Goal: Task Accomplishment & Management: Manage account settings

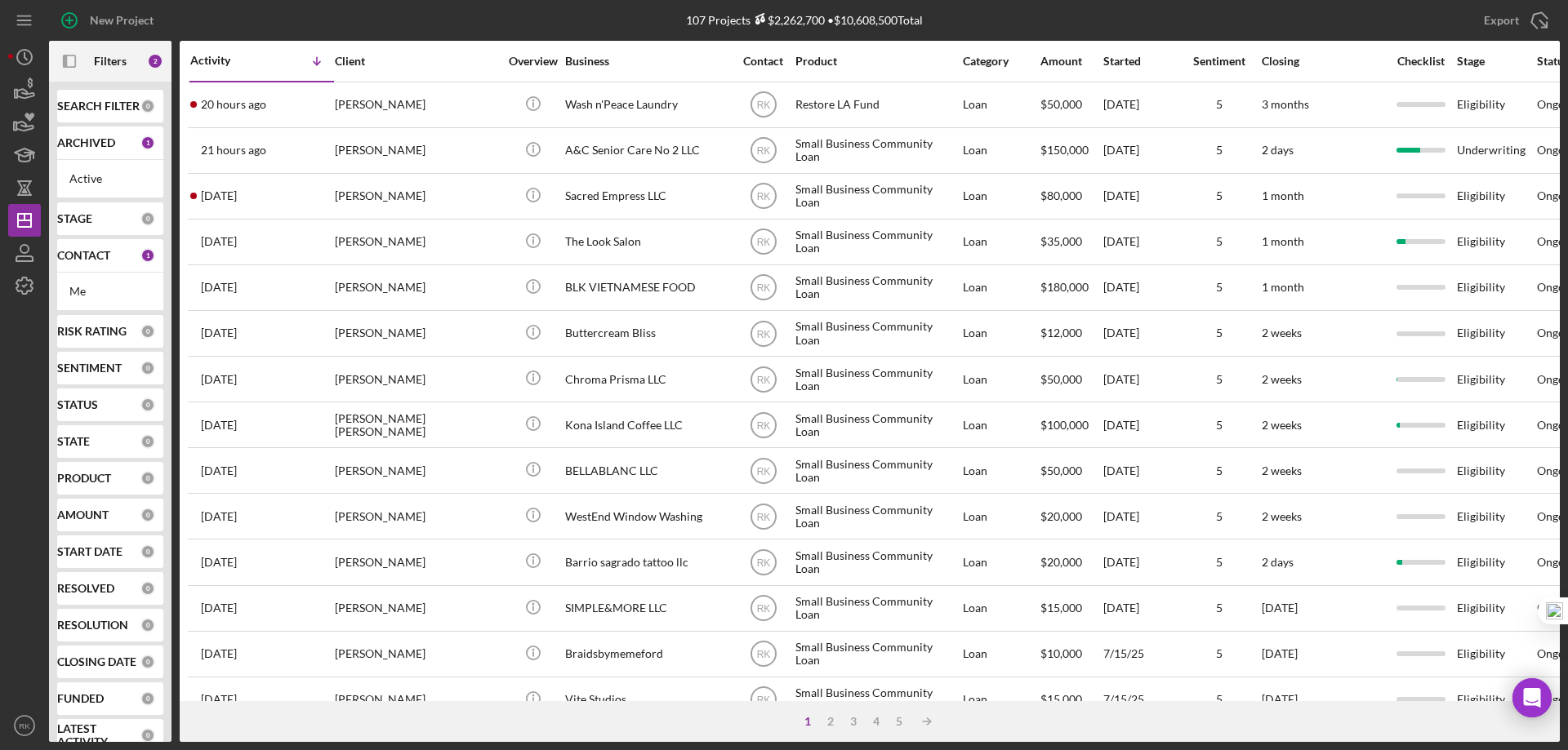
click at [87, 252] on b "CONTACT" at bounding box center [84, 255] width 54 height 13
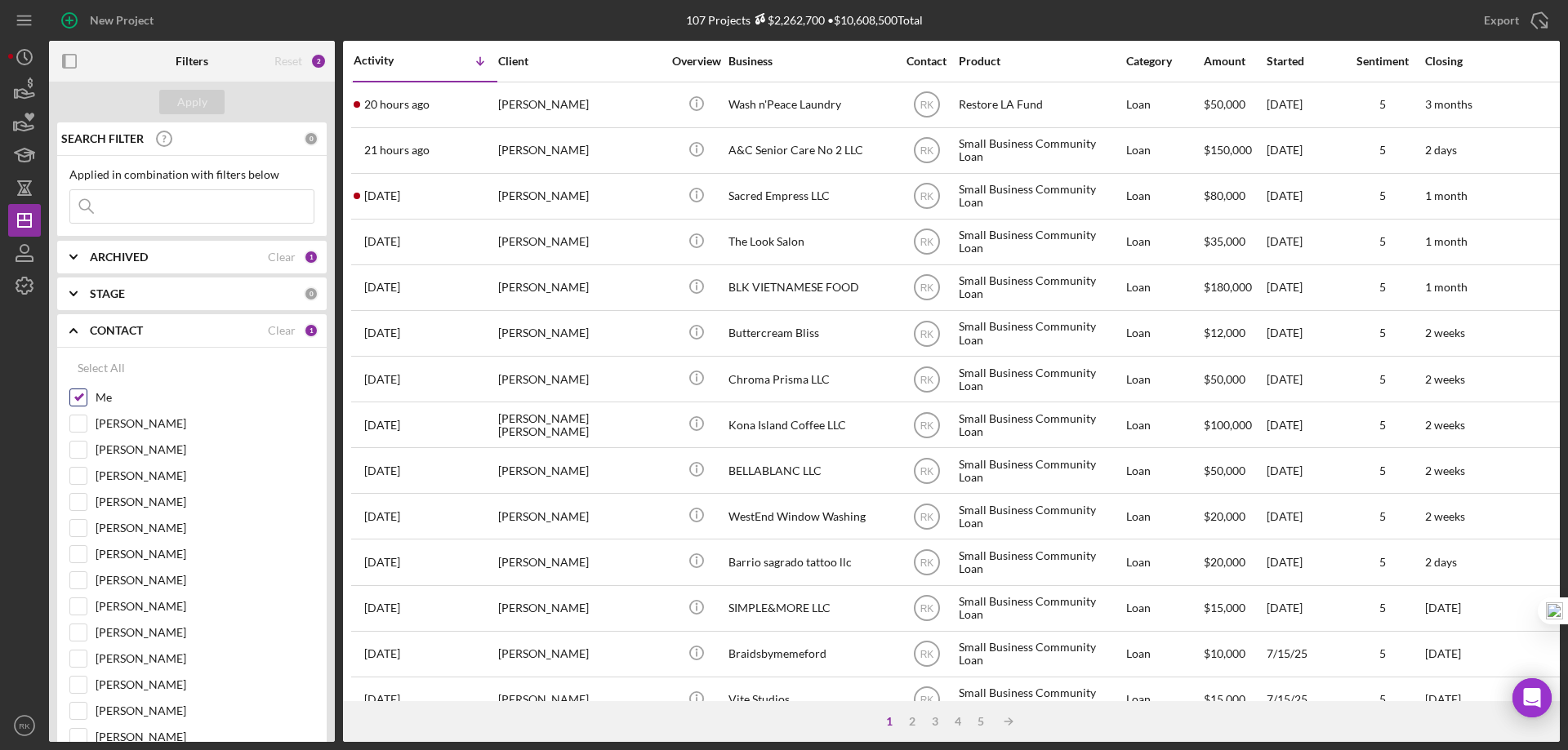
click at [78, 396] on input "Me" at bounding box center [78, 397] width 16 height 16
checkbox input "false"
click at [79, 609] on input "Yash Abichandani" at bounding box center [78, 606] width 16 height 16
checkbox input "true"
click at [189, 104] on div "Apply" at bounding box center [192, 102] width 30 height 25
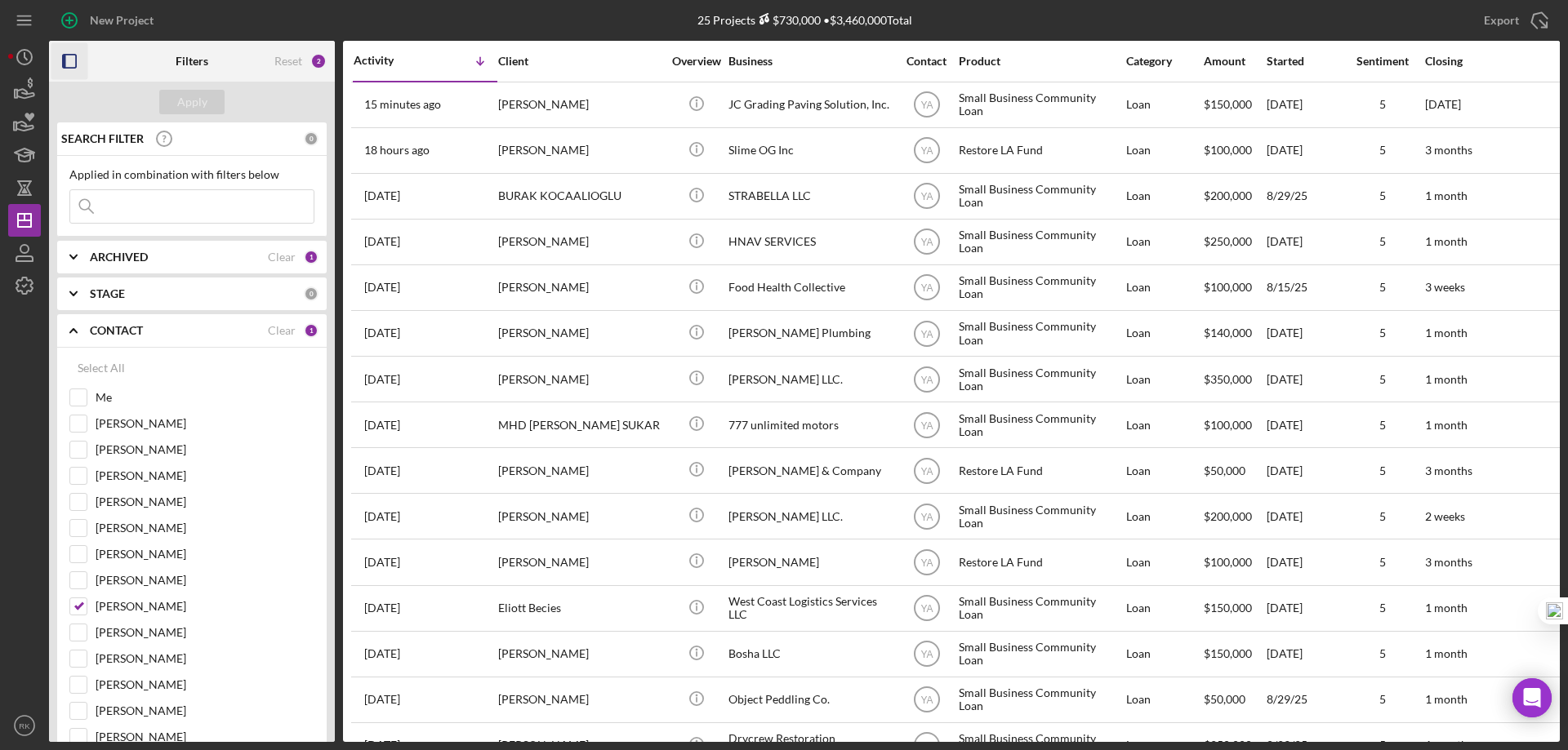
drag, startPoint x: 69, startPoint y: 62, endPoint x: 361, endPoint y: 211, distance: 327.8
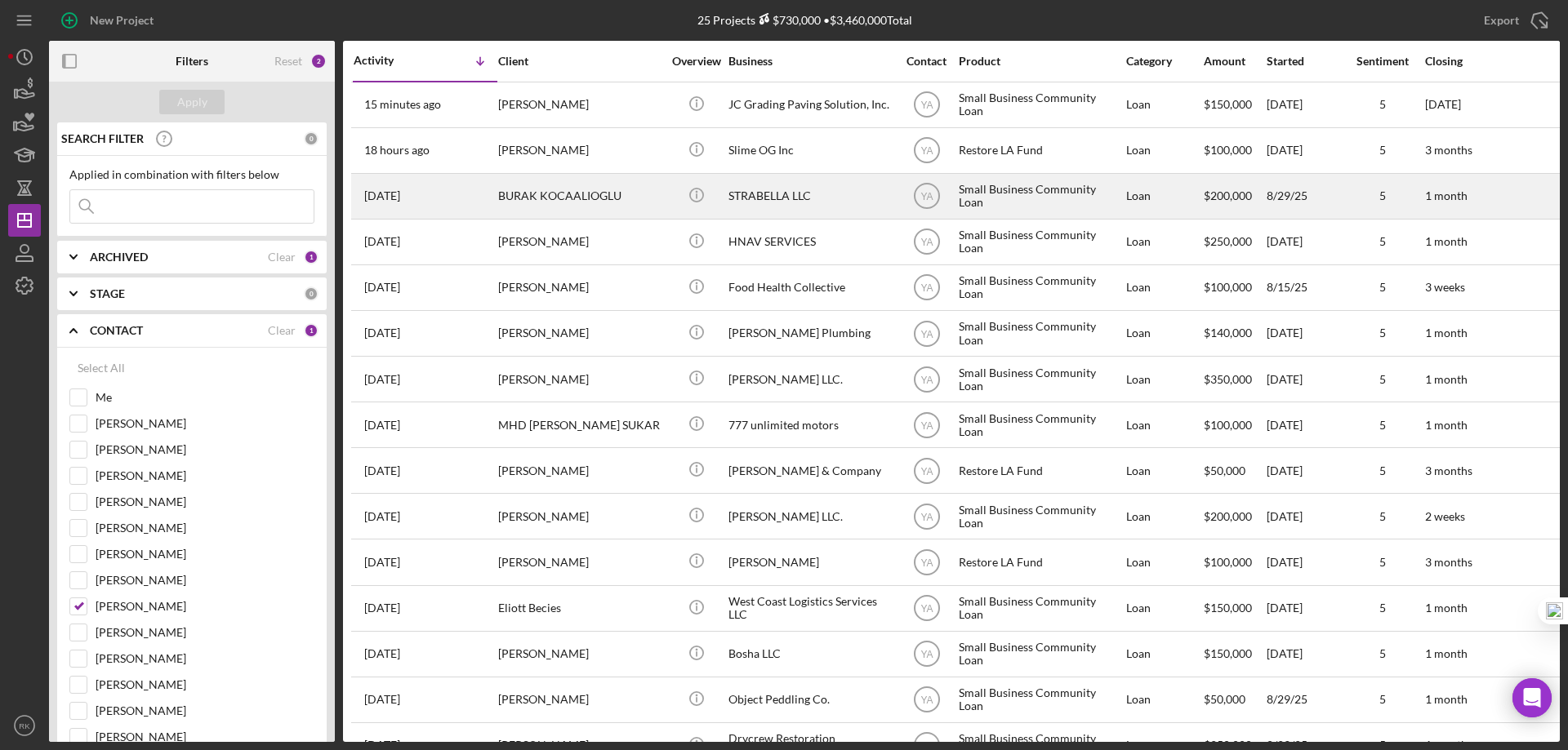
click at [71, 62] on icon "button" at bounding box center [69, 61] width 37 height 37
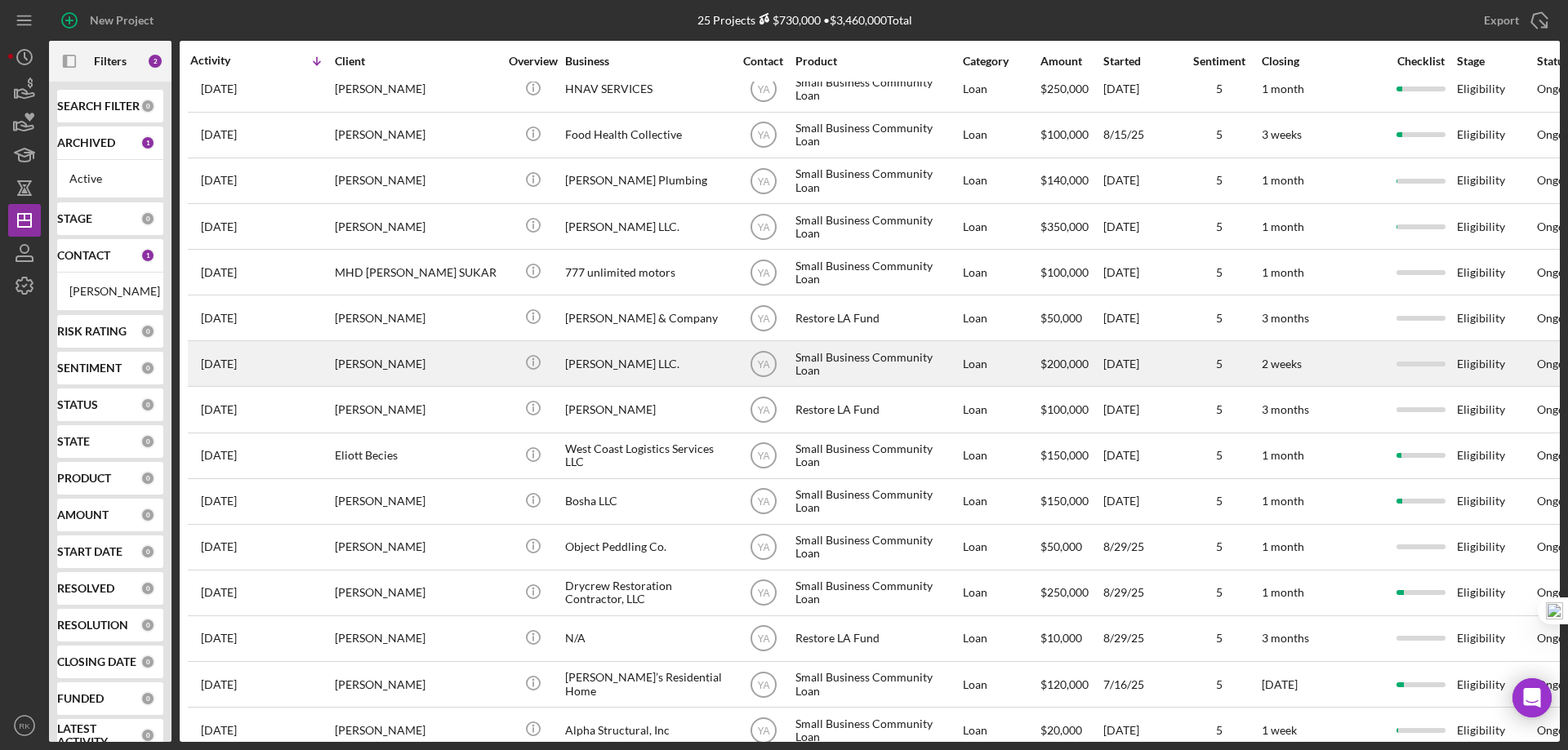
scroll to position [152, 0]
click at [632, 369] on div "Bruce Waynne LLC." at bounding box center [646, 365] width 164 height 44
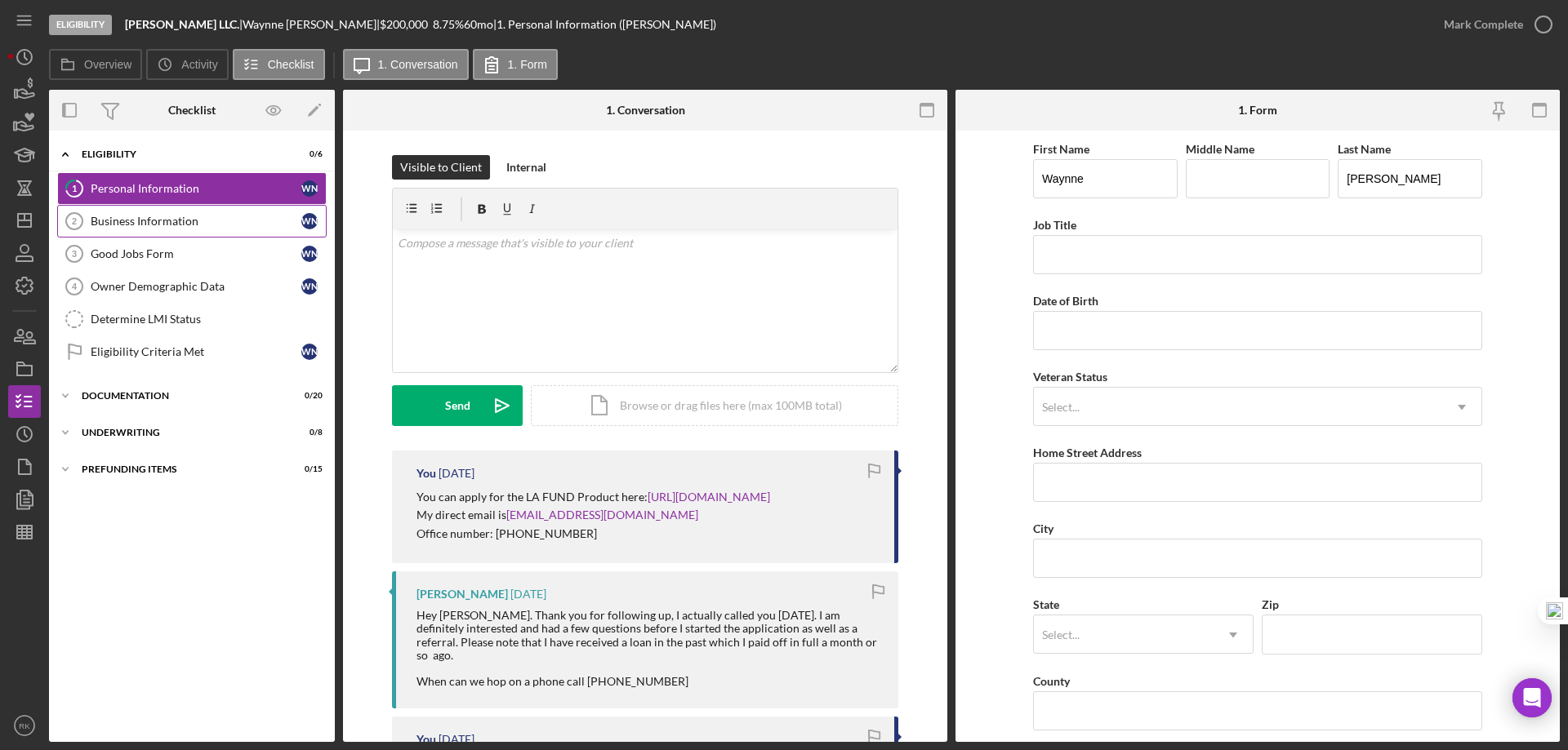
click at [156, 215] on div "Business Information" at bounding box center [195, 221] width 211 height 13
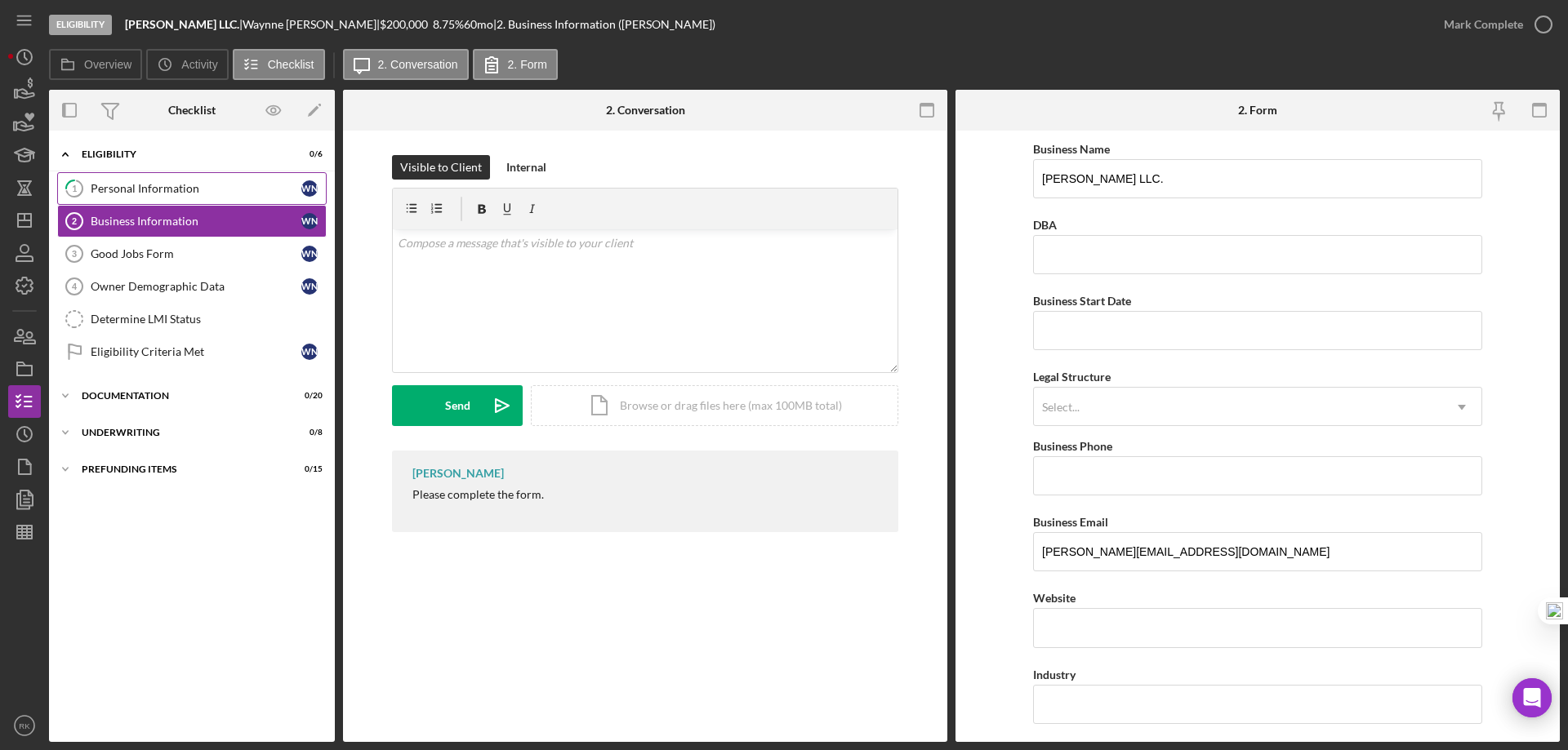
click at [128, 191] on div "Personal Information" at bounding box center [195, 188] width 211 height 13
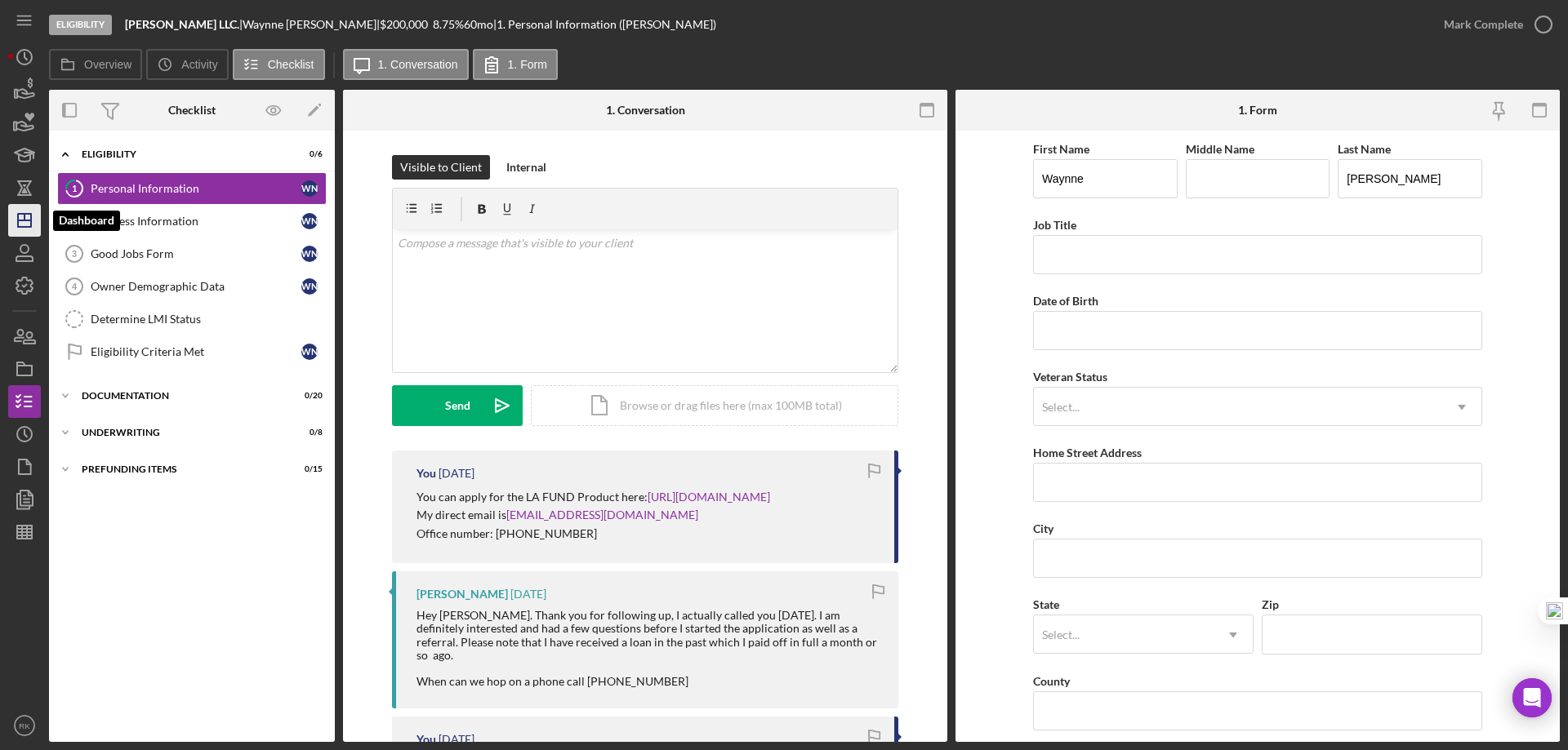
click at [23, 213] on icon "Icon/Dashboard" at bounding box center [24, 220] width 41 height 41
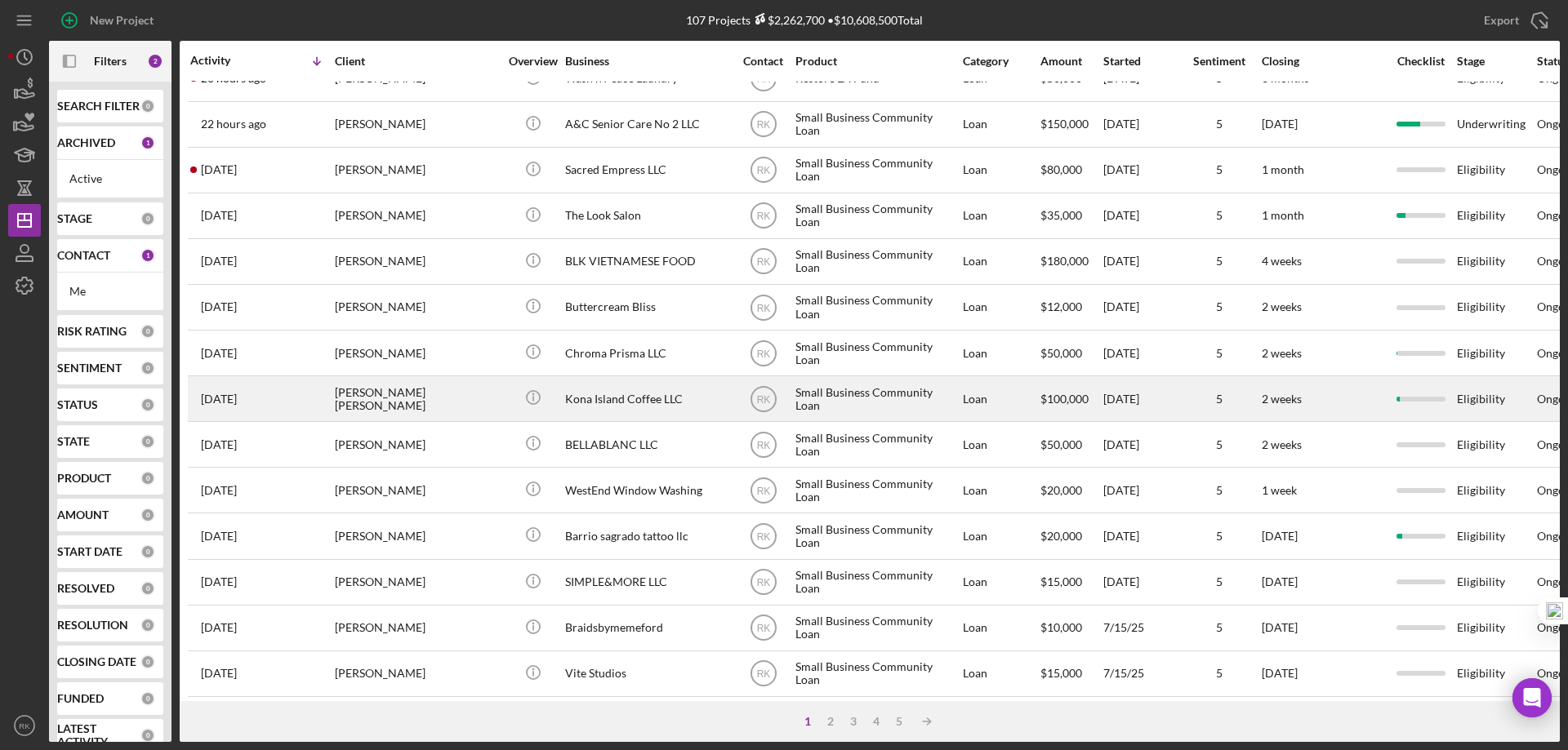
scroll to position [27, 0]
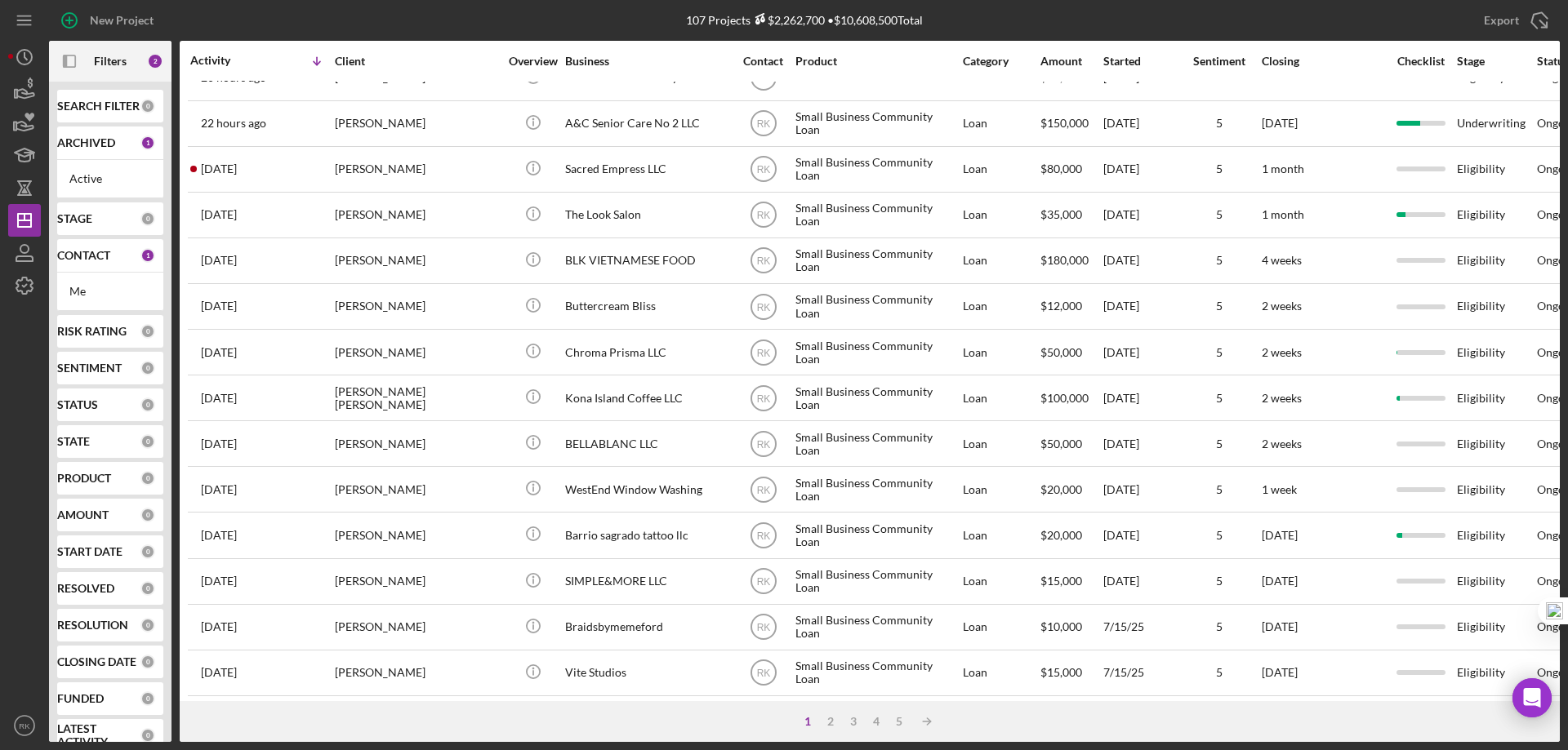
click at [99, 255] on b "CONTACT" at bounding box center [84, 255] width 54 height 13
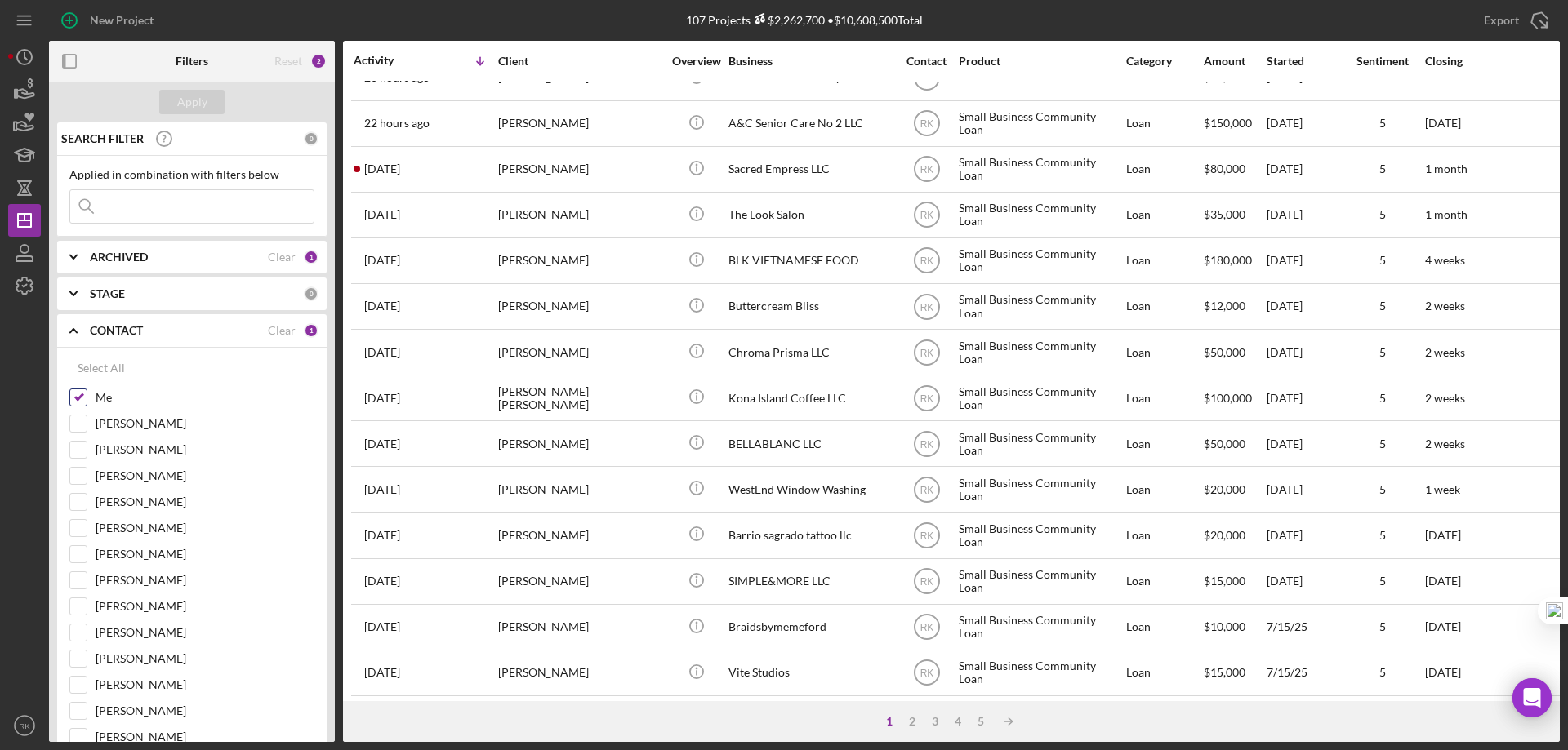
click at [75, 398] on input "Me" at bounding box center [78, 397] width 16 height 16
checkbox input "false"
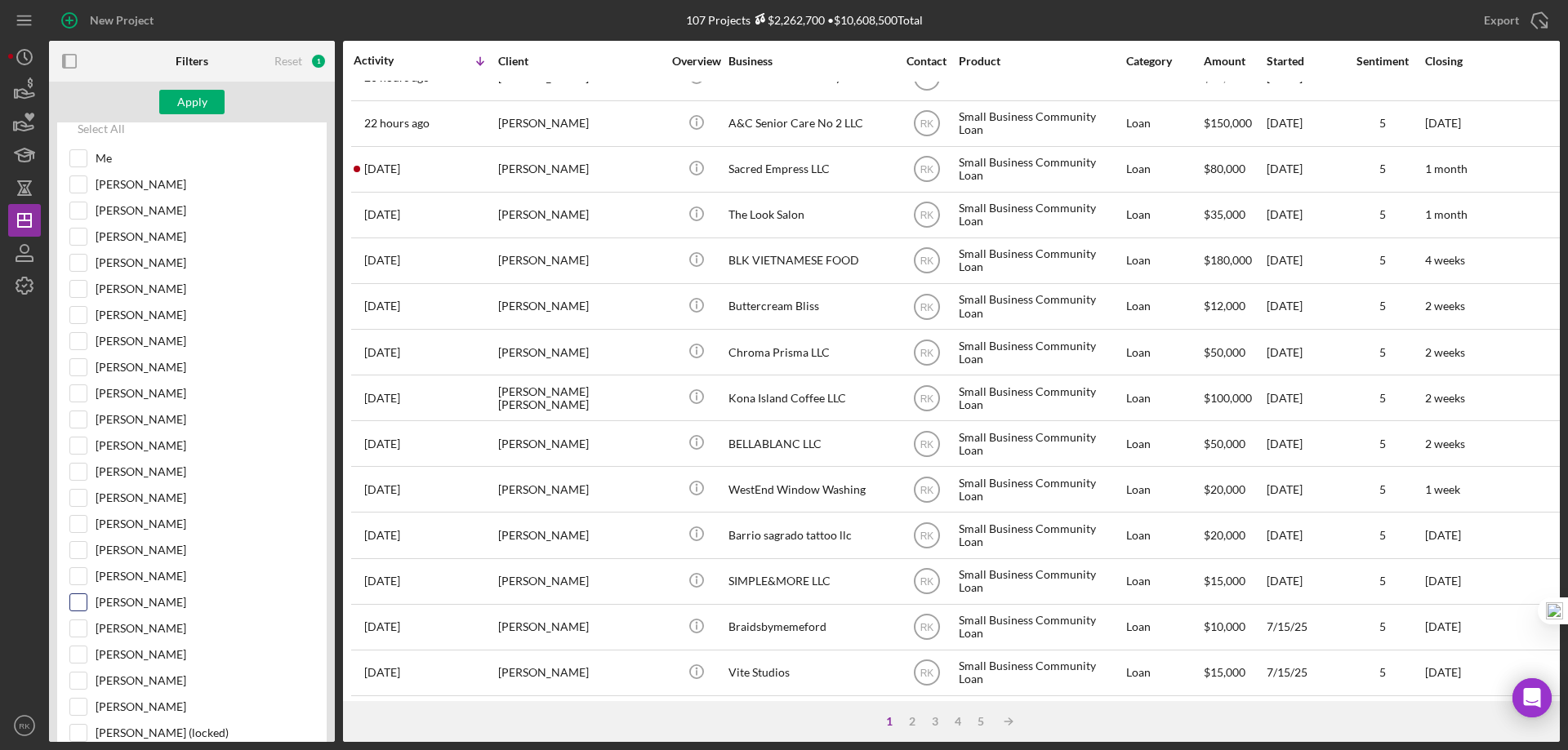
scroll to position [271, 0]
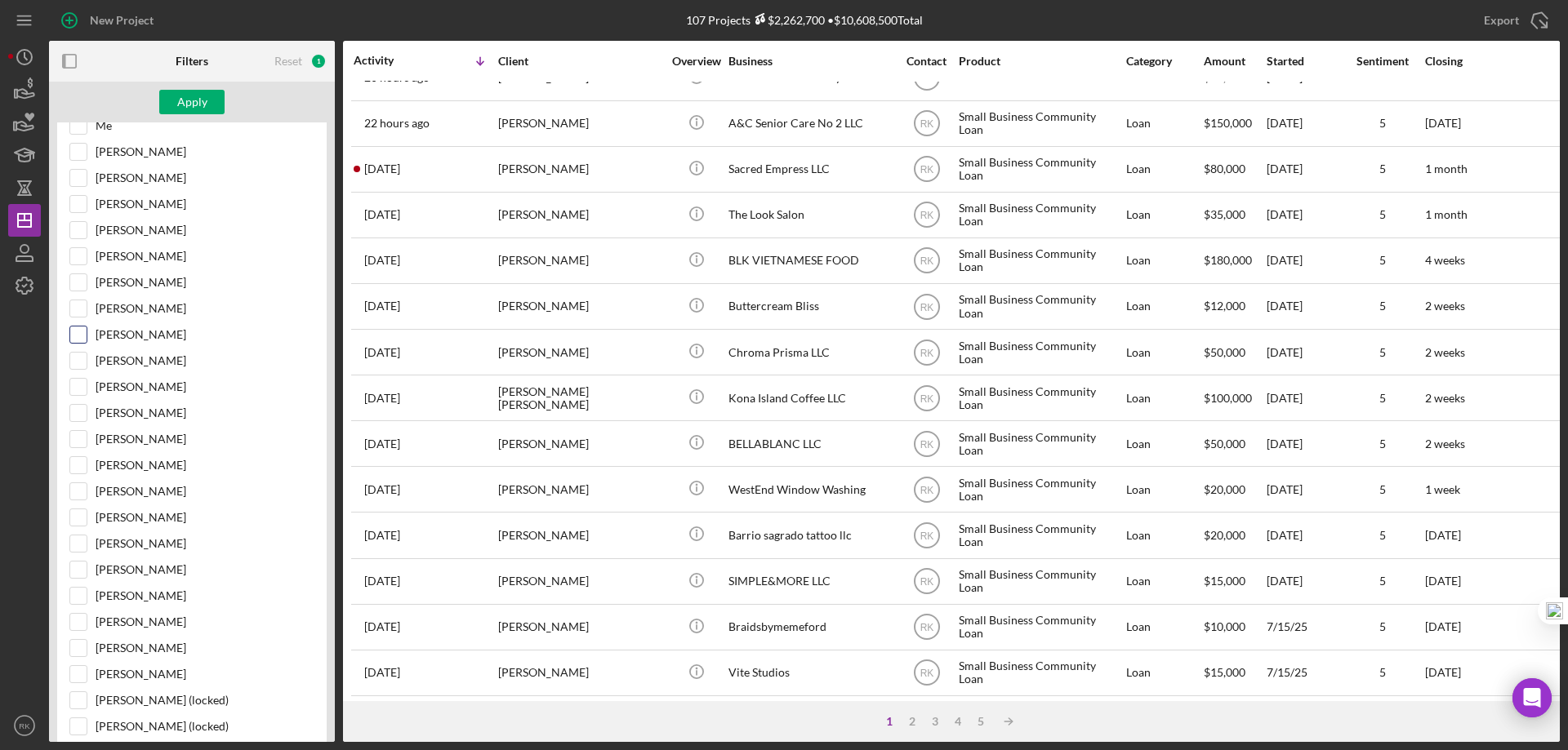
click at [78, 336] on input "Yash Abichandani" at bounding box center [78, 335] width 16 height 16
click at [178, 99] on div "Apply" at bounding box center [192, 102] width 30 height 25
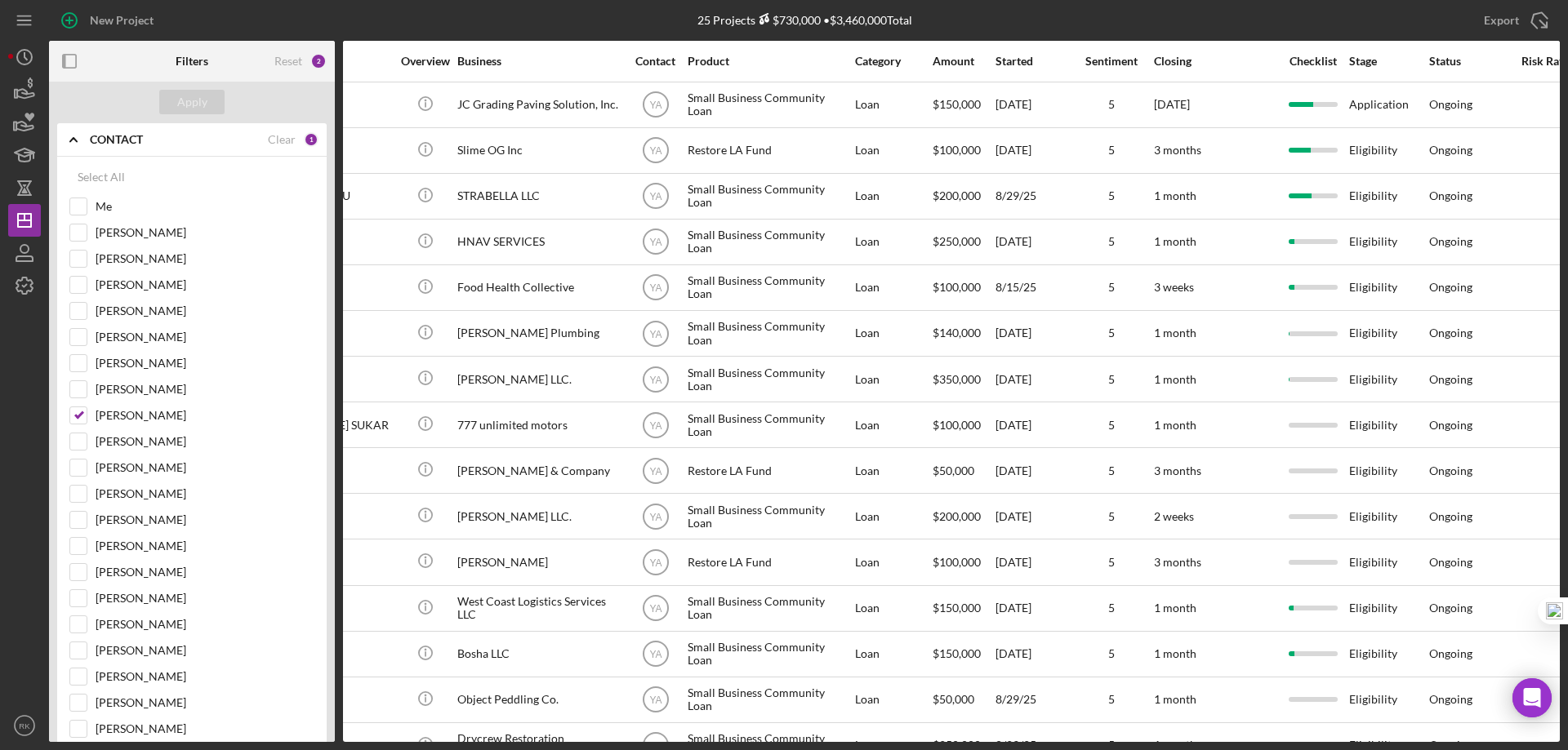
scroll to position [0, 298]
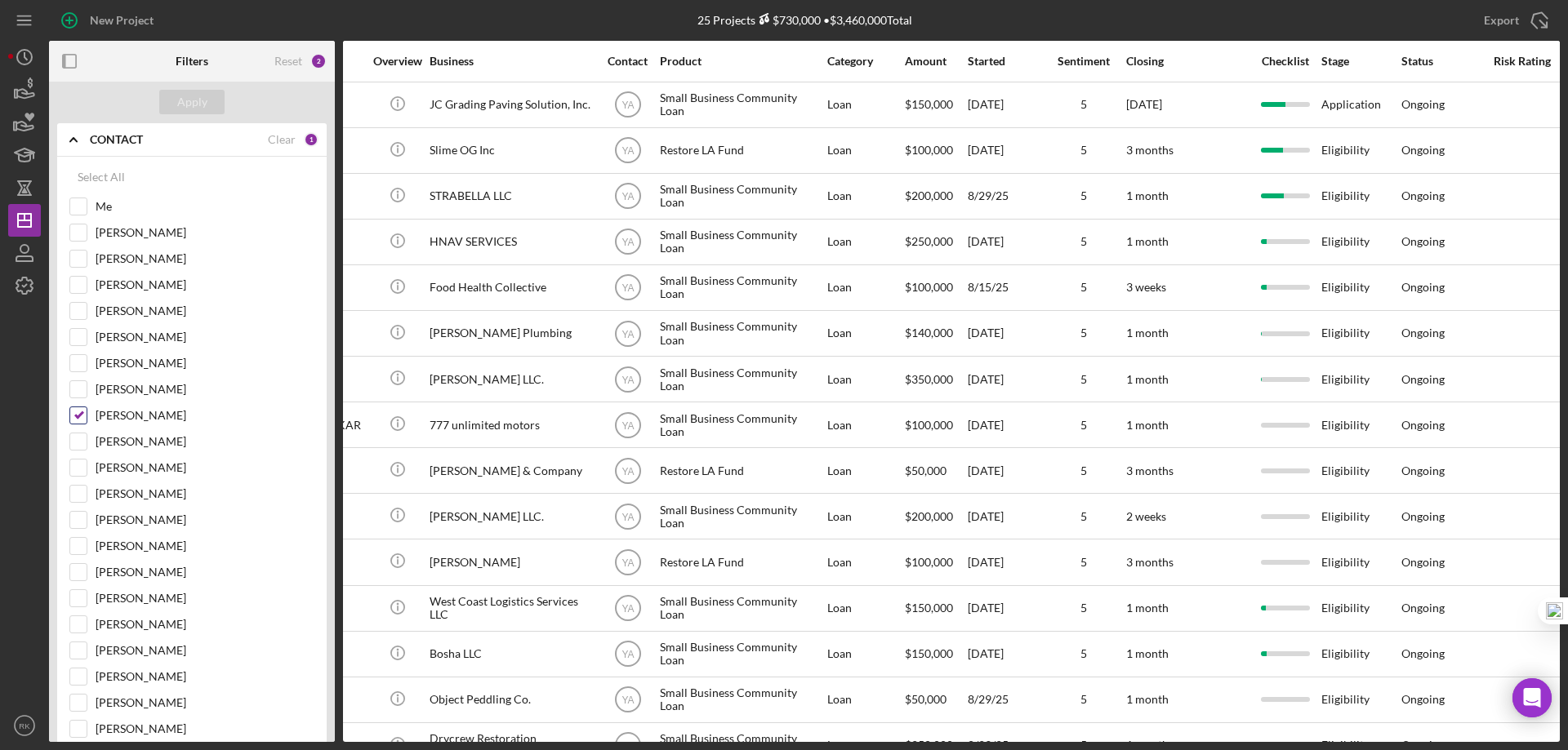
click at [82, 417] on input "Yash Abichandani" at bounding box center [78, 415] width 16 height 16
checkbox input "false"
click at [77, 206] on input "Me" at bounding box center [78, 206] width 16 height 16
checkbox input "true"
click at [187, 101] on div "Apply" at bounding box center [192, 102] width 30 height 25
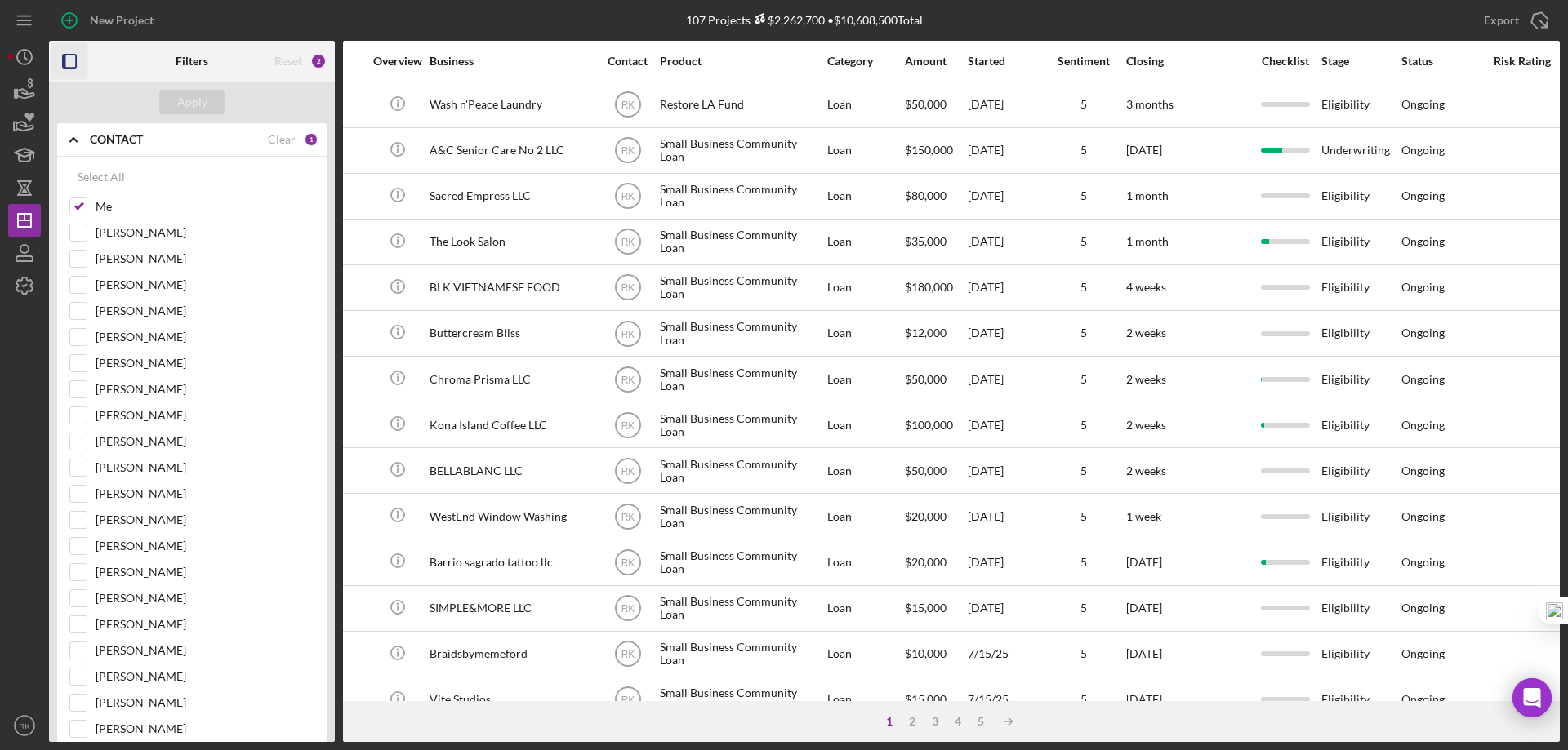
click at [68, 60] on icon "button" at bounding box center [69, 61] width 37 height 37
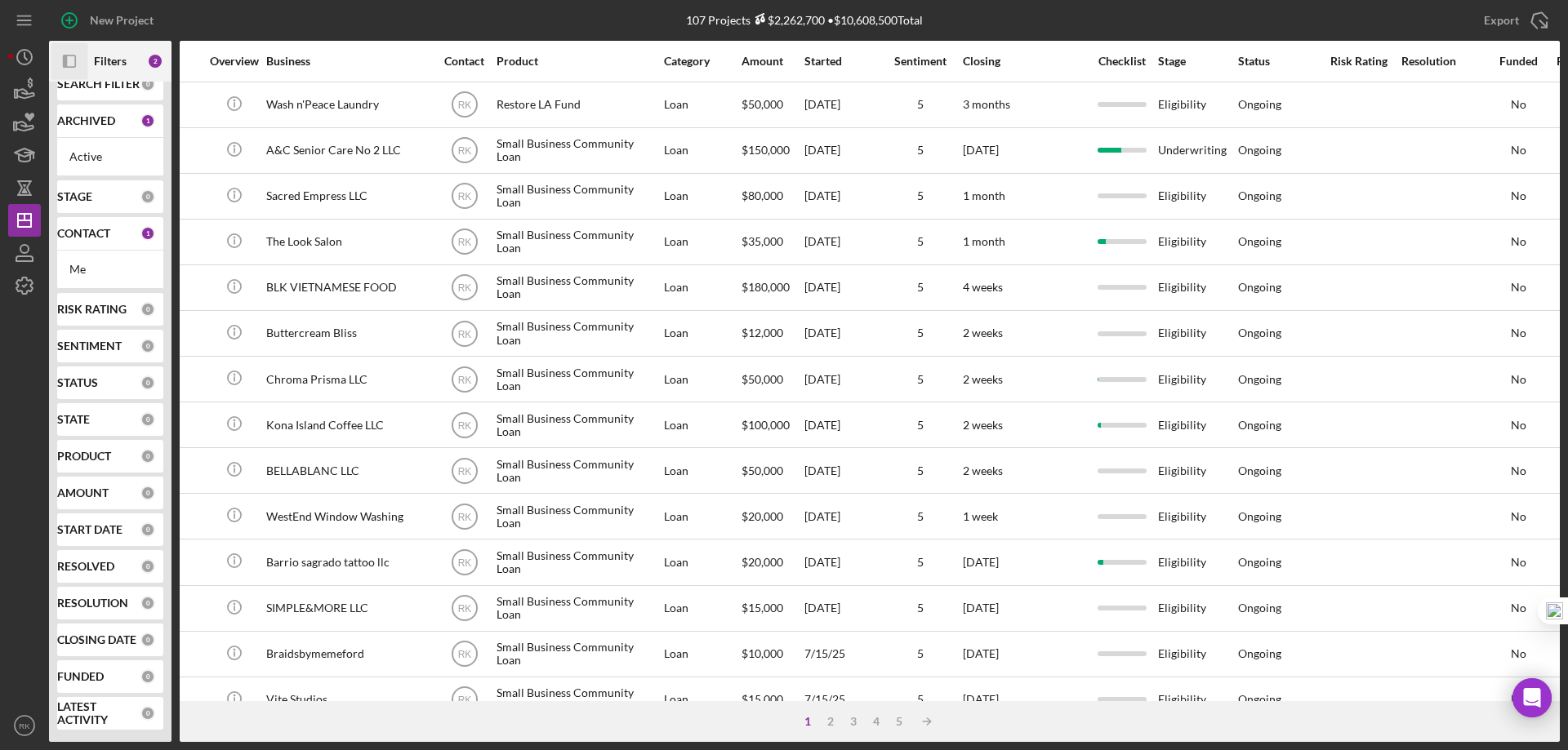
scroll to position [22, 0]
click at [85, 236] on b "CONTACT" at bounding box center [84, 233] width 54 height 13
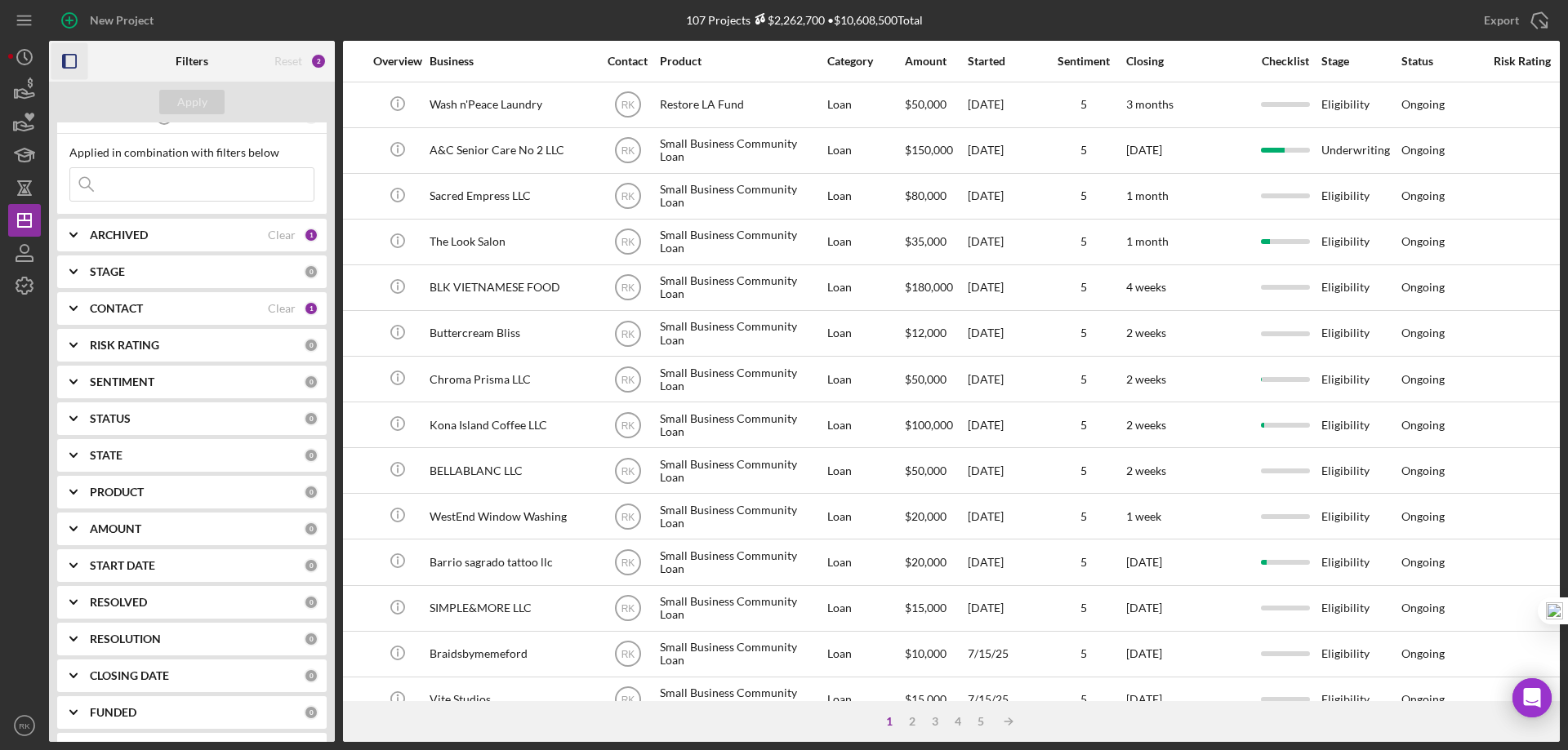
click at [133, 308] on b "CONTACT" at bounding box center [117, 308] width 54 height 13
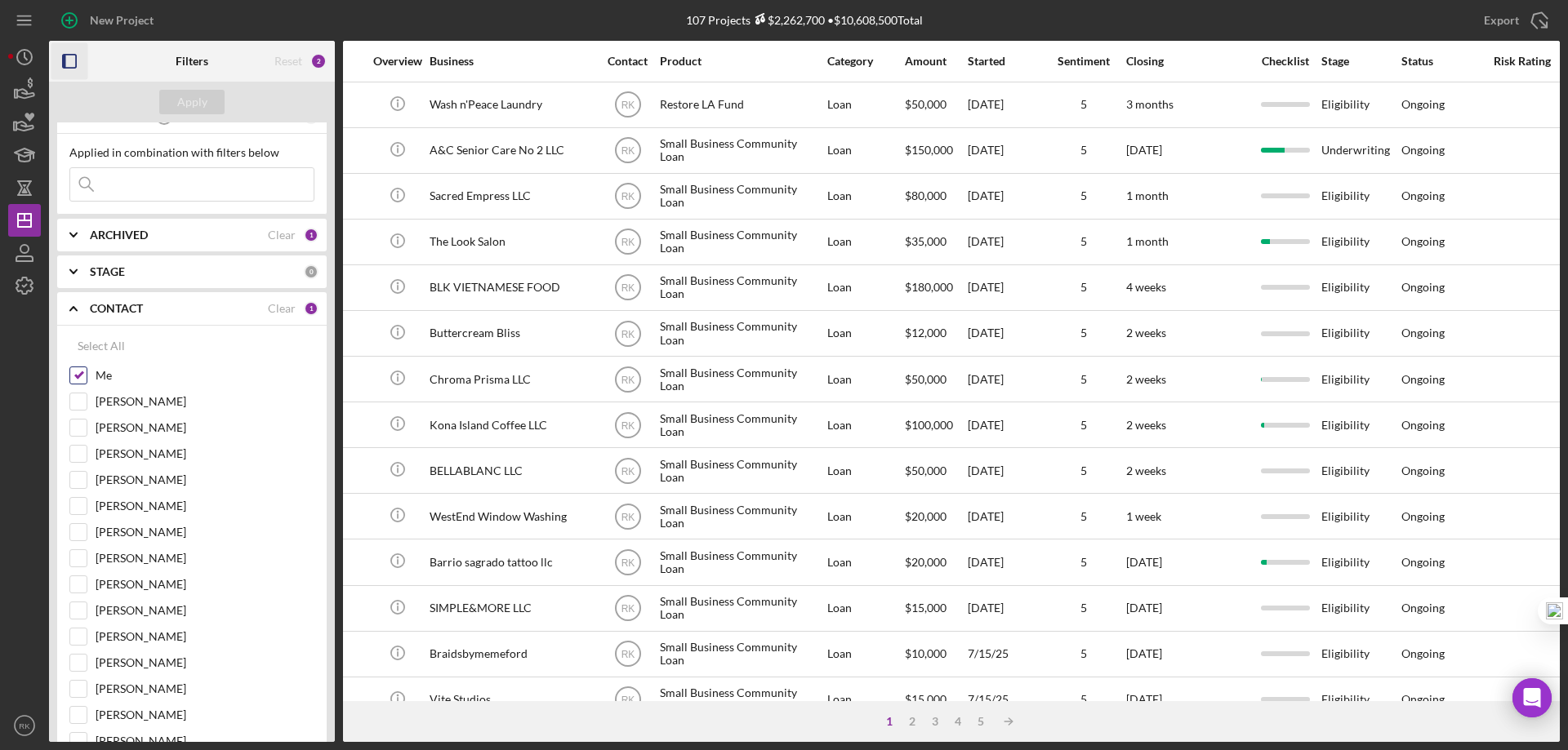
click at [78, 379] on input "Me" at bounding box center [78, 375] width 16 height 16
checkbox input "false"
click at [74, 476] on input "[PERSON_NAME]" at bounding box center [78, 480] width 16 height 16
click at [180, 107] on div "Apply" at bounding box center [192, 102] width 30 height 25
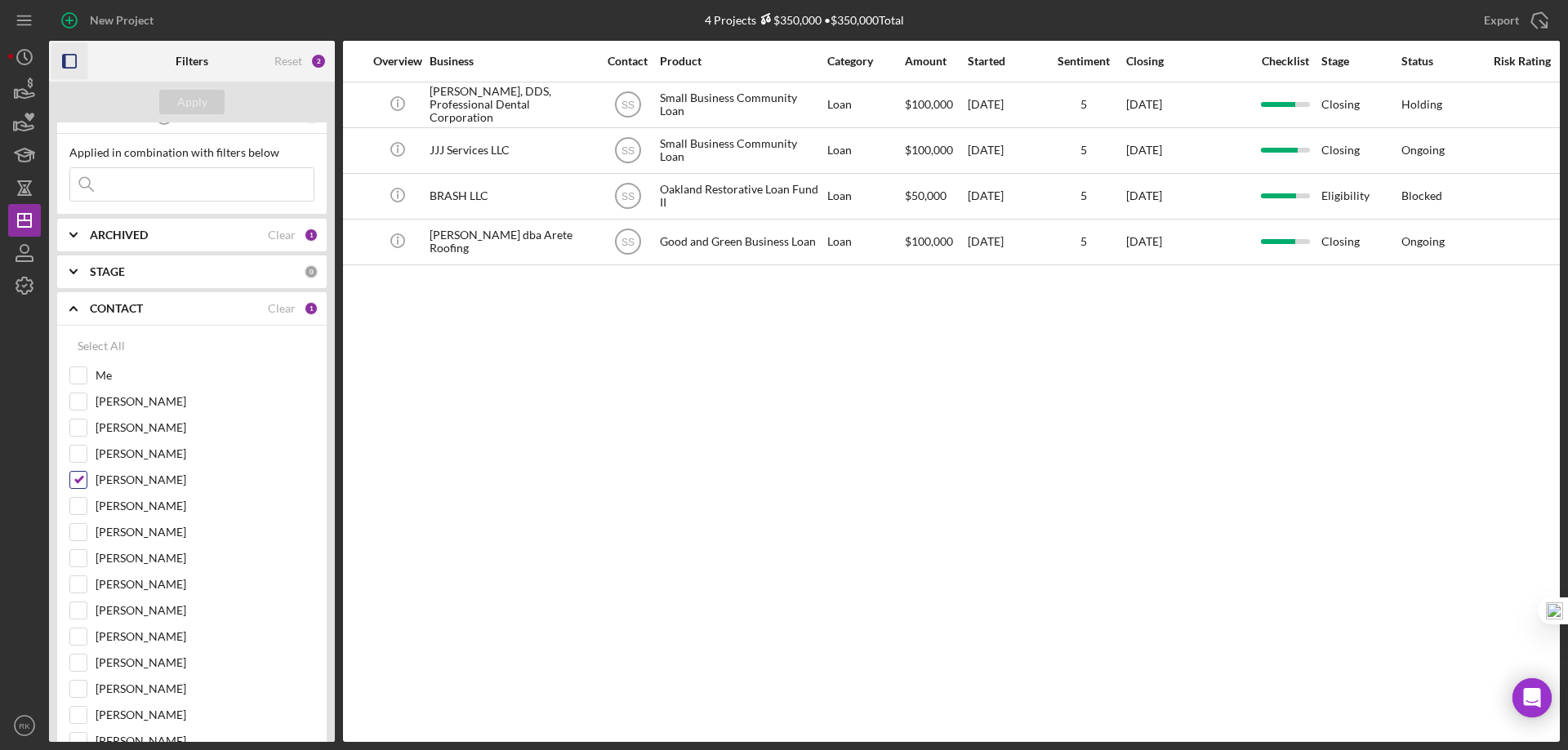
click at [78, 479] on input "[PERSON_NAME]" at bounding box center [78, 480] width 16 height 16
checkbox input "false"
drag, startPoint x: 90, startPoint y: 346, endPoint x: 146, endPoint y: 312, distance: 65.5
click at [90, 345] on div "Select All" at bounding box center [101, 346] width 48 height 33
checkbox input "true"
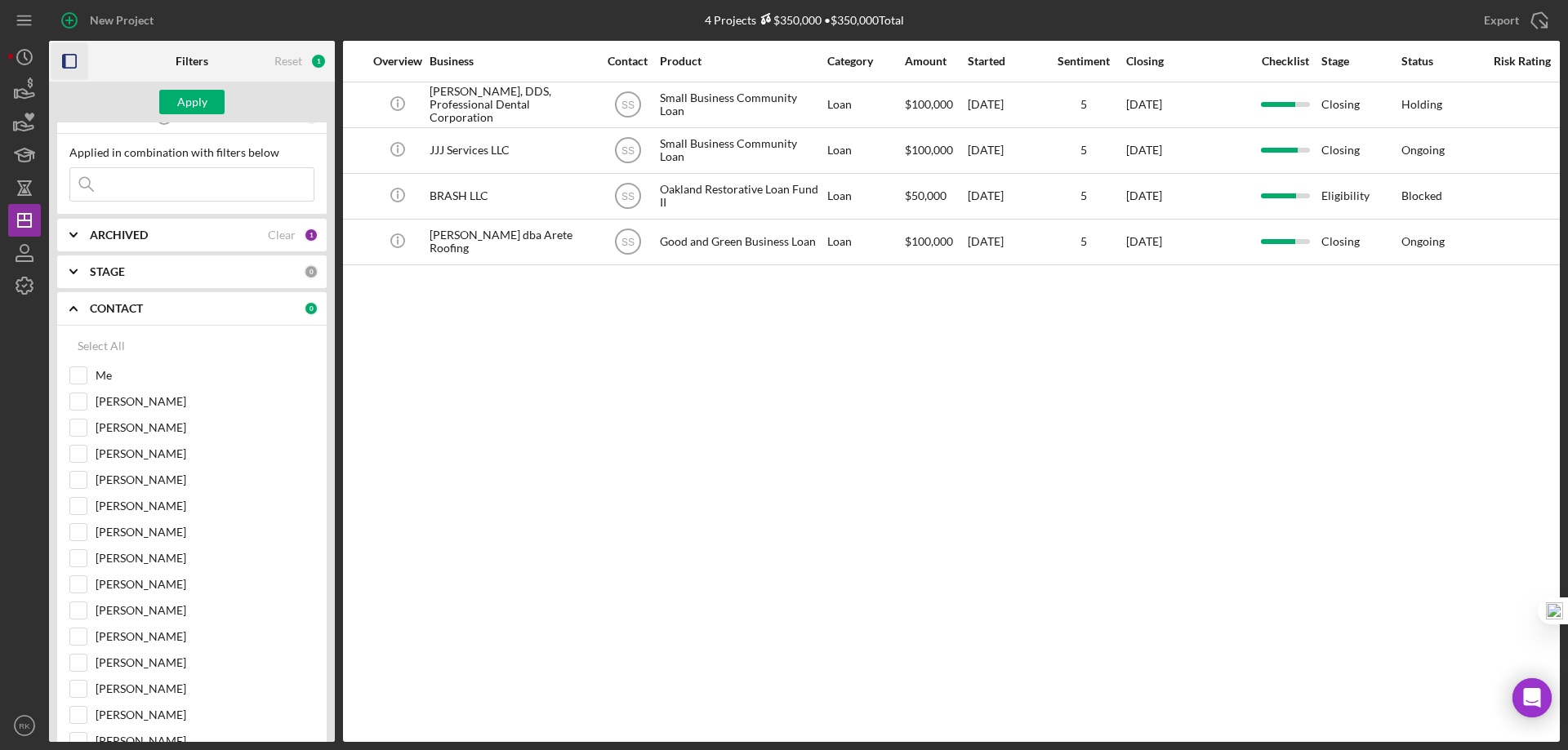
checkbox input "true"
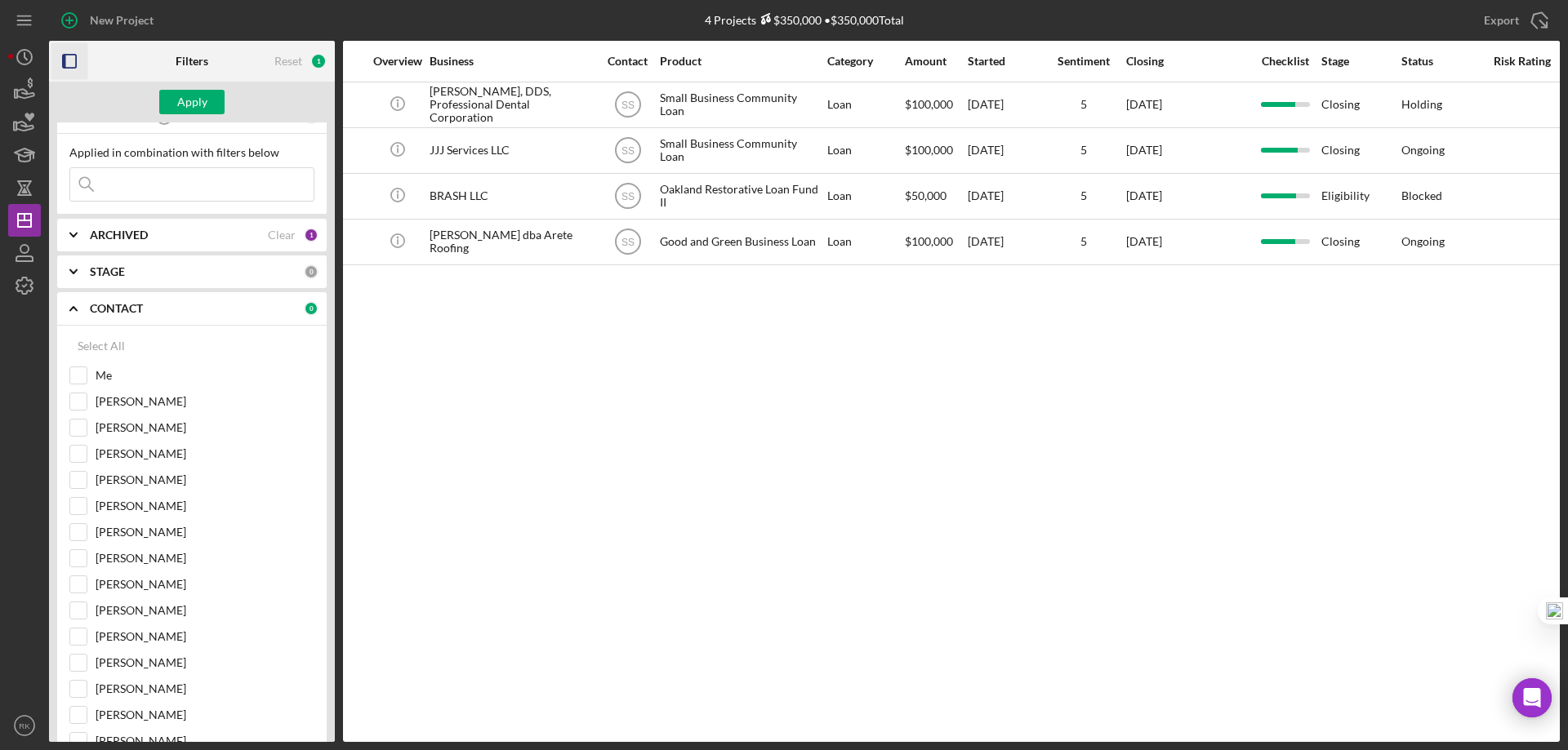
checkbox input "true"
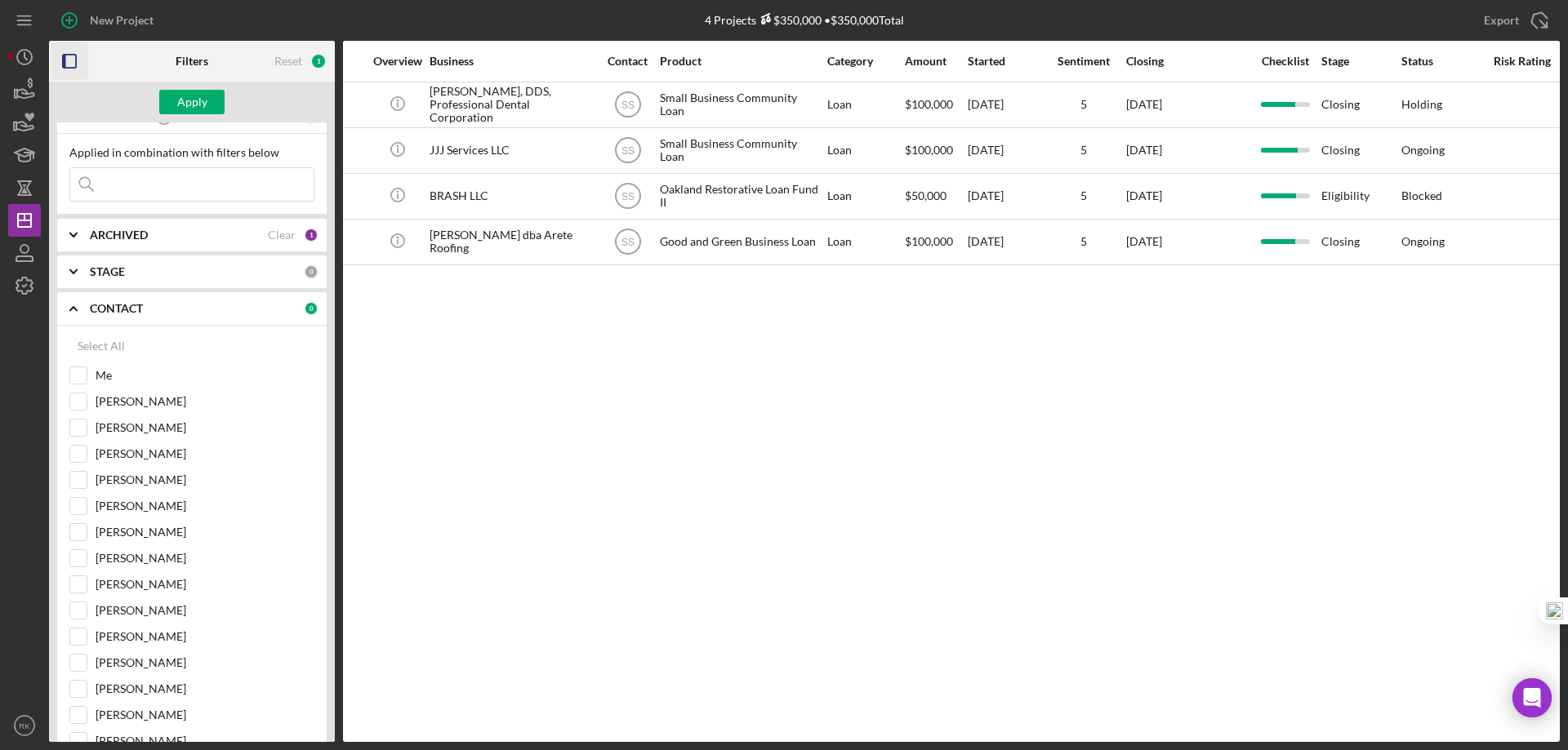
checkbox input "true"
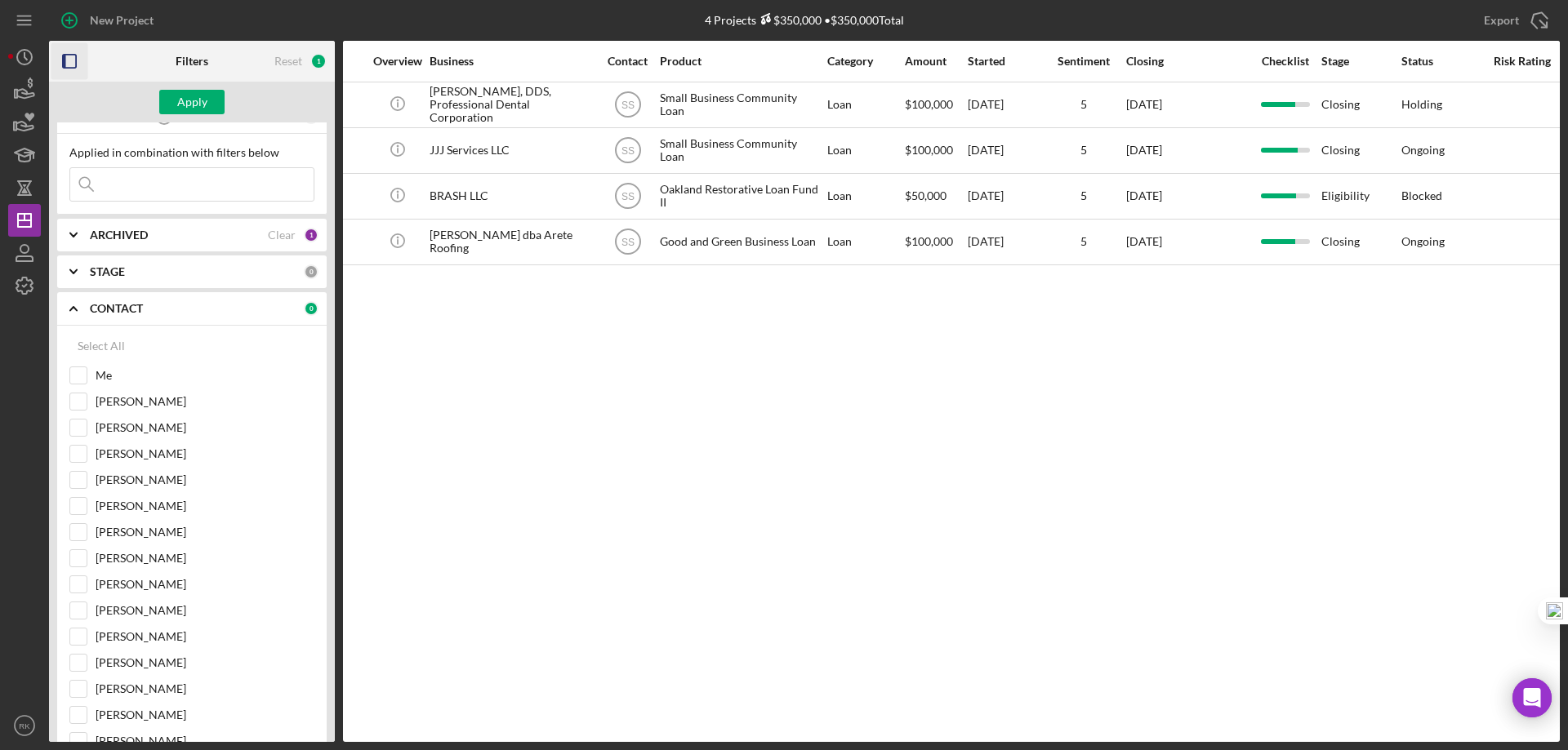
checkbox input "true"
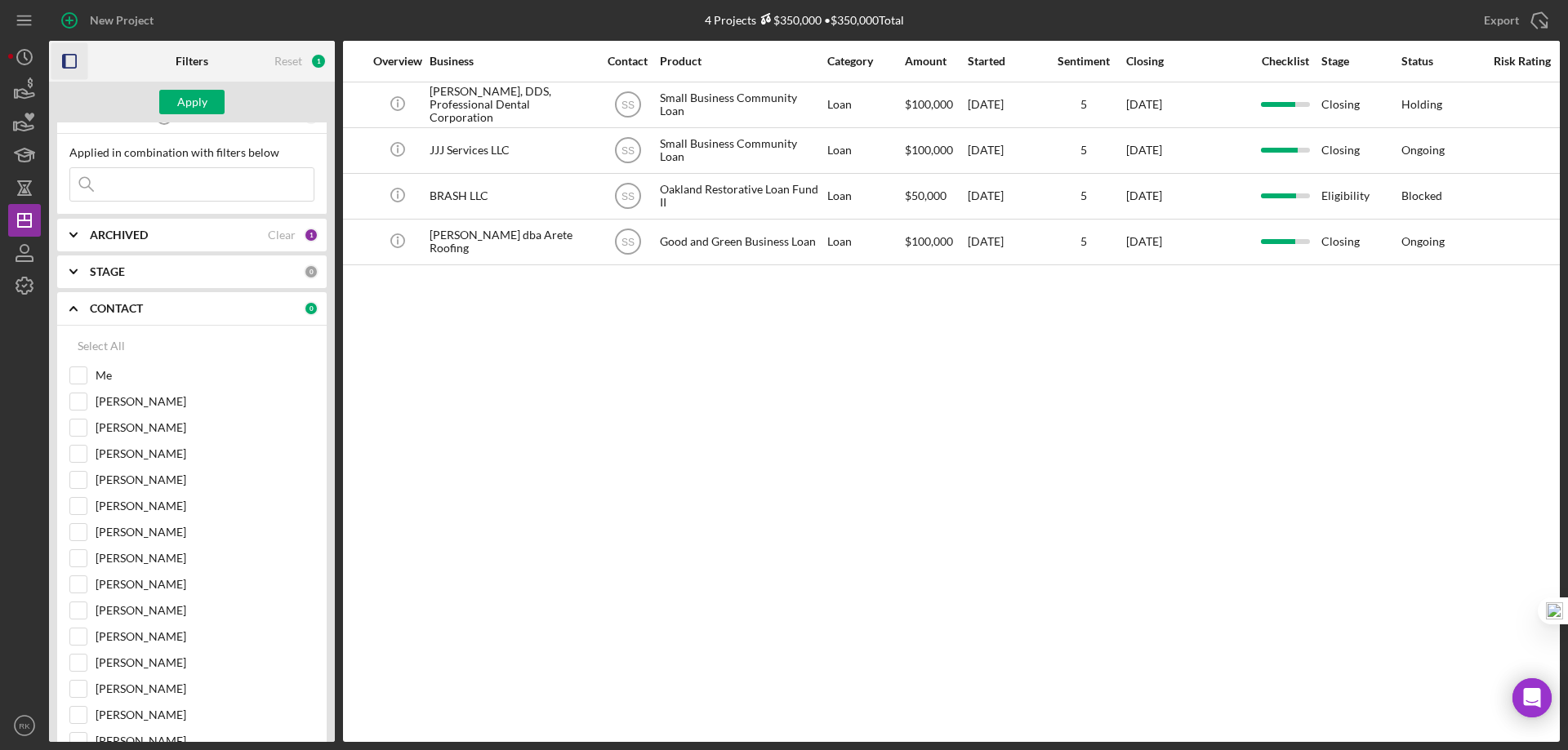
checkbox input "true"
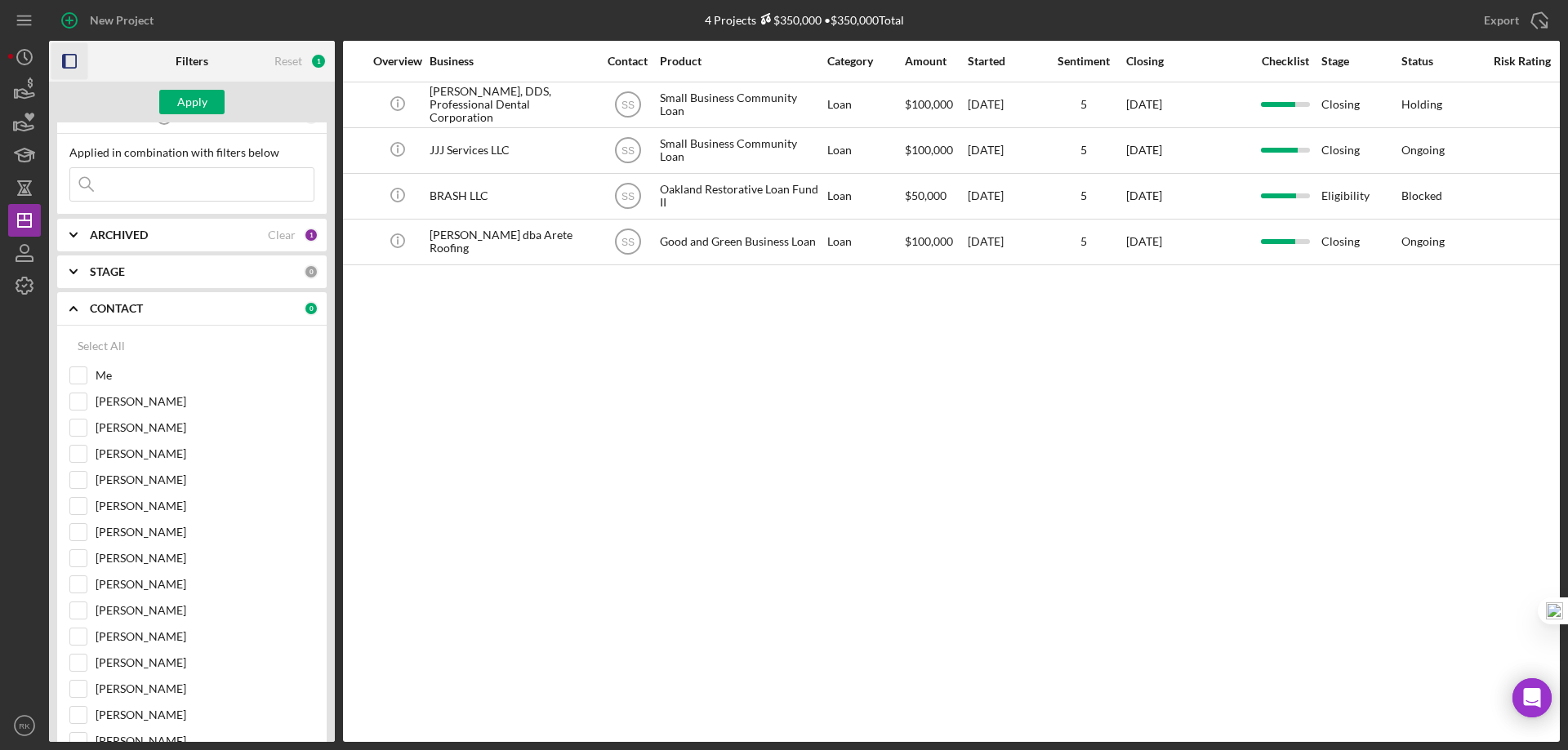
checkbox input "true"
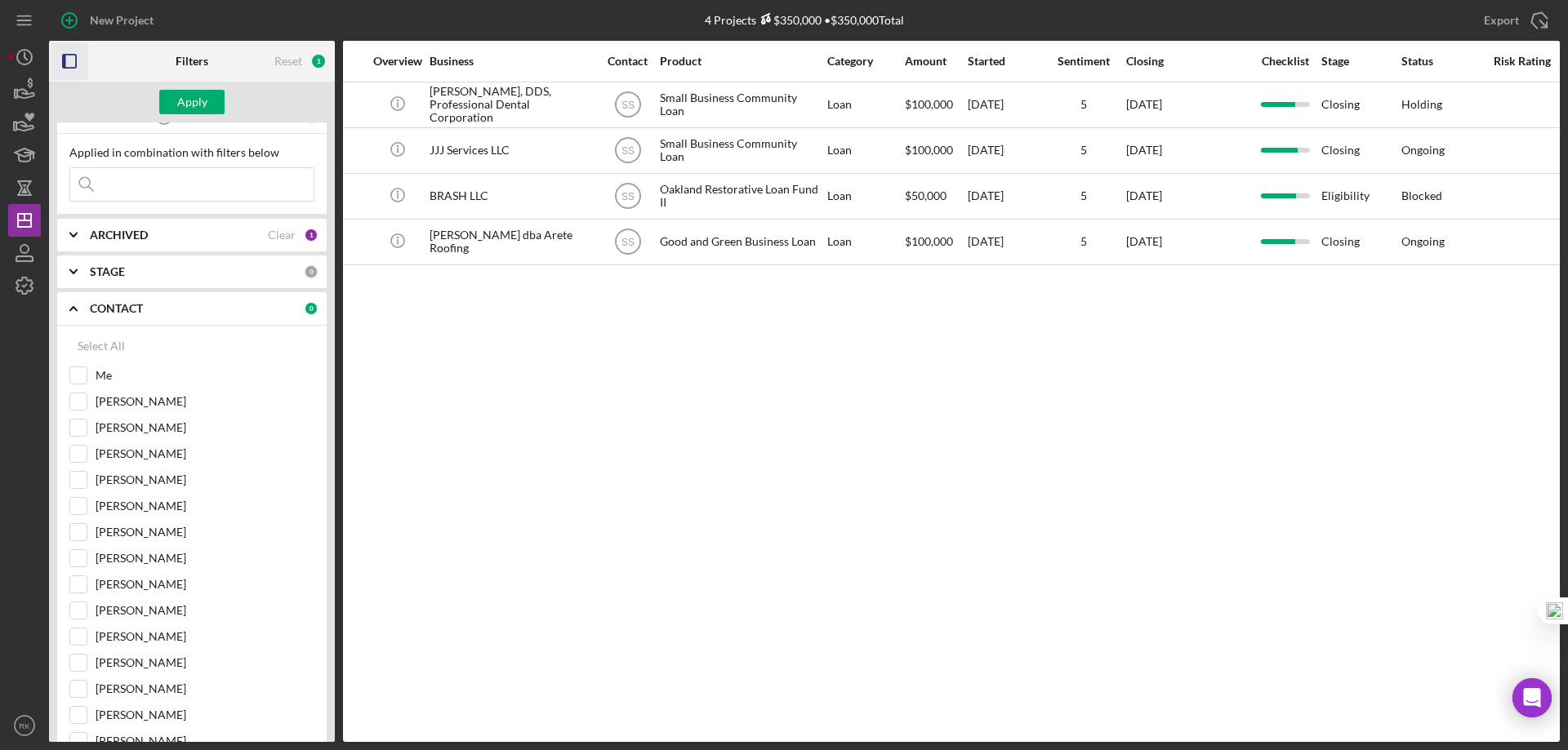
checkbox input "true"
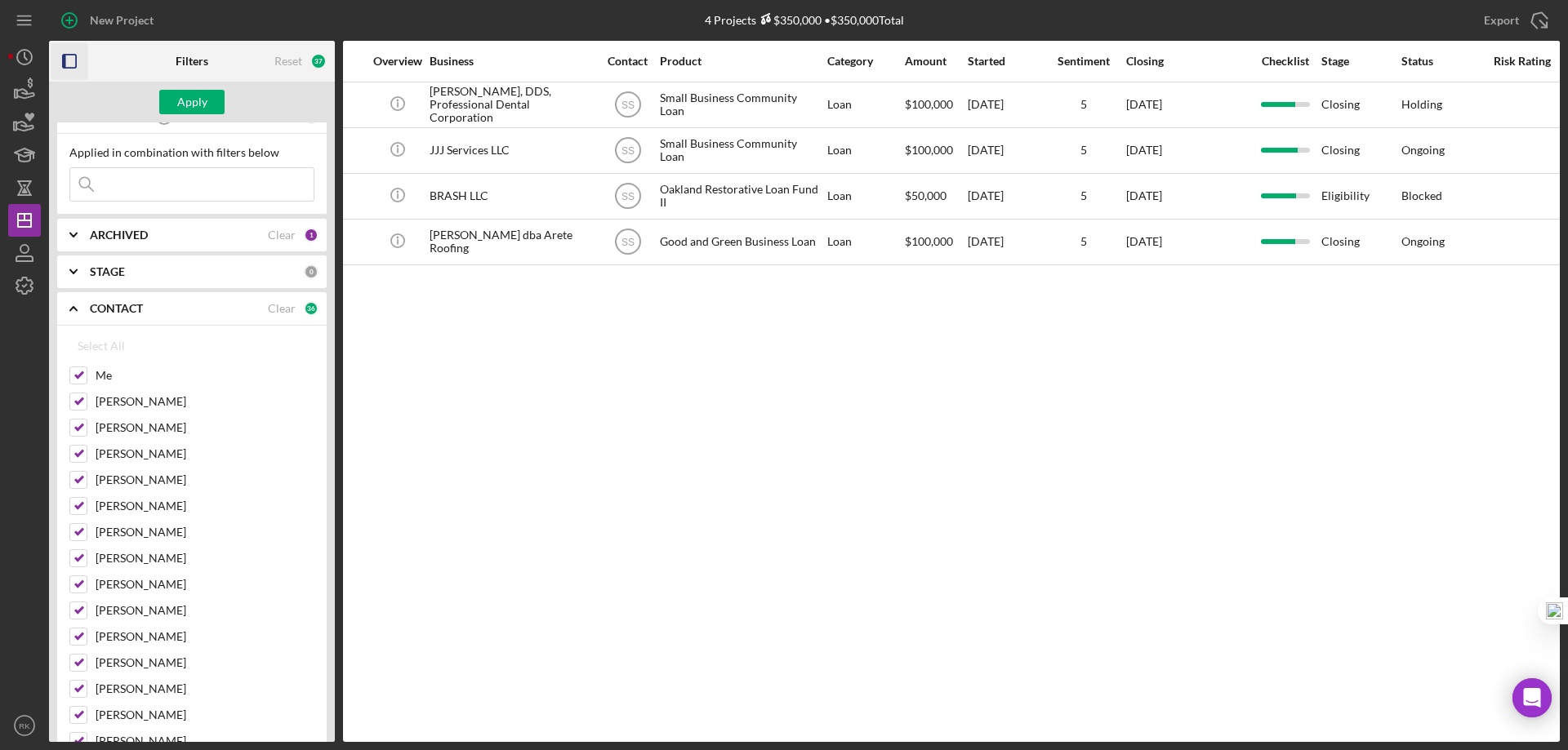
click at [169, 183] on input at bounding box center [191, 184] width 243 height 33
type input "Best Plastering Inc"
click at [218, 104] on button "Apply" at bounding box center [192, 102] width 65 height 25
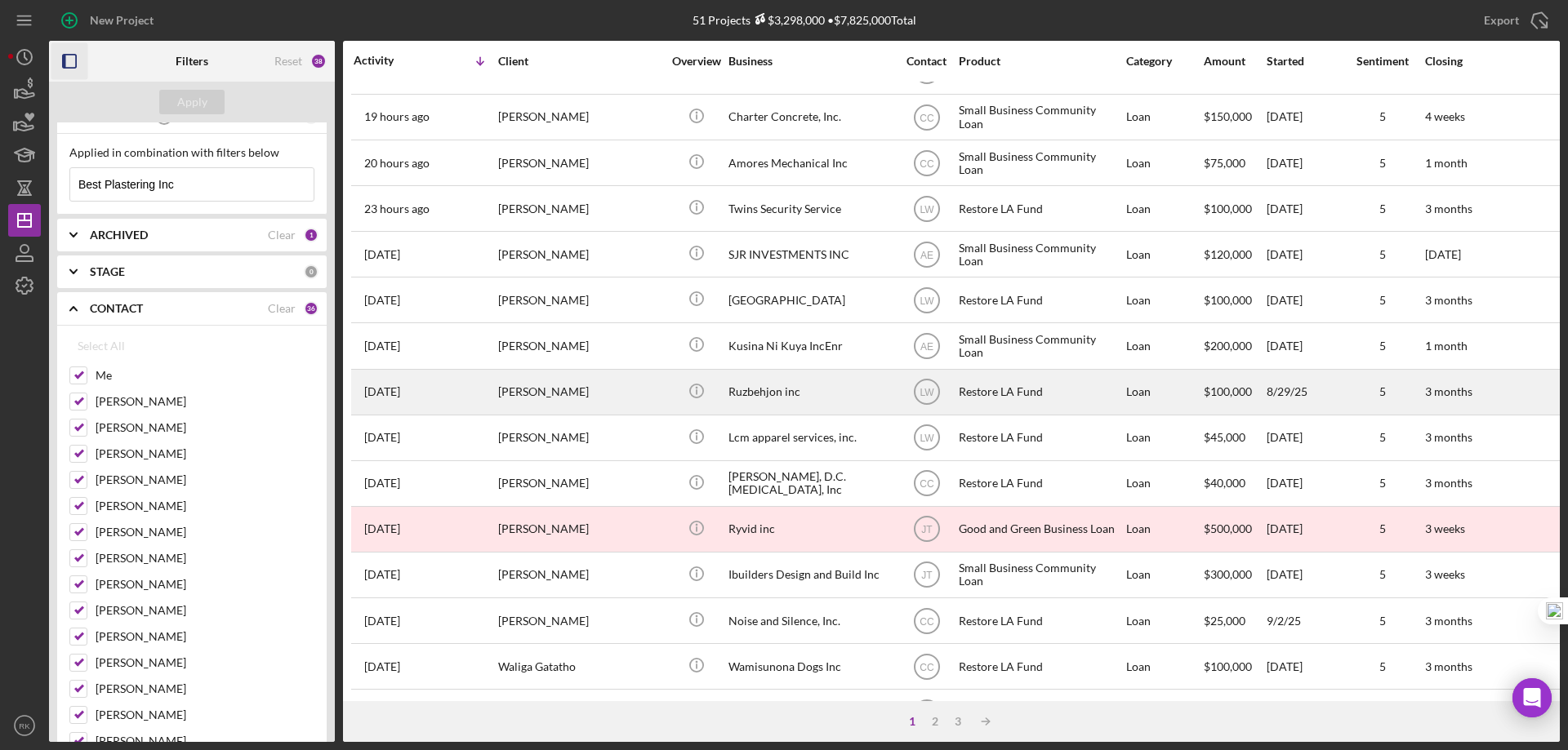
scroll to position [217, 0]
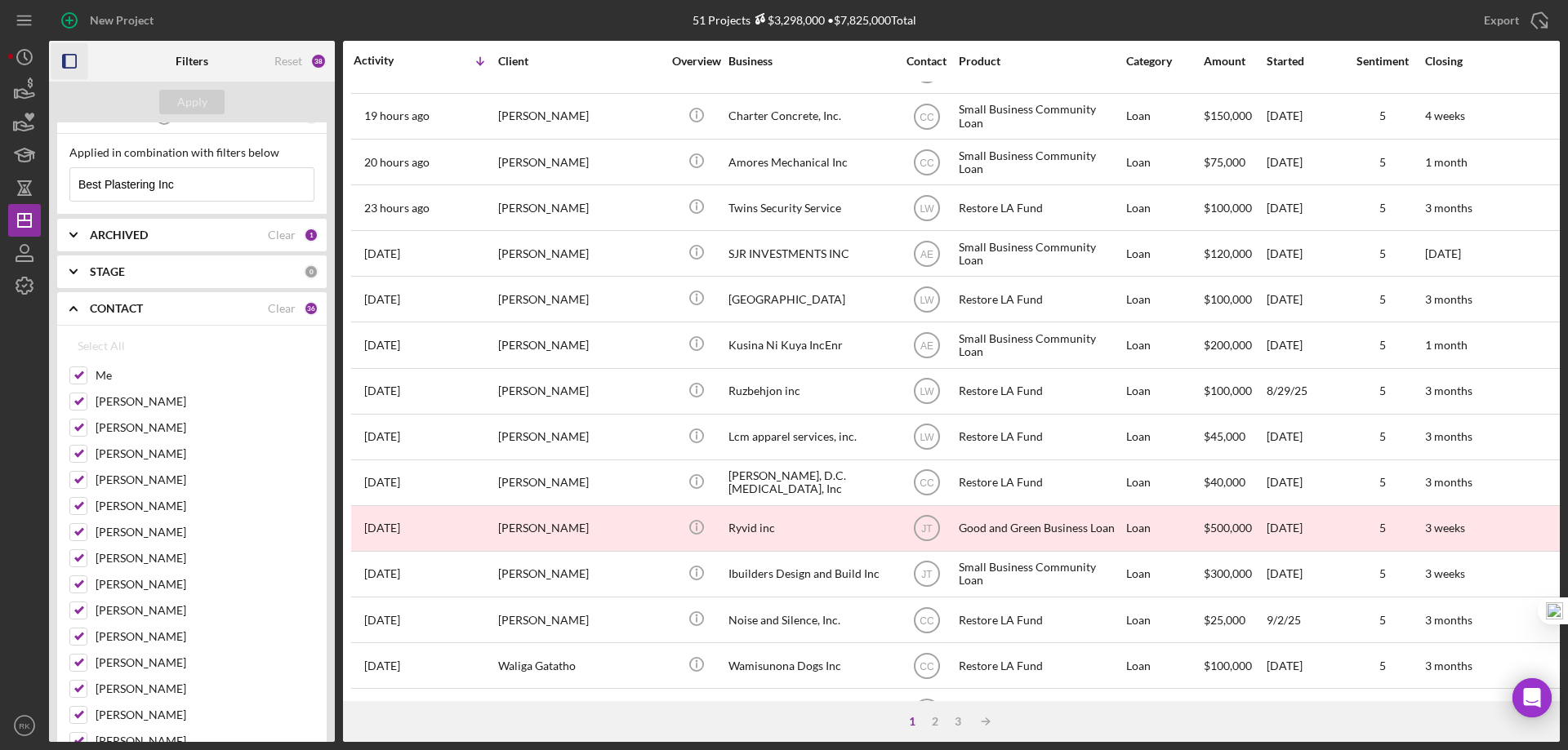
click at [102, 241] on b "ARCHIVED" at bounding box center [119, 235] width 57 height 13
click at [80, 333] on input "Archived" at bounding box center [78, 328] width 16 height 16
checkbox input "true"
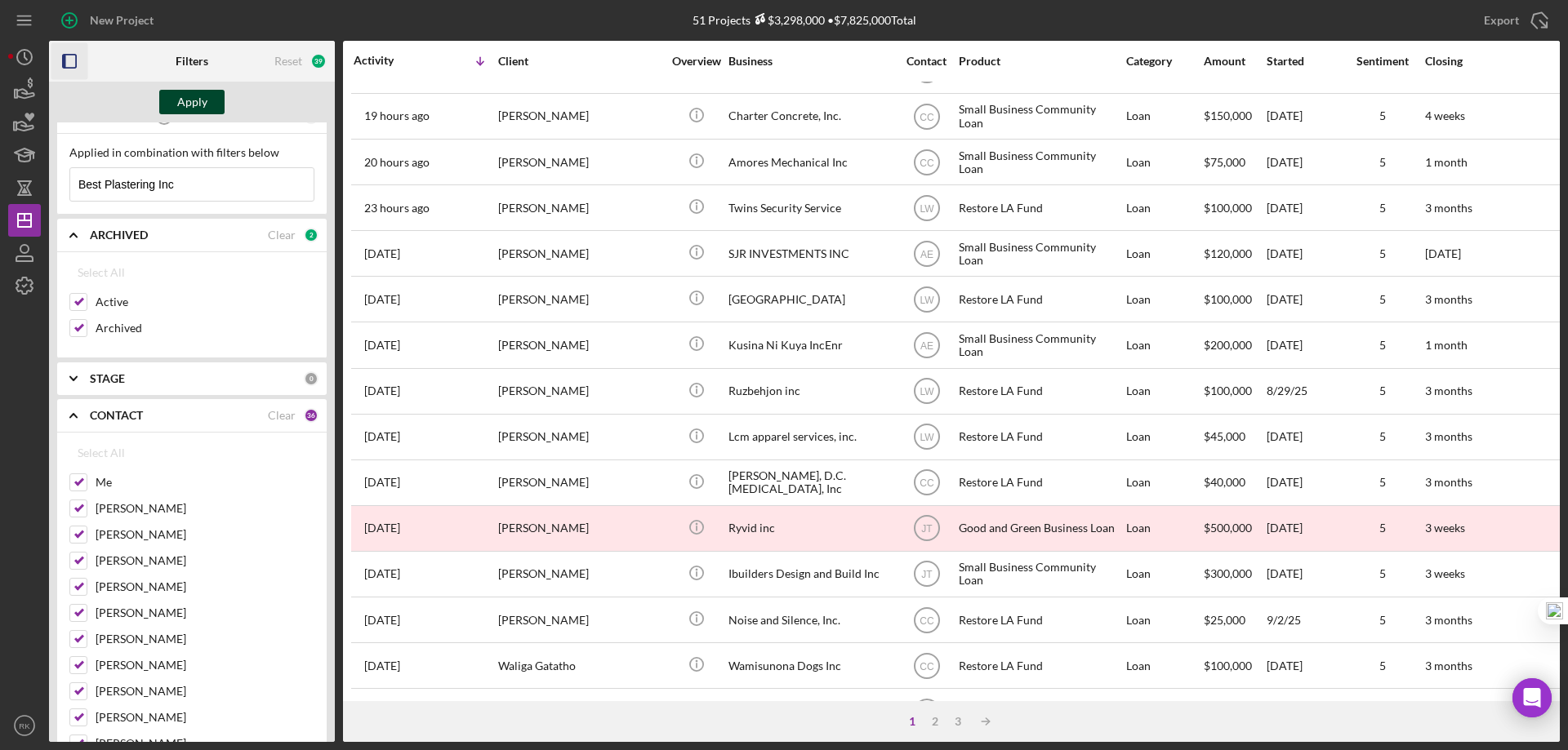
click at [201, 107] on div "Apply" at bounding box center [192, 102] width 30 height 25
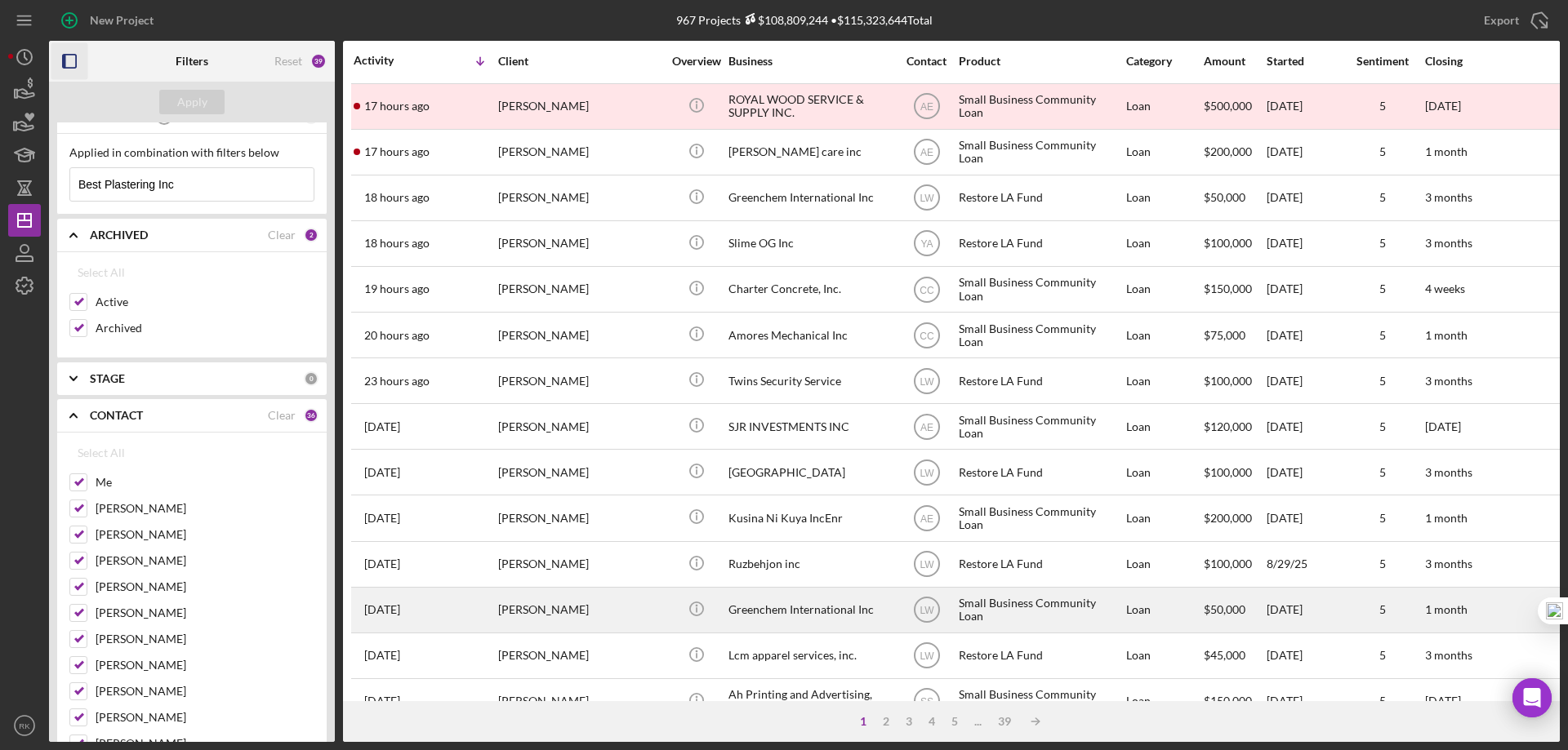
scroll to position [0, 0]
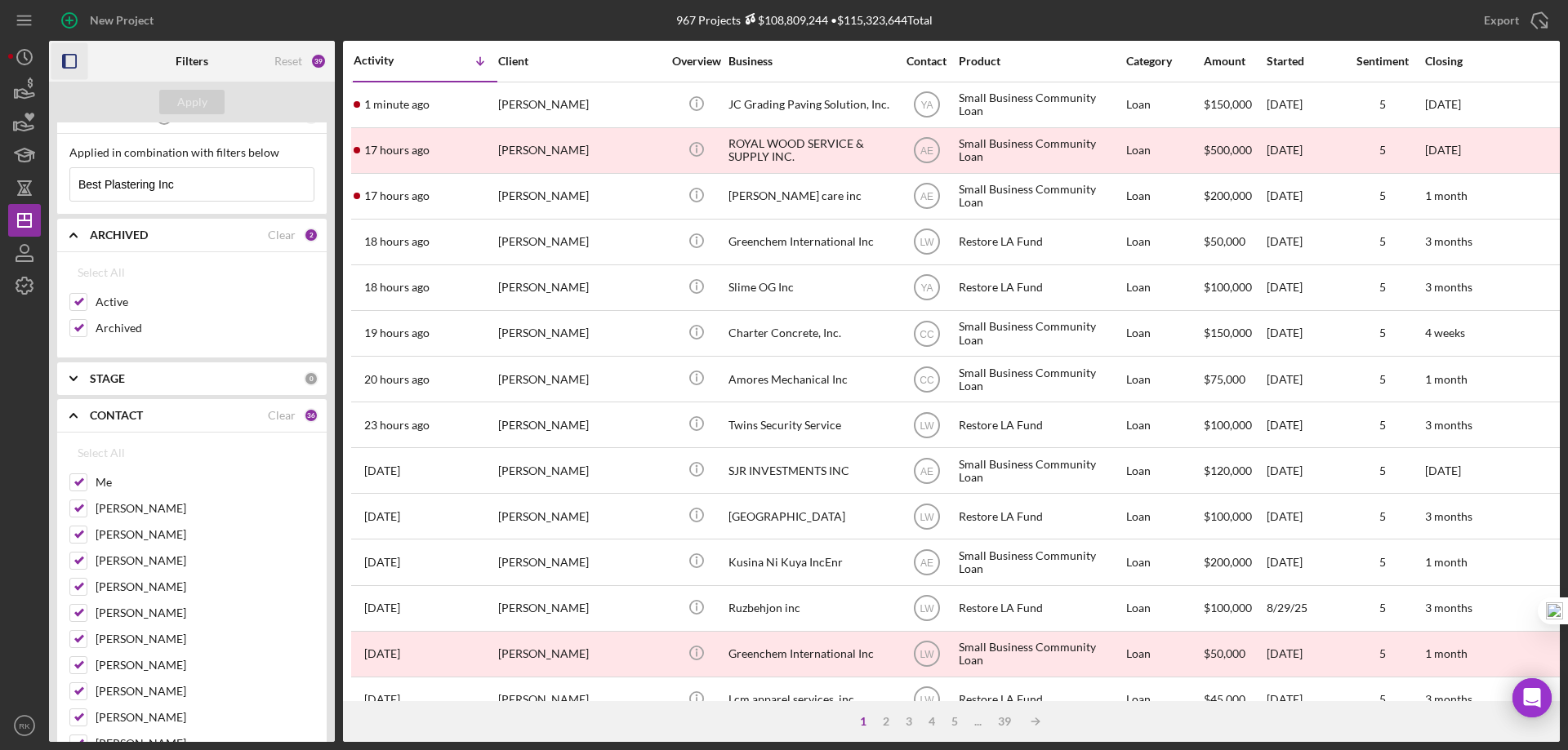
drag, startPoint x: 267, startPoint y: 410, endPoint x: 261, endPoint y: 420, distance: 11.7
click at [268, 410] on div "Clear" at bounding box center [281, 415] width 28 height 13
checkbox input "false"
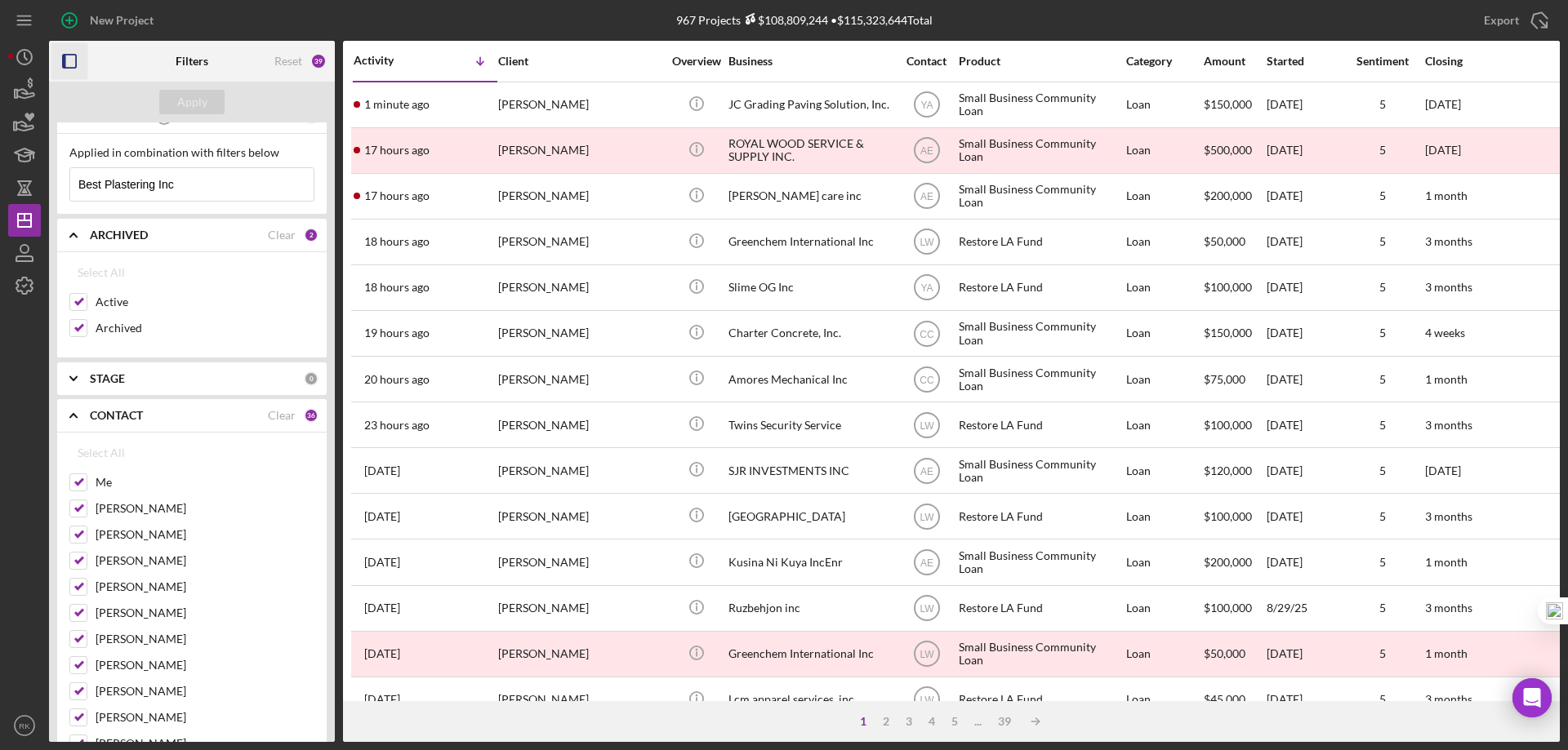
checkbox input "false"
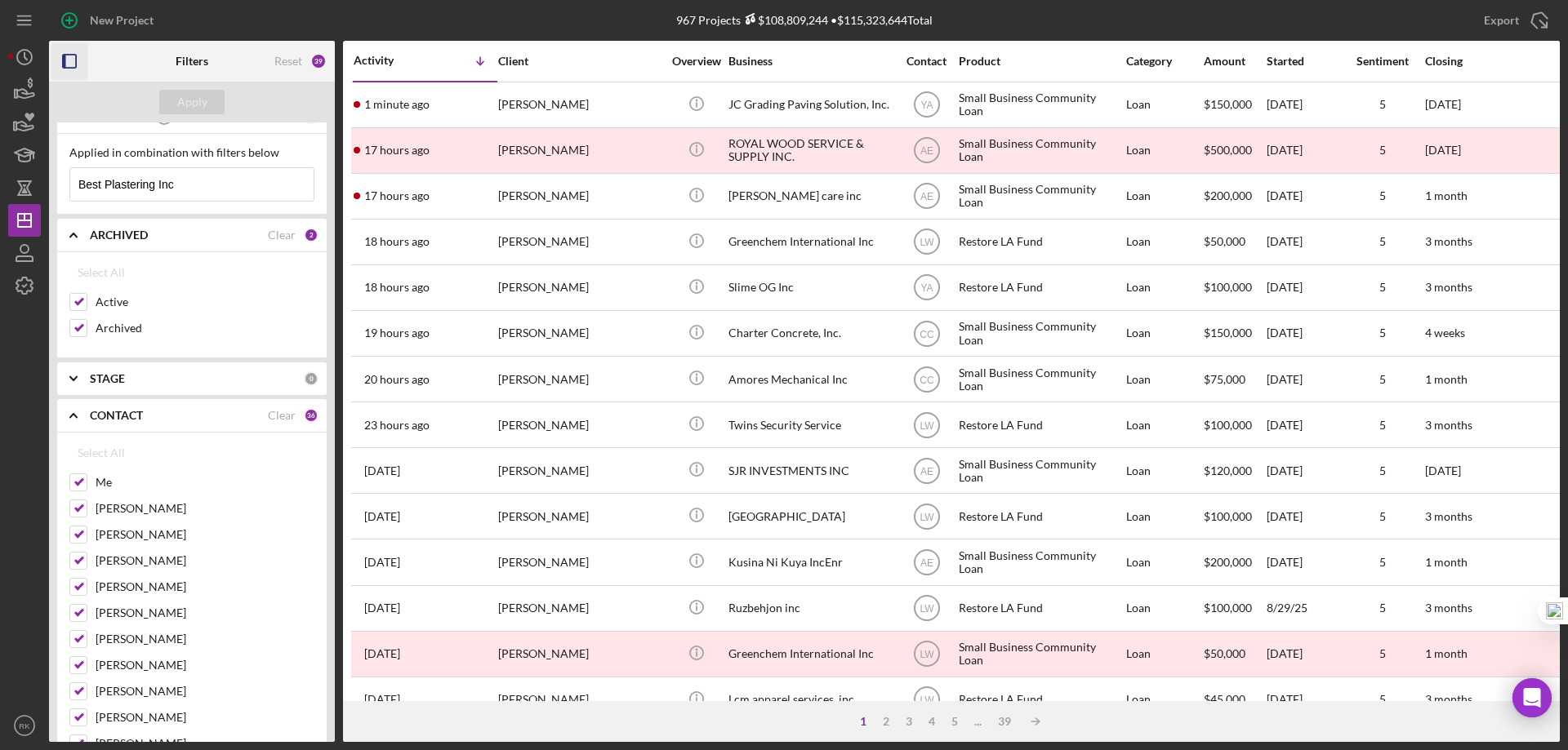
checkbox input "false"
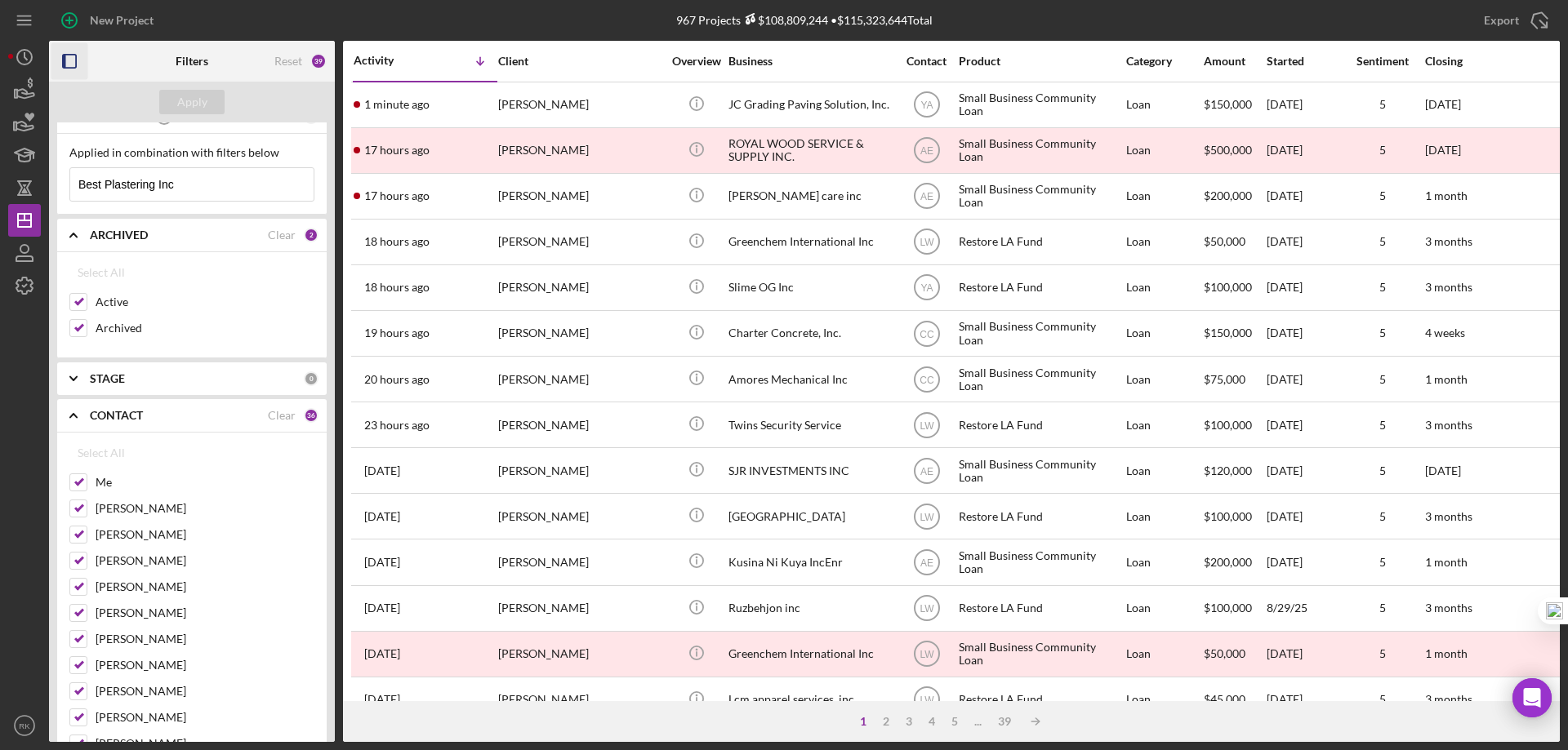
checkbox input "false"
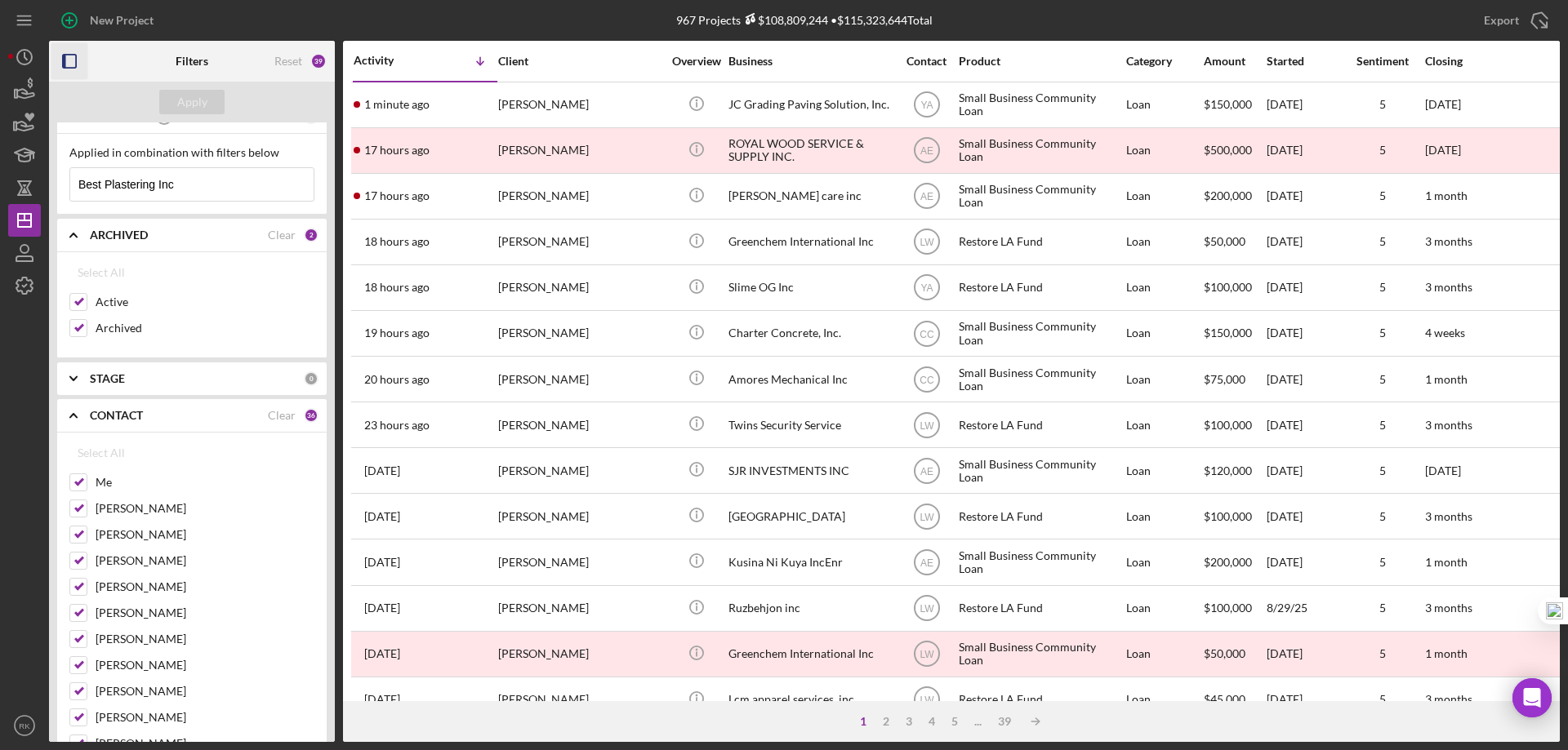
checkbox input "false"
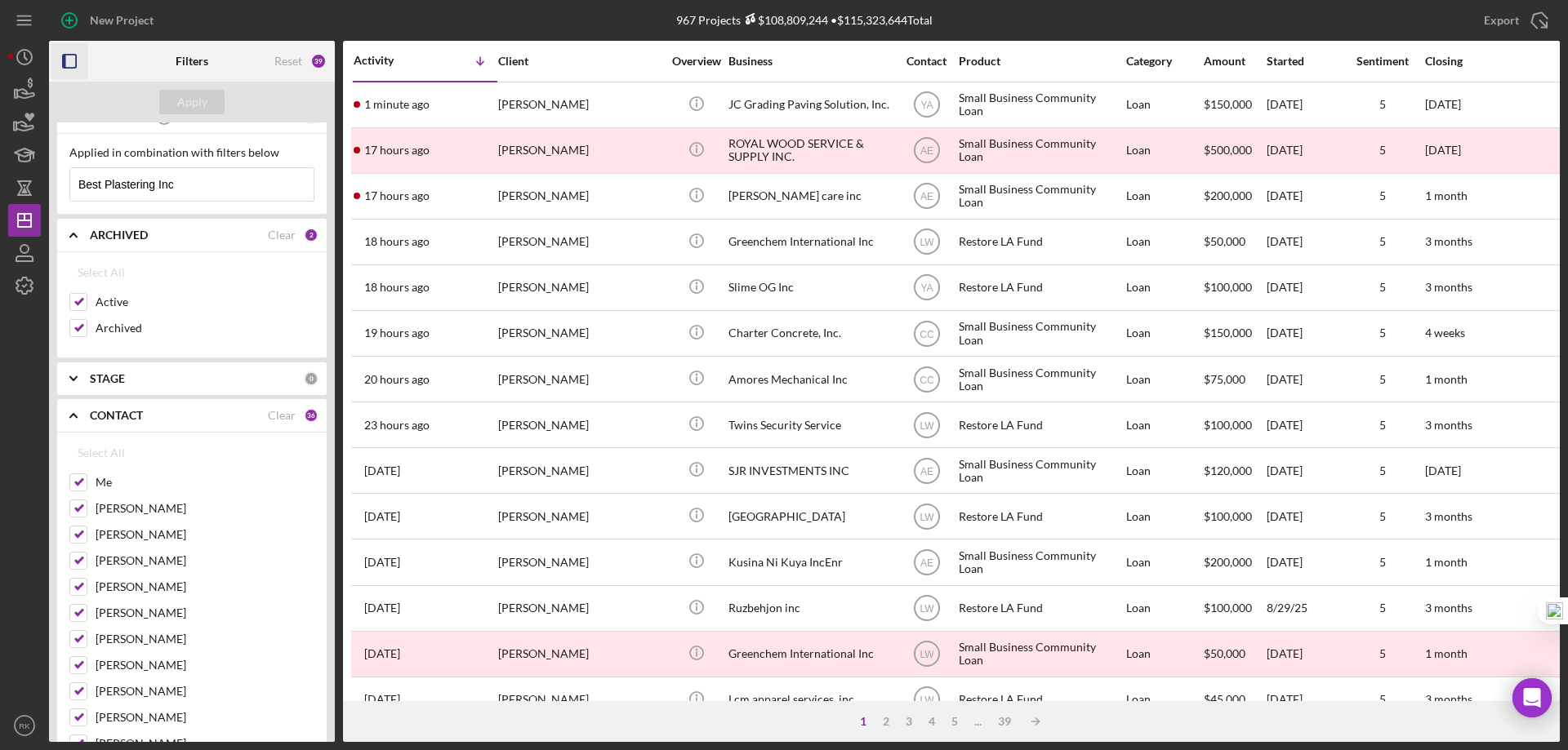
checkbox input "false"
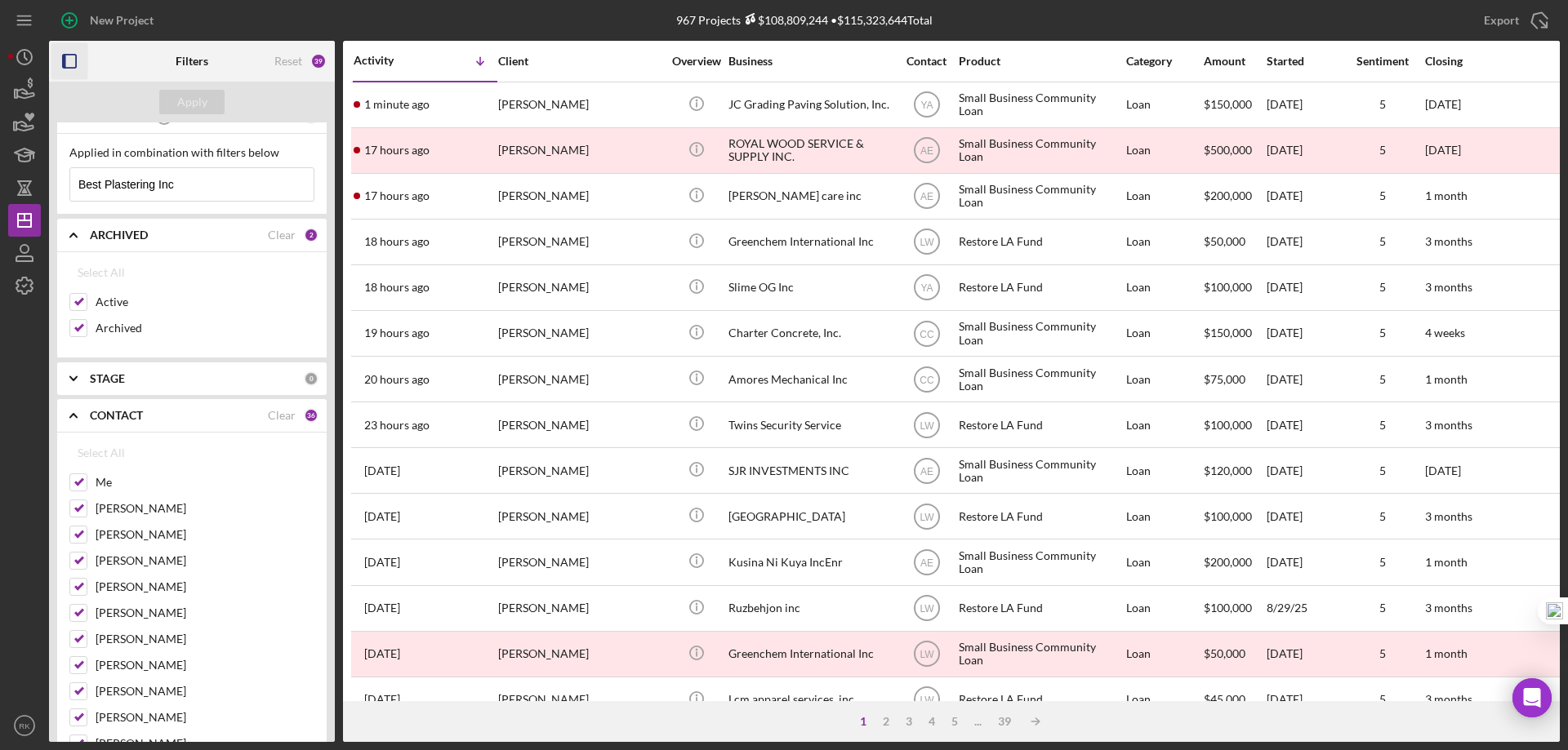
checkbox input "false"
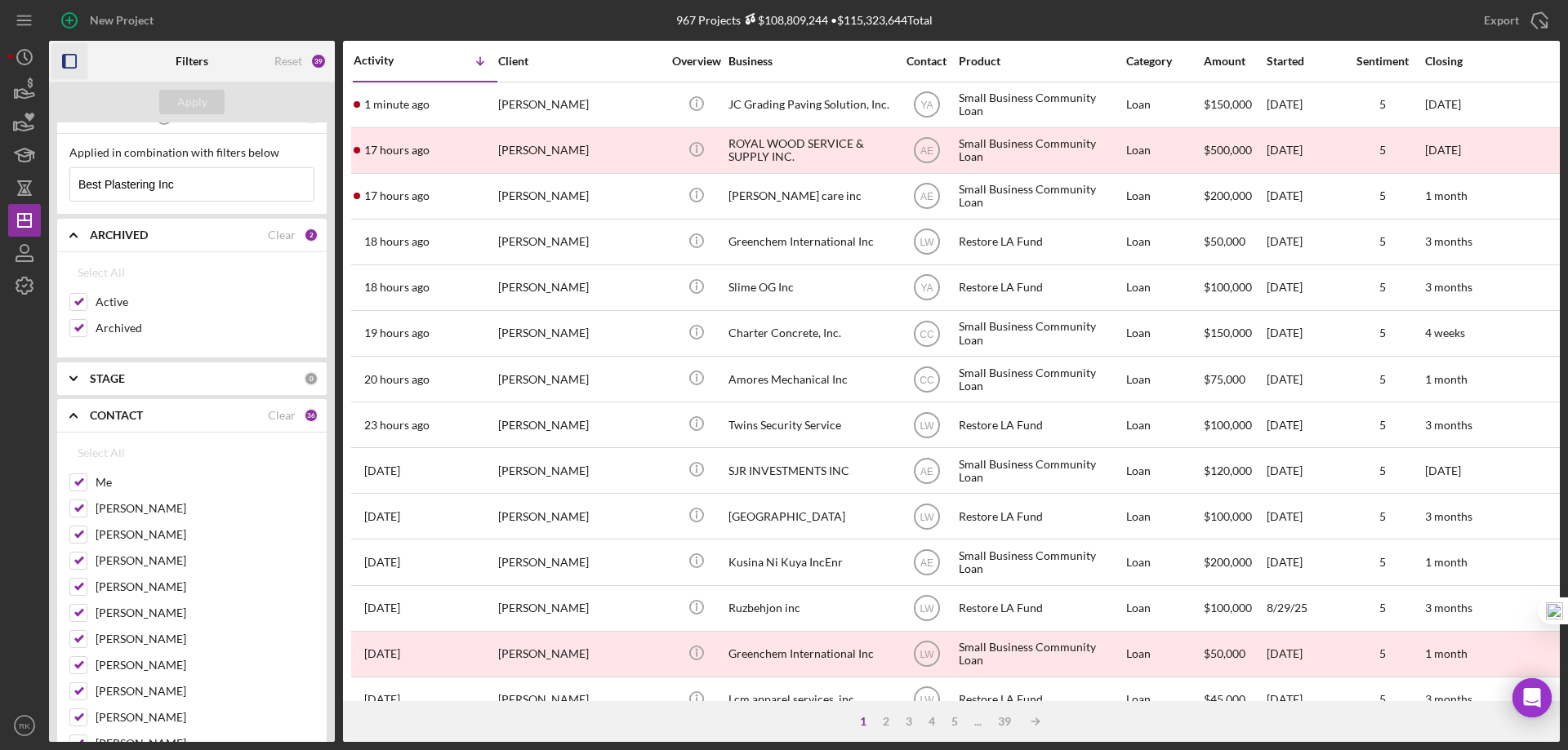
checkbox input "false"
click at [174, 112] on button "Apply" at bounding box center [192, 102] width 65 height 25
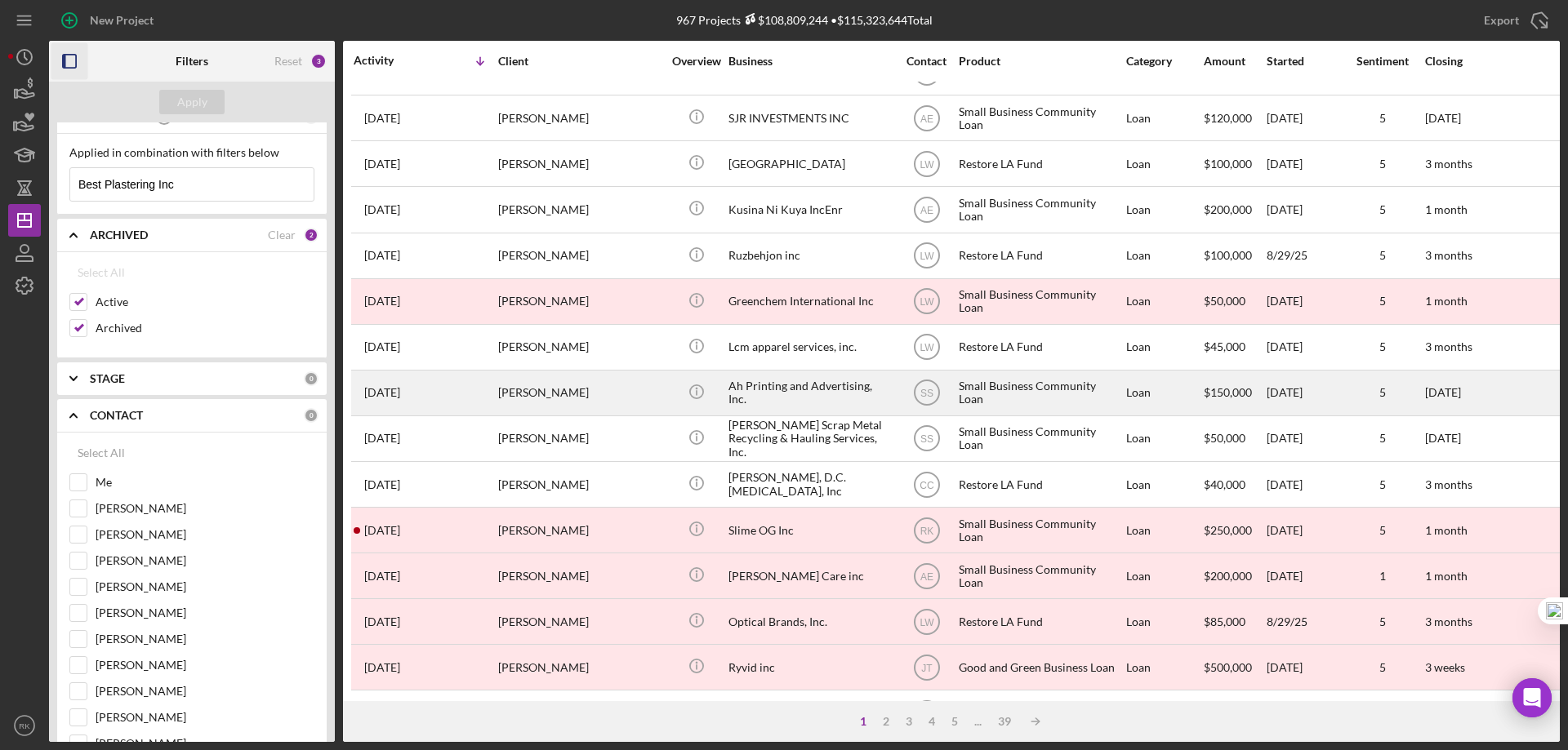
scroll to position [354, 0]
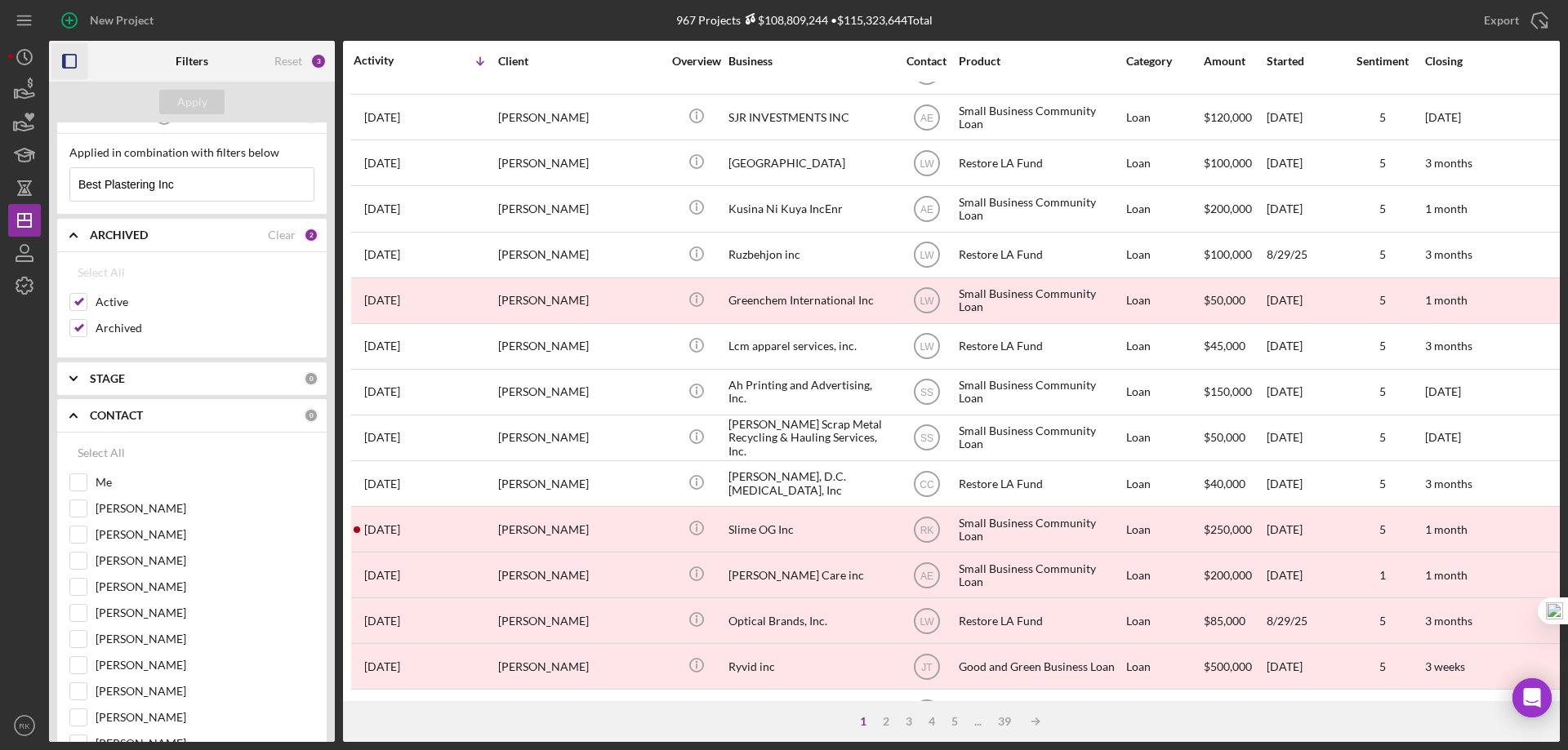
click at [104, 377] on b "STAGE" at bounding box center [107, 378] width 35 height 13
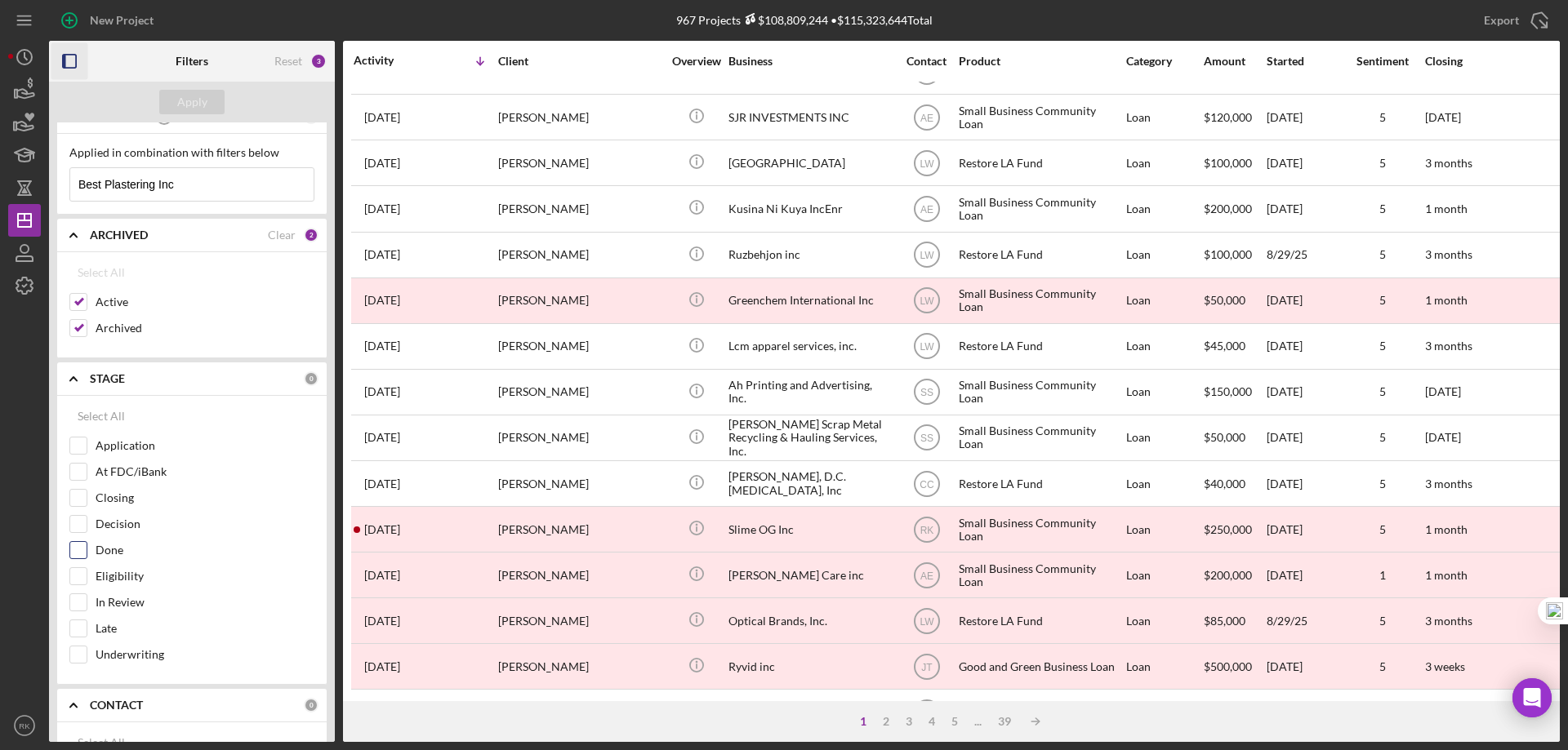
click at [80, 551] on input "Done" at bounding box center [78, 550] width 16 height 16
checkbox input "true"
click at [198, 104] on div "Apply" at bounding box center [192, 102] width 30 height 25
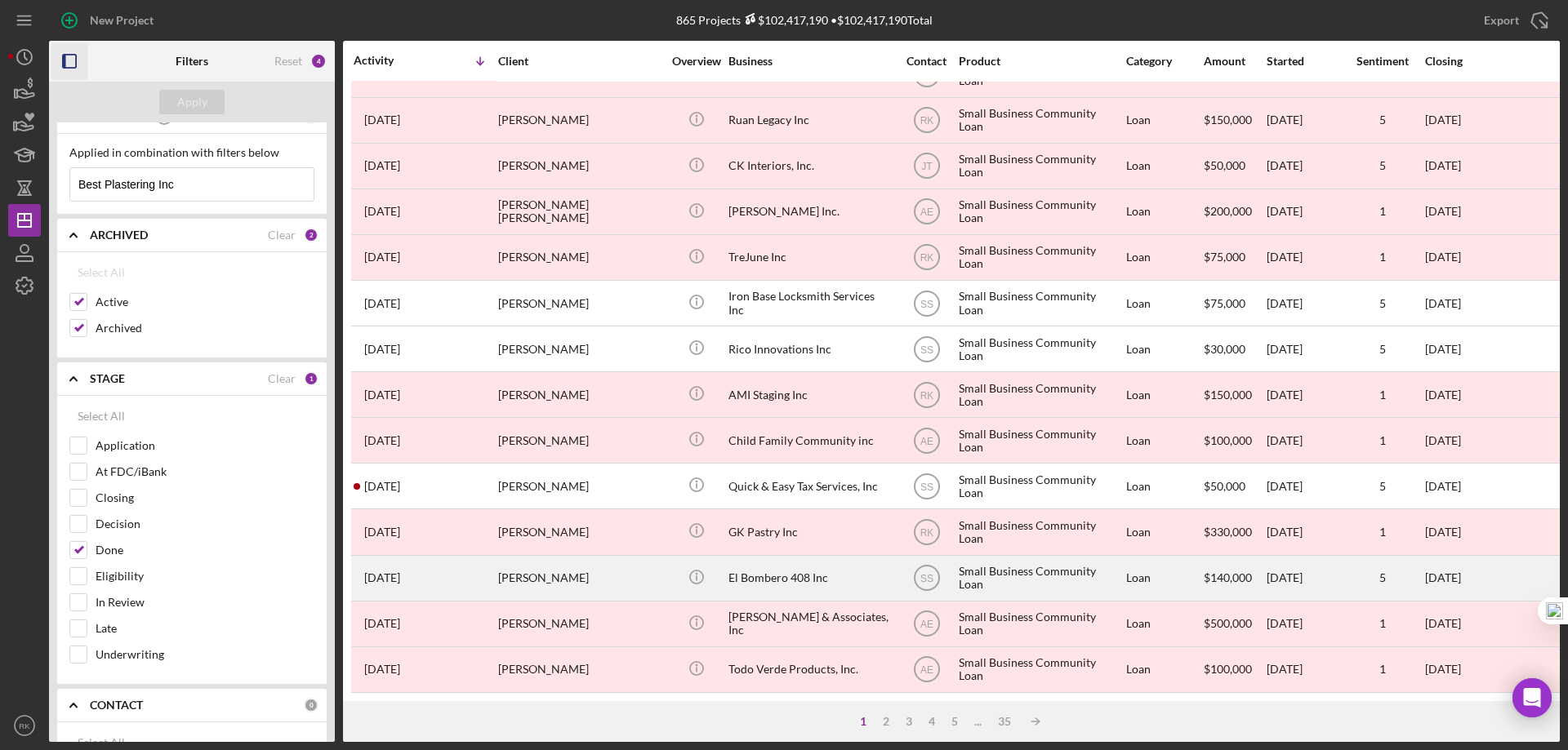
scroll to position [546, 0]
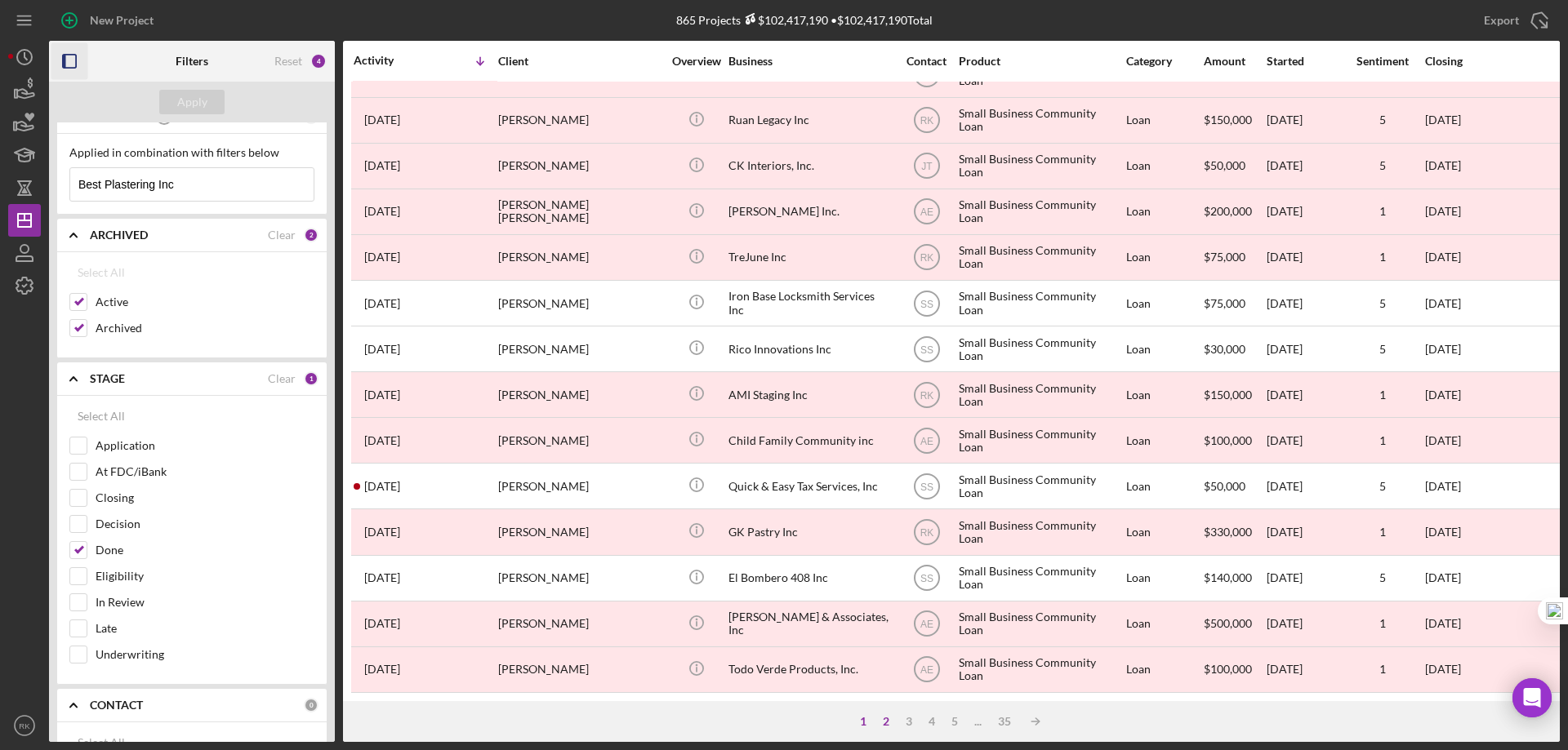
click at [887, 719] on div "2" at bounding box center [885, 721] width 23 height 13
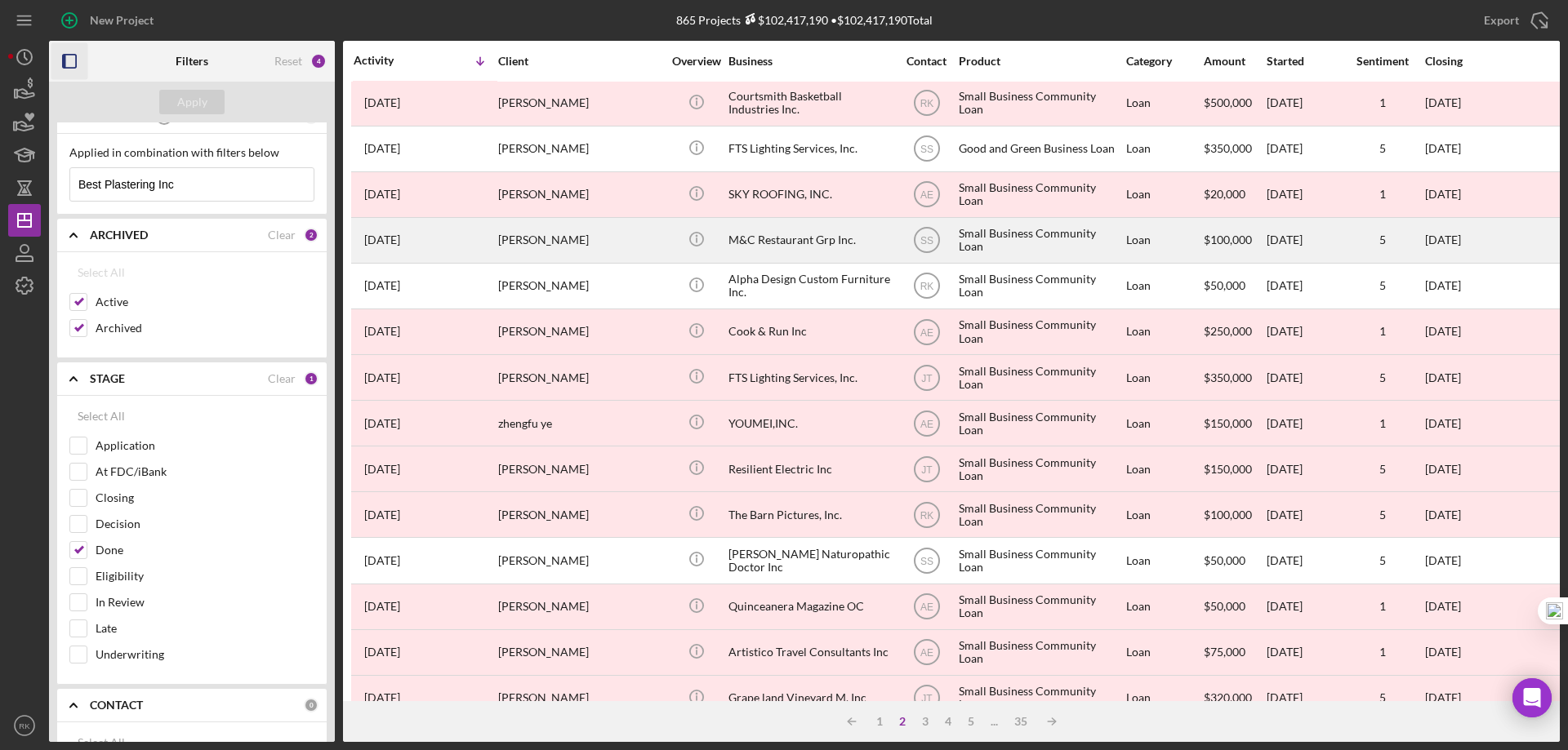
scroll to position [0, 0]
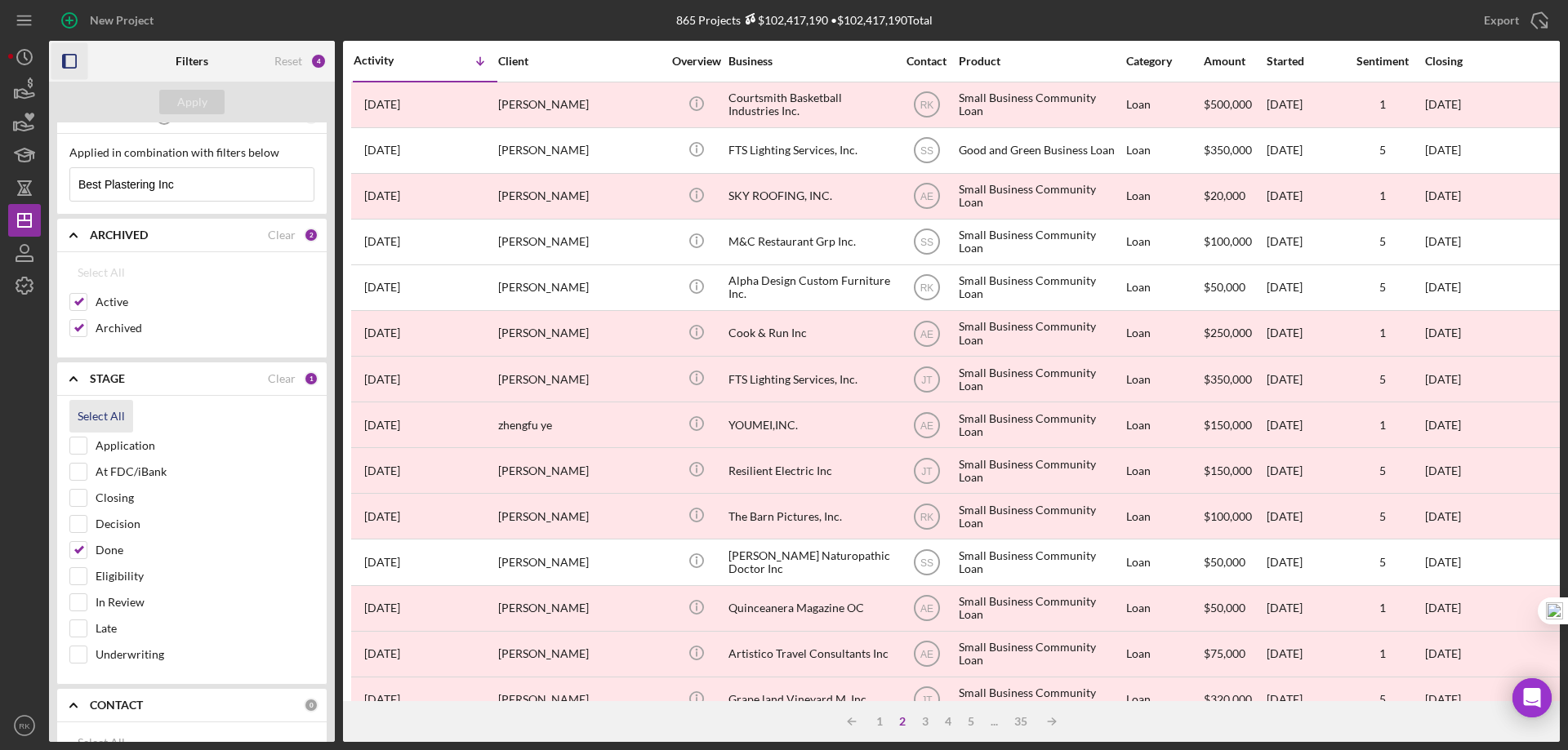
click at [109, 414] on div "Select All" at bounding box center [101, 416] width 48 height 33
checkbox input "true"
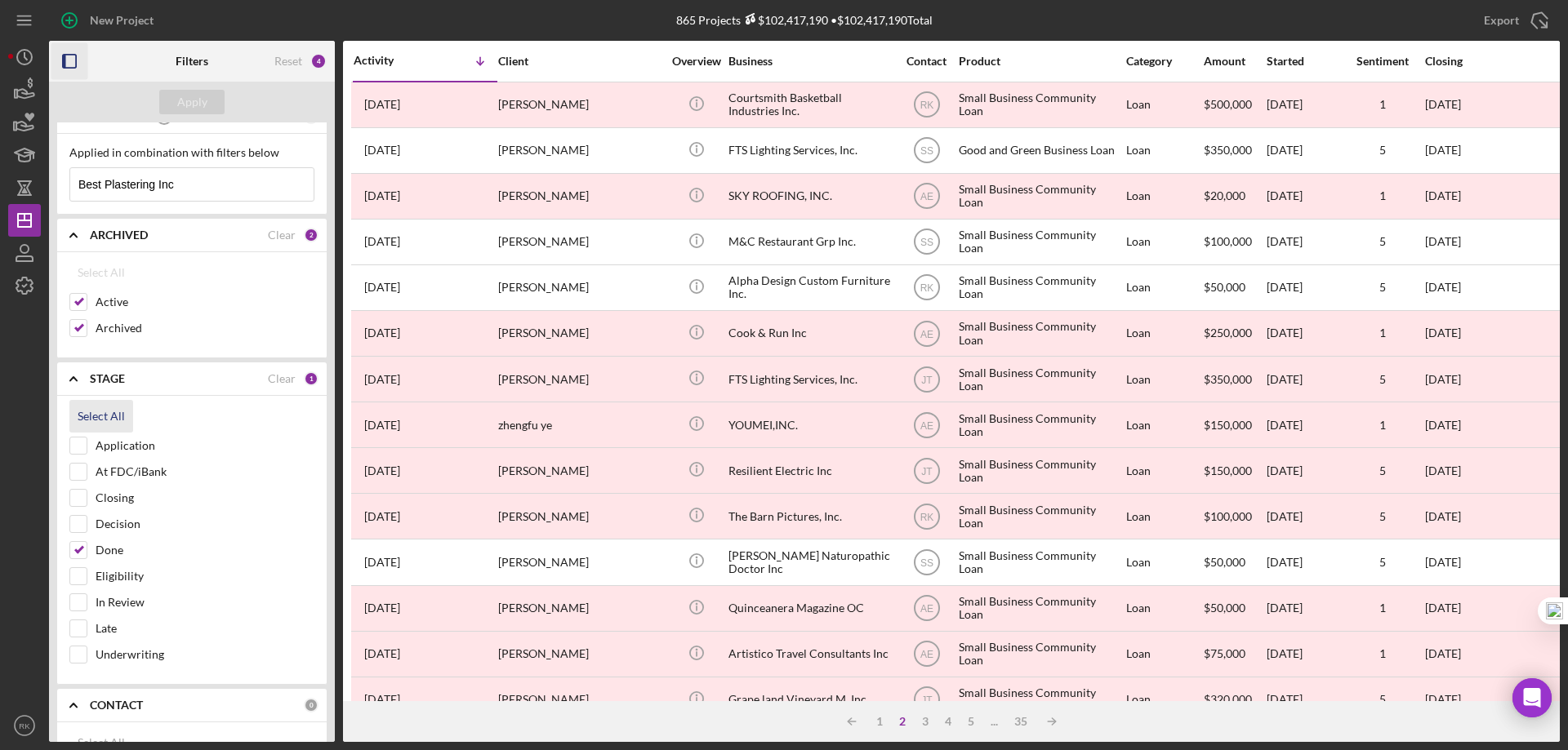
checkbox input "true"
click at [190, 100] on div "Apply" at bounding box center [192, 102] width 30 height 25
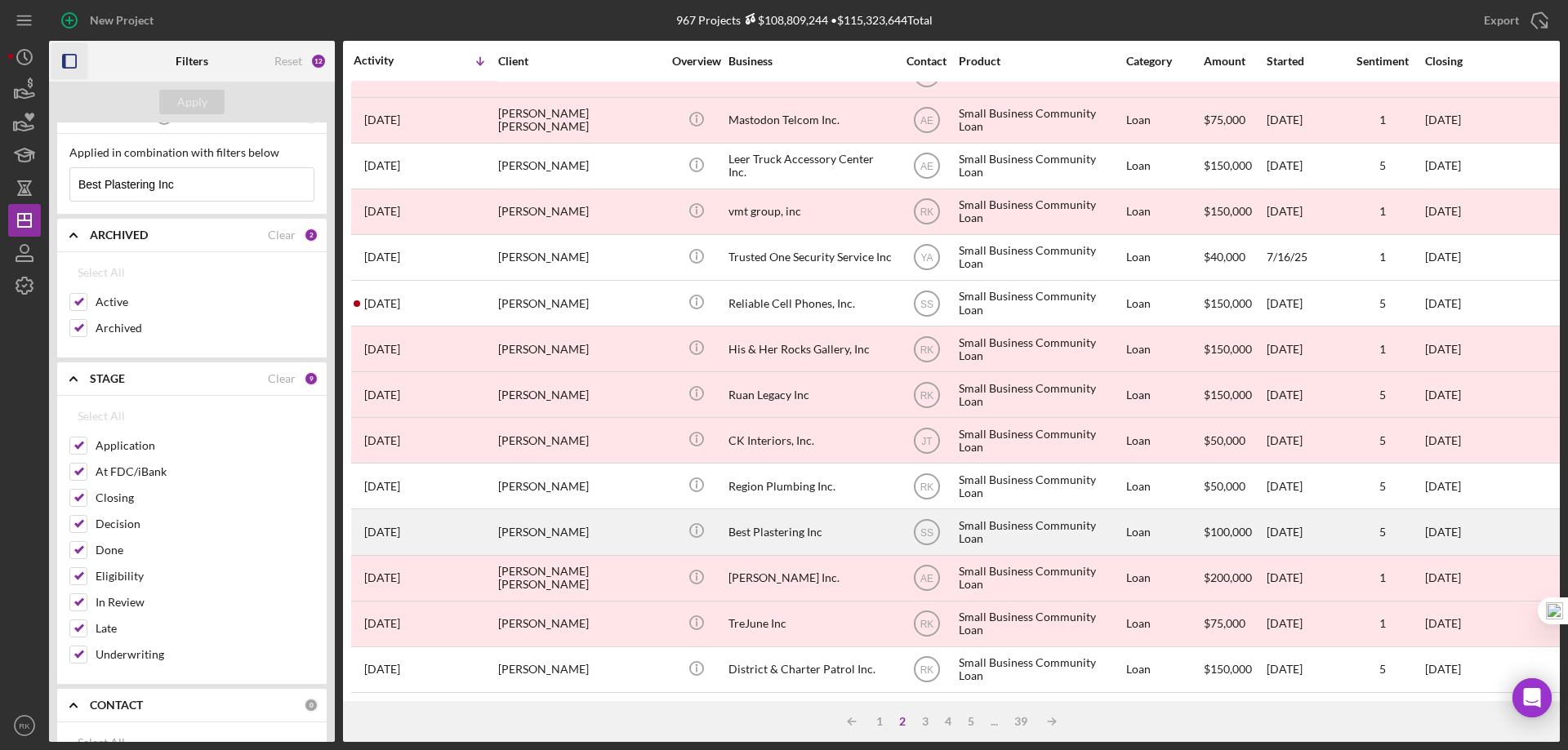
scroll to position [544, 0]
click at [767, 528] on div "Best Plastering Inc" at bounding box center [810, 532] width 164 height 44
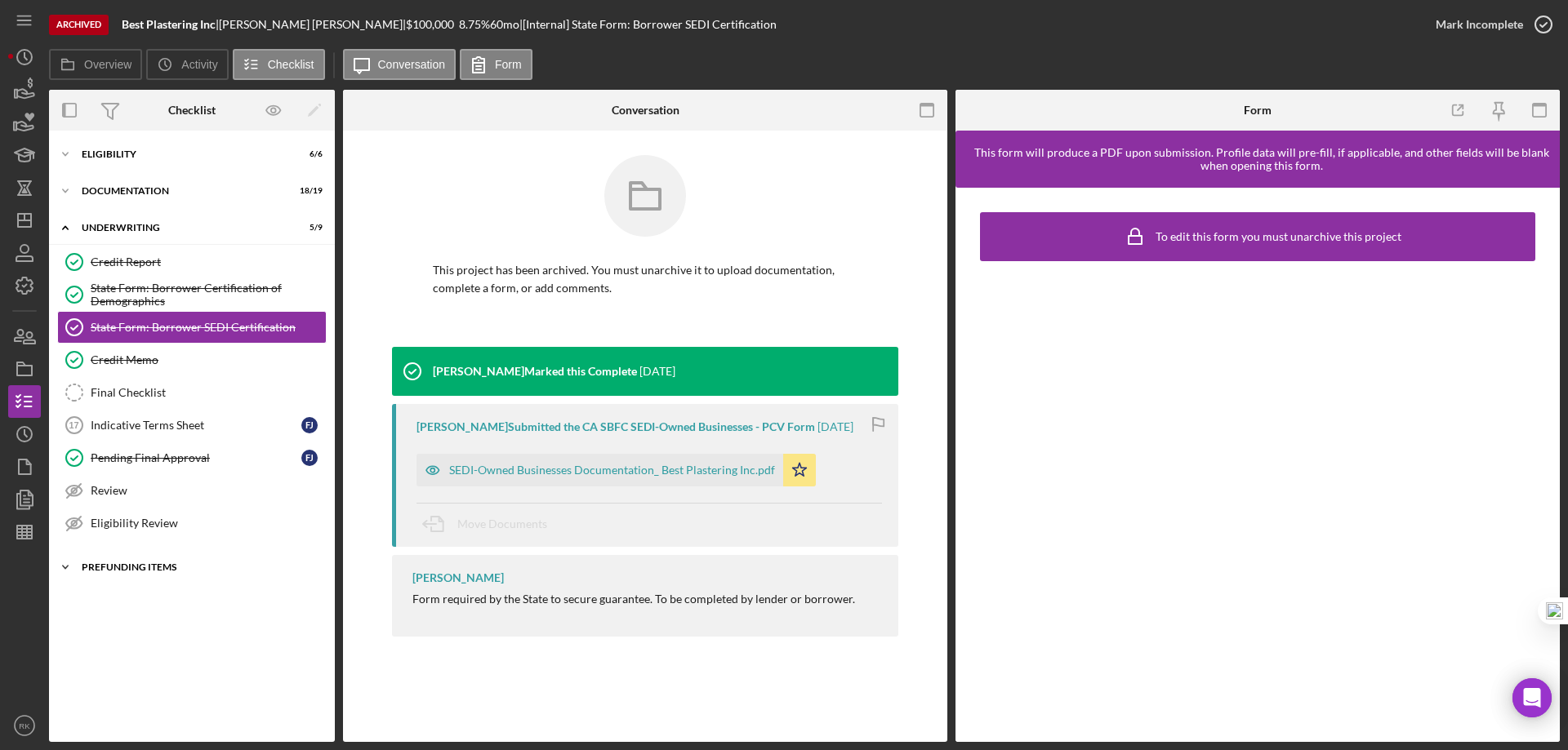
click at [102, 565] on div "Prefunding Items" at bounding box center [197, 568] width 233 height 10
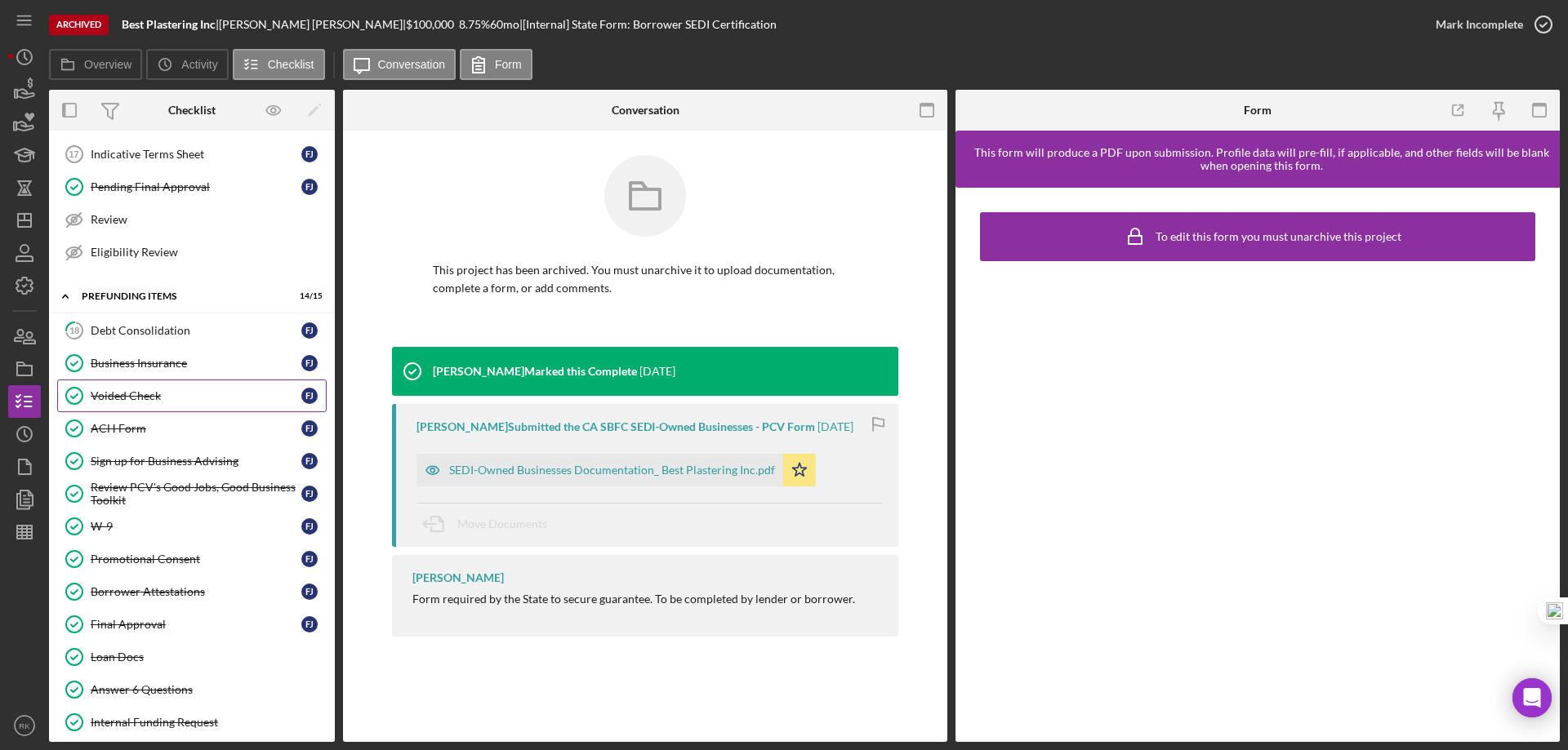
scroll to position [271, 0]
click at [144, 336] on div "Debt Consolidation" at bounding box center [195, 329] width 211 height 13
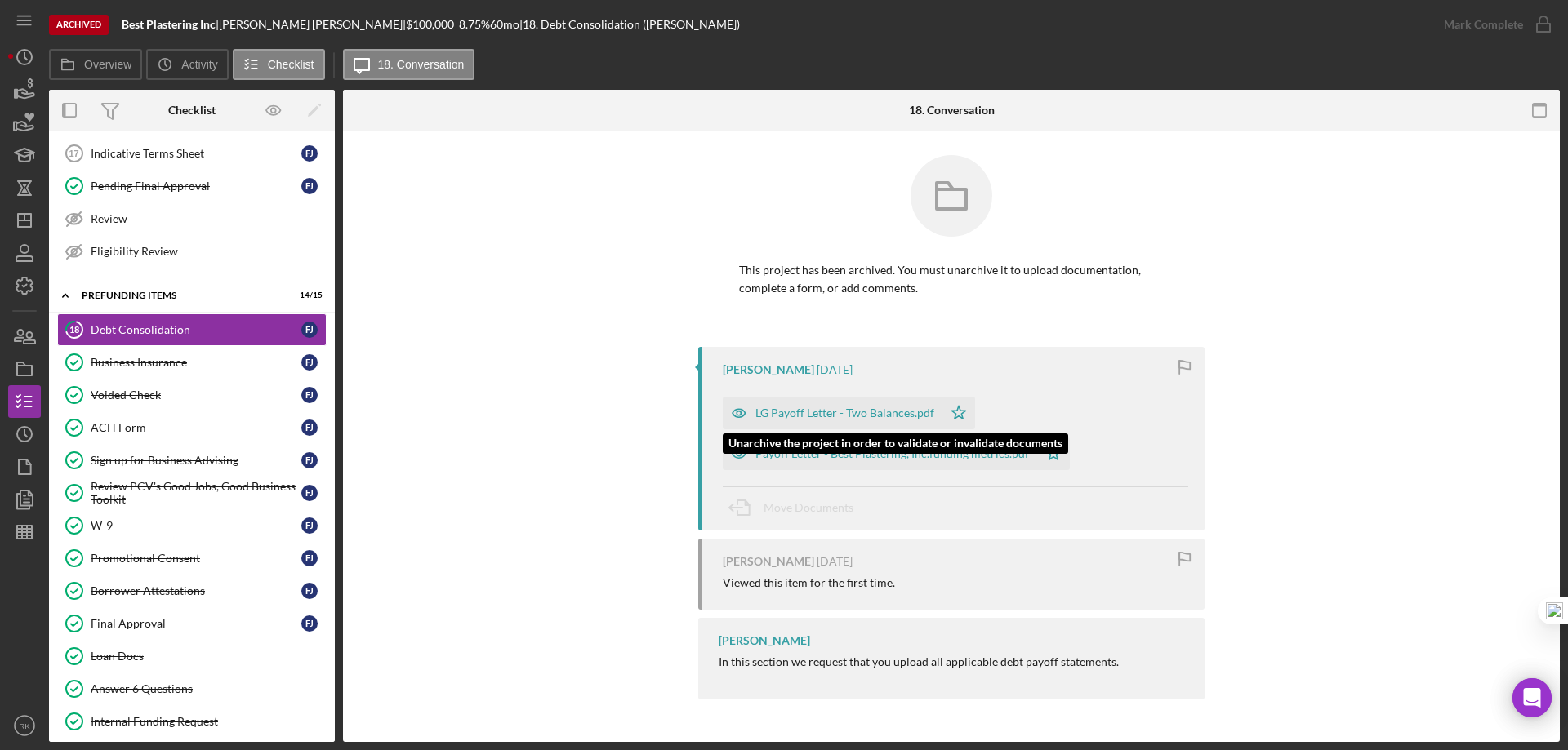
click at [817, 413] on div "LG Payoff Letter - Two Balances.pdf" at bounding box center [844, 412] width 178 height 13
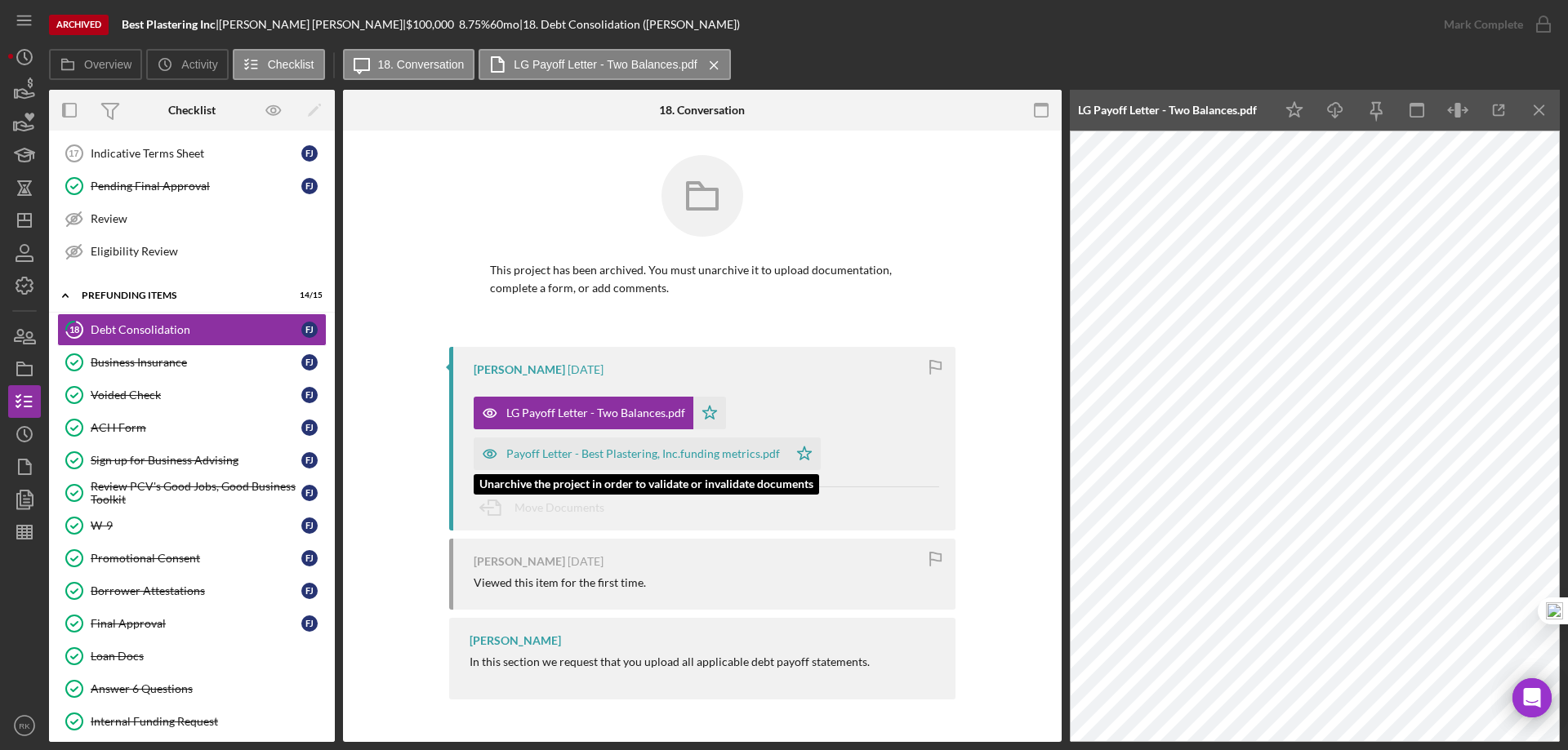
click at [646, 455] on div "Payoff Letter - Best Plastering, Inc.funding metrics.pdf" at bounding box center [643, 453] width 274 height 13
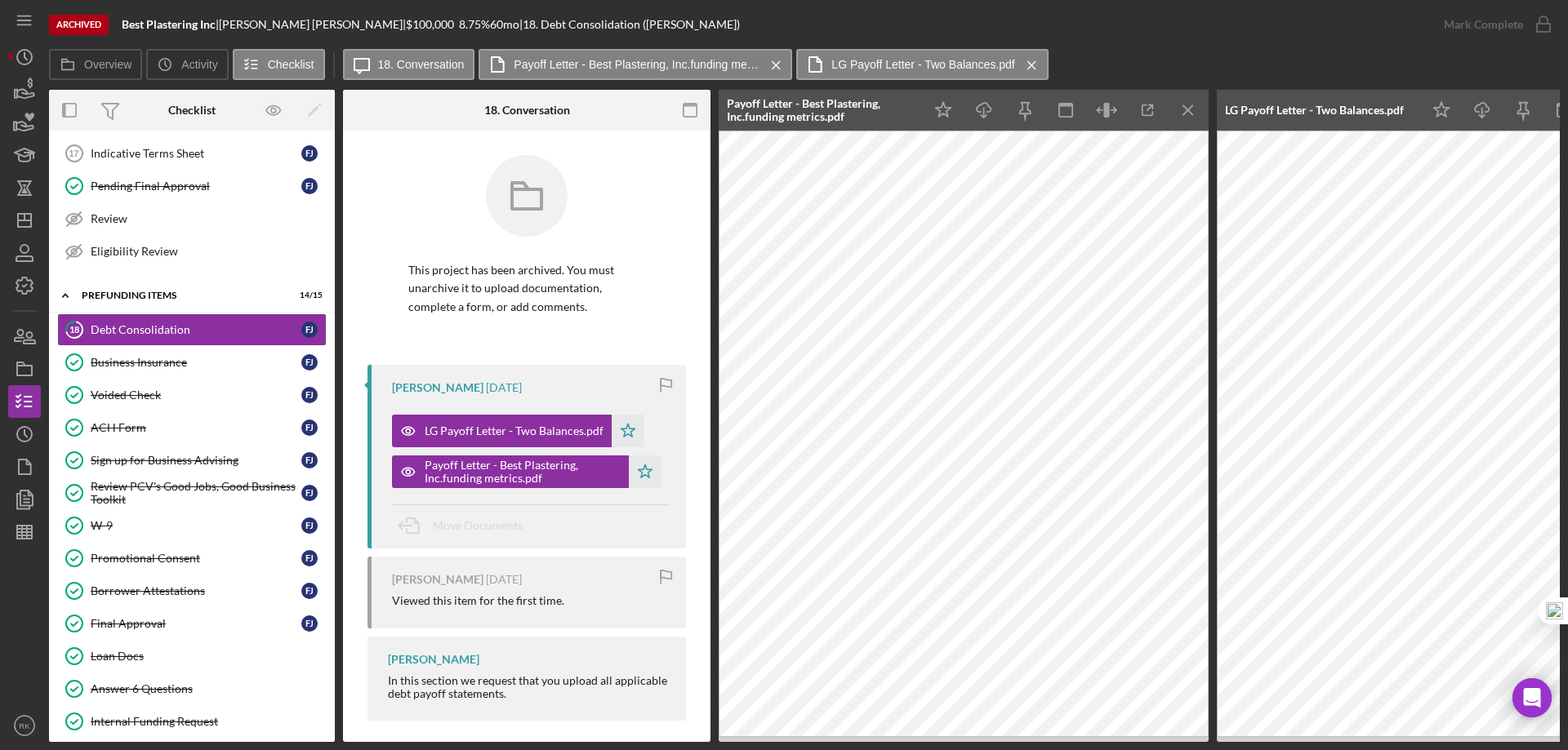
click at [1188, 112] on icon "Icon/Menu Close" at bounding box center [1187, 110] width 37 height 37
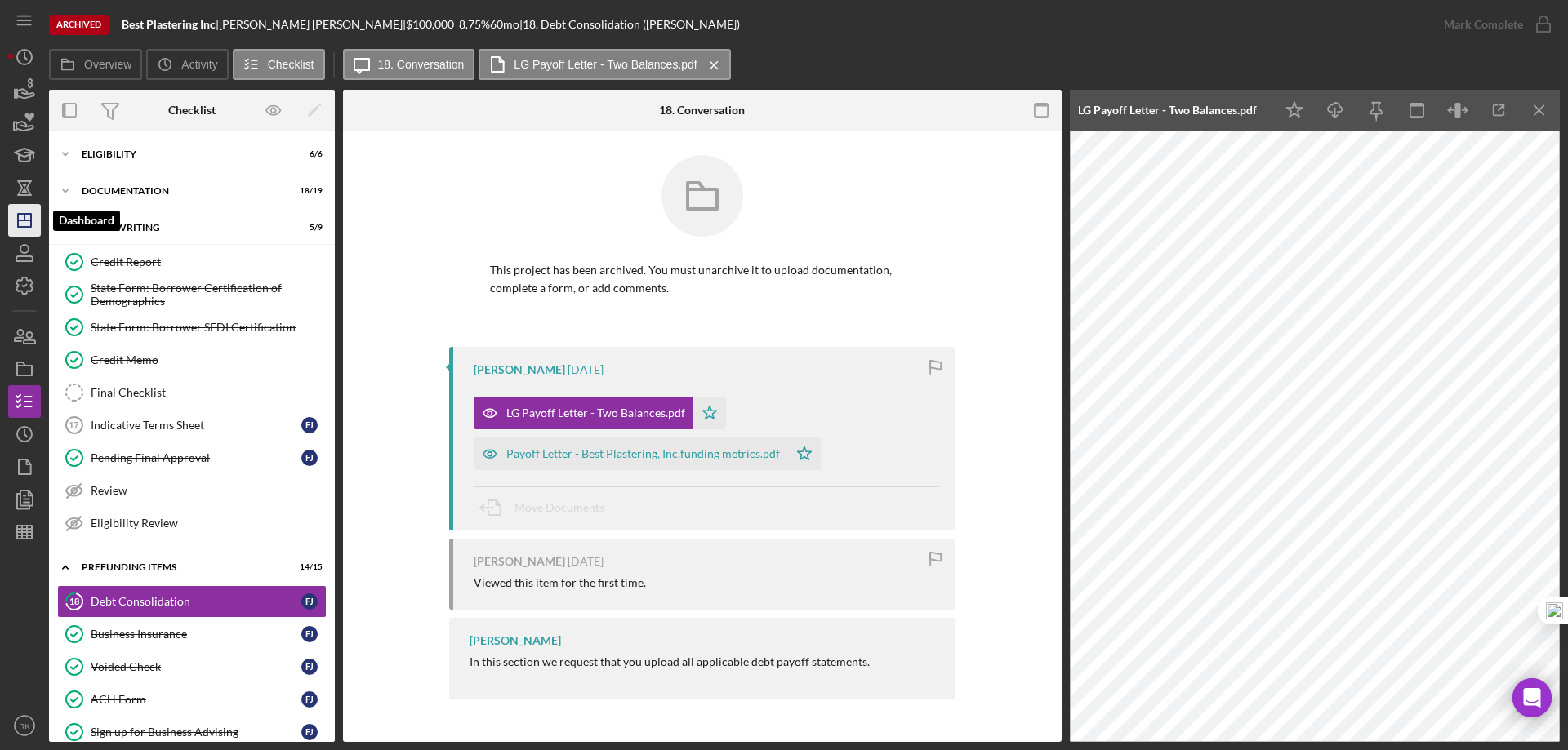
click at [21, 222] on icon "Icon/Dashboard" at bounding box center [24, 220] width 41 height 41
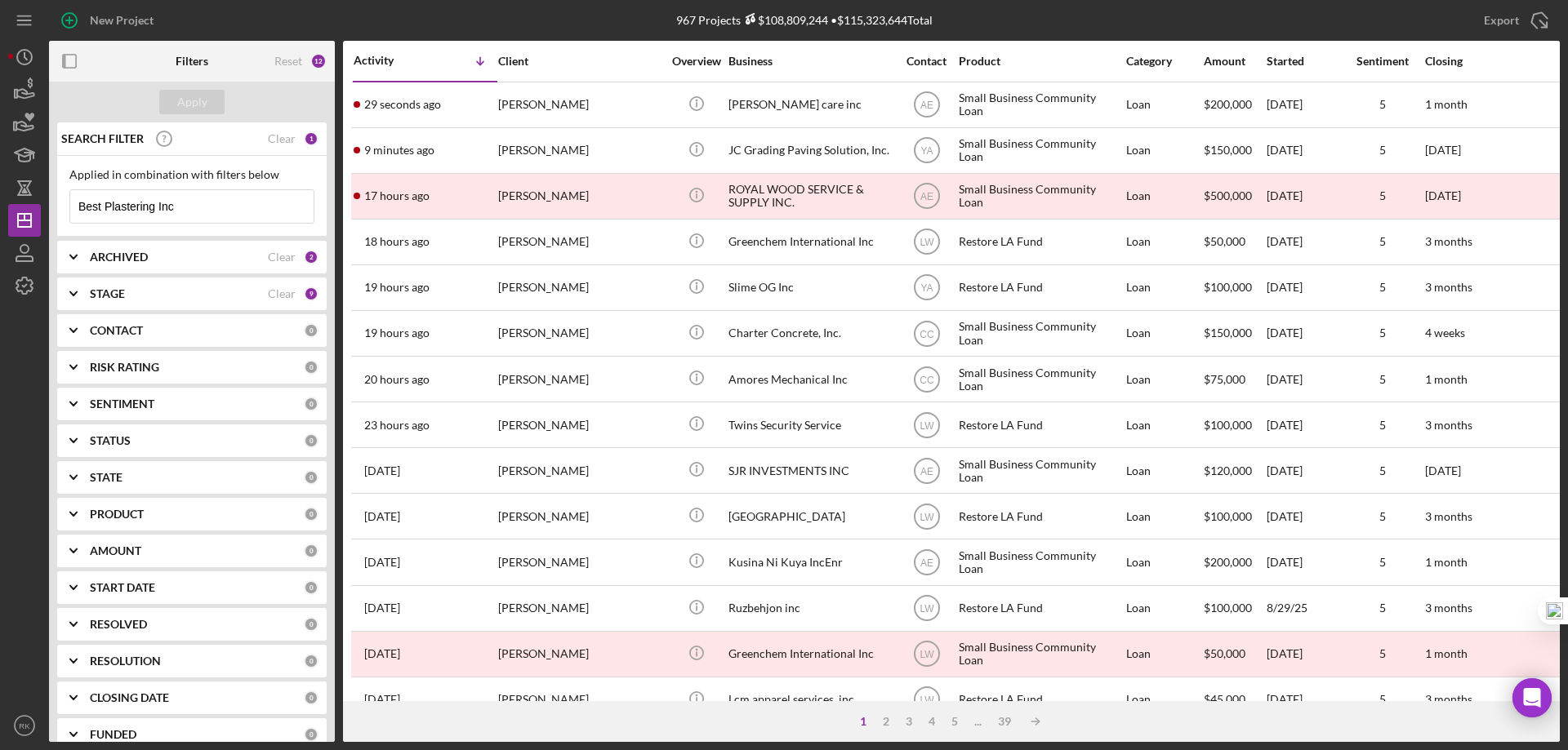
click at [276, 293] on div "Clear" at bounding box center [281, 293] width 28 height 13
click at [274, 259] on div "Clear" at bounding box center [281, 257] width 28 height 13
click at [275, 137] on div "Clear" at bounding box center [281, 138] width 28 height 13
click at [104, 256] on b "ARCHIVED" at bounding box center [119, 257] width 57 height 13
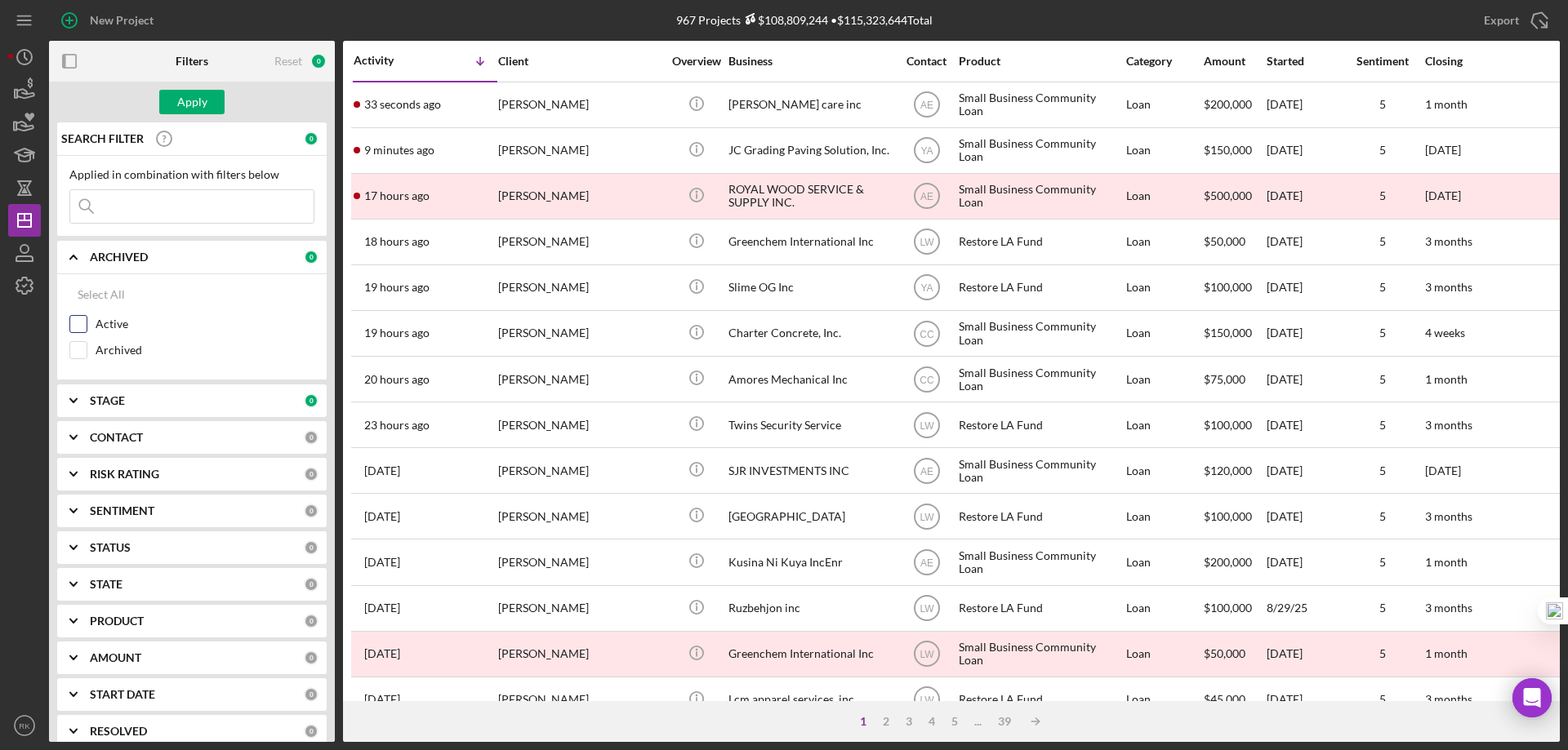
click at [78, 322] on input "Active" at bounding box center [78, 324] width 16 height 16
checkbox input "true"
click at [69, 437] on icon "Icon/Expander" at bounding box center [73, 437] width 41 height 41
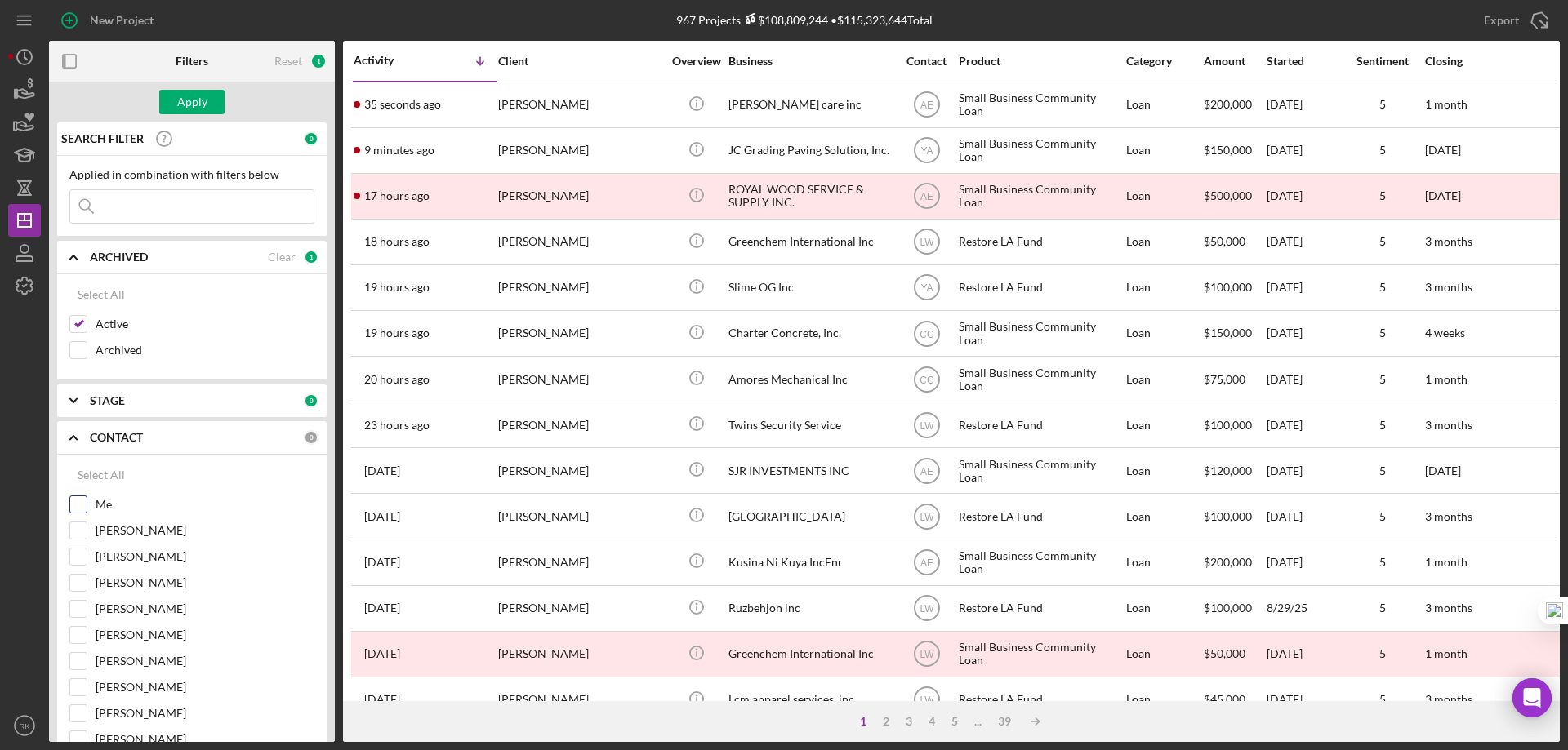
click at [81, 502] on input "Me" at bounding box center [78, 504] width 16 height 16
checkbox input "true"
click at [200, 105] on div "Apply" at bounding box center [192, 102] width 30 height 25
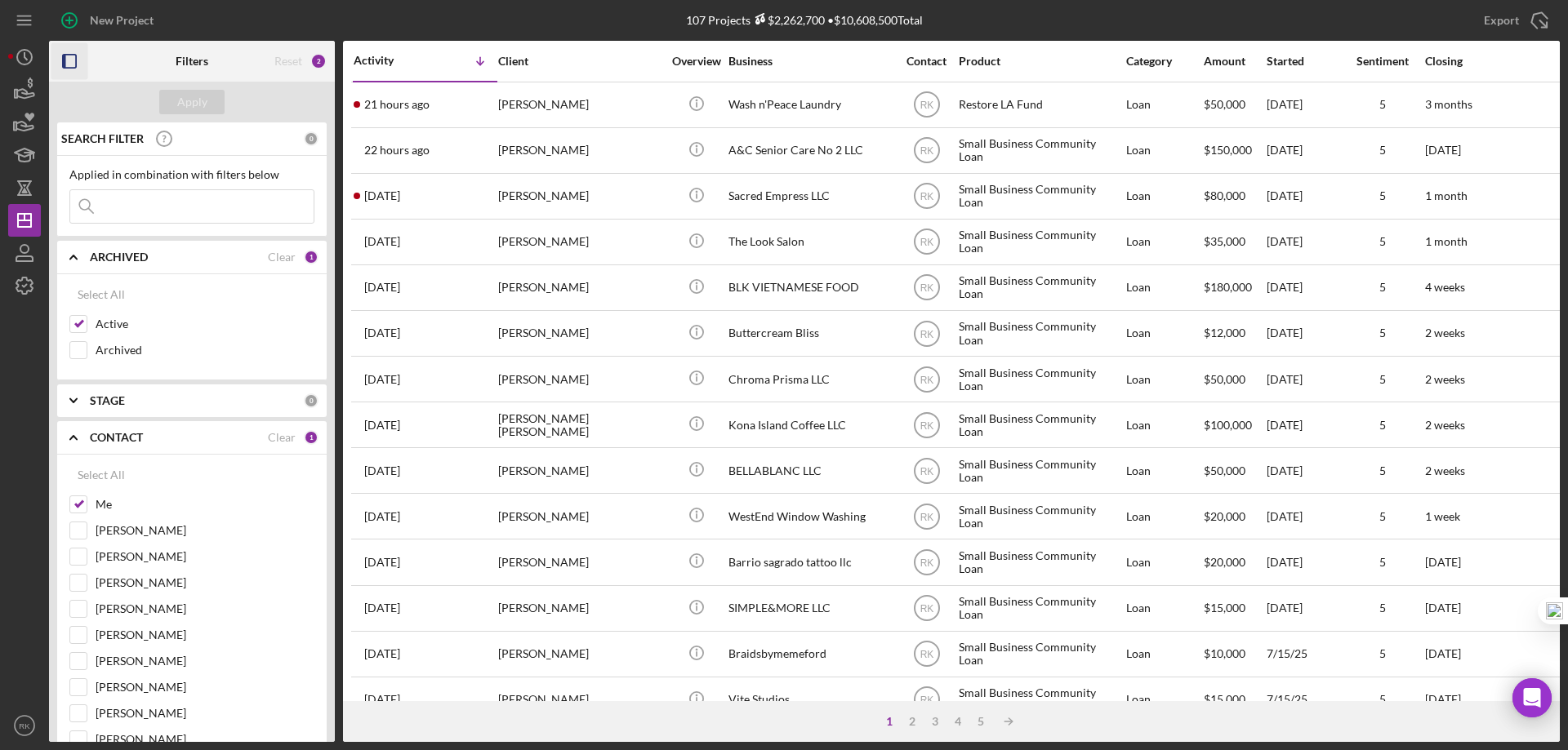
click at [71, 66] on icon "button" at bounding box center [69, 61] width 37 height 37
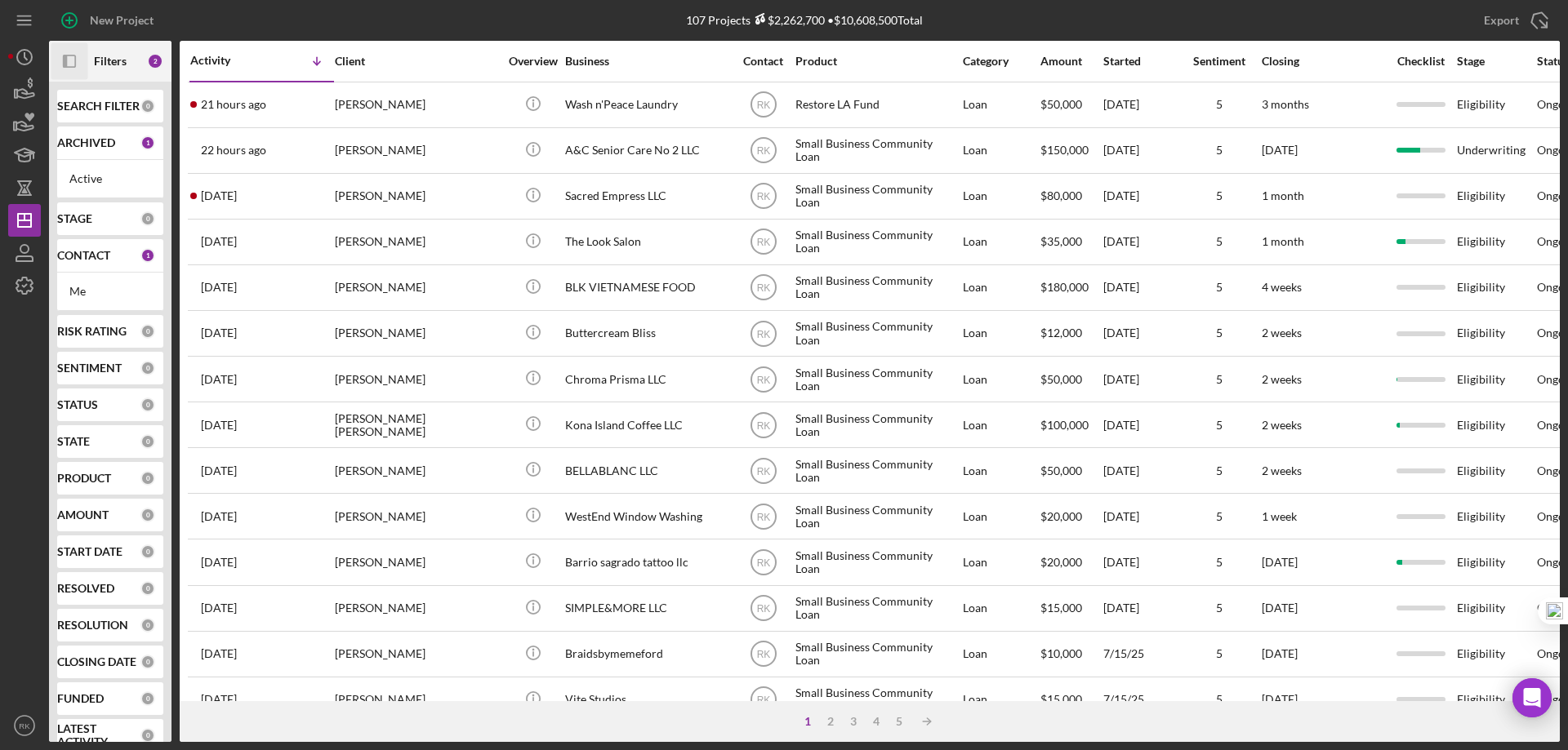
click at [81, 258] on b "CONTACT" at bounding box center [84, 255] width 54 height 13
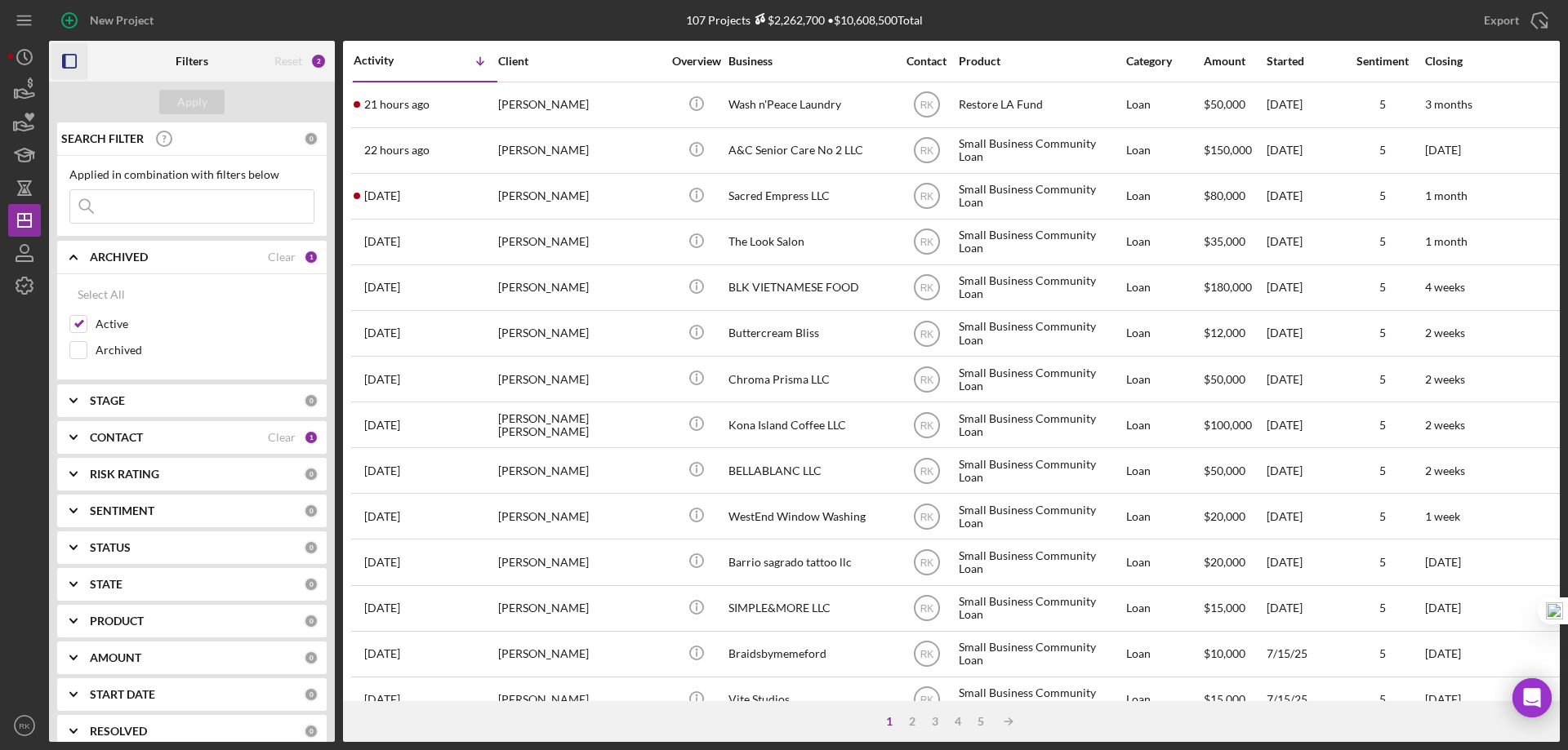
click at [71, 440] on icon "Icon/Expander" at bounding box center [73, 437] width 41 height 41
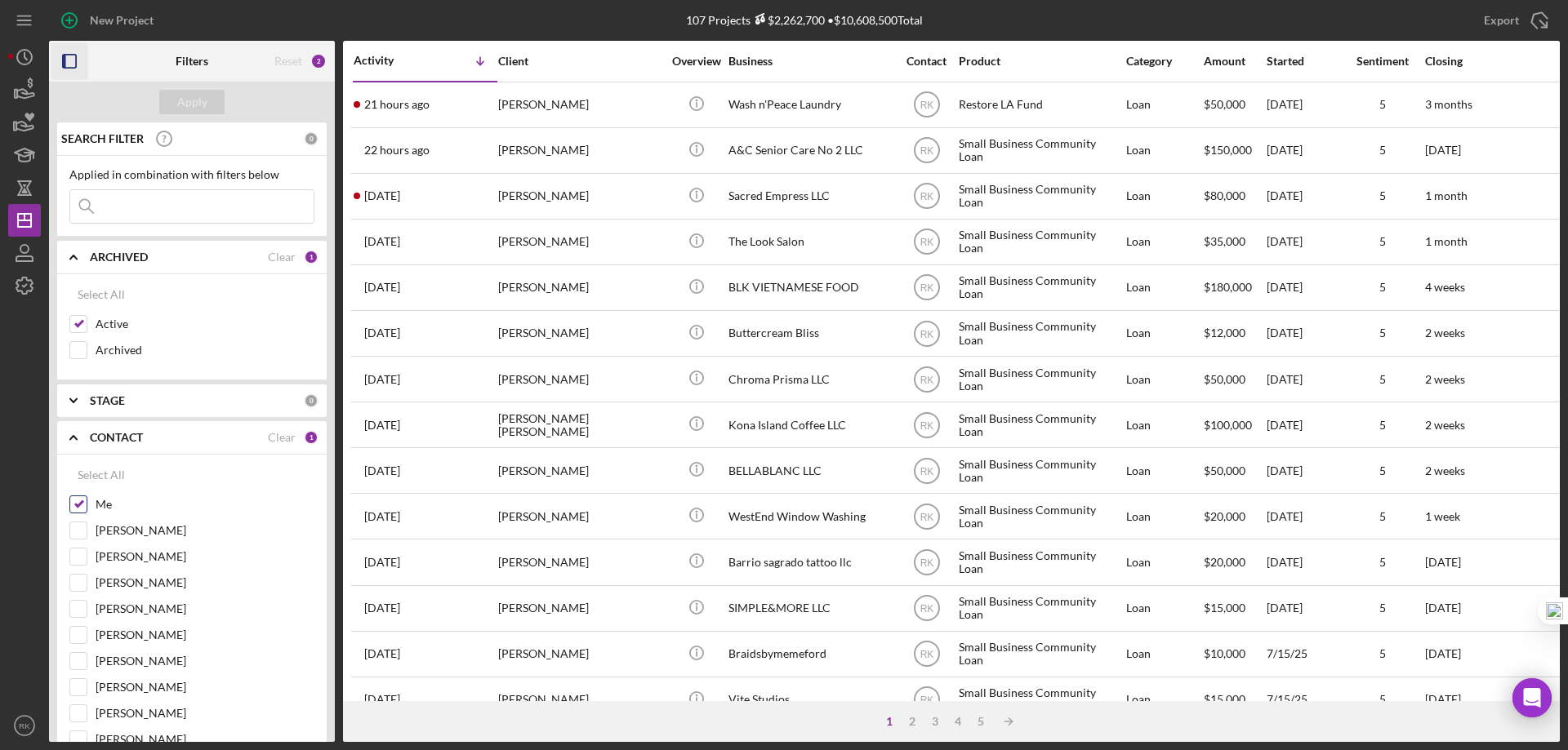
click at [75, 506] on input "Me" at bounding box center [78, 504] width 16 height 16
checkbox input "false"
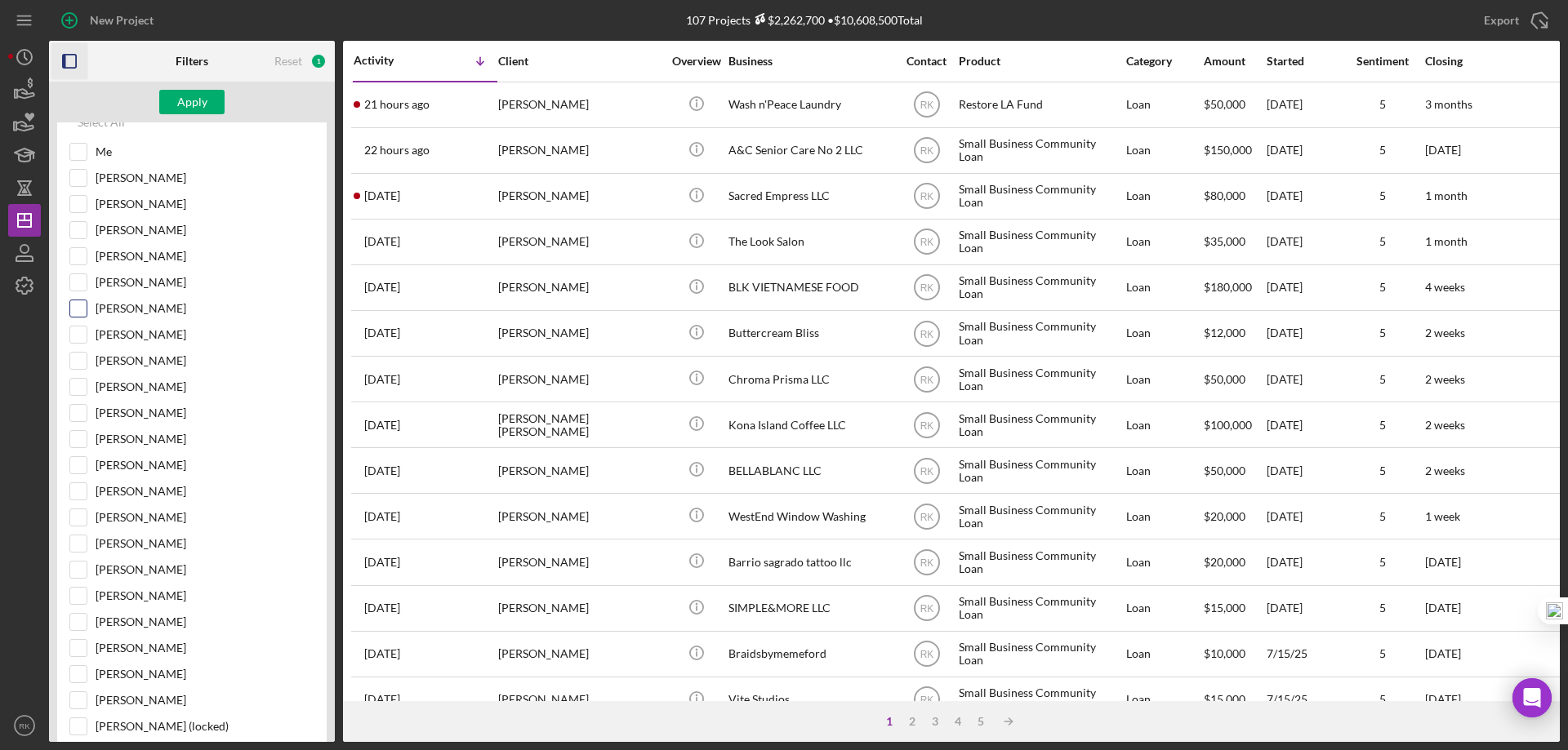
scroll to position [354, 0]
click at [82, 306] on input "Lameisha Williams" at bounding box center [78, 307] width 16 height 16
click at [197, 107] on div "Apply" at bounding box center [192, 102] width 30 height 25
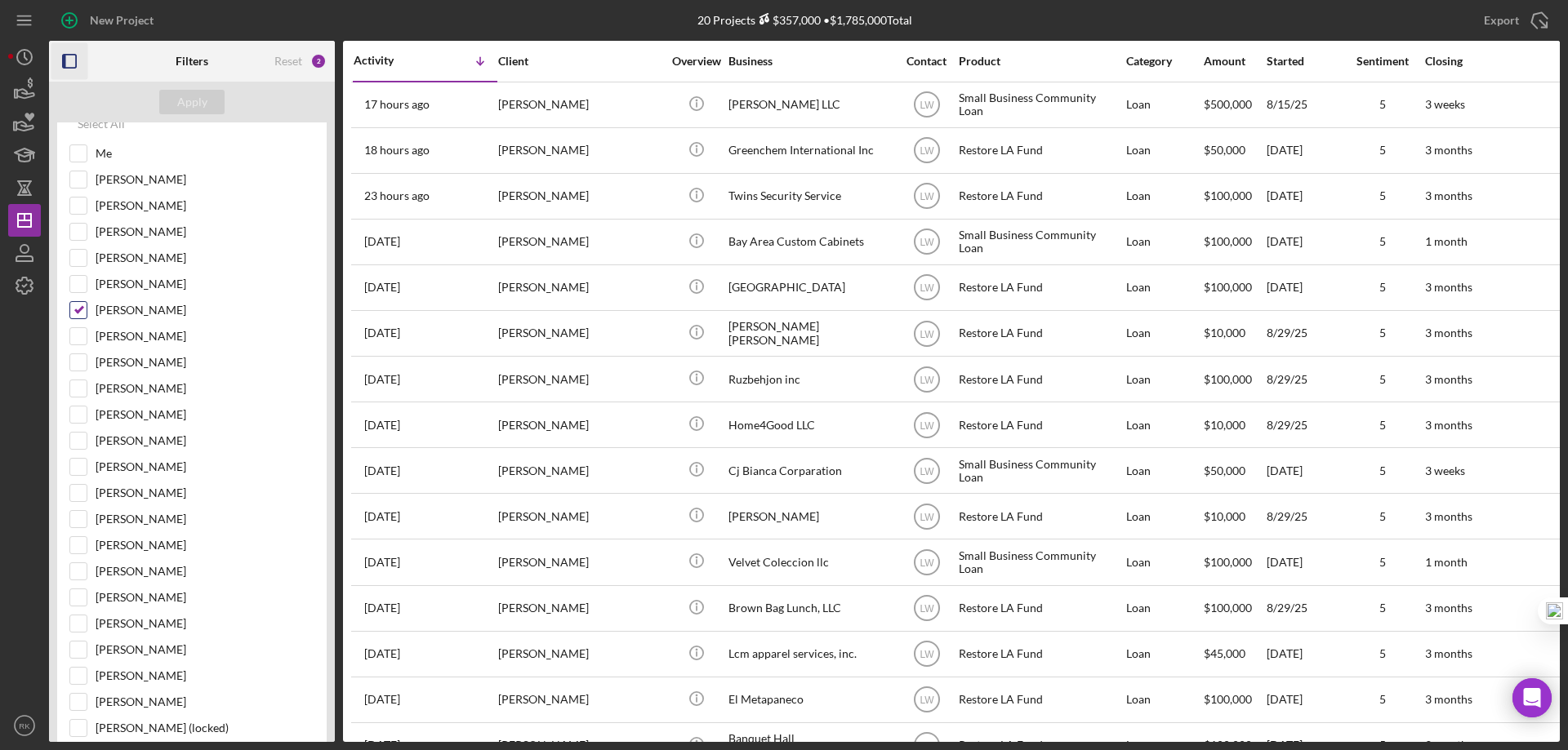
scroll to position [349, 0]
click at [82, 314] on input "Lameisha Williams" at bounding box center [78, 312] width 16 height 16
checkbox input "false"
click at [82, 596] on input "Cassandra Cervera" at bounding box center [78, 599] width 16 height 16
click at [192, 104] on div "Apply" at bounding box center [192, 102] width 30 height 25
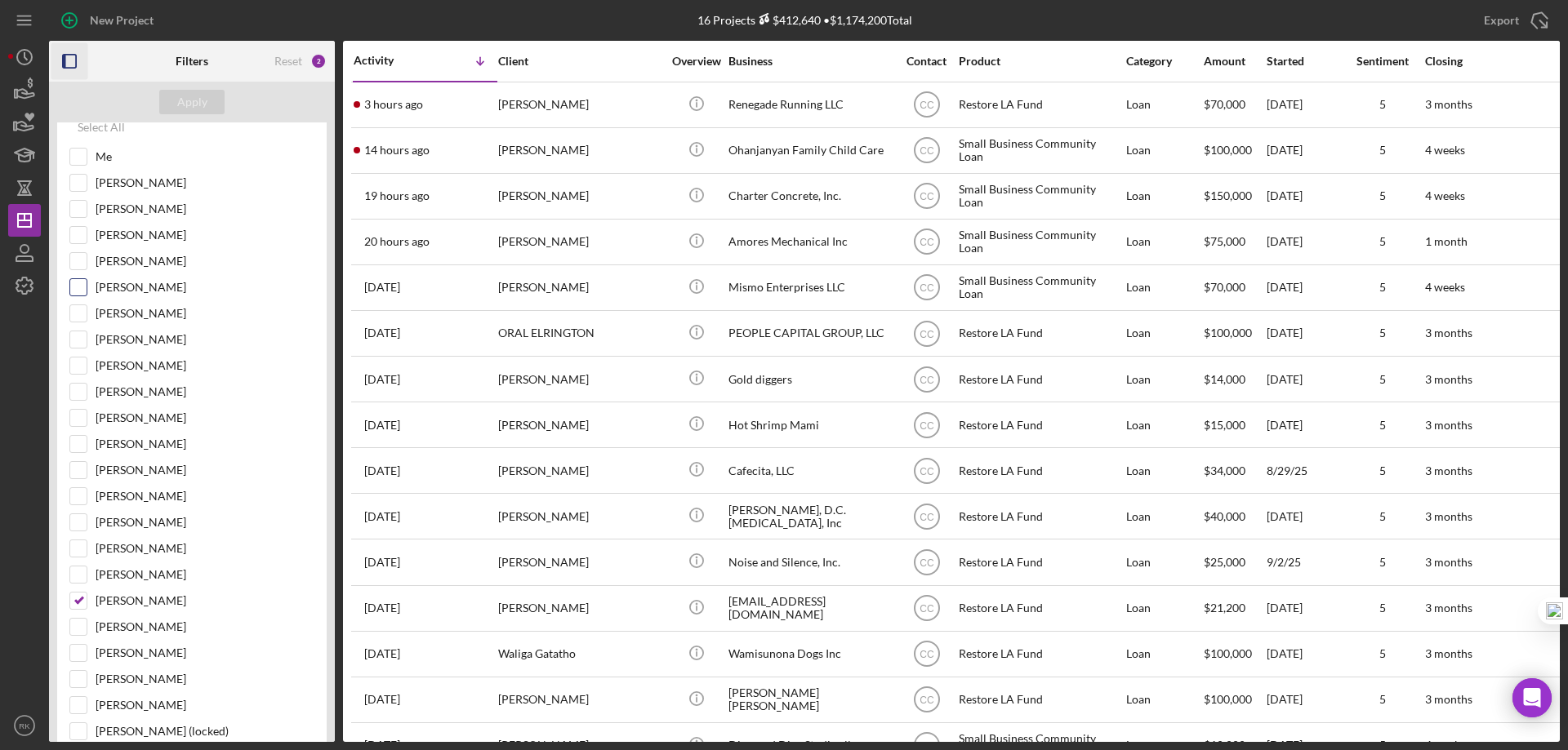
scroll to position [347, 0]
click at [78, 595] on input "Cassandra Cervera" at bounding box center [78, 601] width 16 height 16
checkbox input "false"
click at [84, 369] on input "Yash Abichandani" at bounding box center [78, 367] width 16 height 16
checkbox input "true"
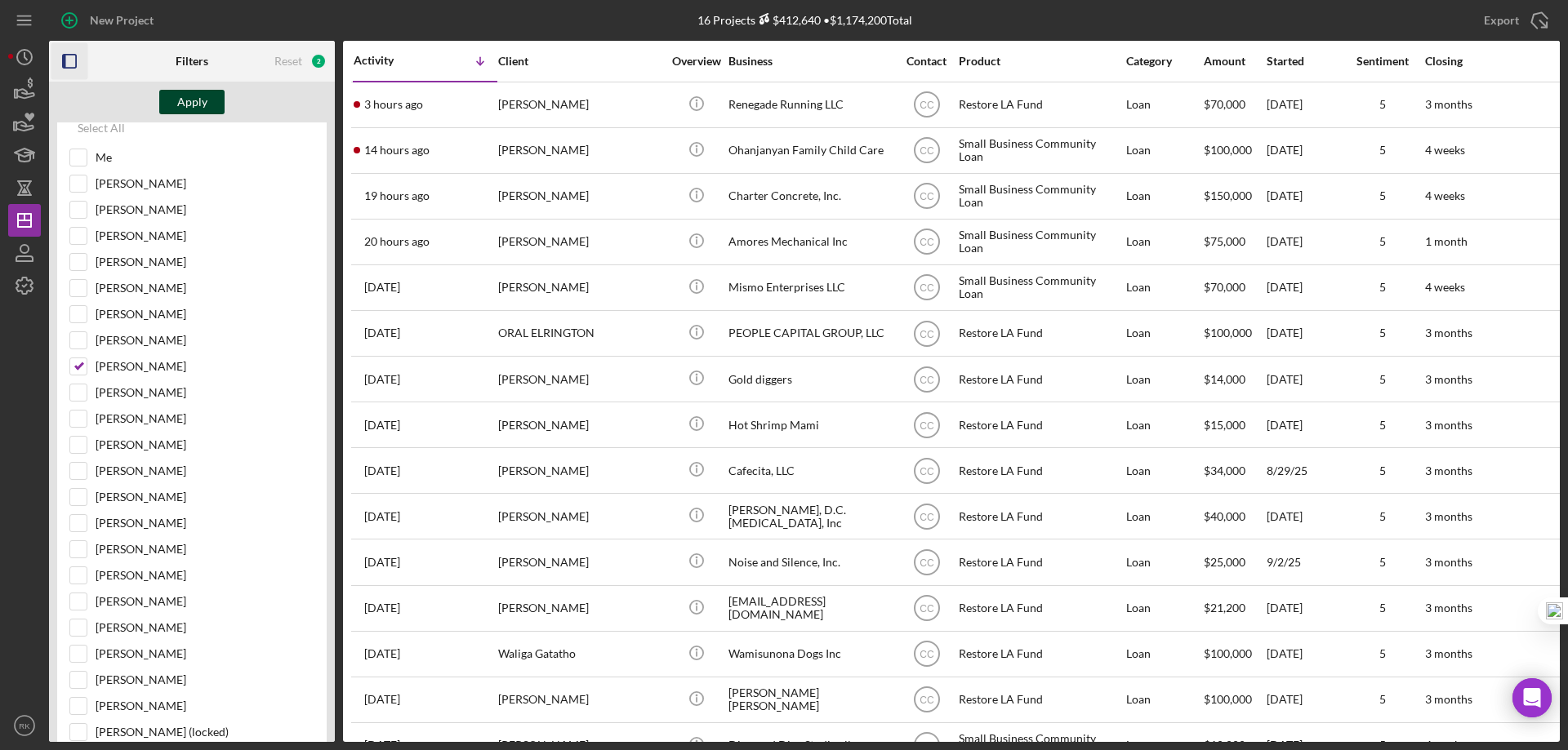
click at [202, 104] on div "Apply" at bounding box center [192, 102] width 30 height 25
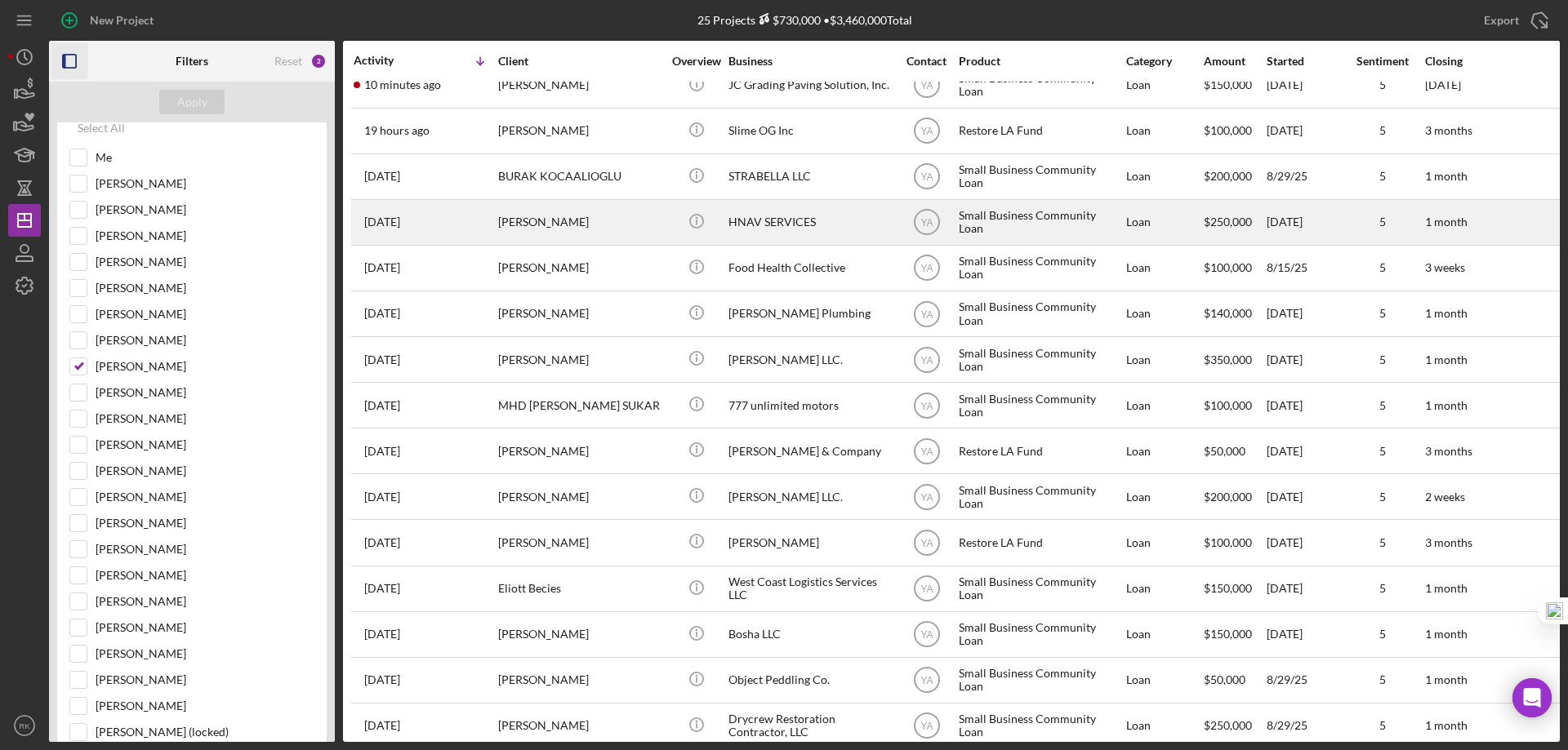
scroll to position [0, 0]
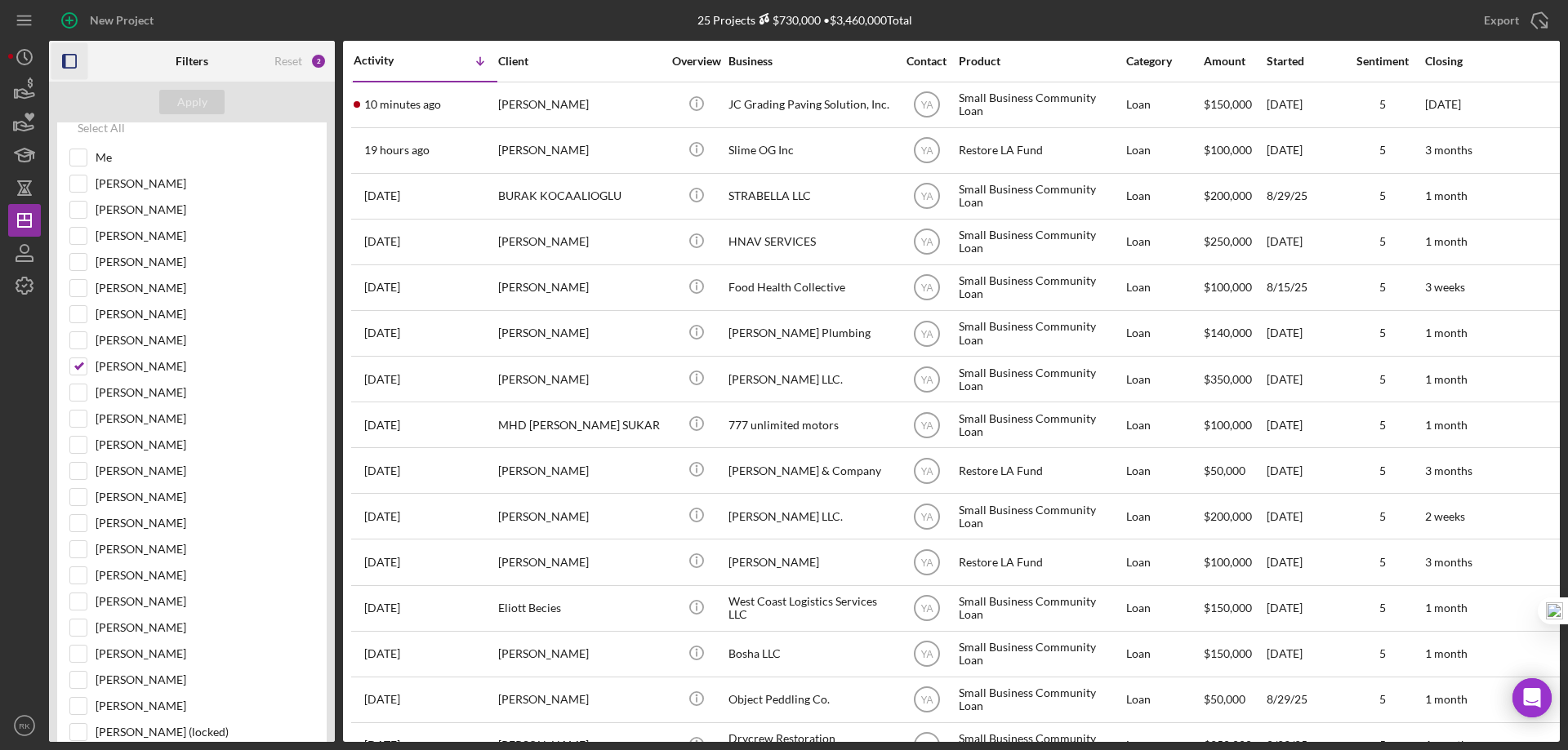
click at [72, 64] on icon "button" at bounding box center [69, 61] width 37 height 37
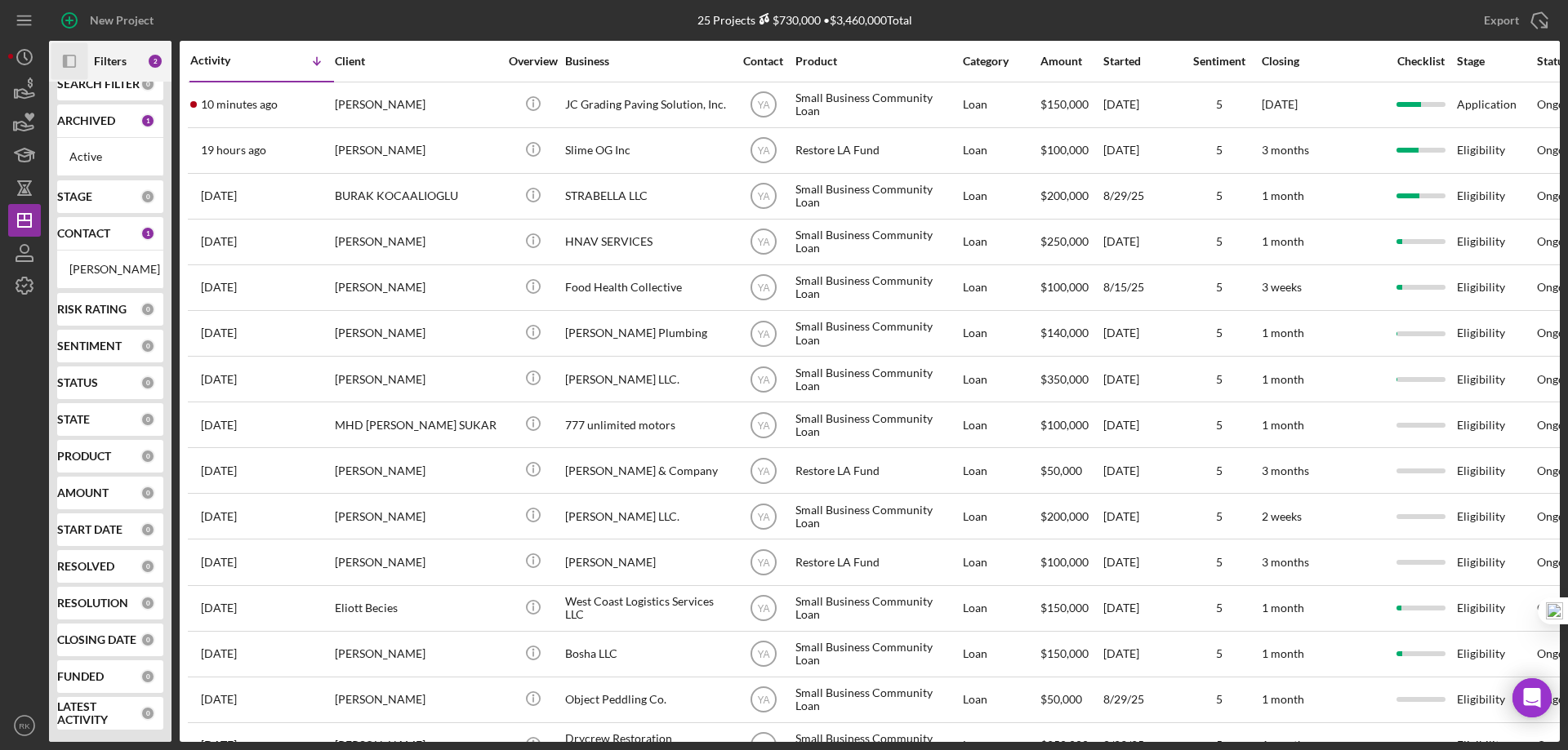
click at [101, 227] on b "CONTACT" at bounding box center [84, 233] width 54 height 13
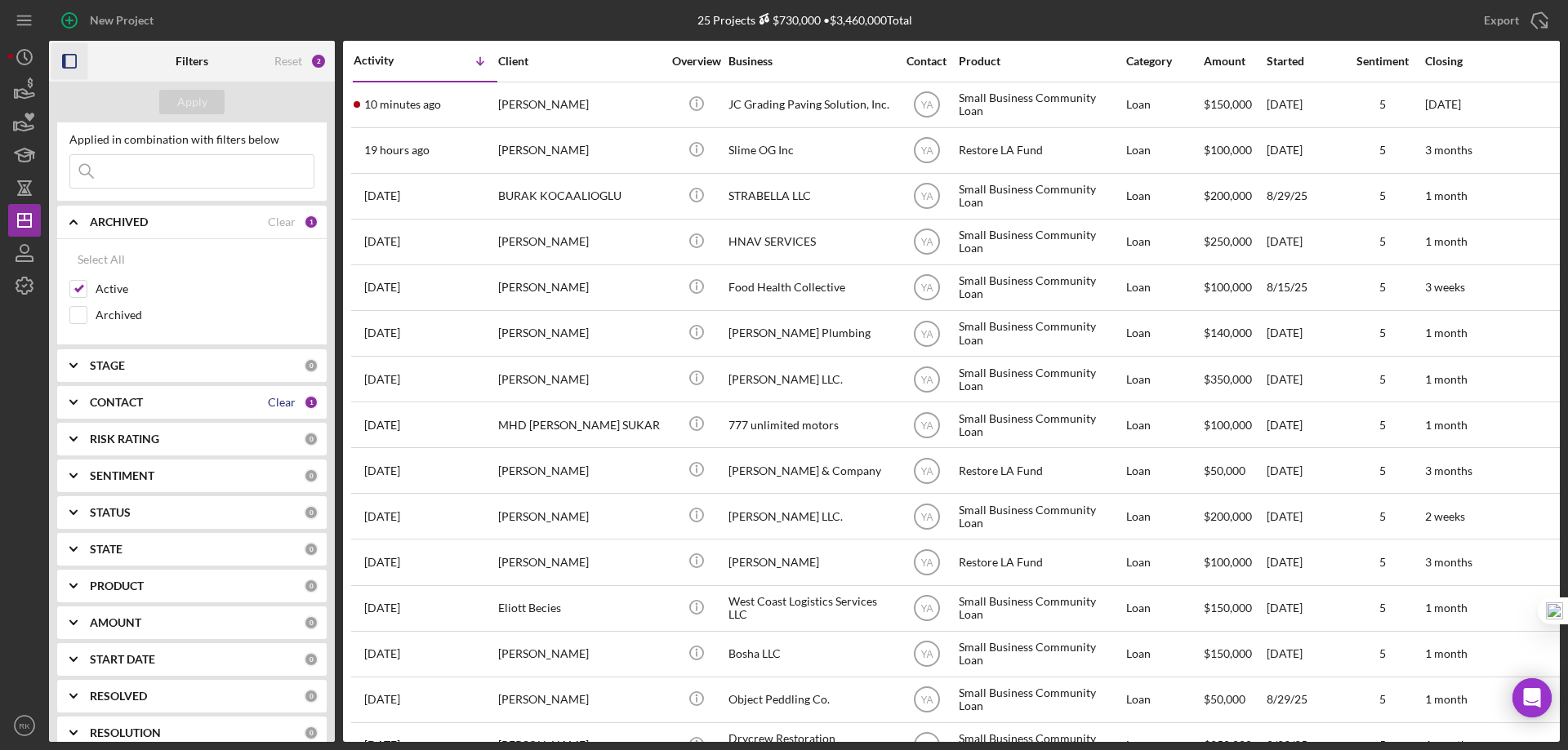
click at [271, 400] on div "Clear" at bounding box center [281, 402] width 28 height 13
click at [123, 405] on b "CONTACT" at bounding box center [117, 402] width 54 height 13
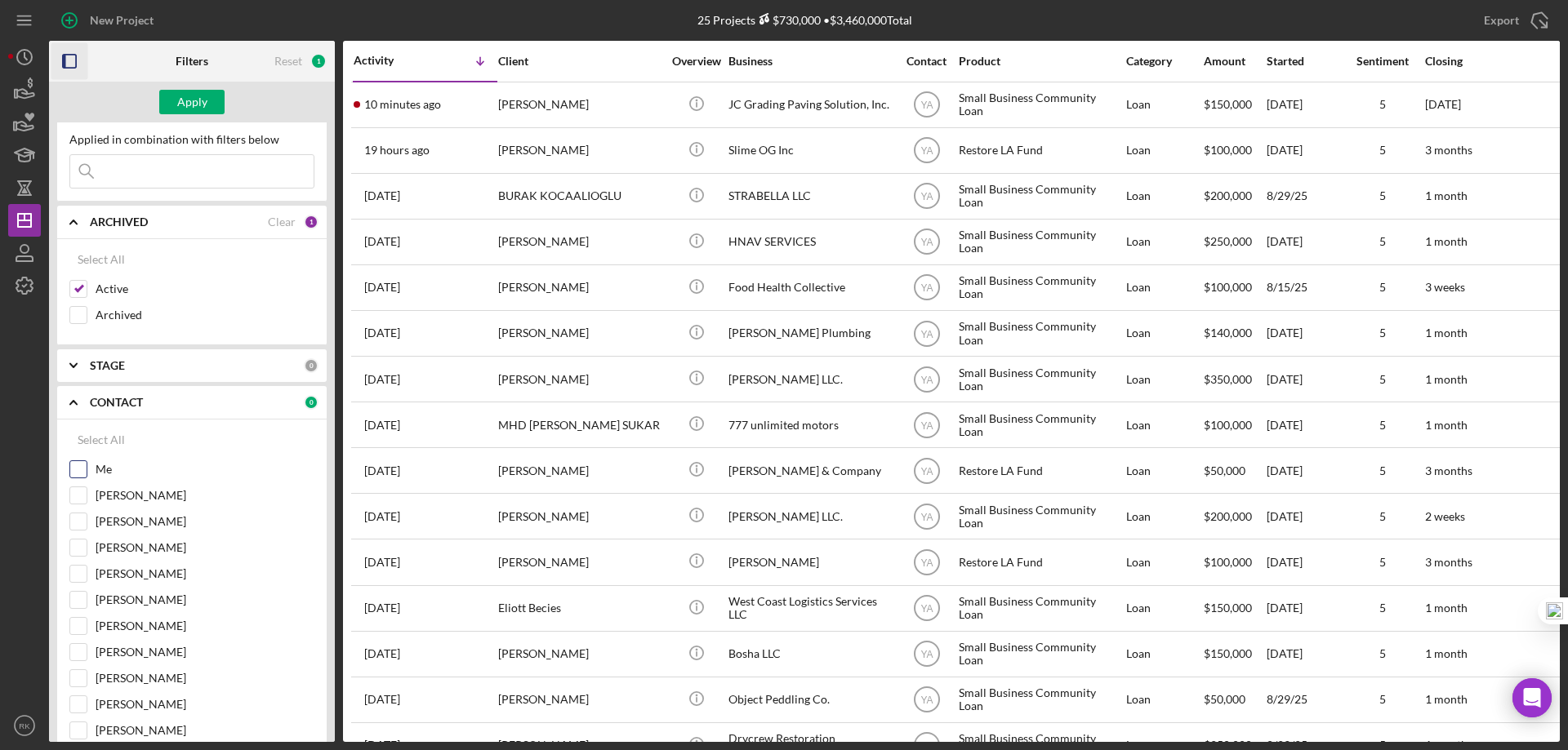
click at [81, 466] on input "Me" at bounding box center [78, 469] width 16 height 16
checkbox input "true"
click at [192, 111] on div "Apply" at bounding box center [192, 102] width 30 height 25
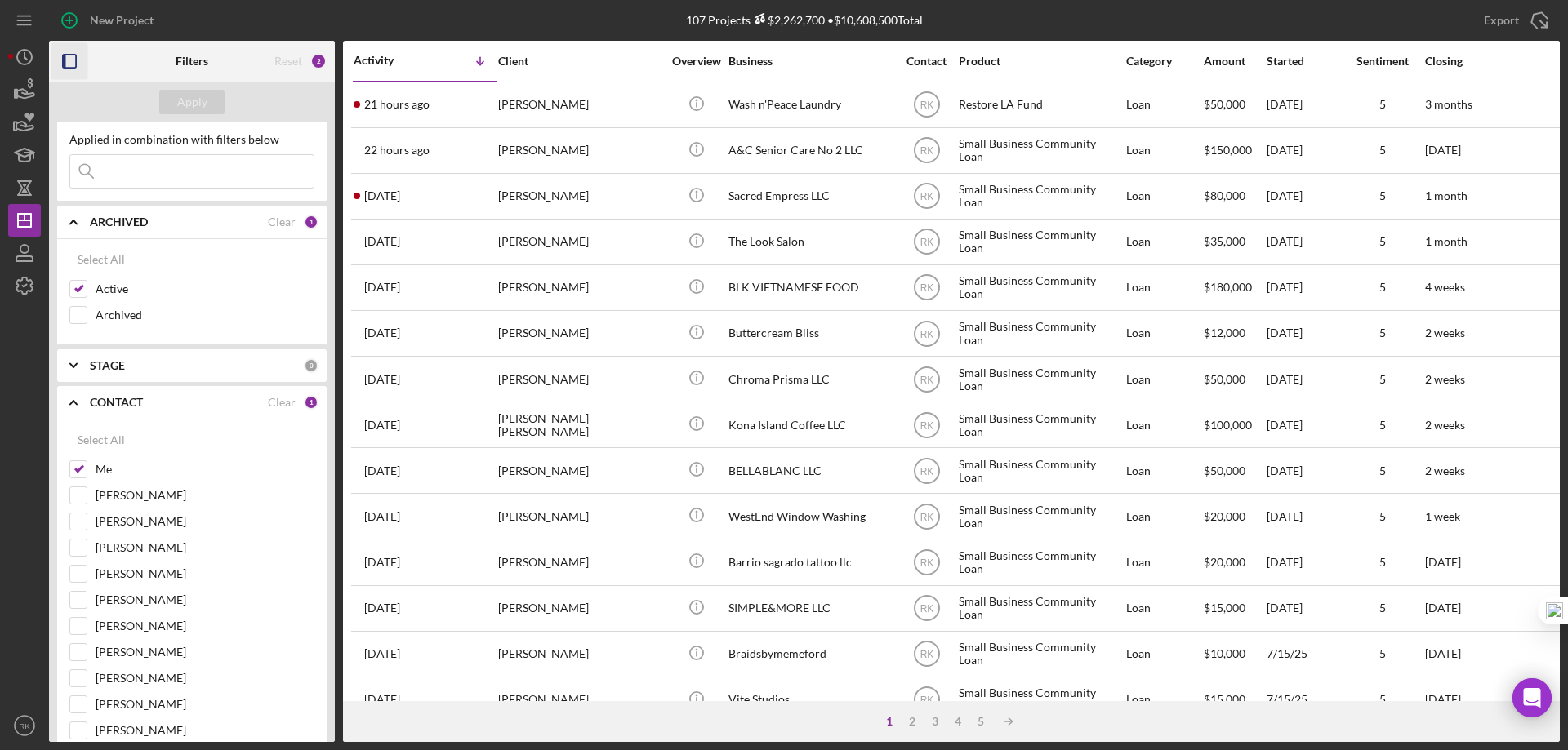
click at [71, 61] on icon "button" at bounding box center [69, 61] width 37 height 37
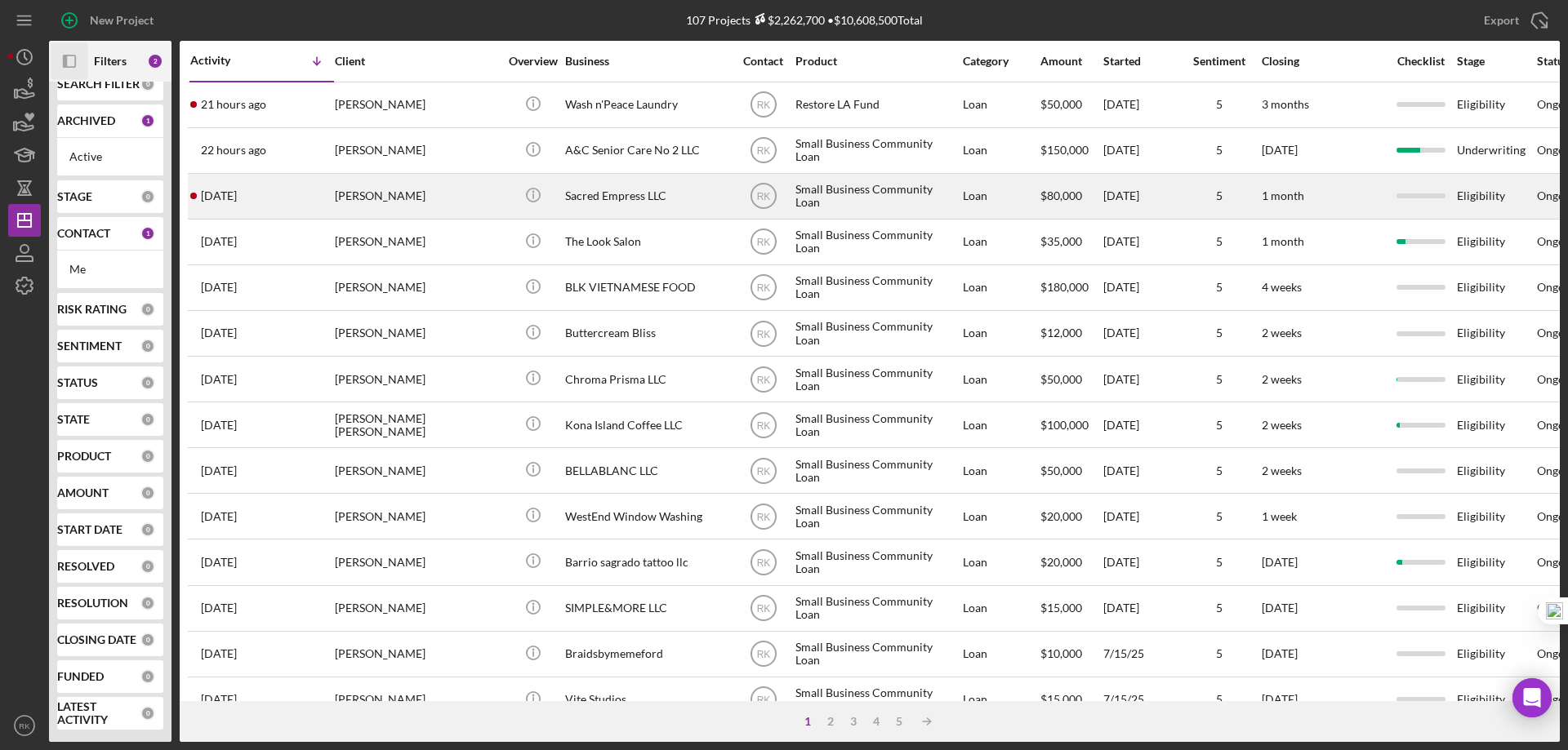
scroll to position [22, 0]
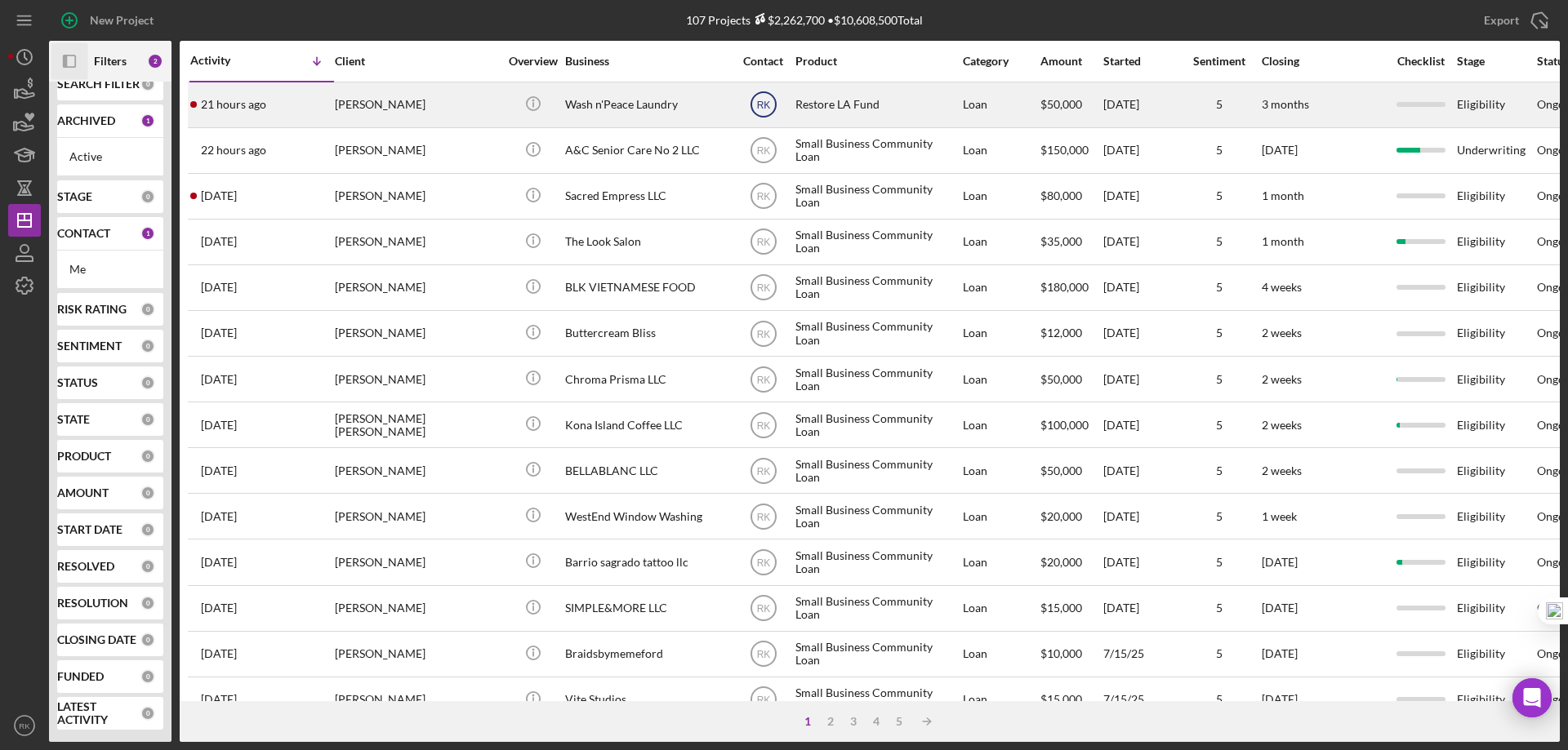
click at [760, 104] on text "RK" at bounding box center [763, 105] width 14 height 12
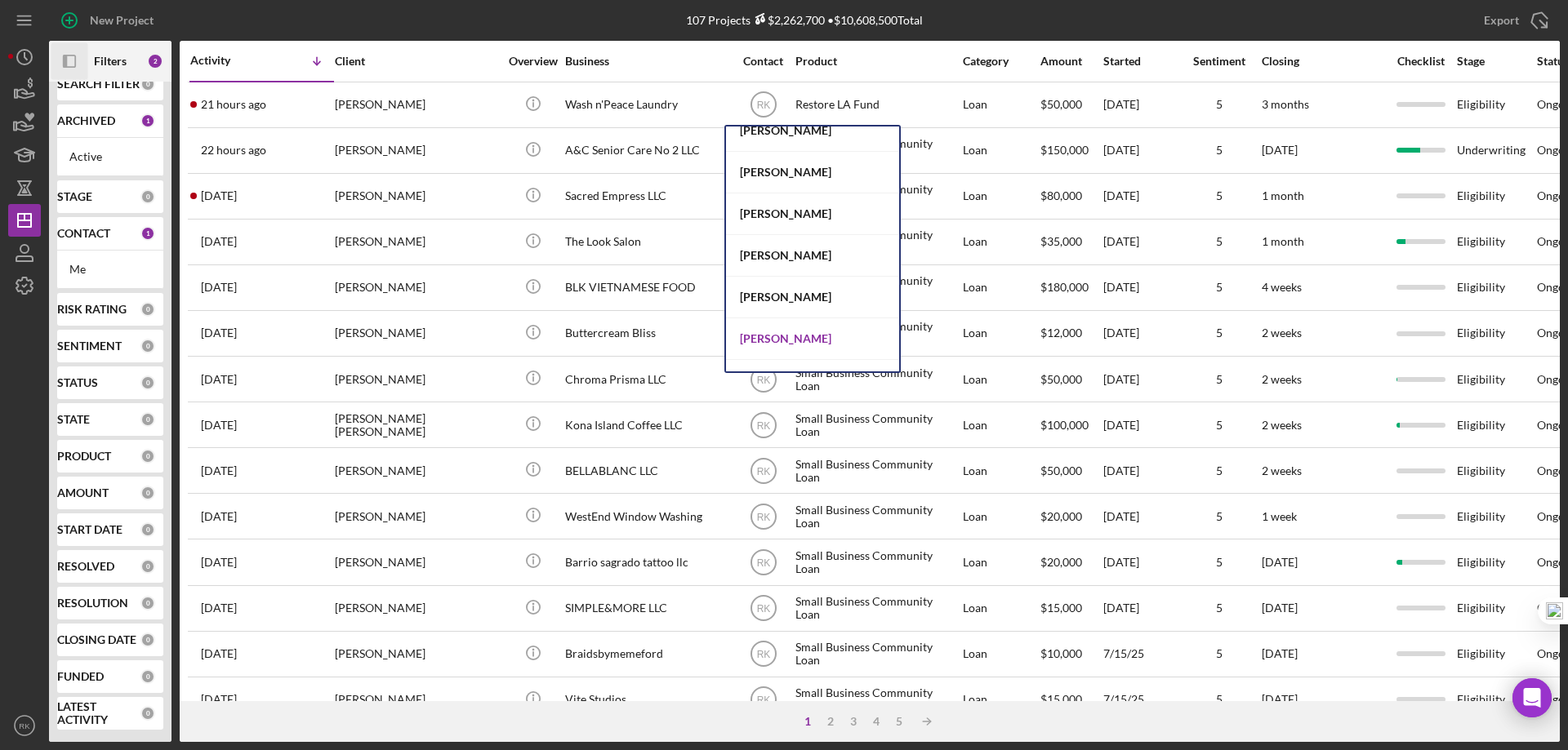
scroll to position [516, 0]
click at [795, 341] on div "Cassandra Cervera" at bounding box center [812, 338] width 173 height 42
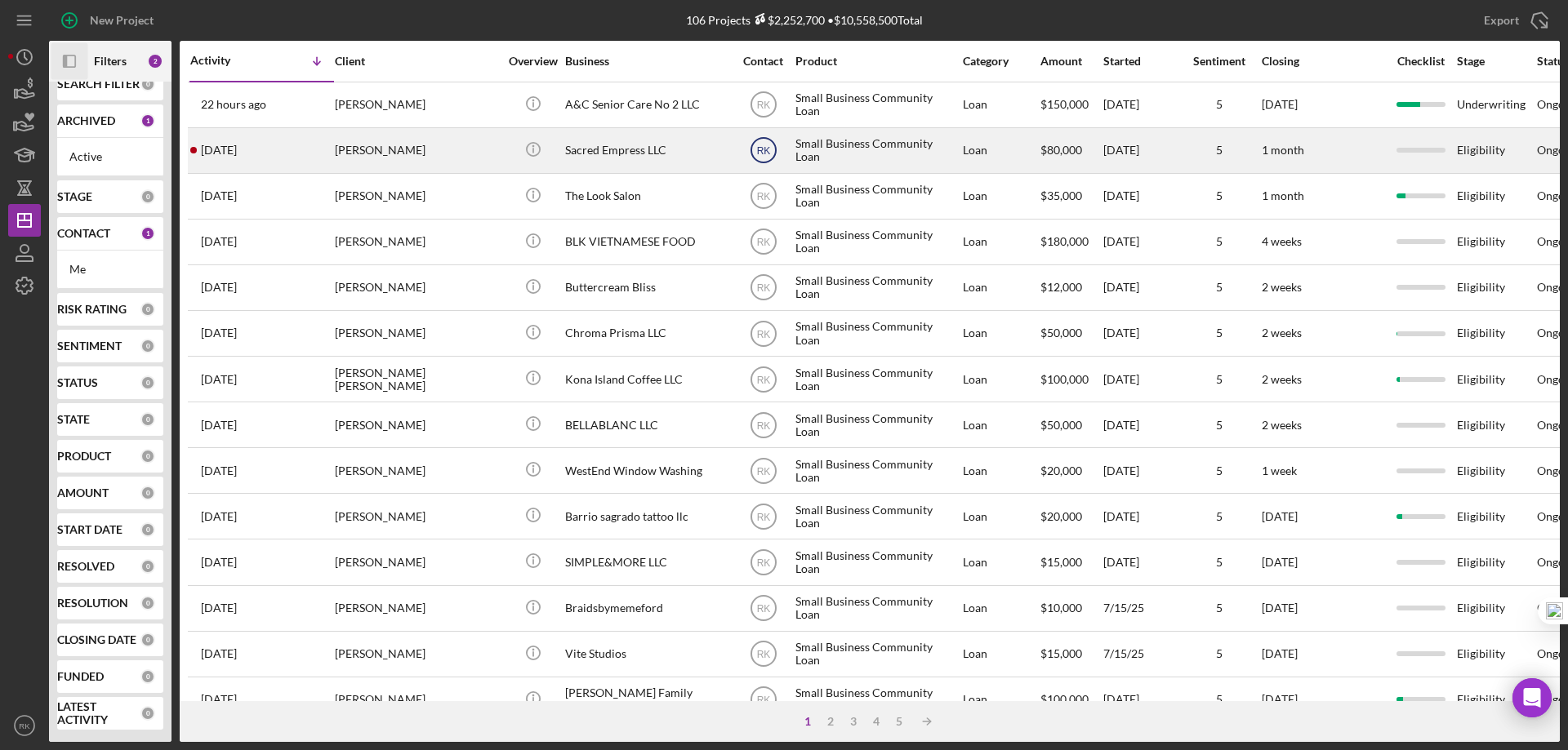
click at [762, 152] on text "RK" at bounding box center [763, 152] width 14 height 12
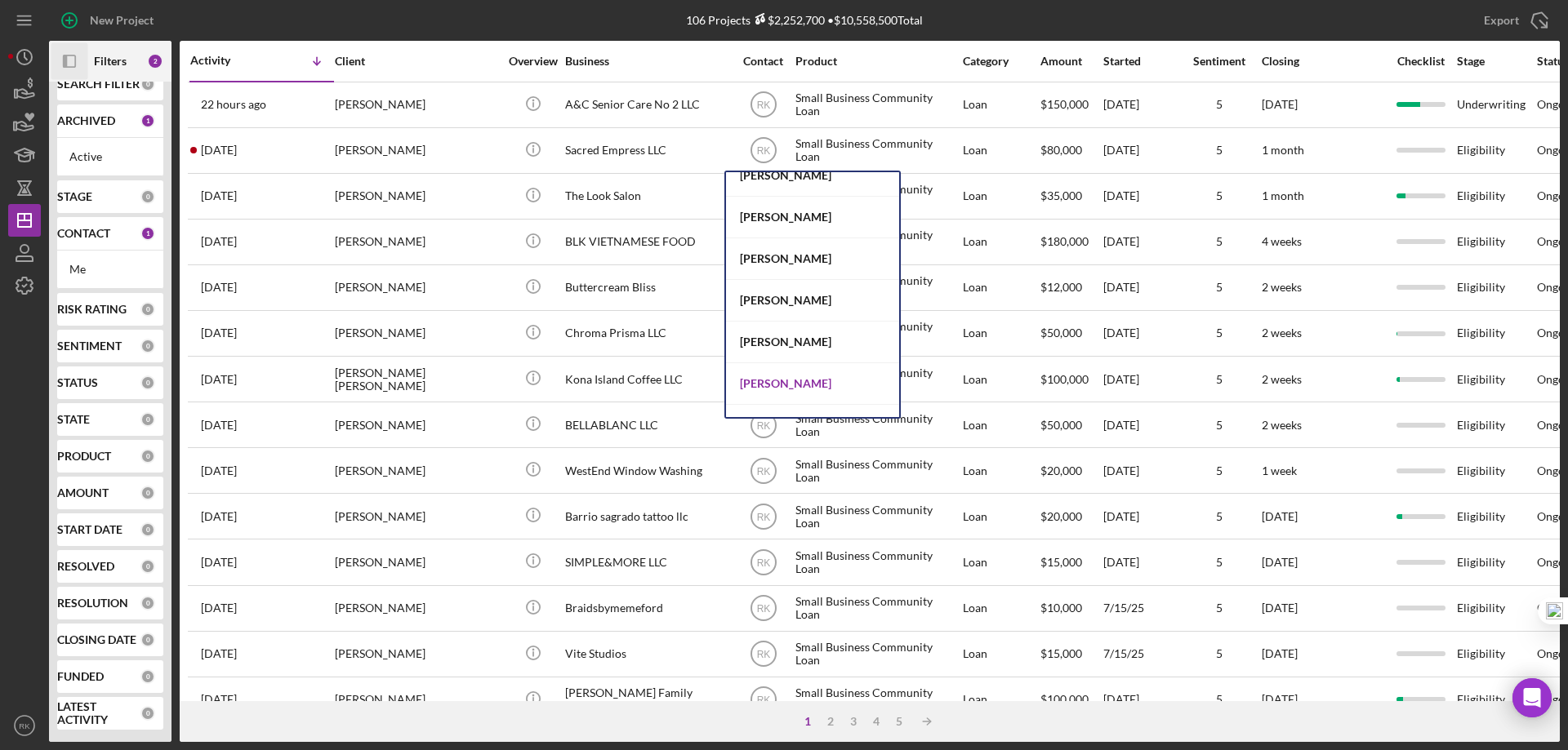
click at [778, 381] on div "Cassandra Cervera" at bounding box center [812, 384] width 173 height 42
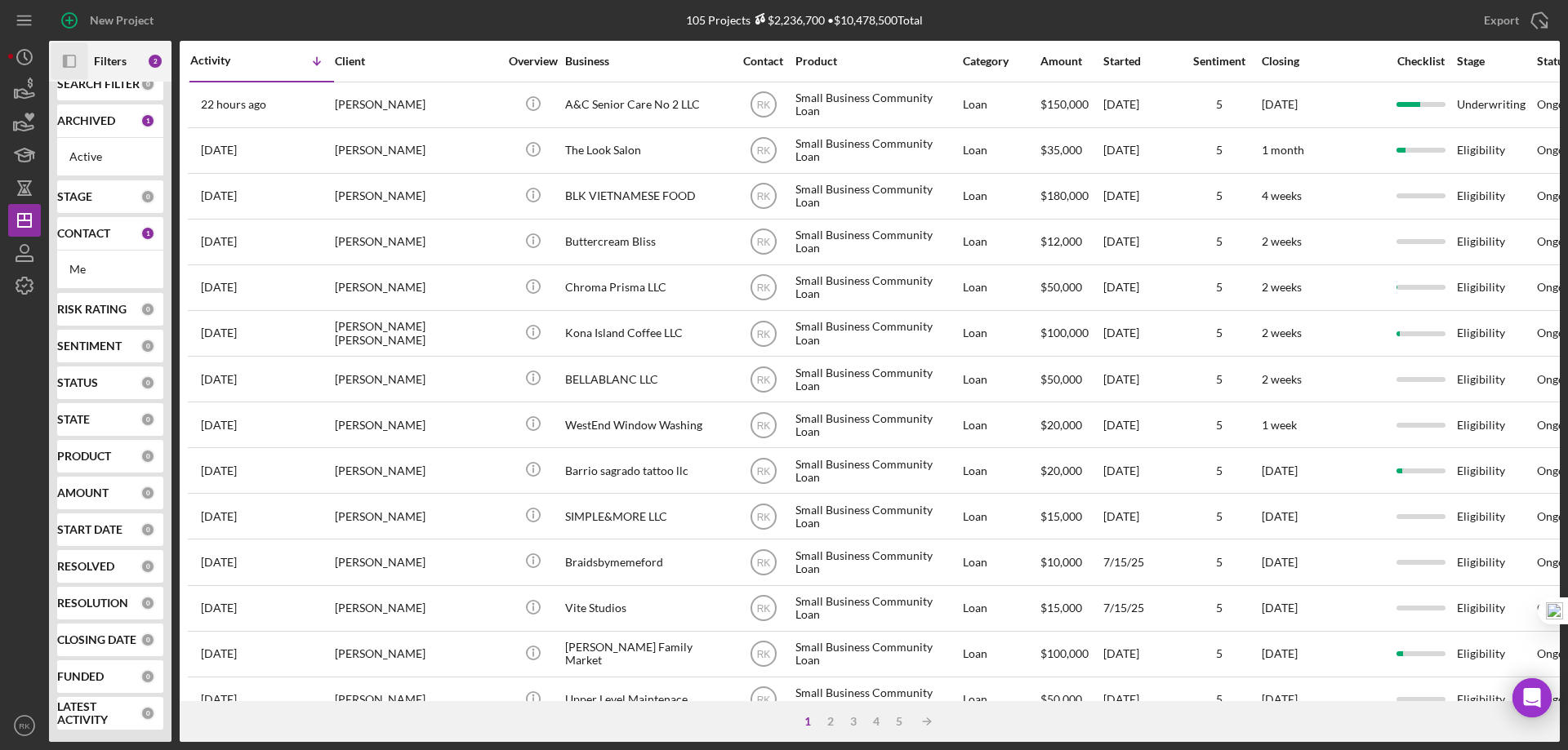
click at [93, 230] on b "CONTACT" at bounding box center [84, 233] width 54 height 13
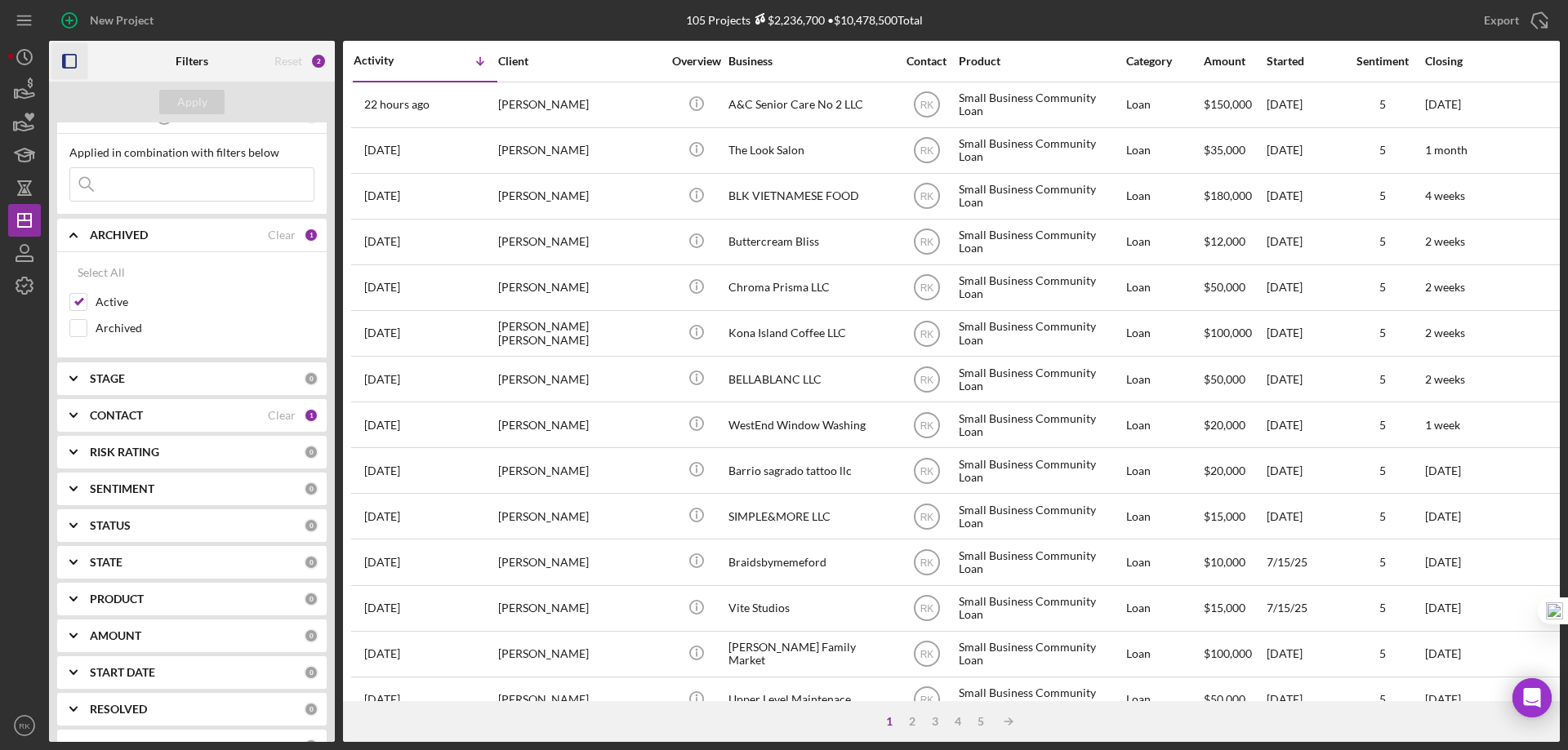
click at [117, 191] on input at bounding box center [191, 184] width 243 height 33
type input "Best Plastering Inc"
click at [99, 375] on b "STAGE" at bounding box center [107, 378] width 35 height 13
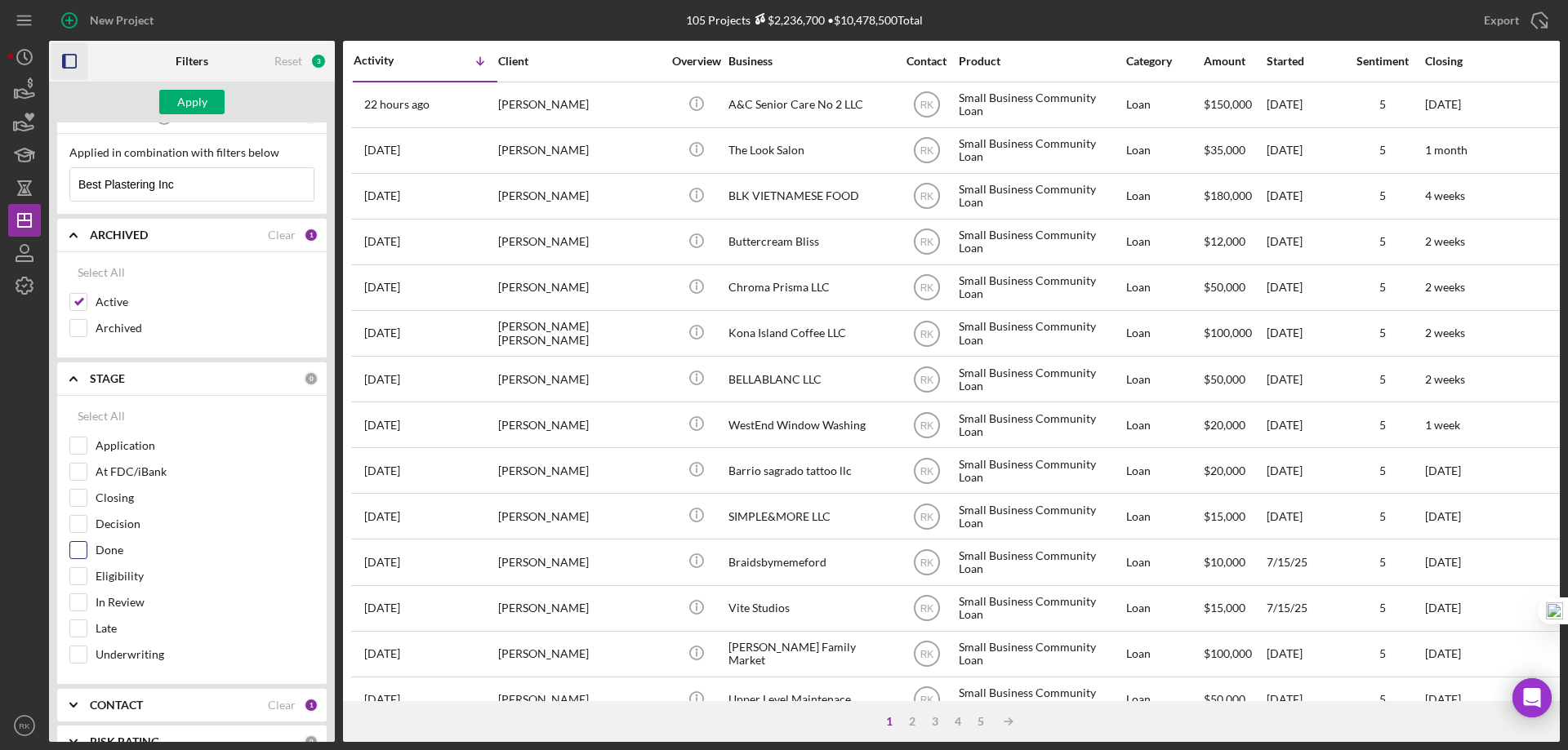
click at [72, 549] on input "Done" at bounding box center [78, 550] width 16 height 16
checkbox input "true"
click at [191, 114] on div "Apply" at bounding box center [192, 102] width 30 height 25
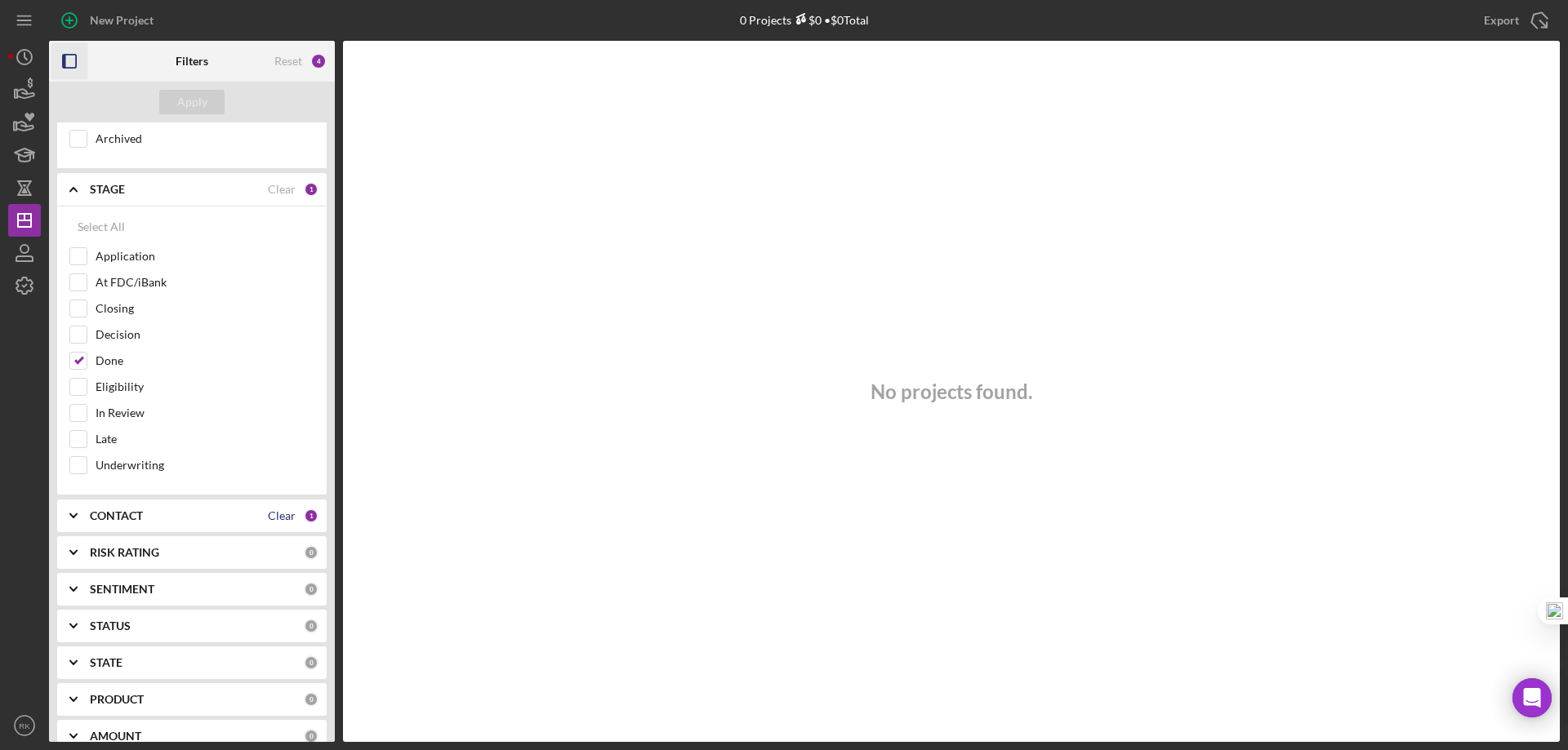
scroll to position [212, 0]
click at [271, 511] on div "Clear" at bounding box center [281, 514] width 28 height 13
drag, startPoint x: 140, startPoint y: 508, endPoint x: 127, endPoint y: 518, distance: 16.4
click at [139, 508] on b "CONTACT" at bounding box center [117, 514] width 54 height 13
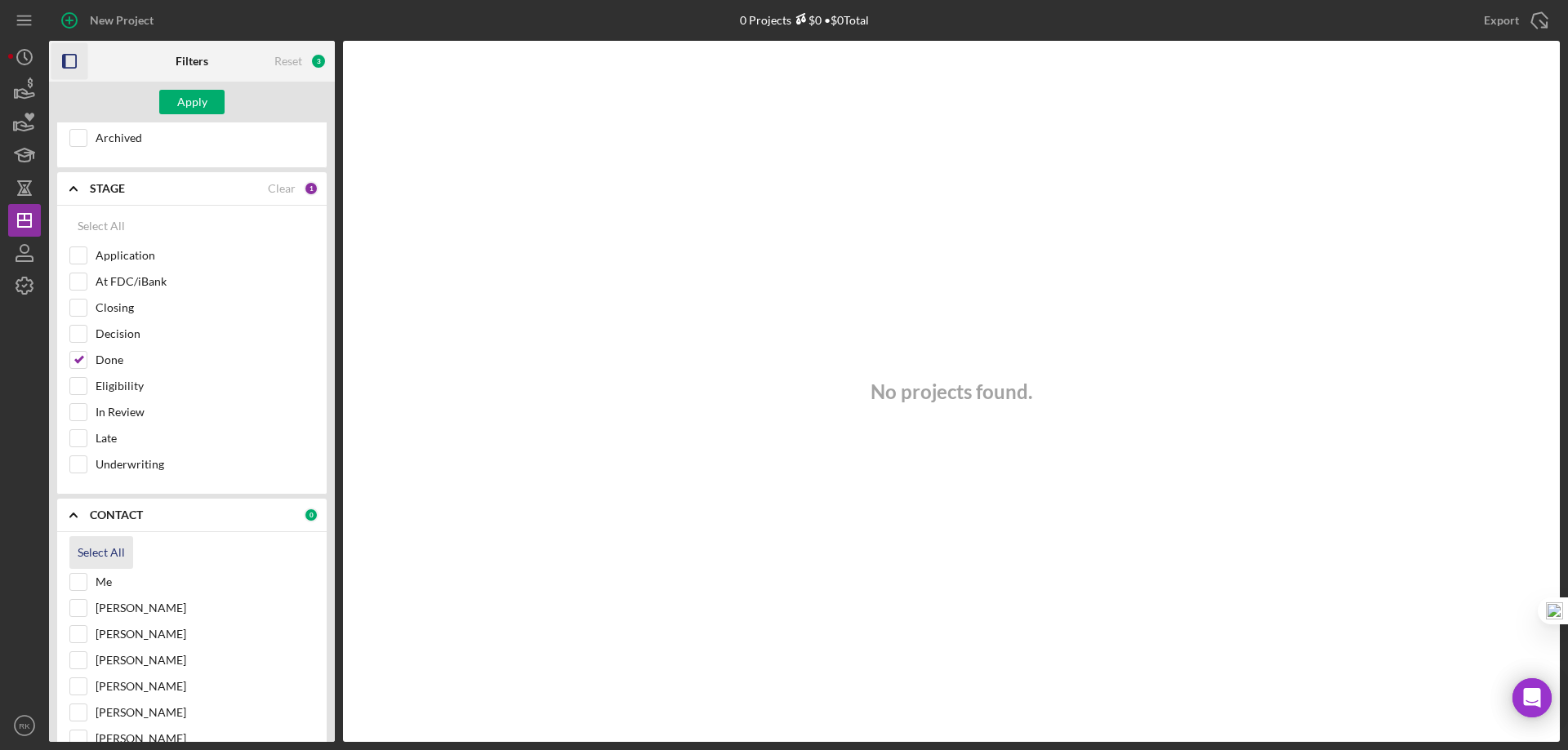
click at [90, 552] on div "Select All" at bounding box center [101, 552] width 48 height 33
checkbox input "true"
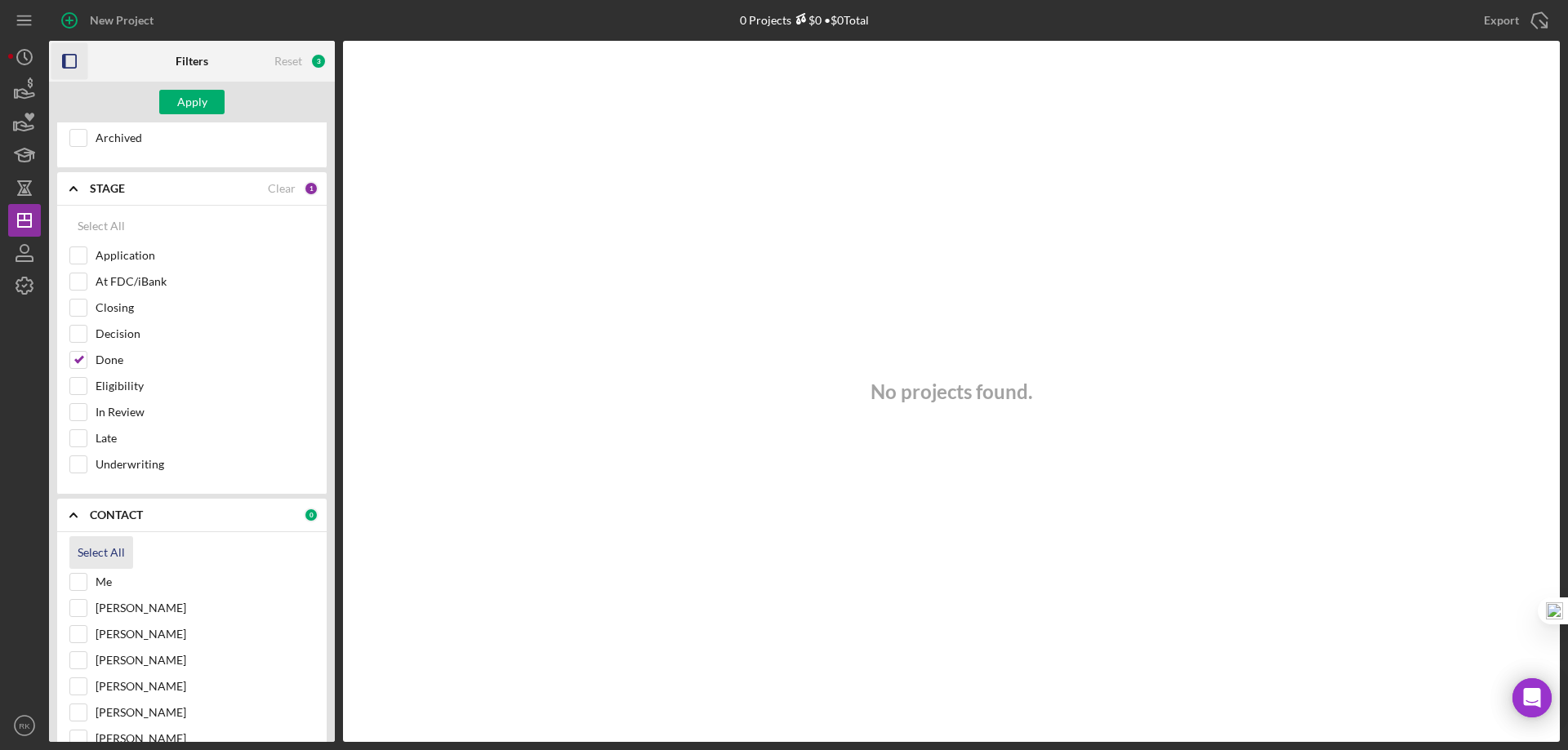
checkbox input "true"
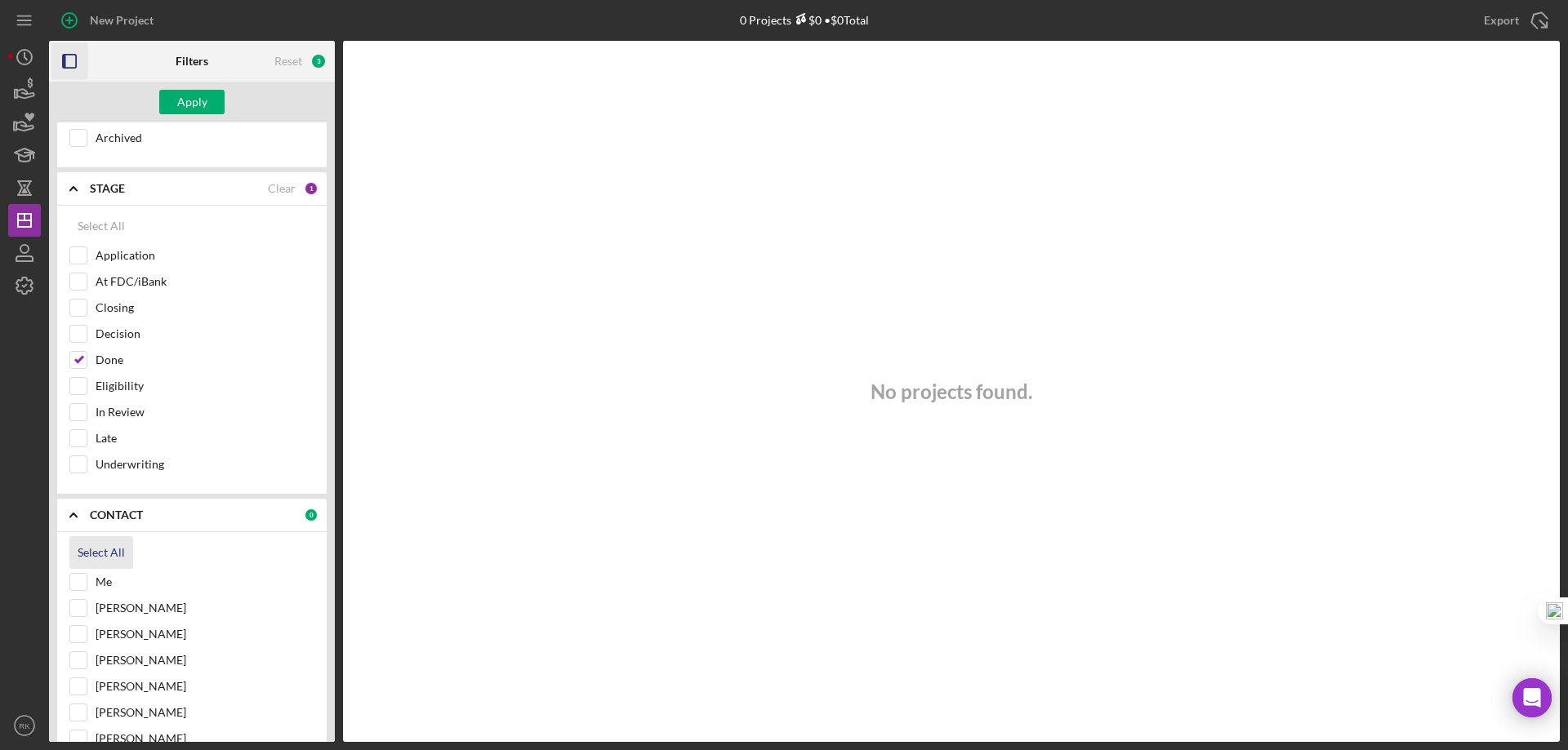
checkbox input "true"
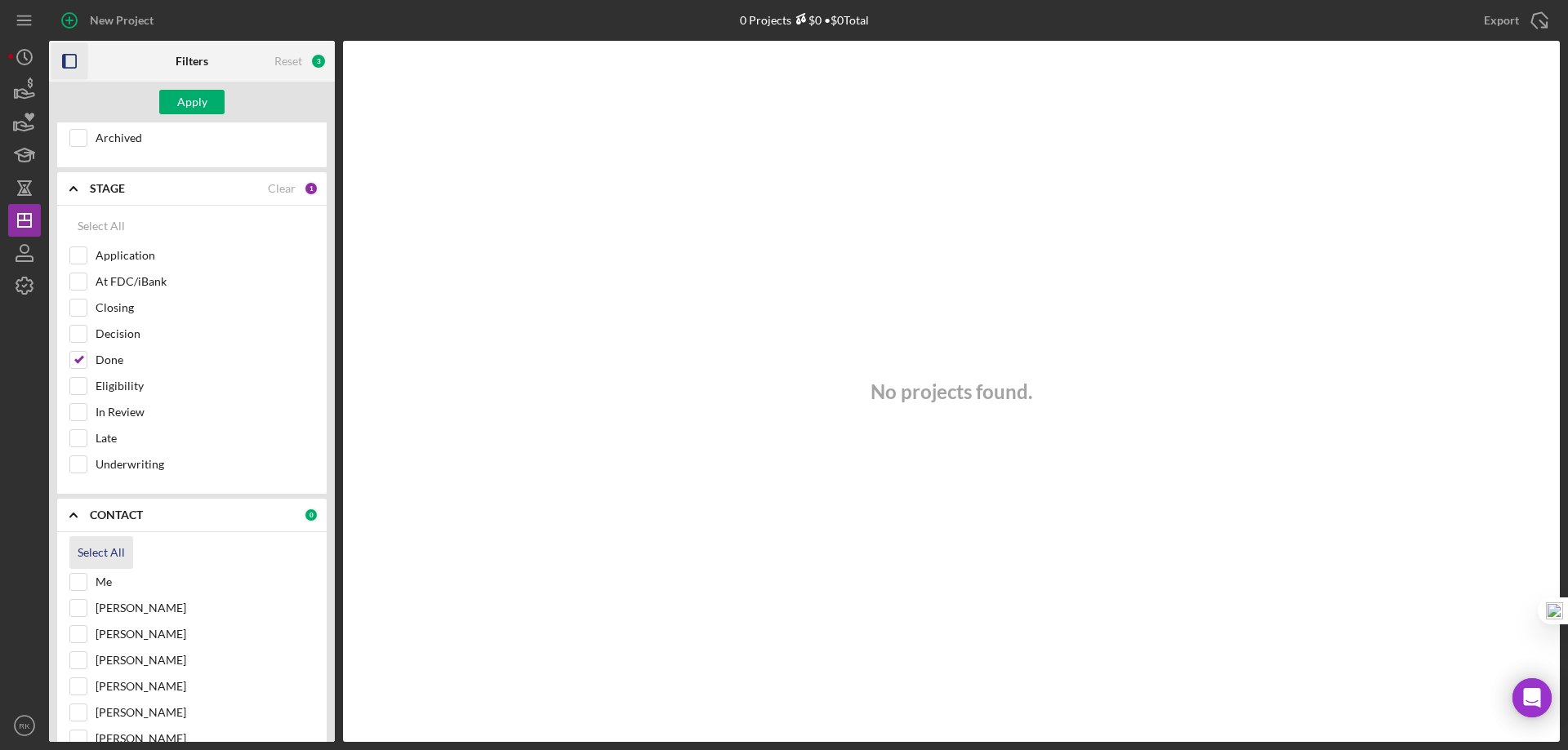
checkbox input "true"
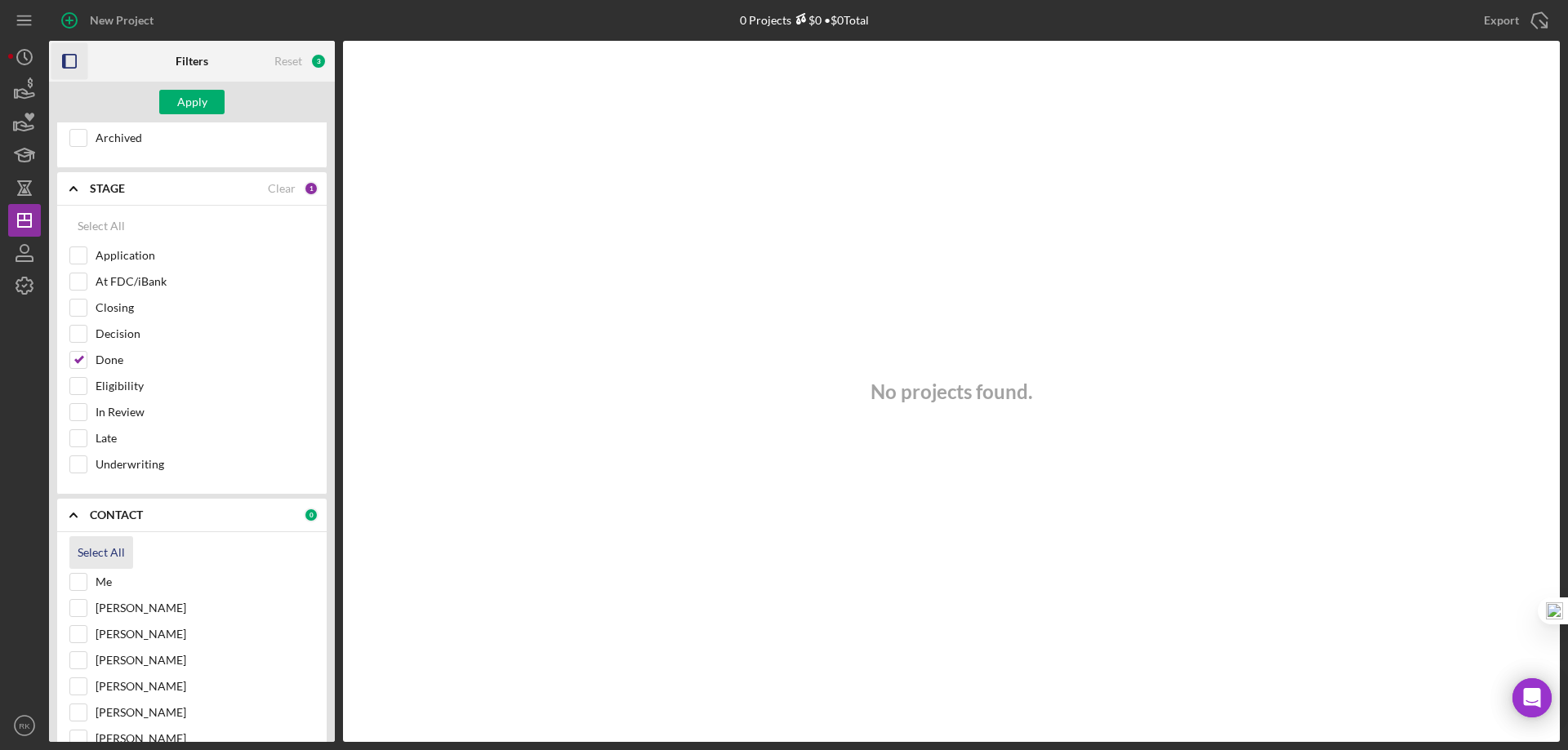
checkbox input "true"
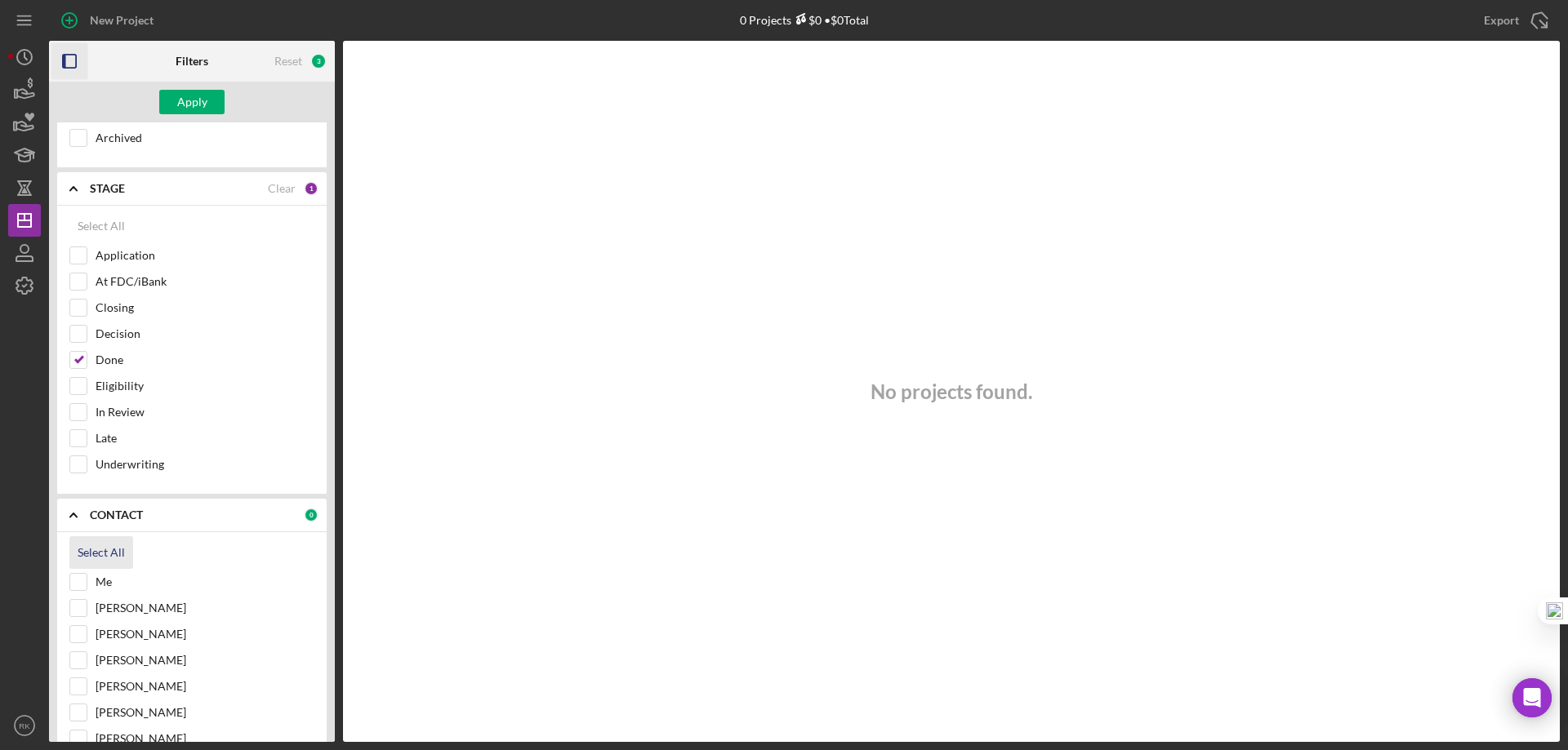
checkbox input "true"
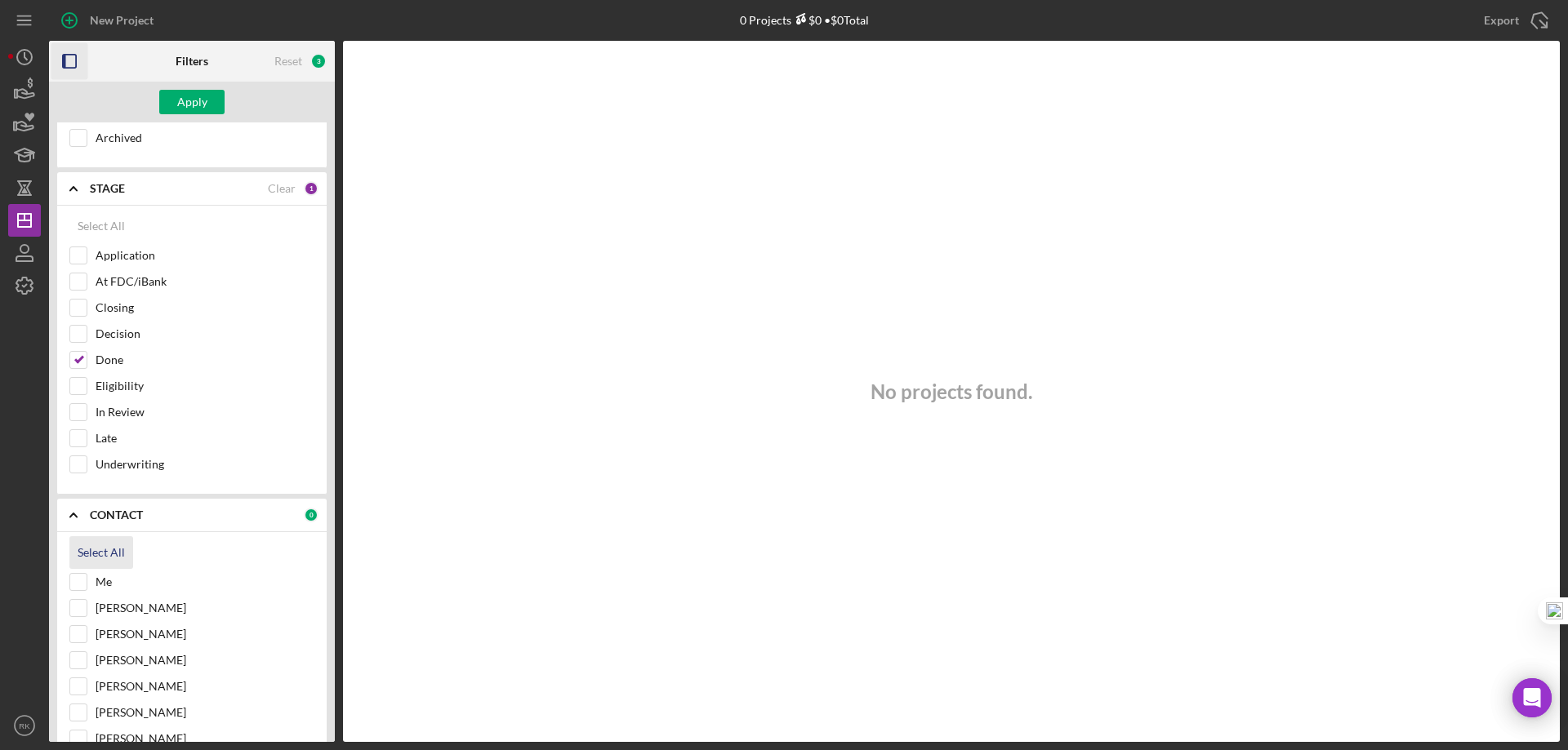
checkbox input "true"
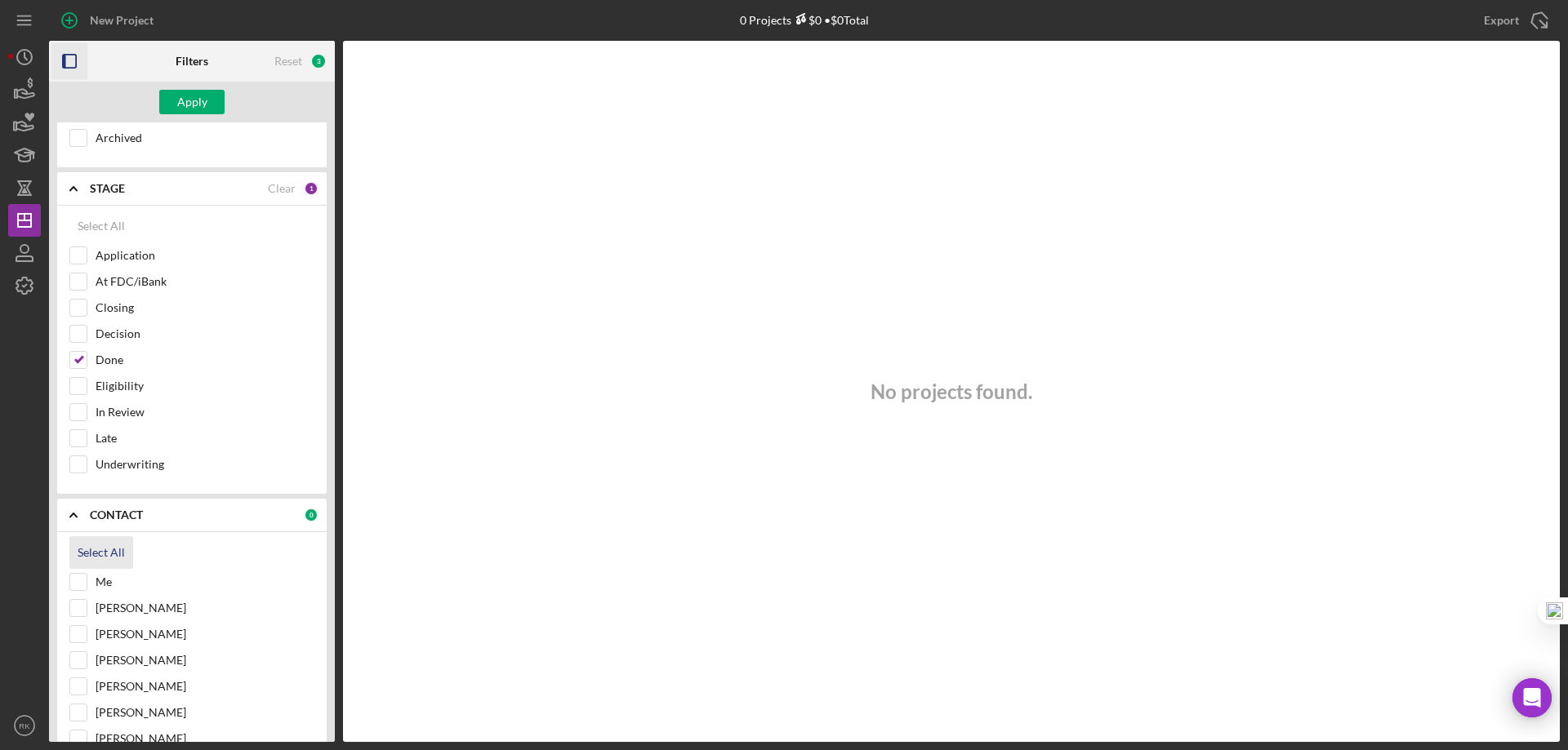
checkbox input "true"
click at [199, 107] on div "Apply" at bounding box center [192, 102] width 30 height 25
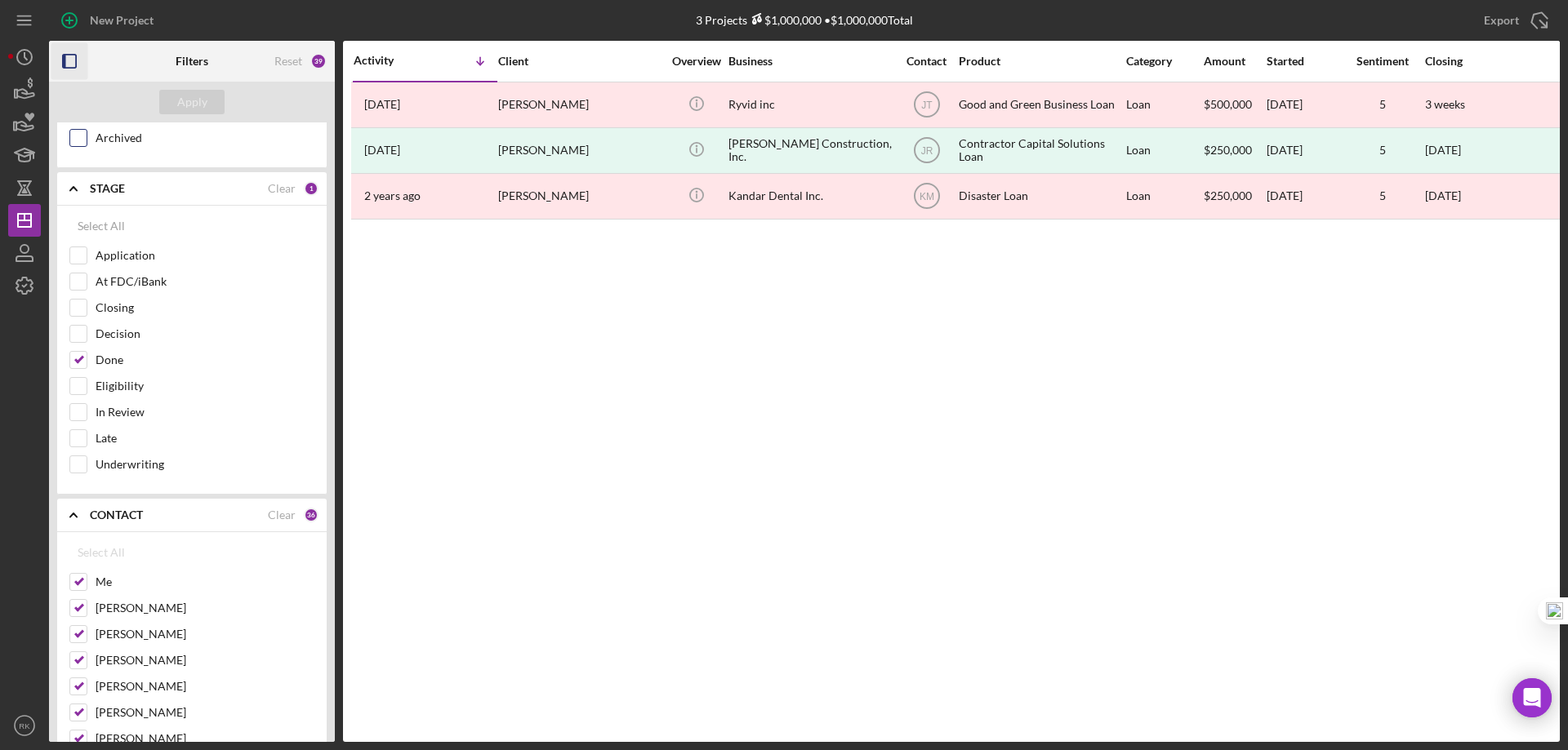
click at [72, 145] on input "Archived" at bounding box center [78, 138] width 16 height 16
checkbox input "true"
click at [201, 99] on div "Apply" at bounding box center [192, 102] width 30 height 25
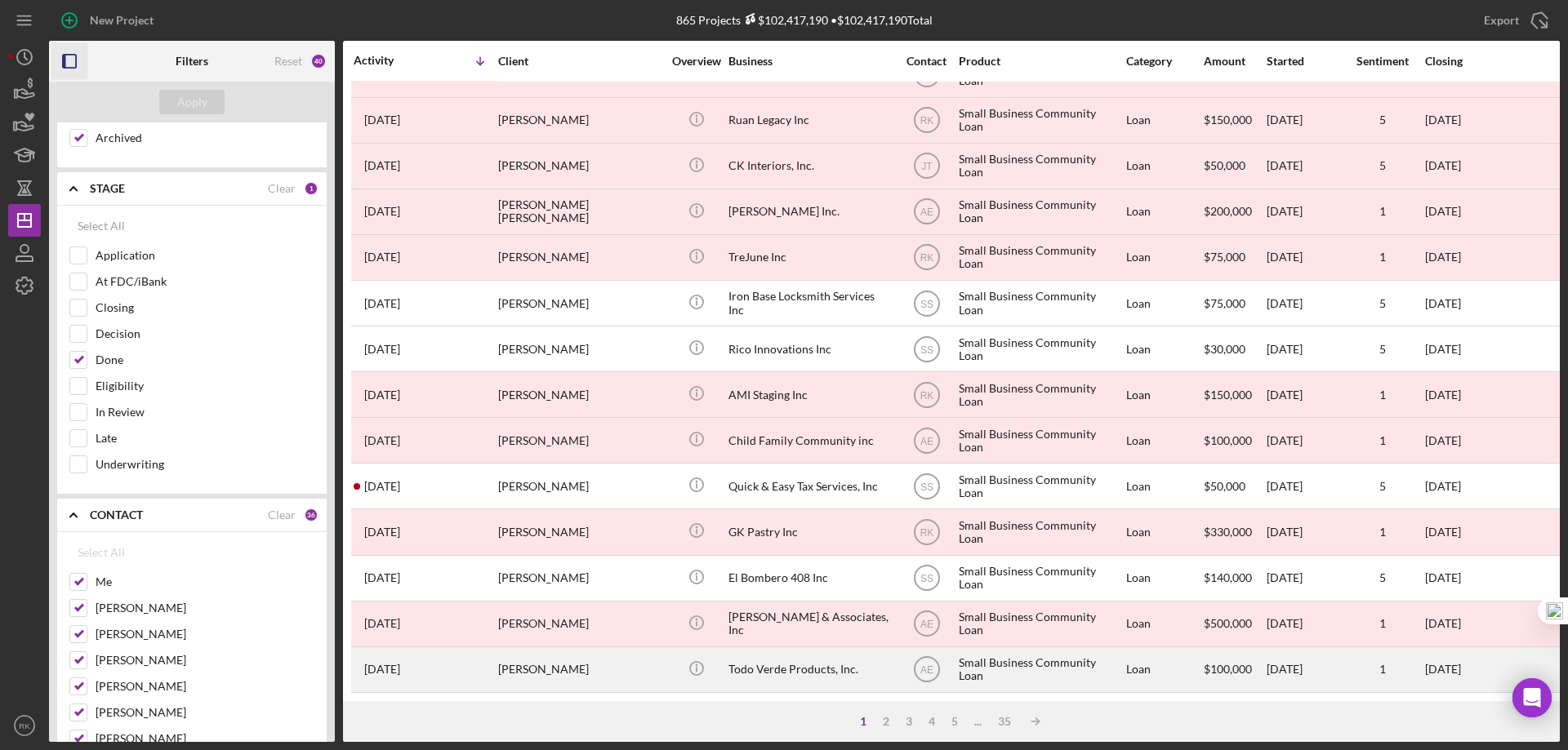
scroll to position [546, 0]
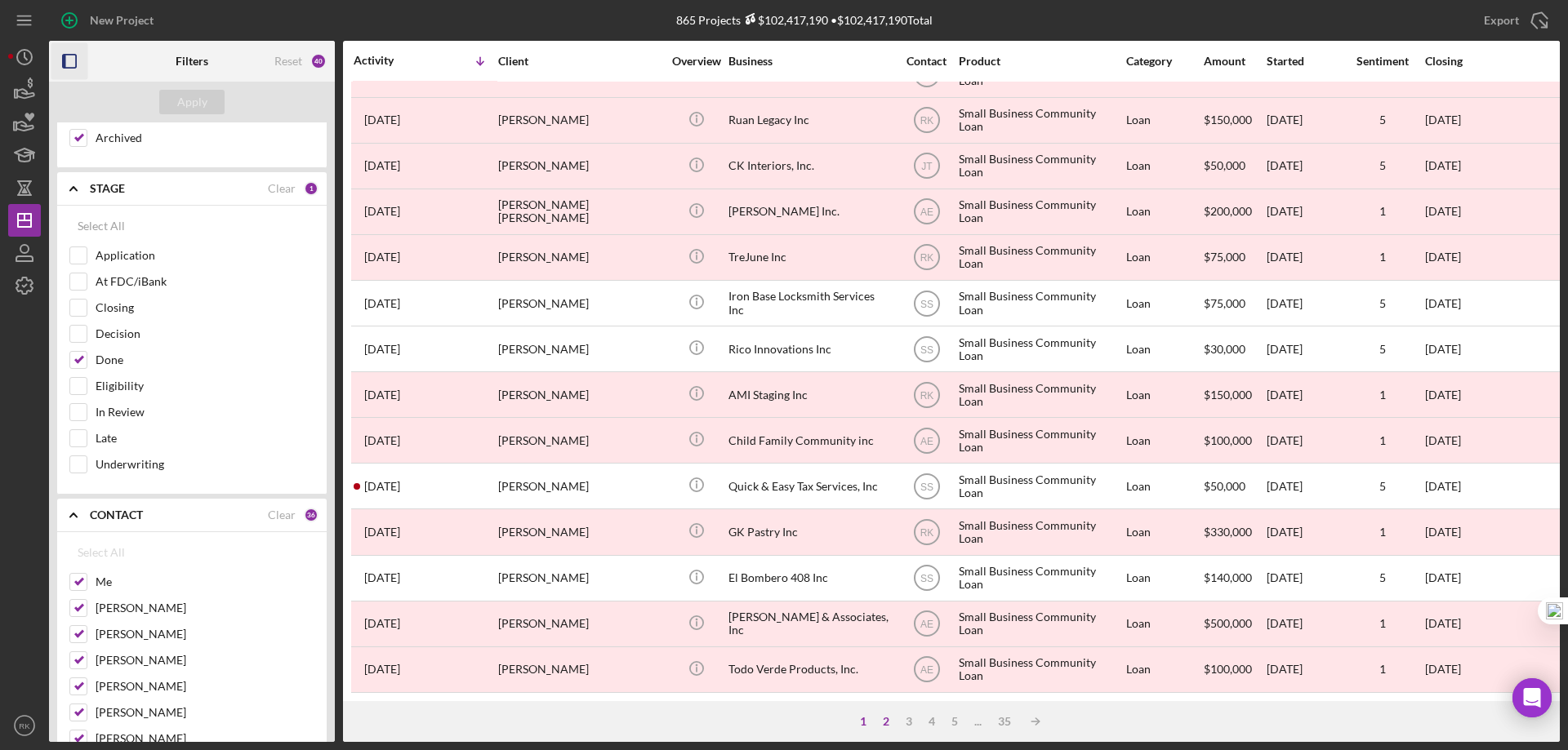
click at [886, 722] on div "2" at bounding box center [885, 721] width 23 height 13
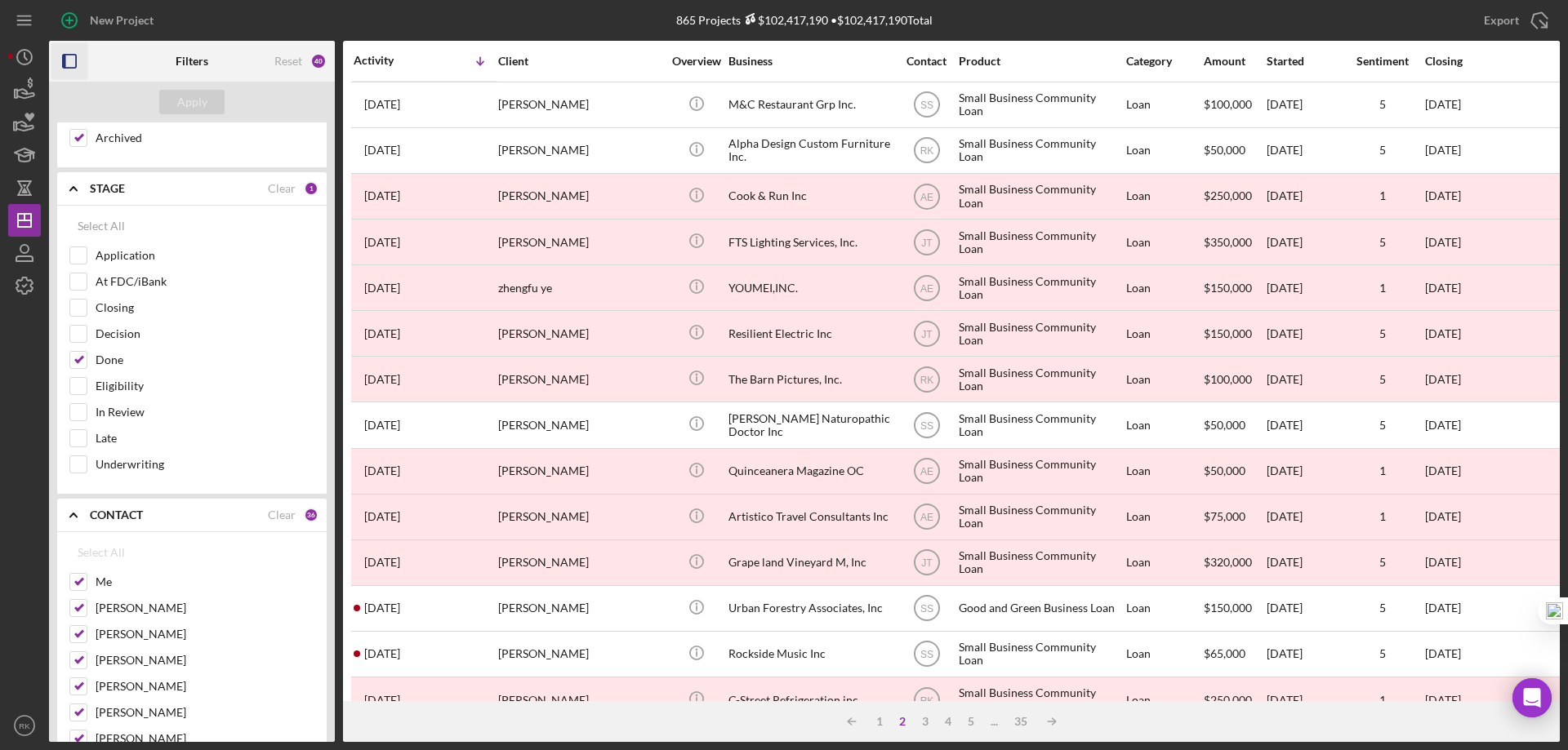
scroll to position [137, 0]
click at [73, 69] on icon "button" at bounding box center [69, 61] width 37 height 37
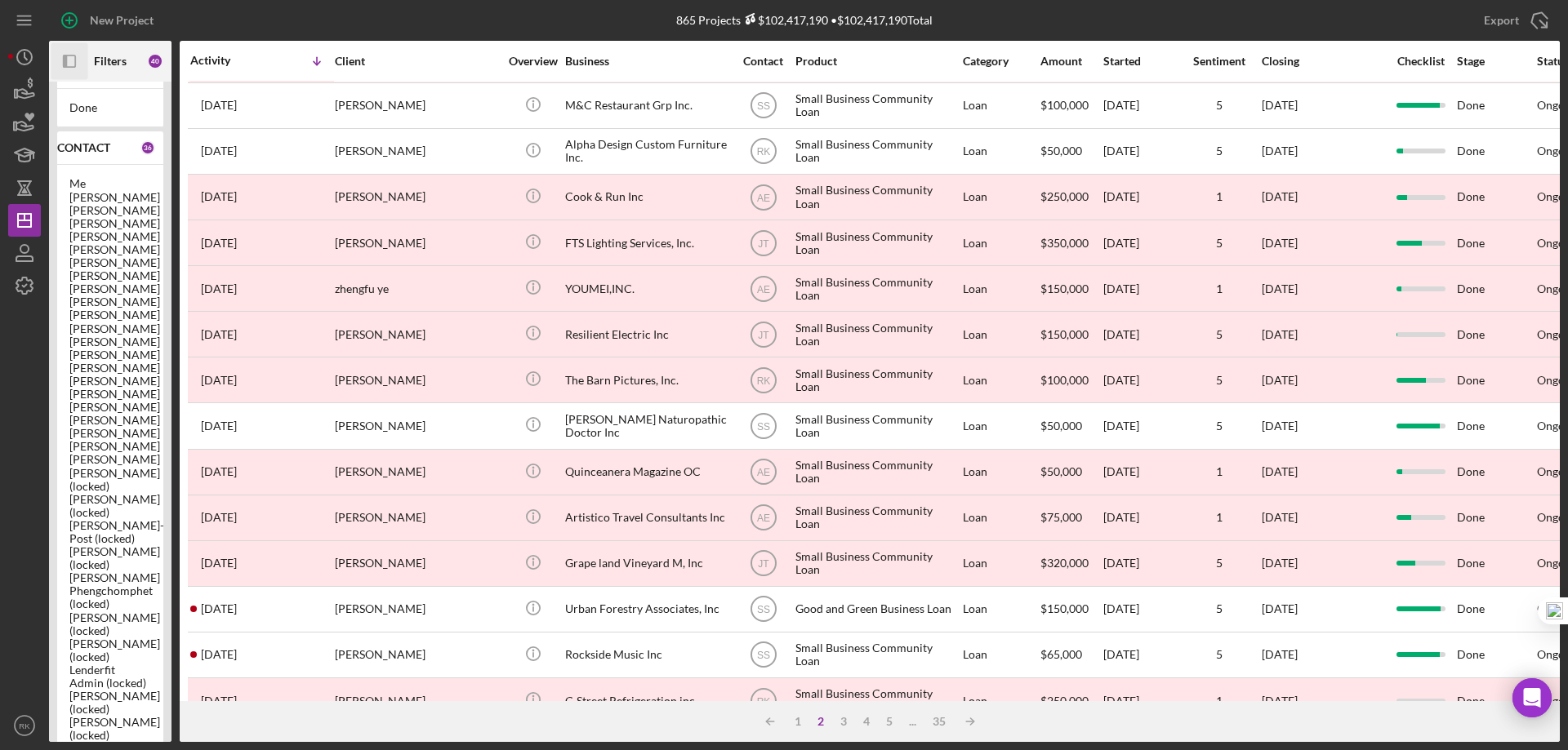
click at [72, 67] on rect "button" at bounding box center [69, 61] width 12 height 12
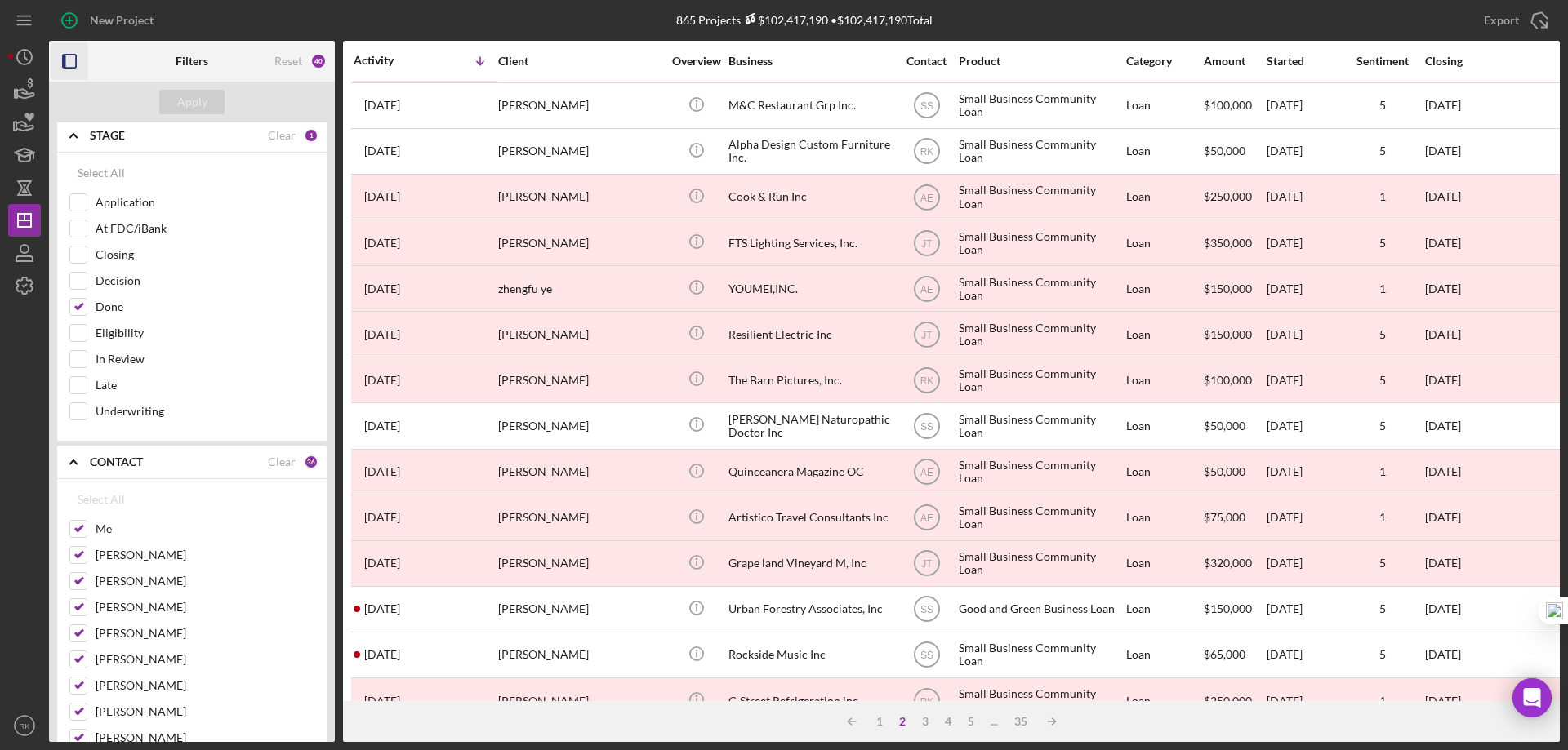
scroll to position [267, 0]
click at [75, 462] on polyline at bounding box center [73, 461] width 7 height 3
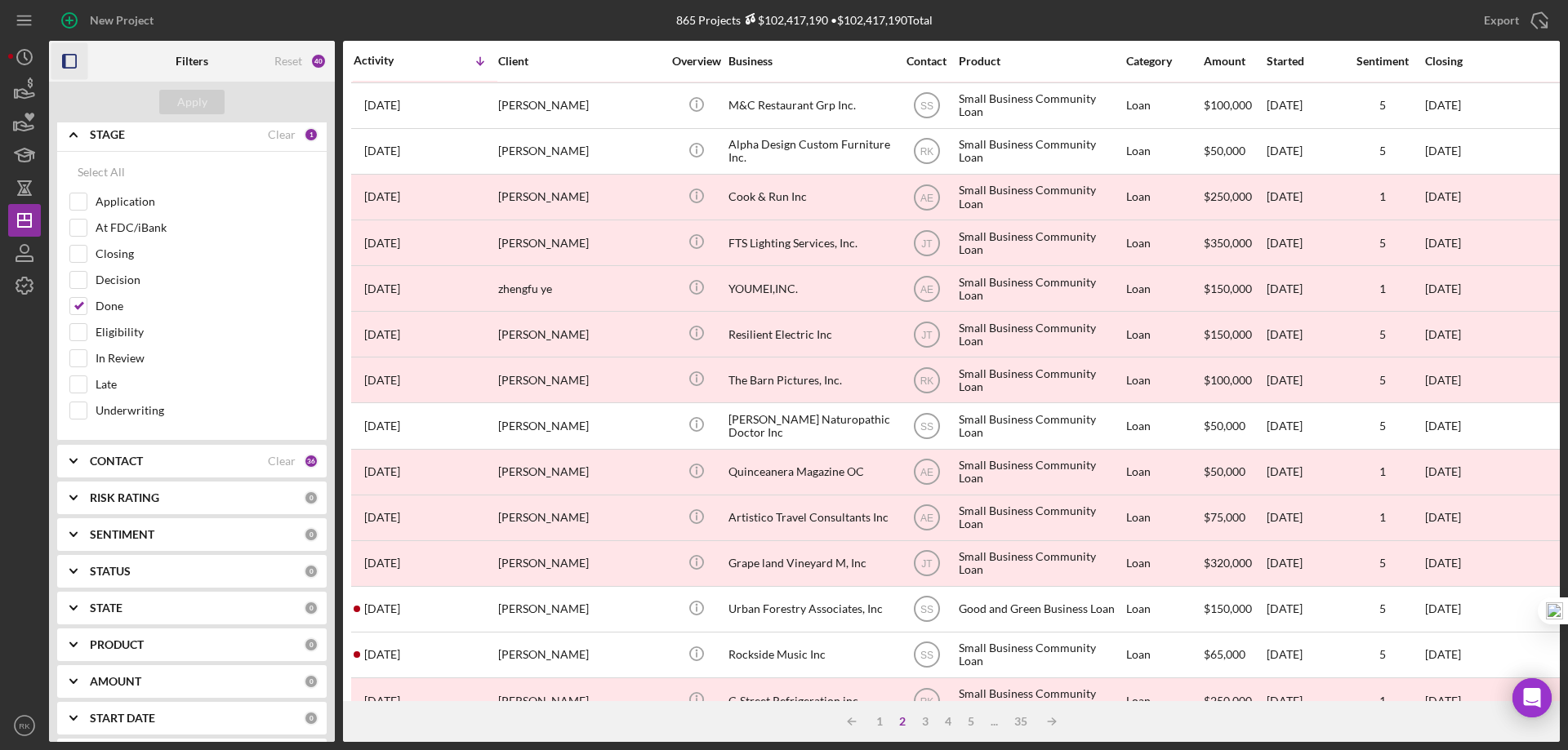
click at [70, 138] on icon "Icon/Expander" at bounding box center [73, 134] width 41 height 41
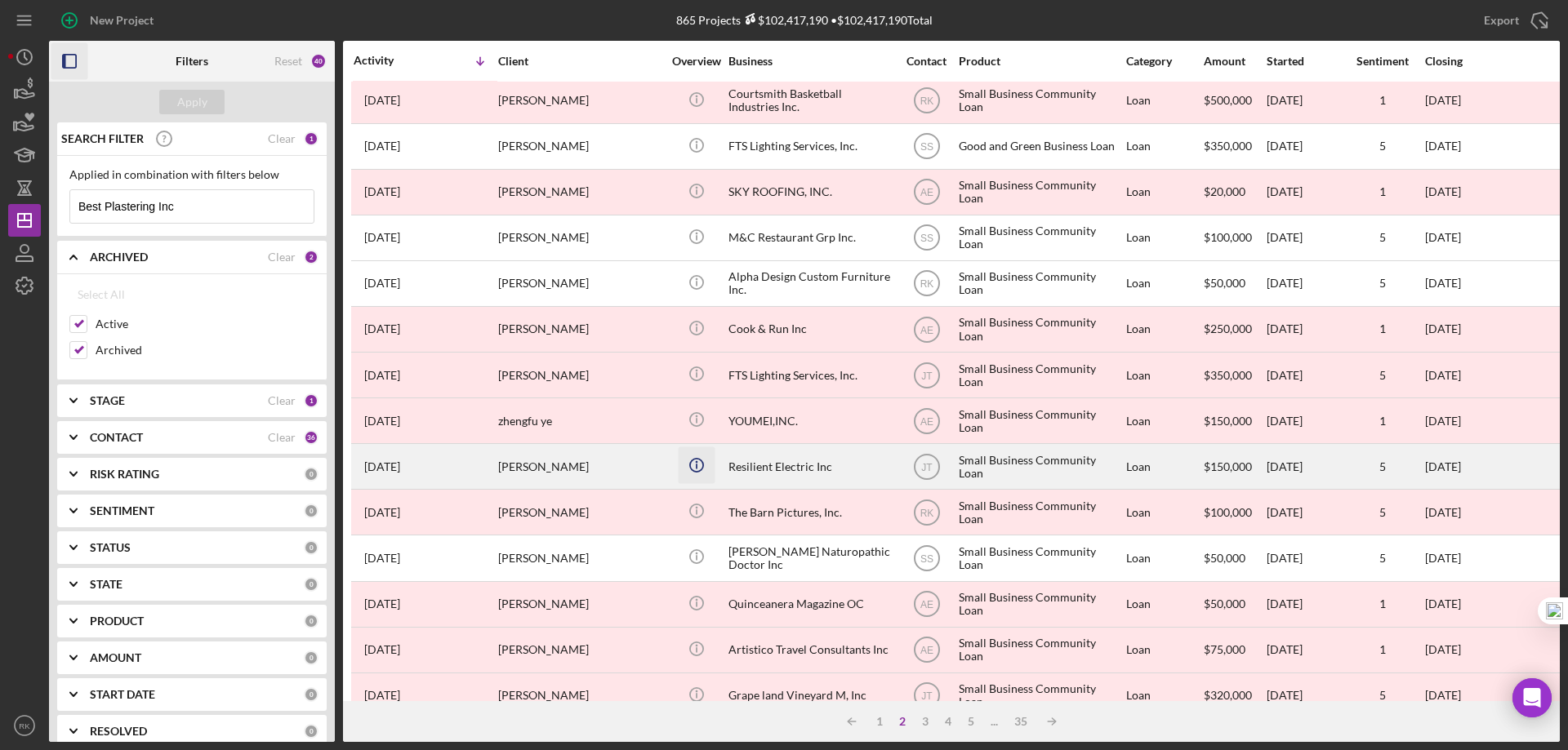
scroll to position [0, 0]
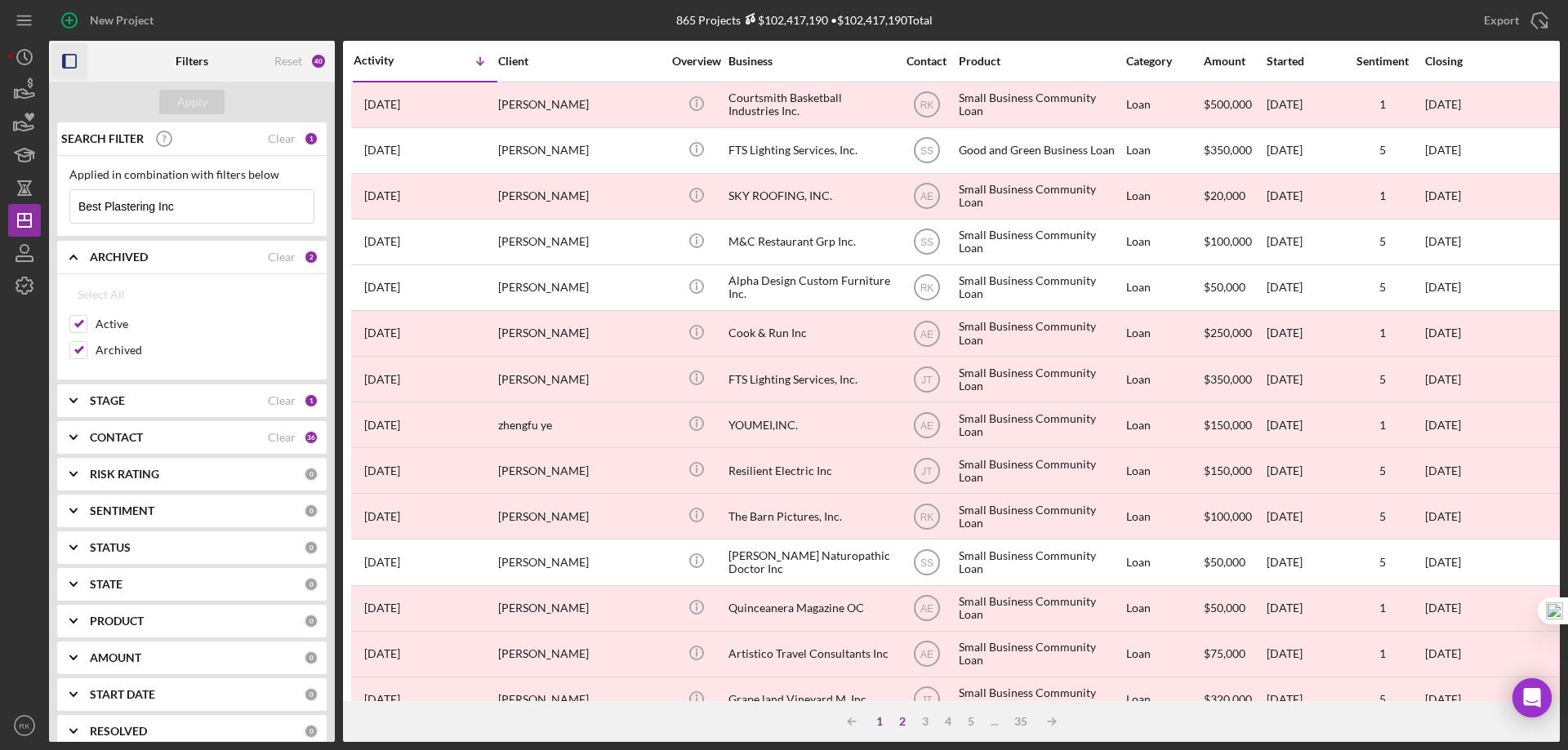
click at [879, 722] on div "1" at bounding box center [879, 721] width 23 height 13
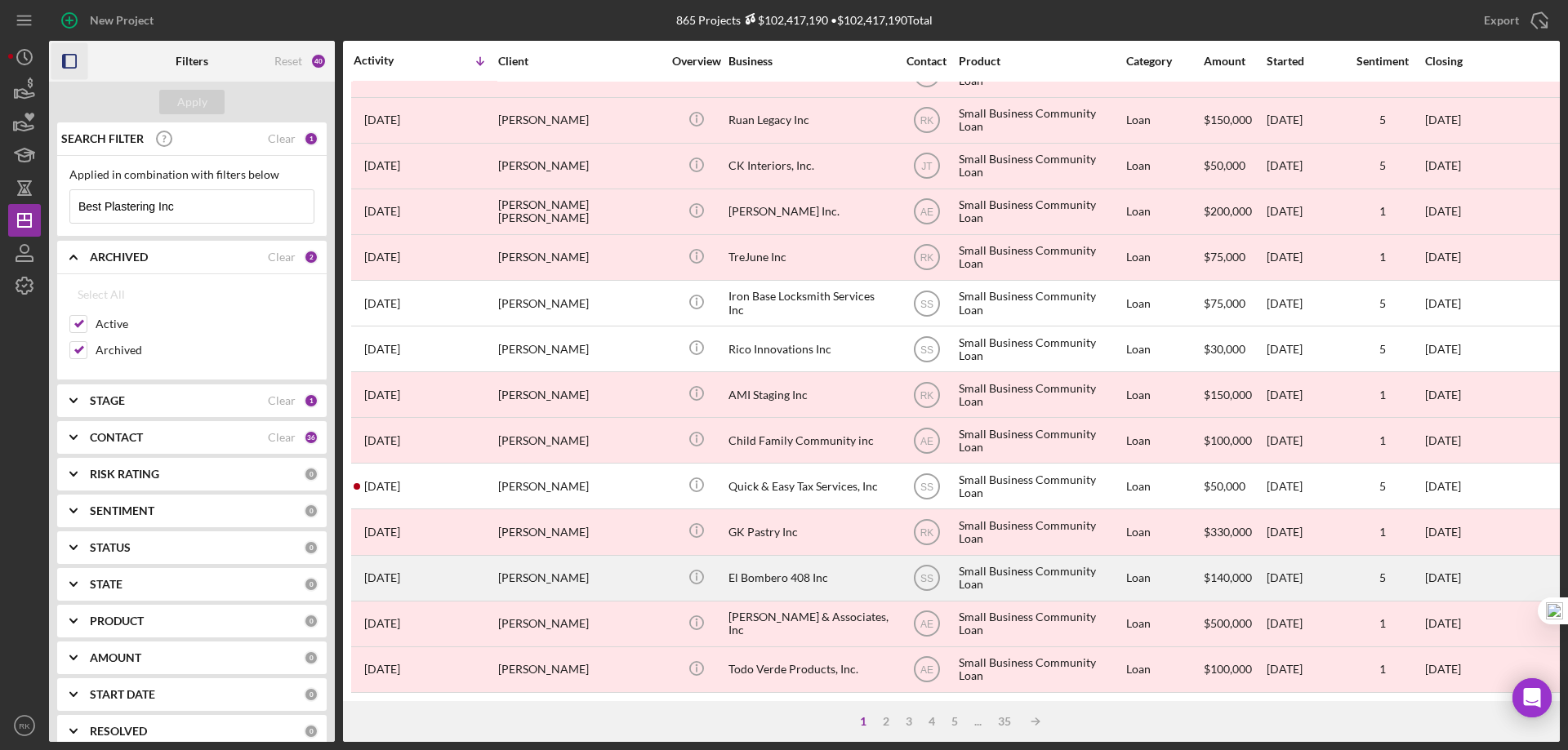
scroll to position [546, 0]
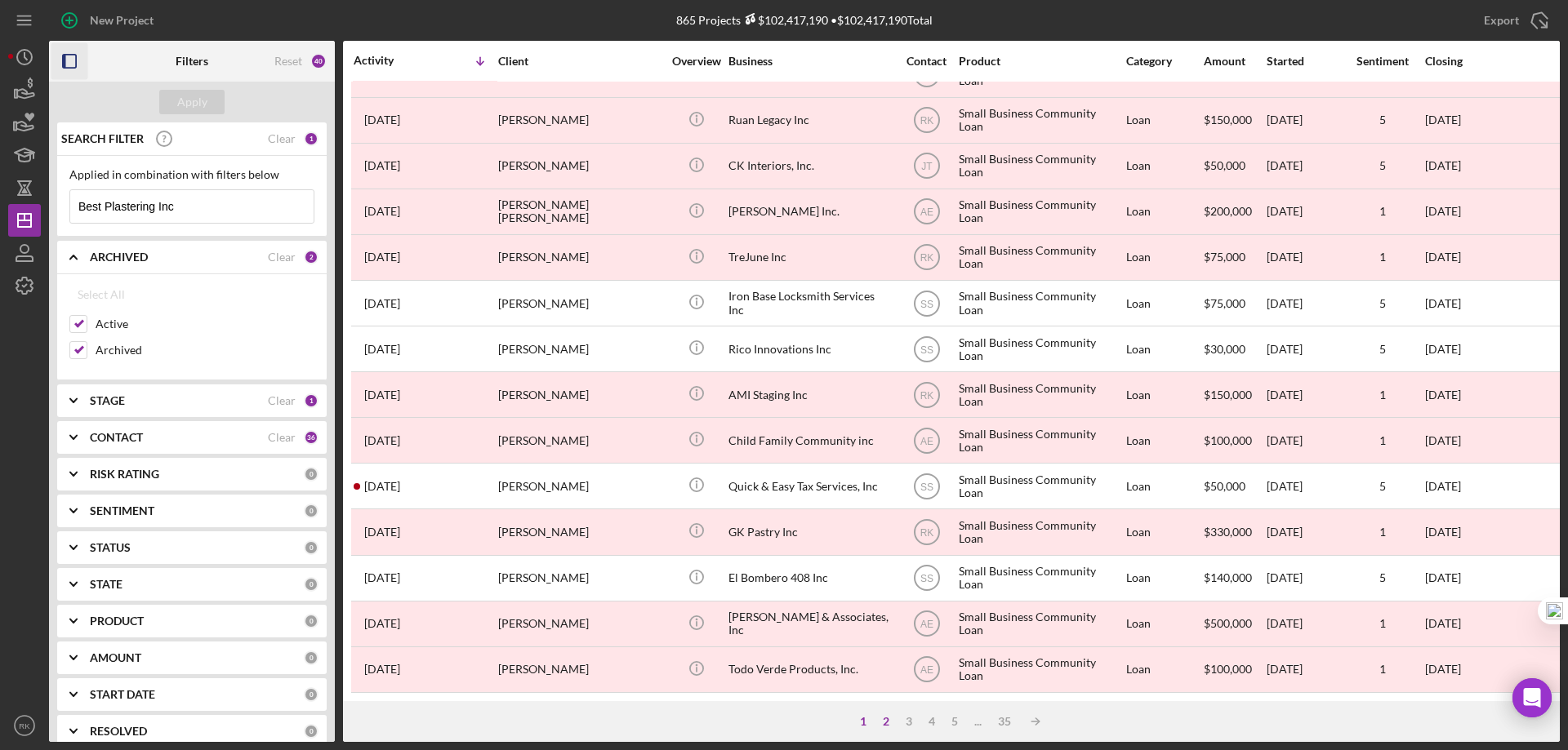
click at [892, 721] on div "2" at bounding box center [885, 721] width 23 height 13
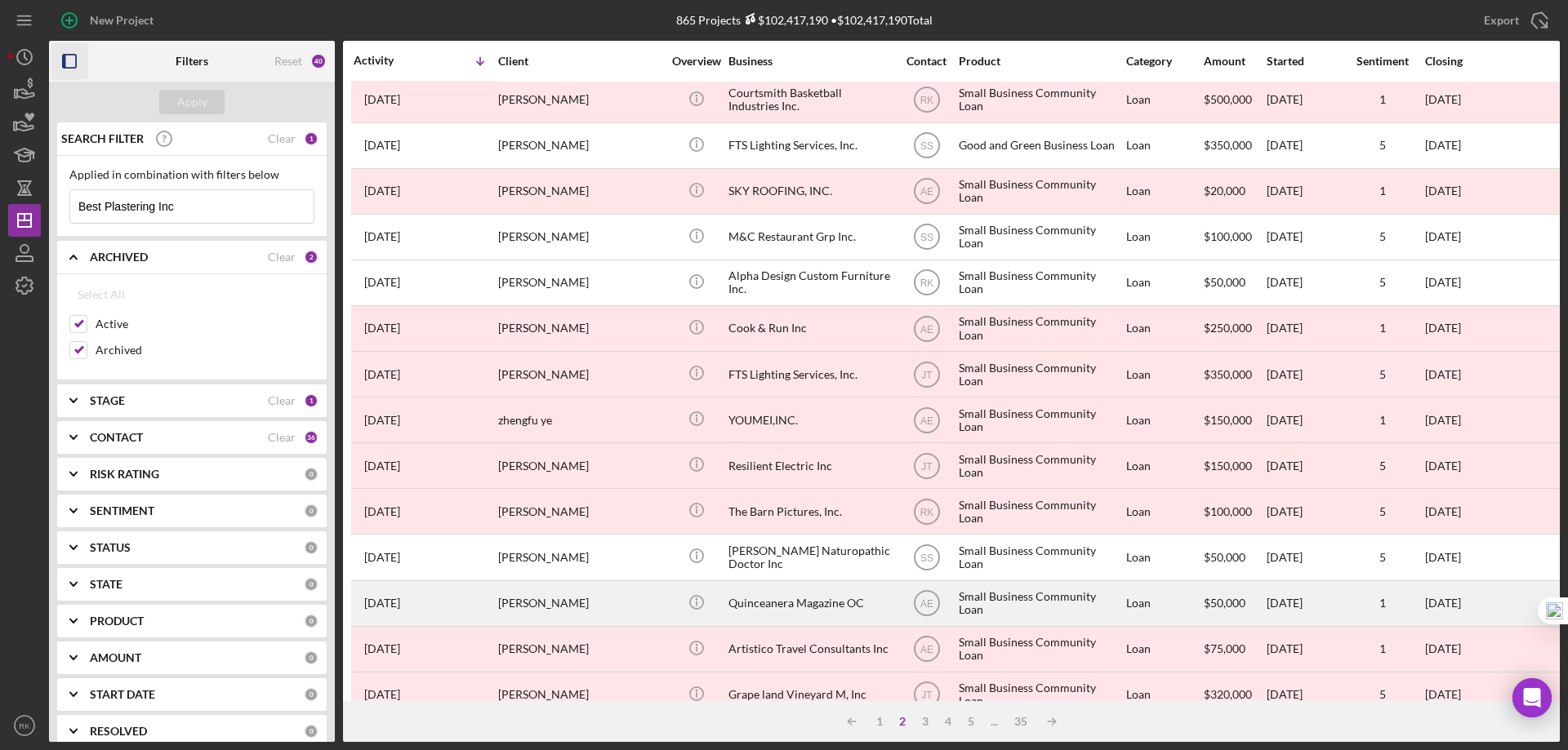
scroll to position [0, 0]
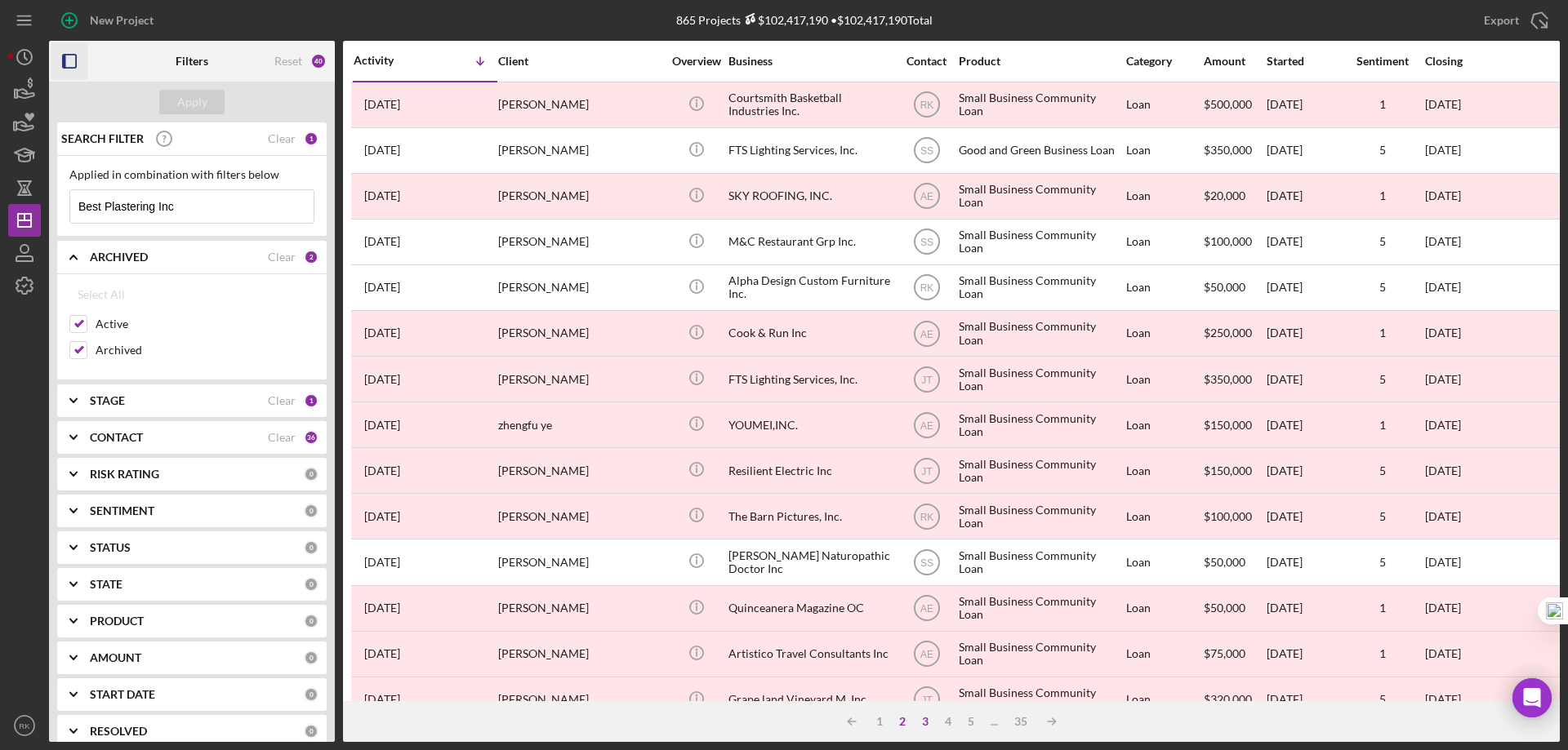
click at [917, 717] on div "3" at bounding box center [925, 721] width 23 height 13
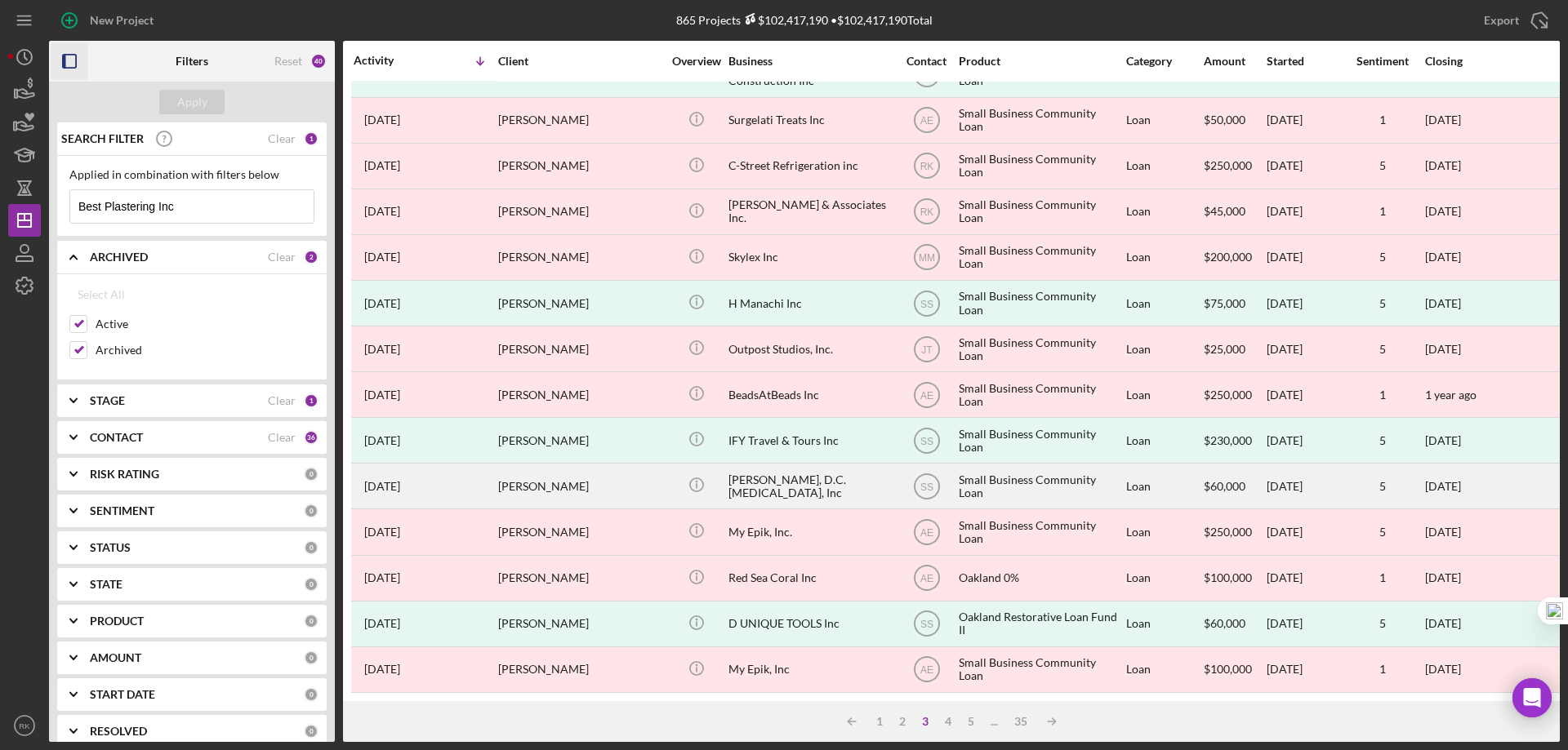
scroll to position [546, 0]
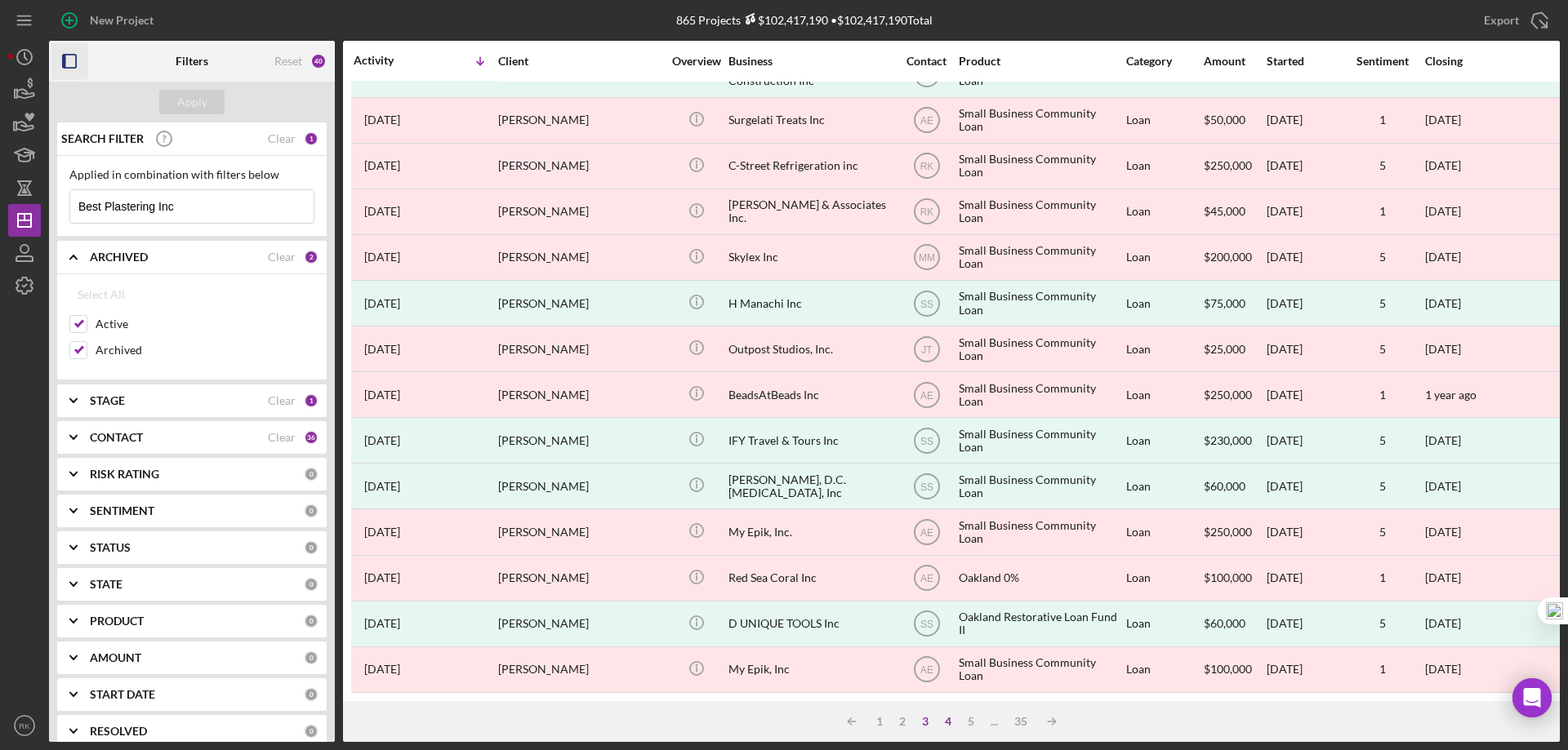
click at [948, 723] on div "4" at bounding box center [948, 721] width 23 height 13
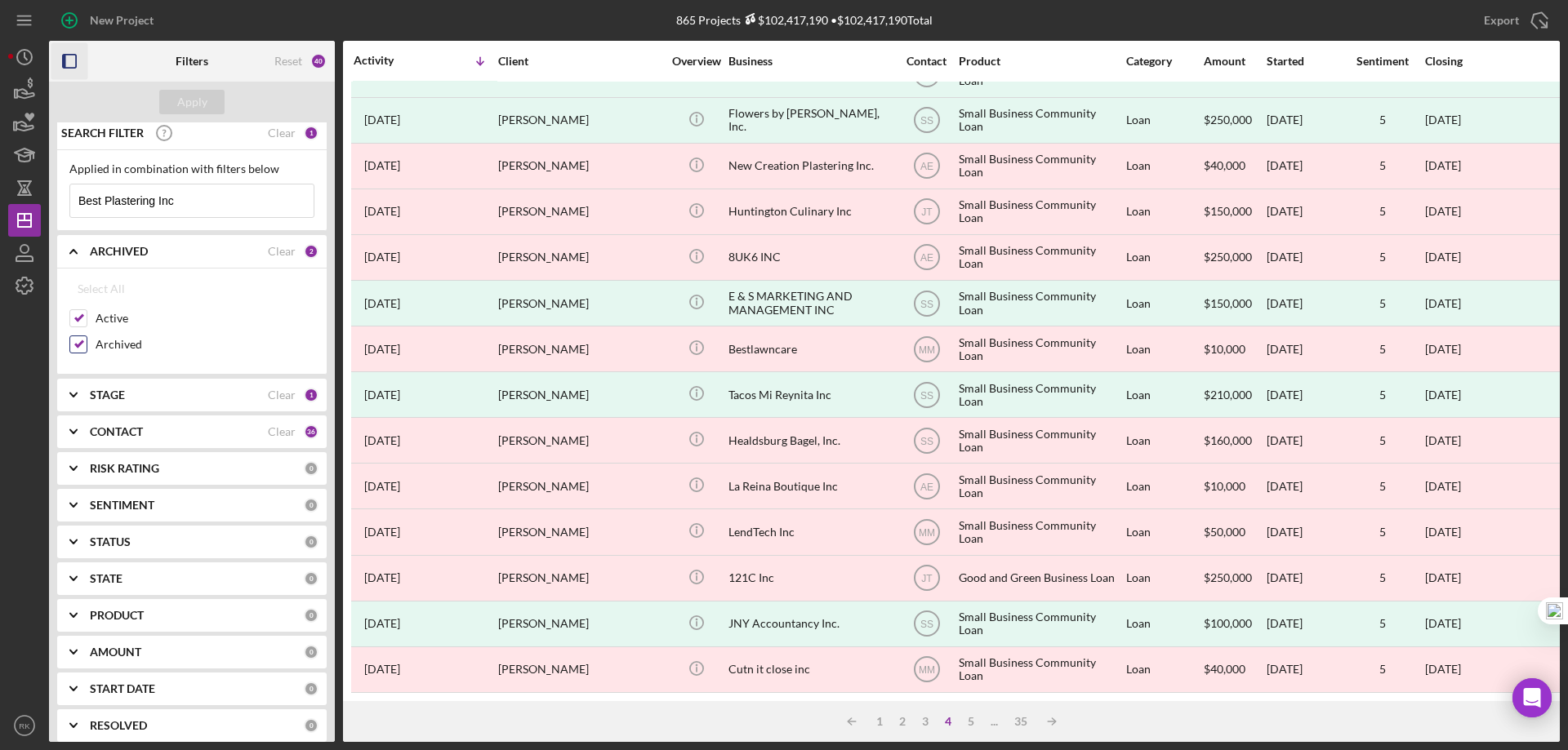
scroll to position [7, 0]
click at [107, 397] on b "STAGE" at bounding box center [107, 393] width 35 height 13
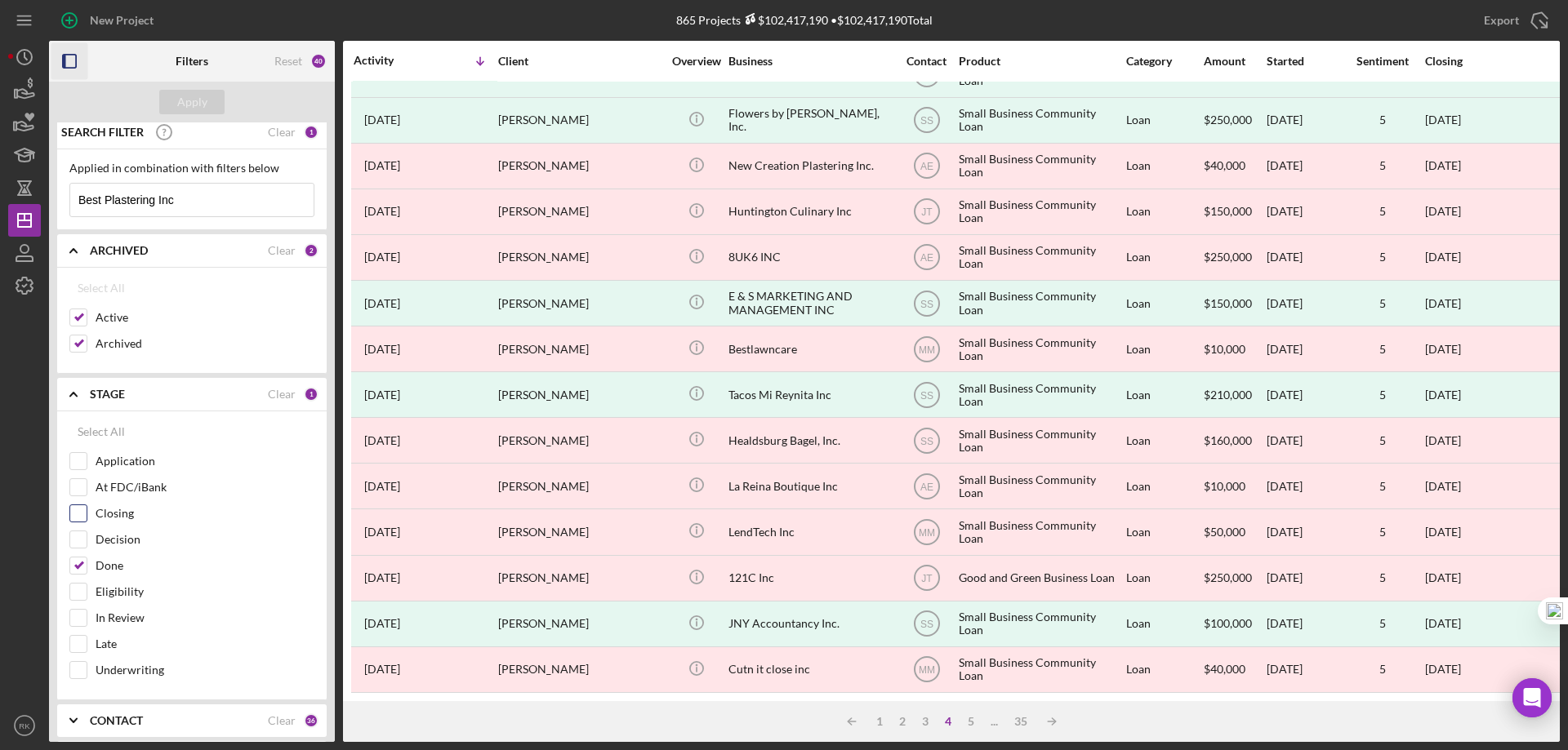
click at [76, 516] on input "Closing" at bounding box center [78, 513] width 16 height 16
checkbox input "true"
click at [212, 107] on button "Apply" at bounding box center [192, 102] width 65 height 25
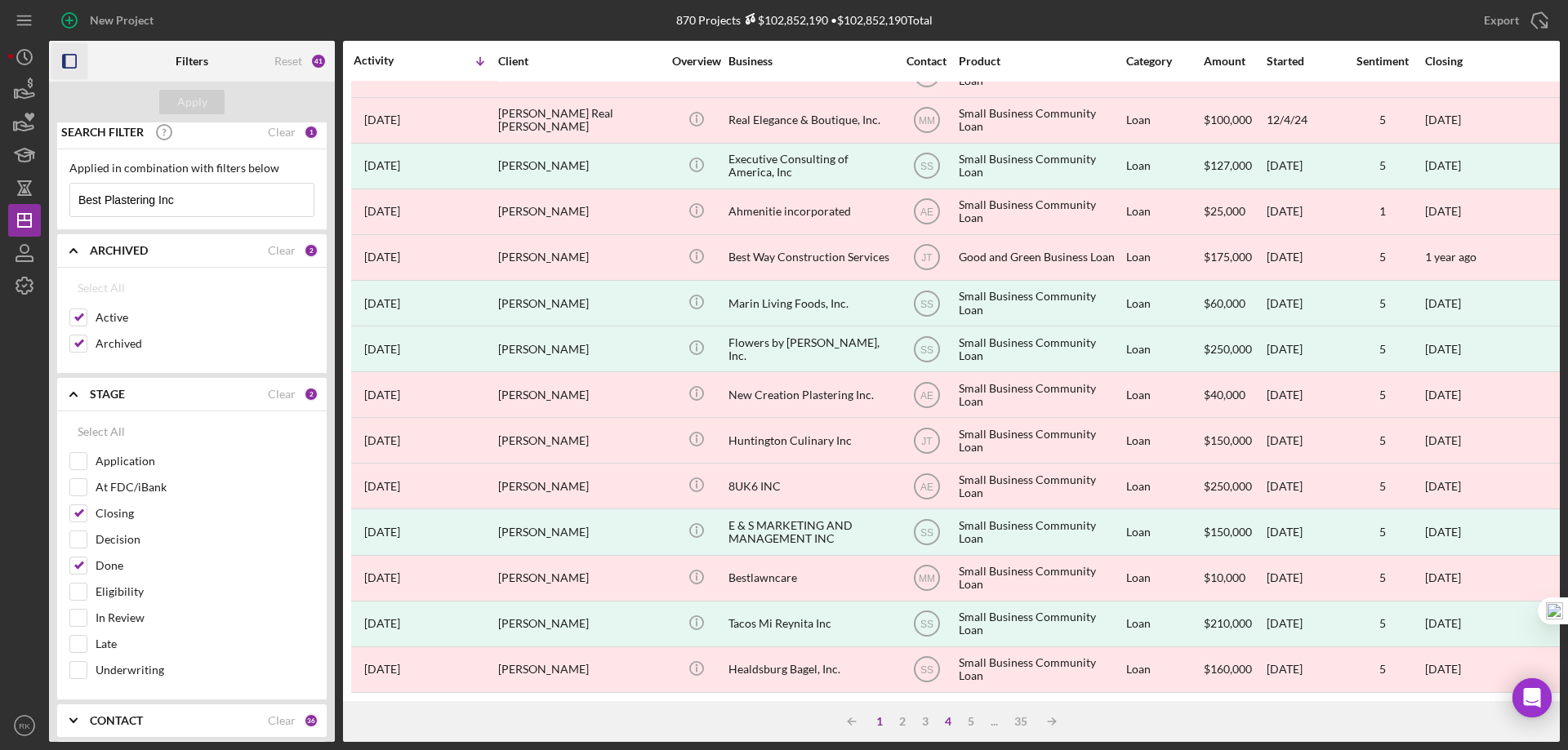
click at [881, 721] on div "1" at bounding box center [879, 721] width 23 height 13
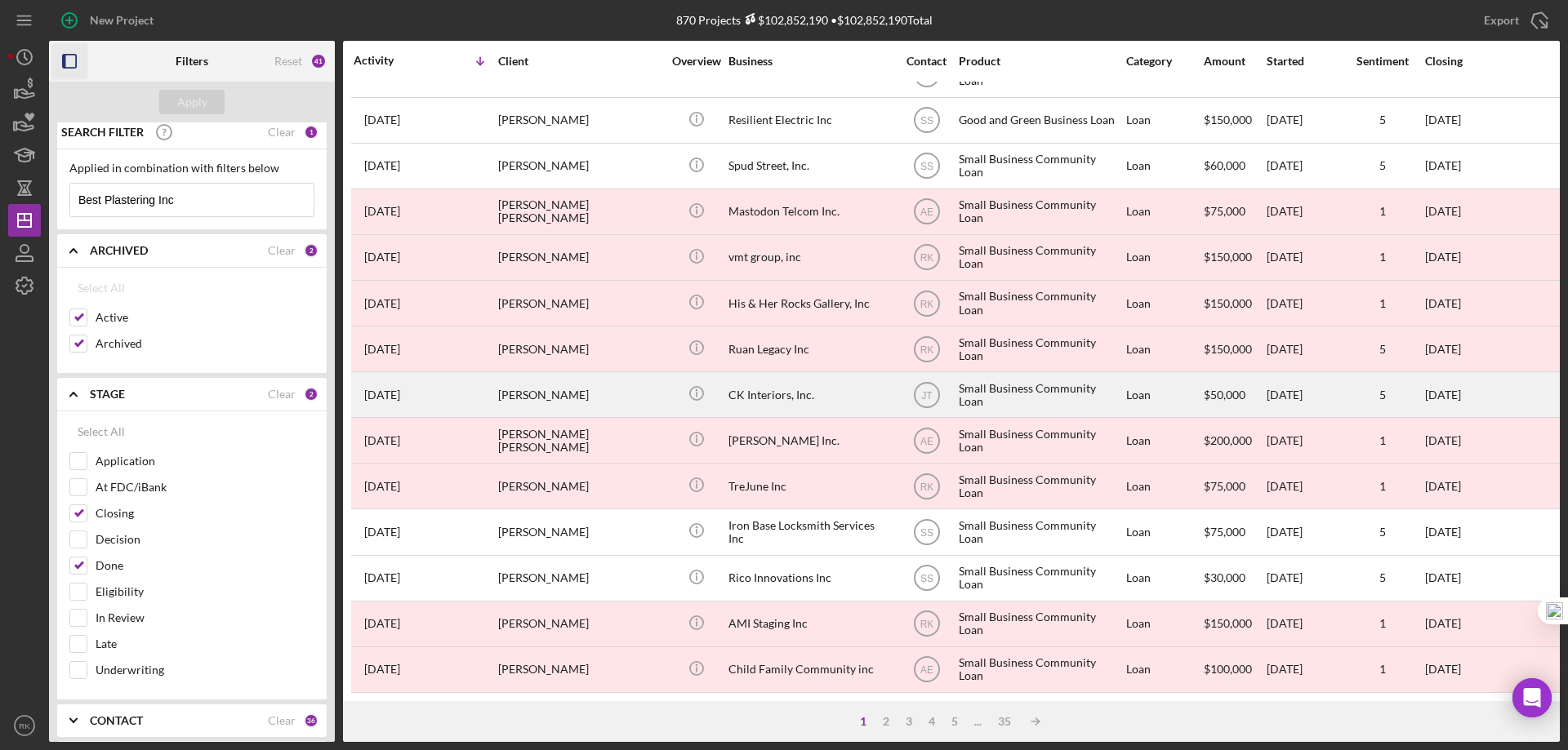
scroll to position [546, 0]
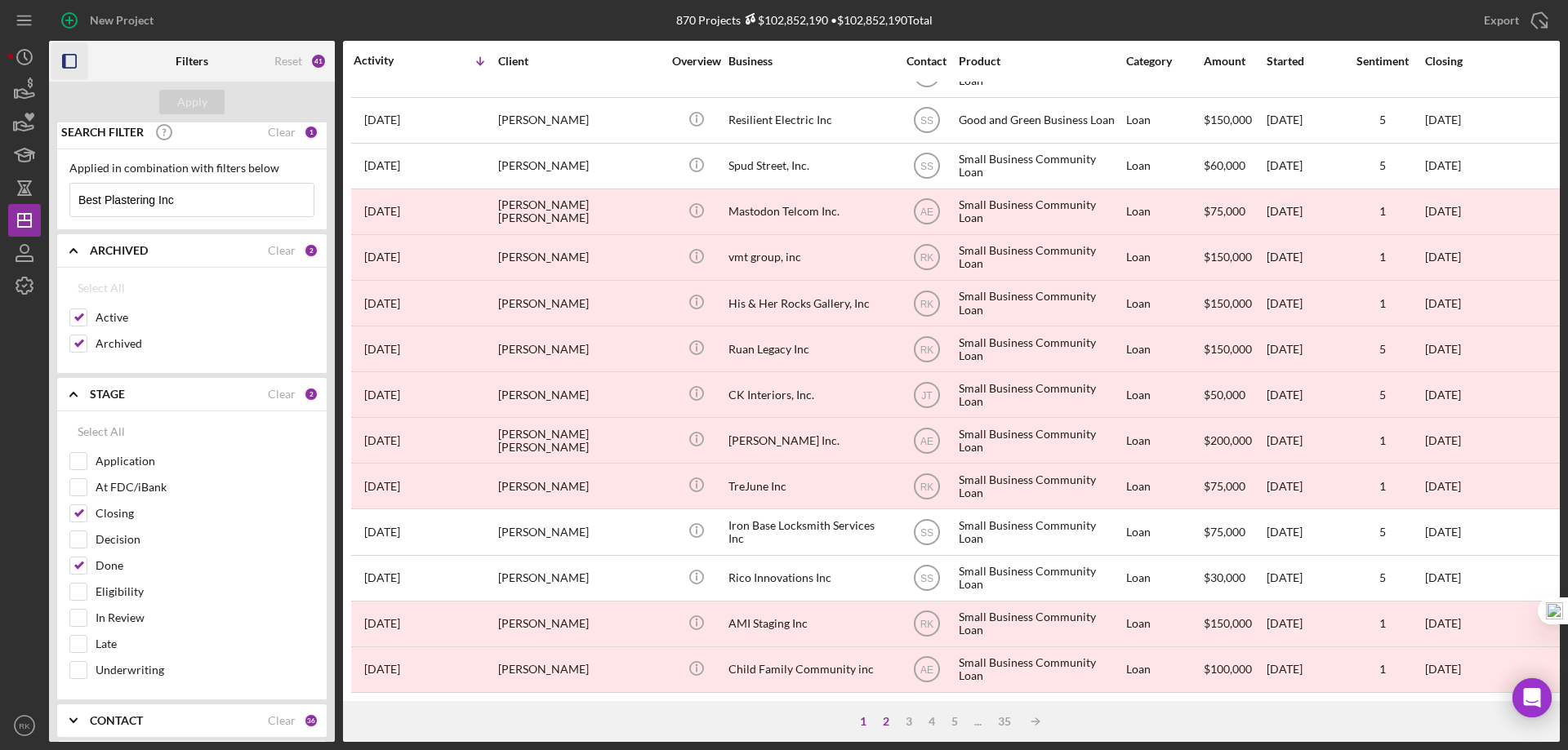
click at [883, 721] on div "2" at bounding box center [885, 721] width 23 height 13
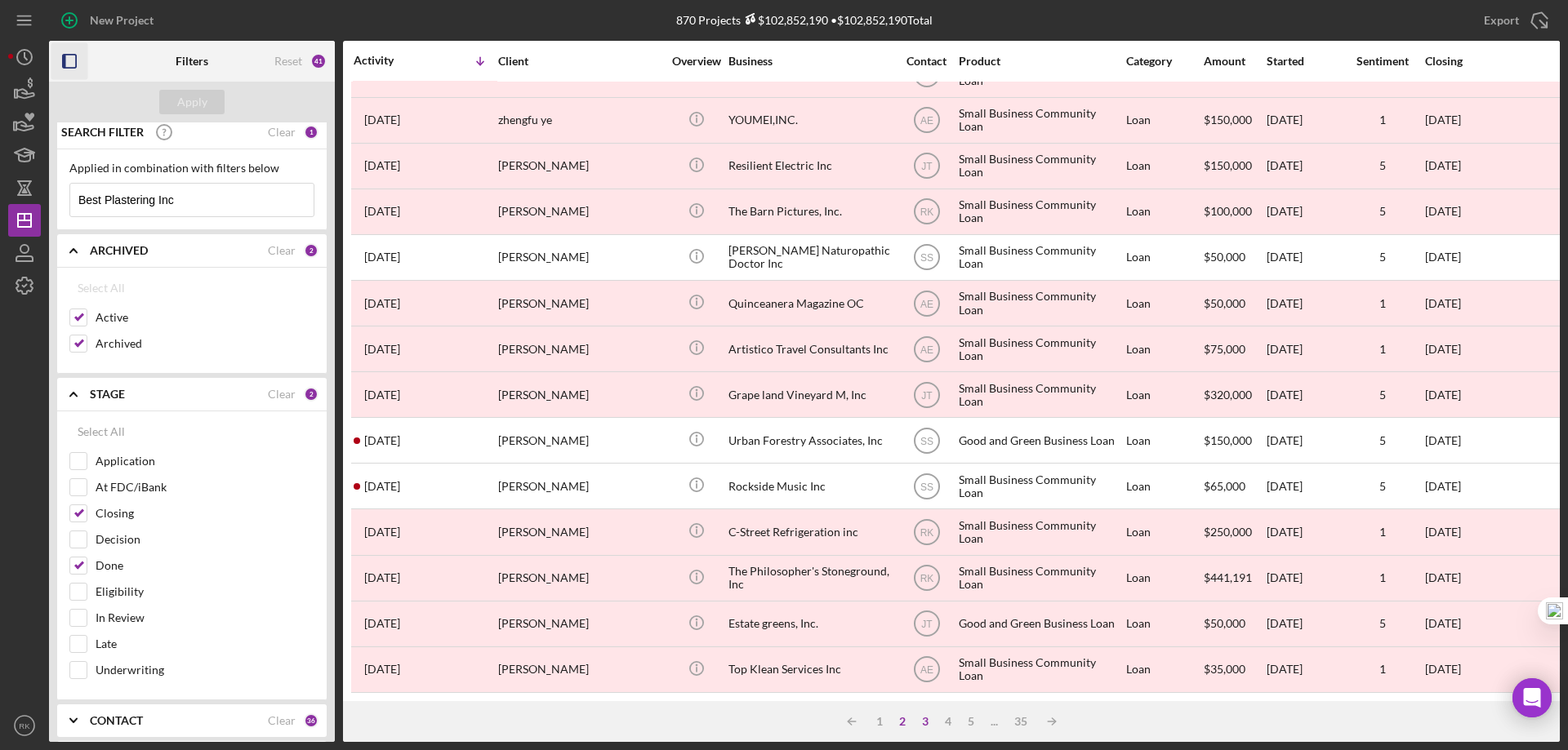
click at [929, 719] on div "3" at bounding box center [925, 721] width 23 height 13
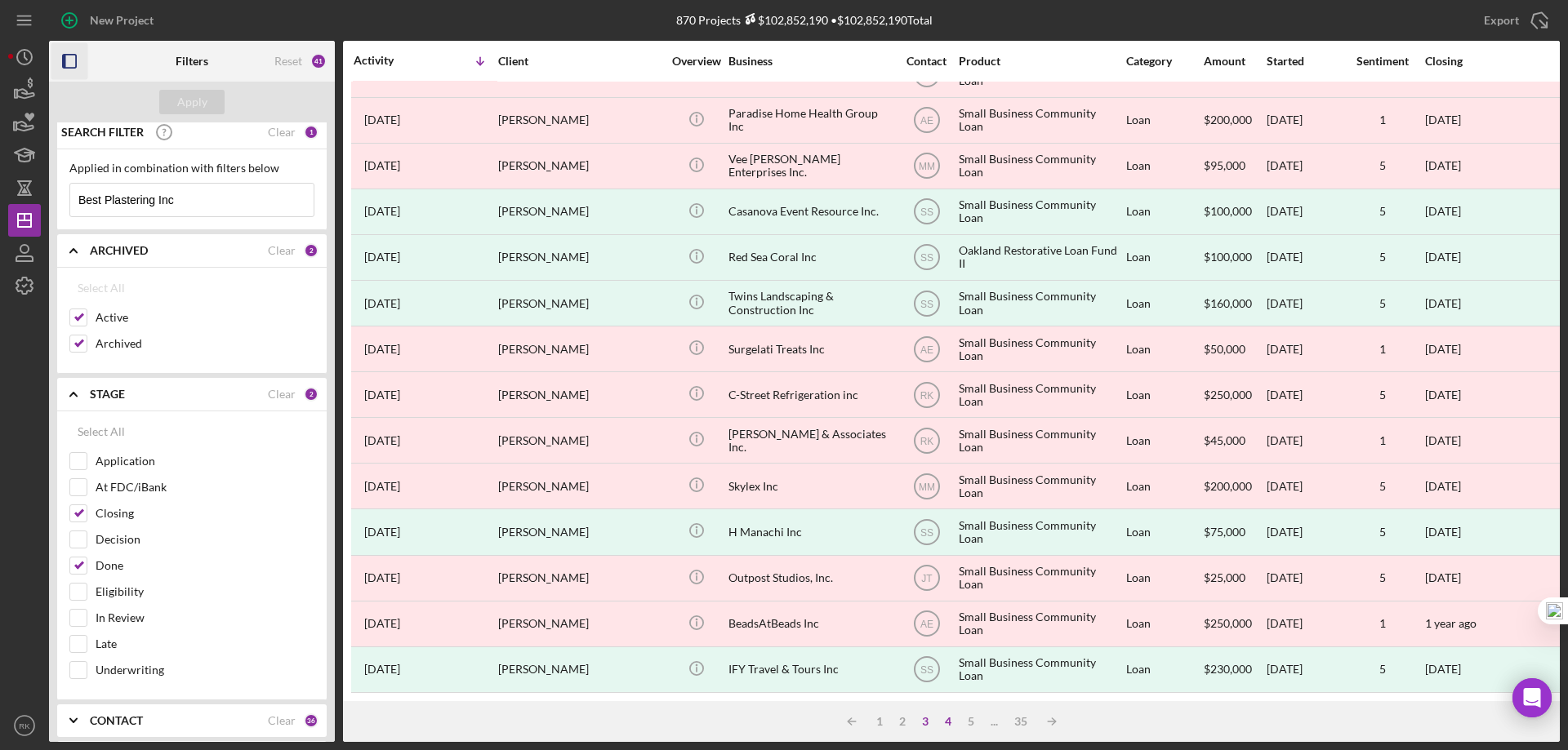
click at [945, 722] on div "4" at bounding box center [948, 721] width 23 height 13
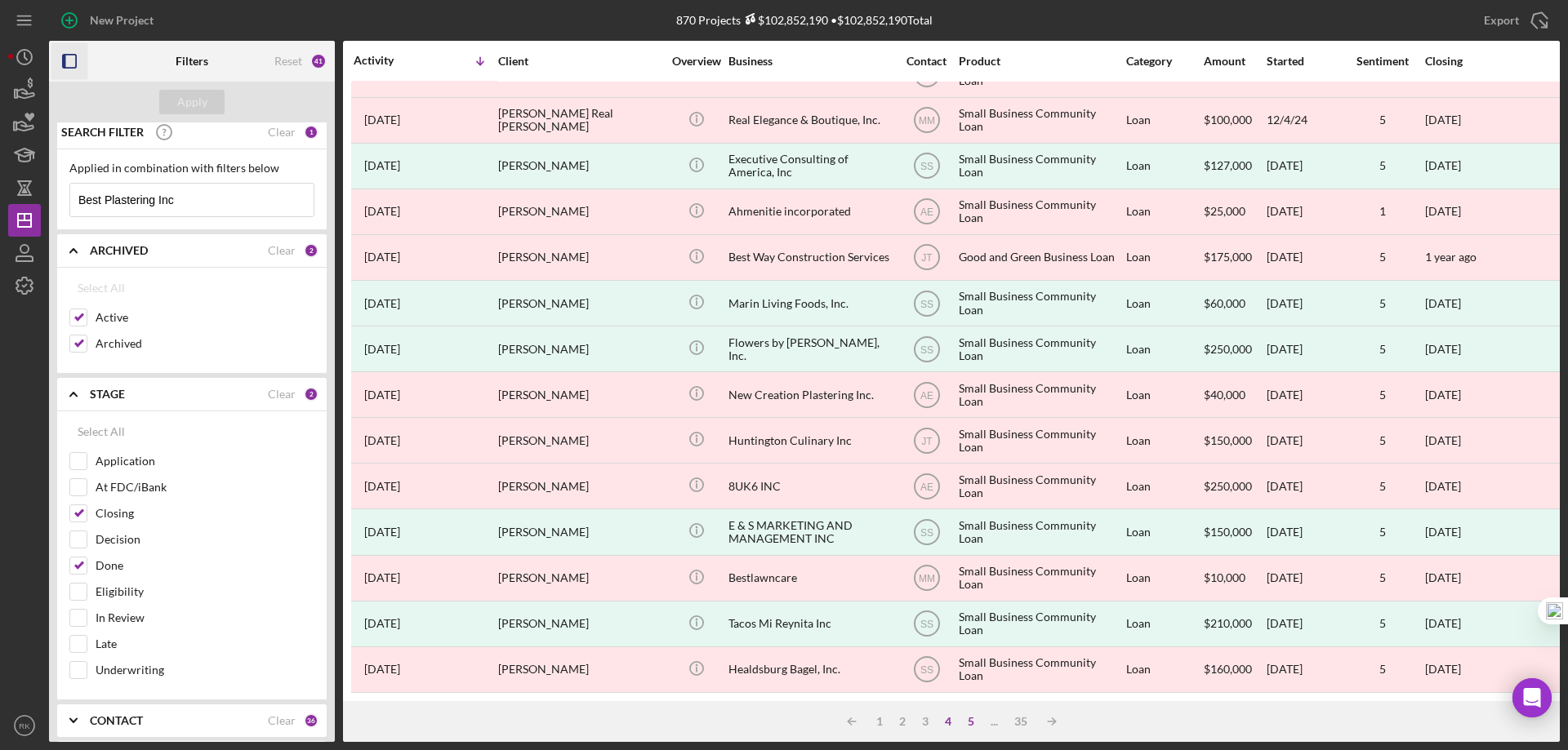
click at [970, 717] on div "5" at bounding box center [970, 721] width 23 height 13
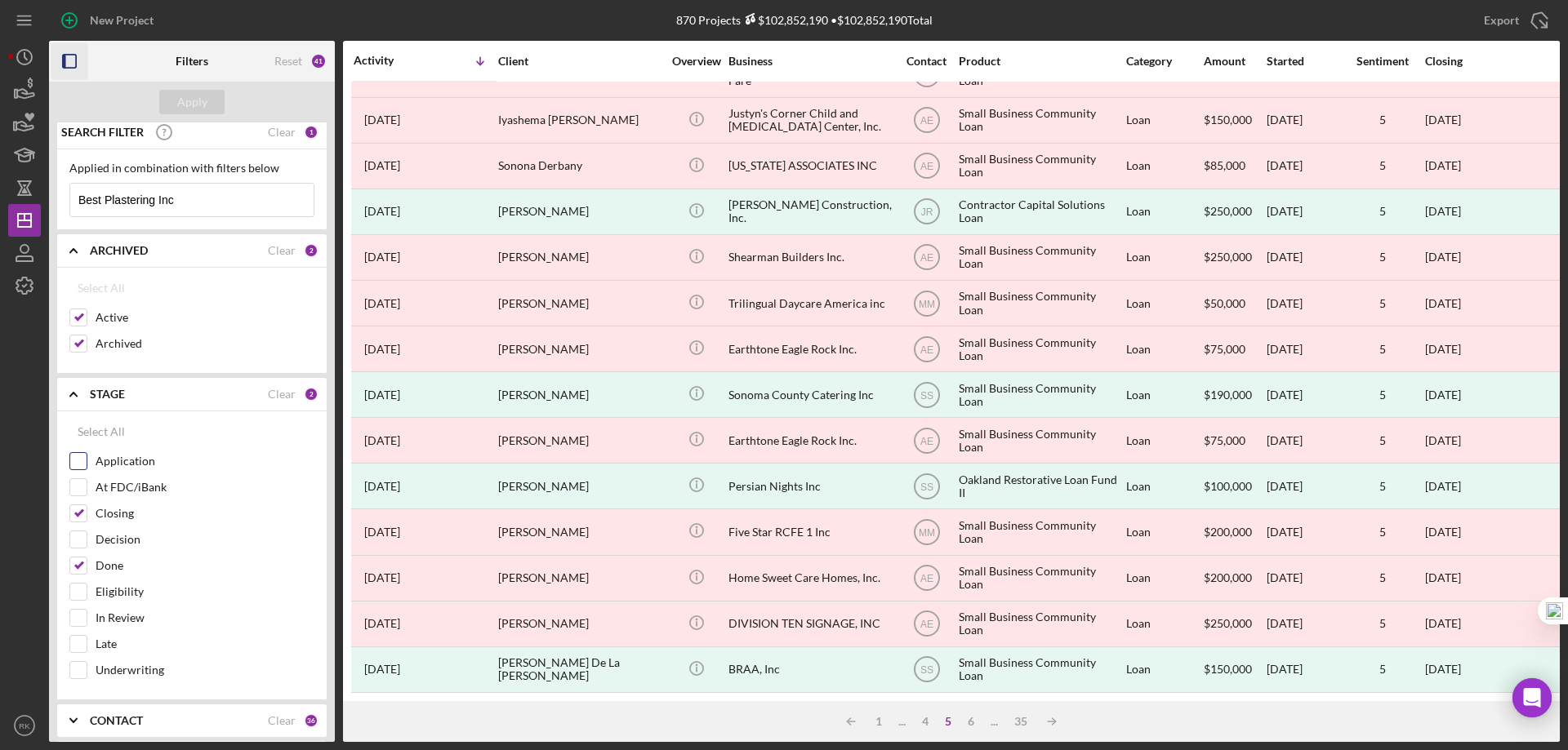
scroll to position [7, 0]
click at [91, 431] on div "Select All" at bounding box center [101, 430] width 48 height 33
checkbox input "true"
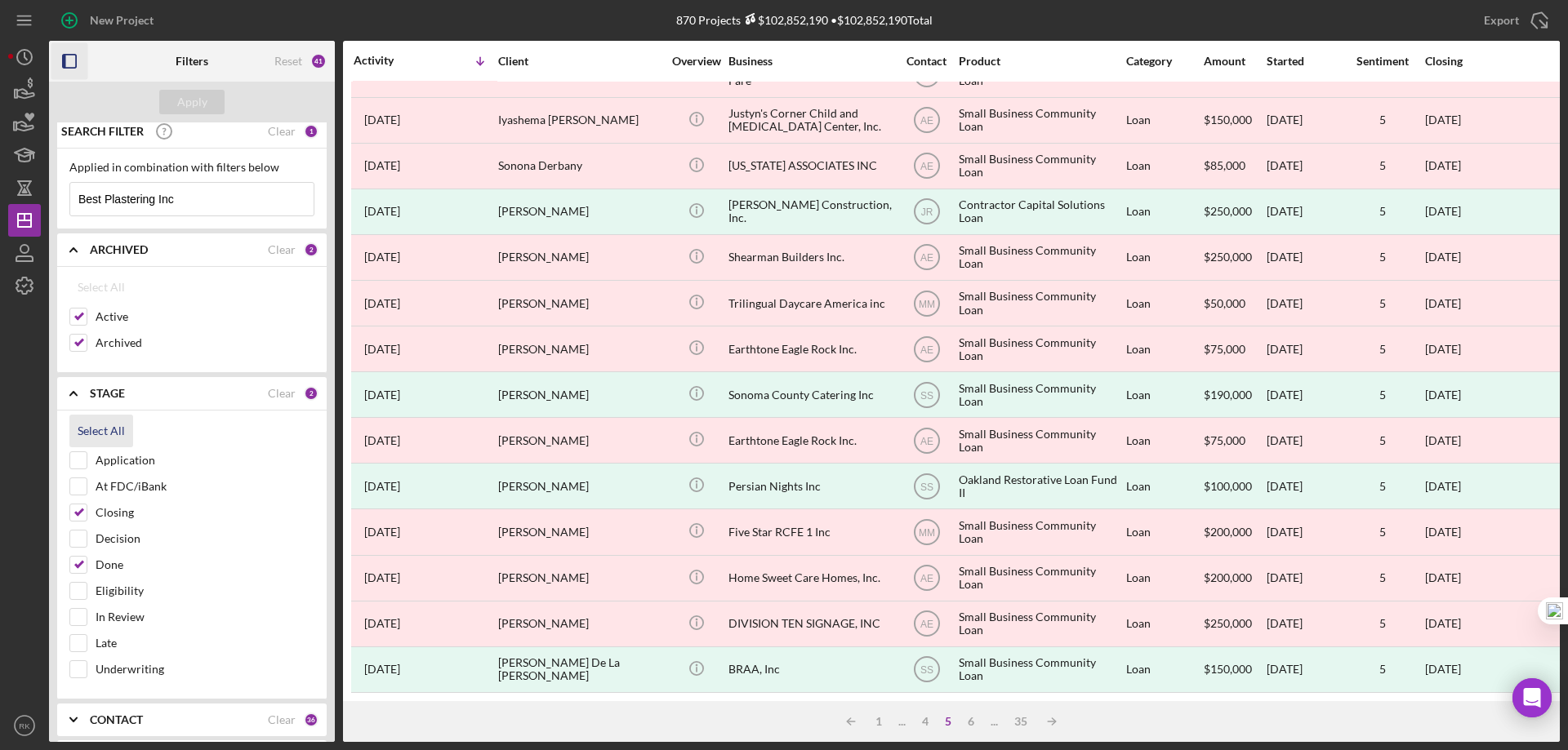
checkbox input "true"
click at [183, 103] on div "Apply" at bounding box center [192, 102] width 30 height 25
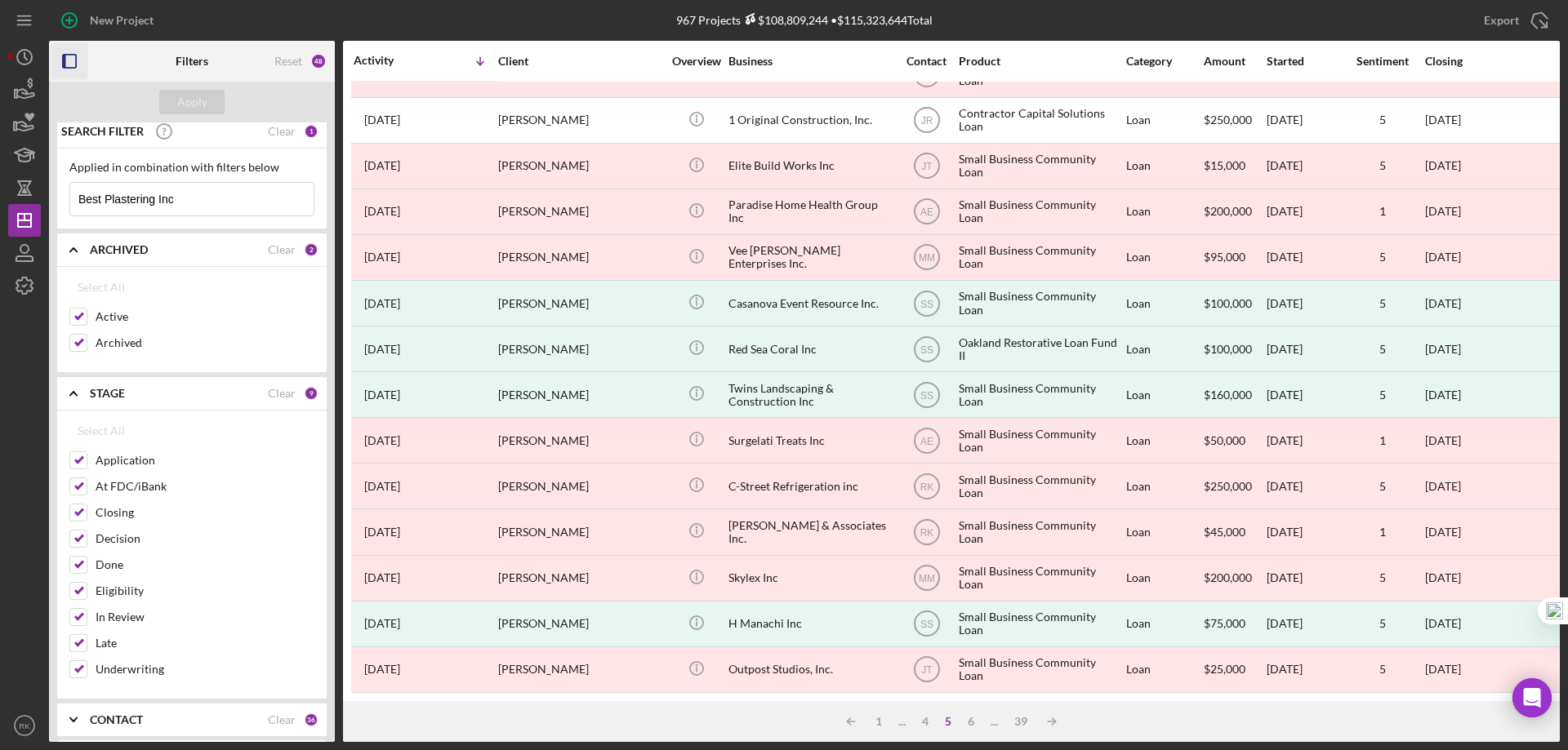
click at [232, 206] on input "Best Plastering Inc" at bounding box center [191, 199] width 243 height 33
click at [874, 720] on div "1" at bounding box center [878, 721] width 23 height 13
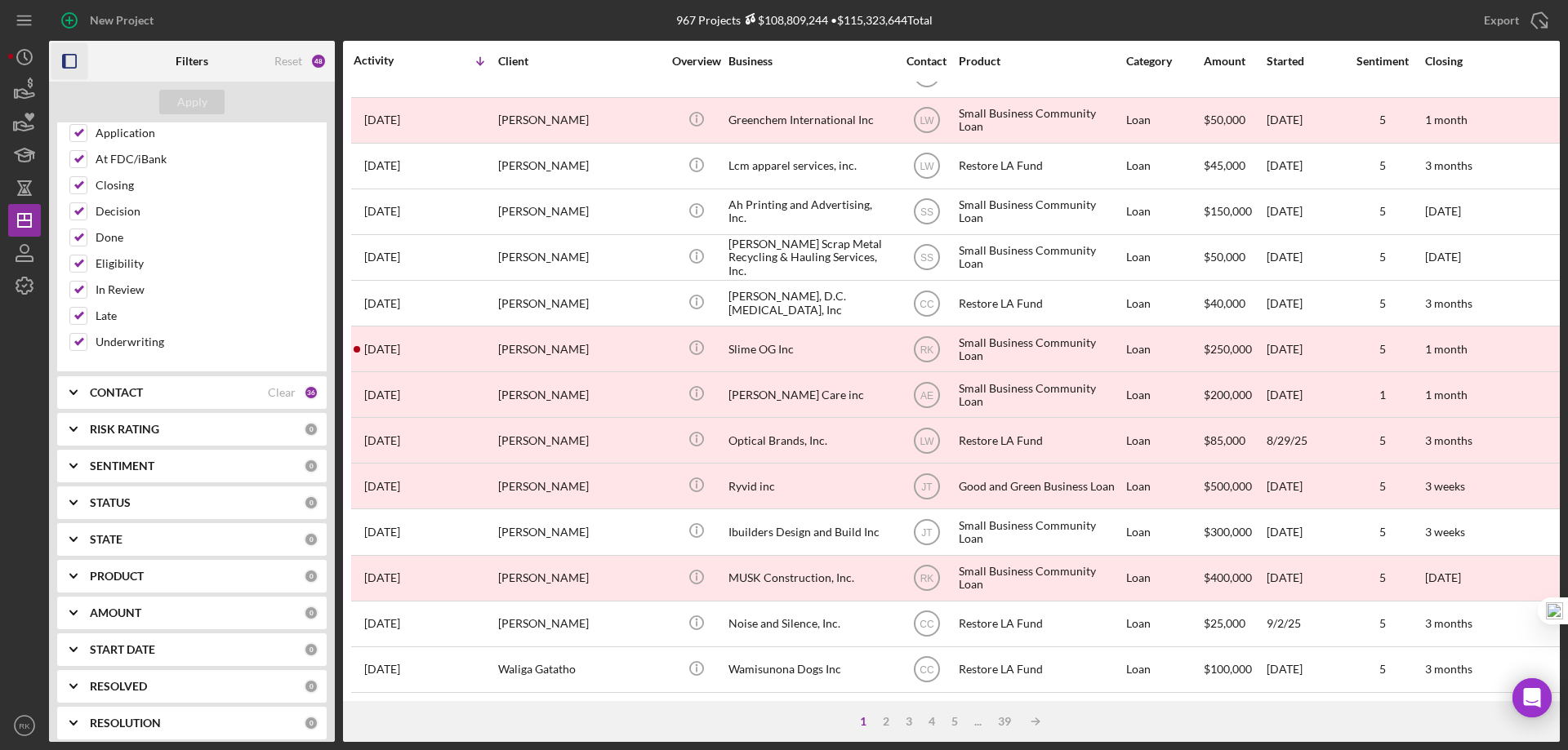
scroll to position [336, 0]
click at [94, 389] on b "CONTACT" at bounding box center [117, 390] width 54 height 13
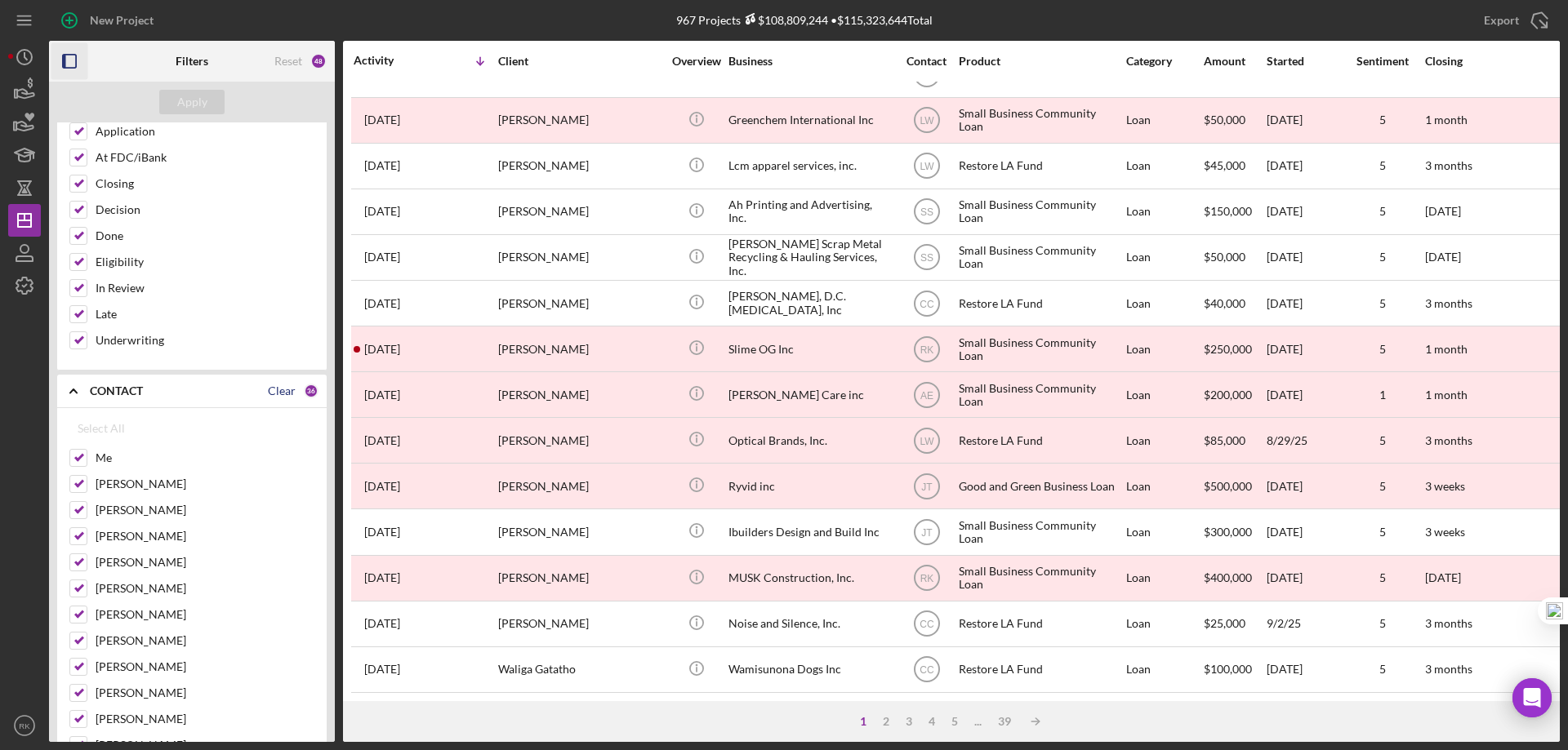
click at [269, 385] on div "Clear" at bounding box center [281, 390] width 28 height 13
checkbox input "false"
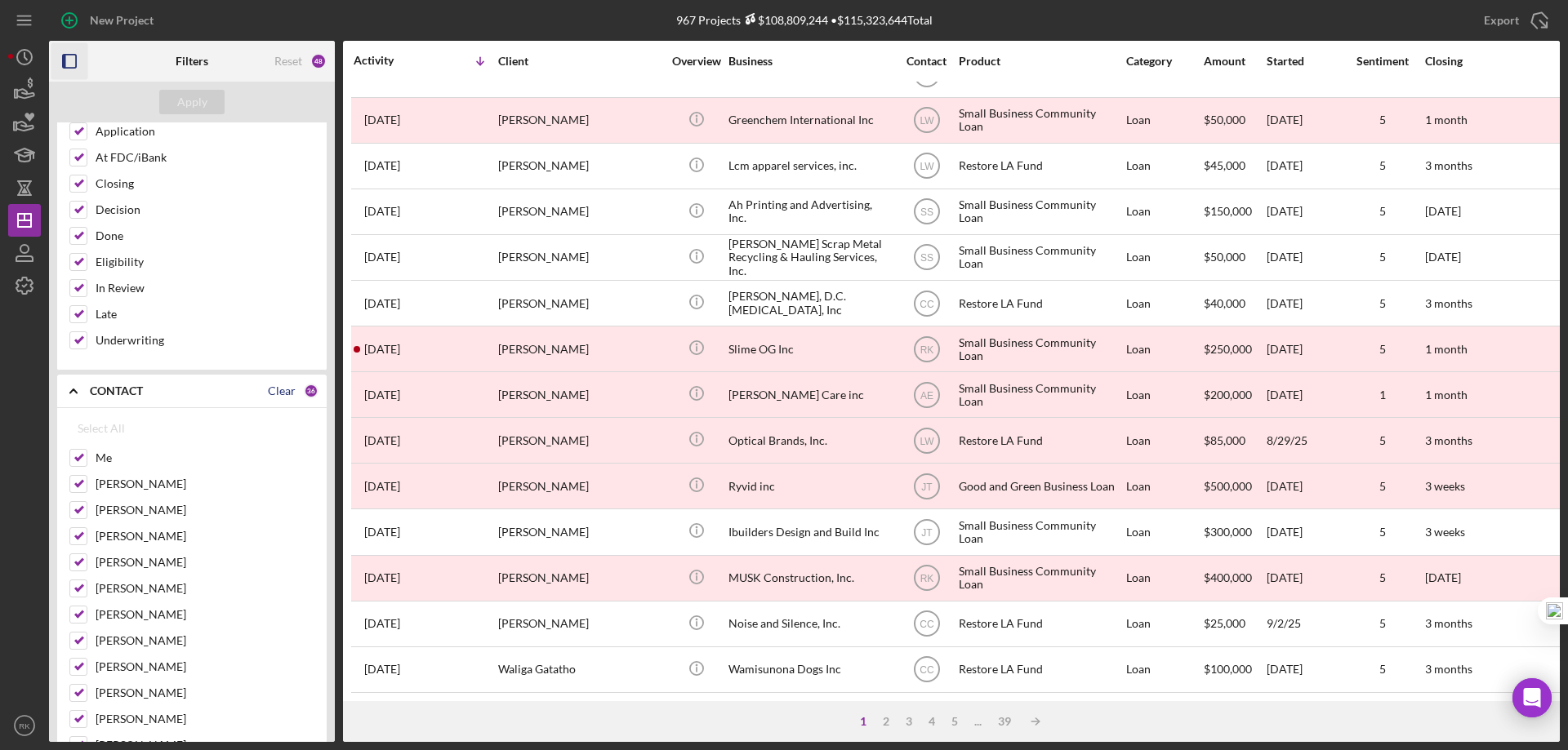
checkbox input "false"
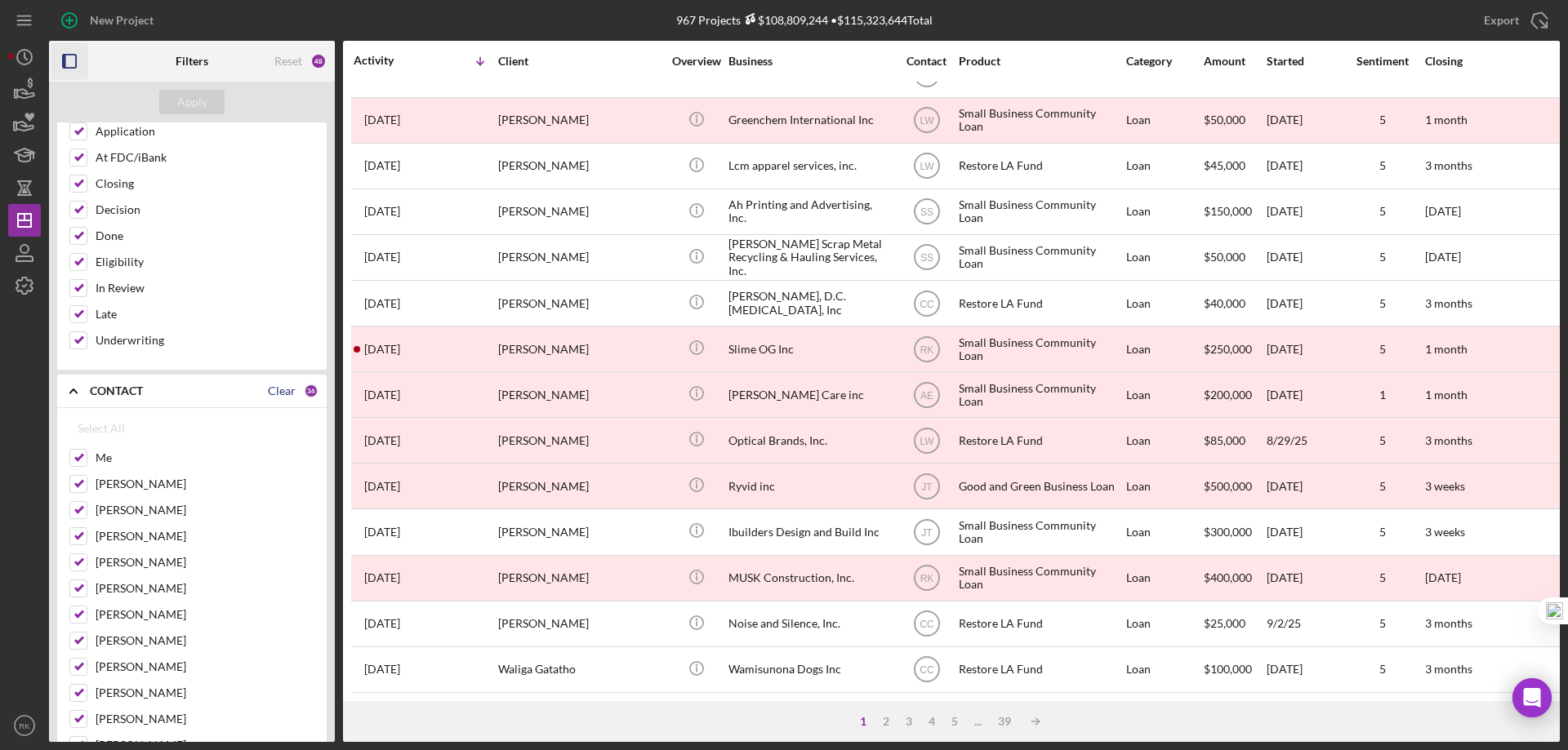
checkbox input "false"
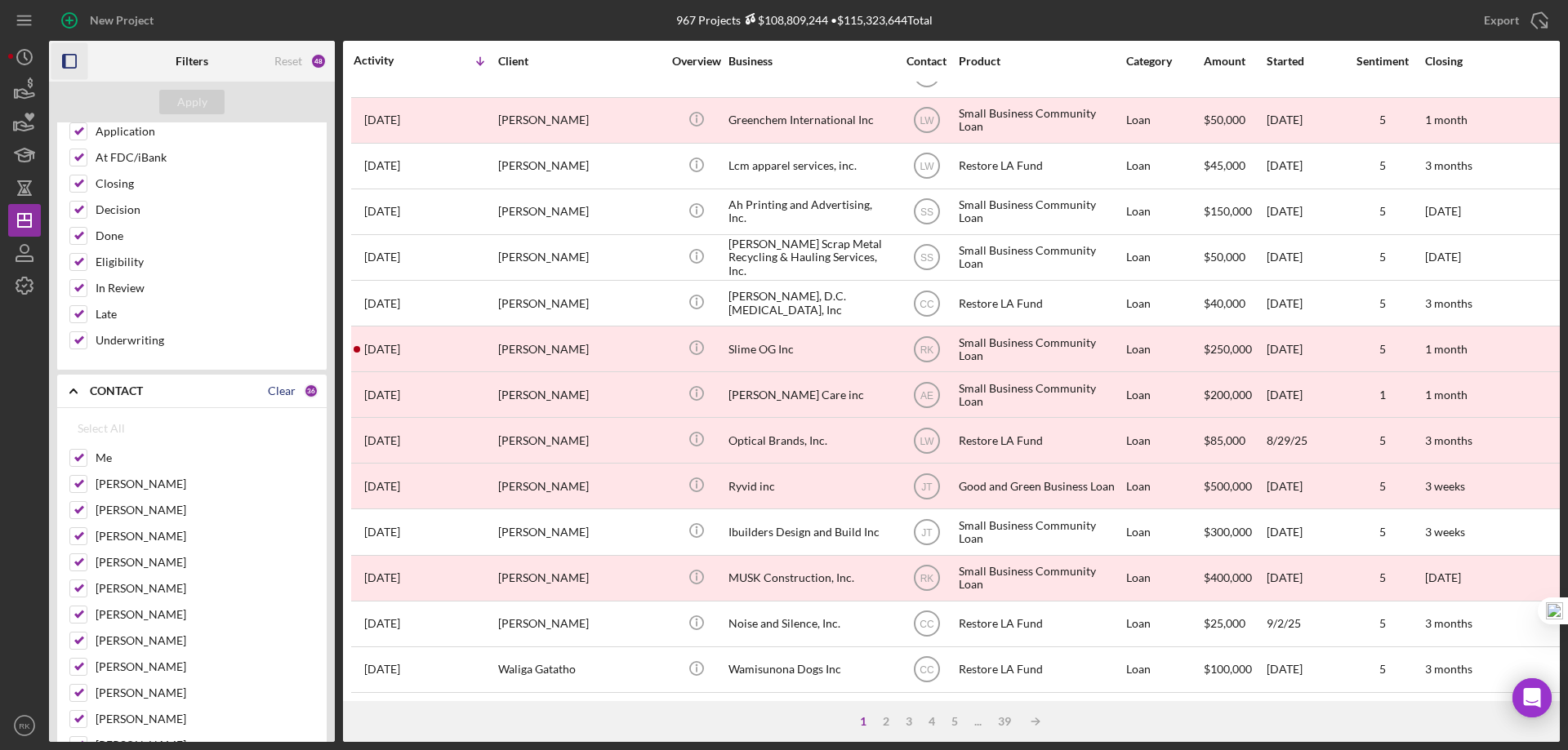
checkbox input "false"
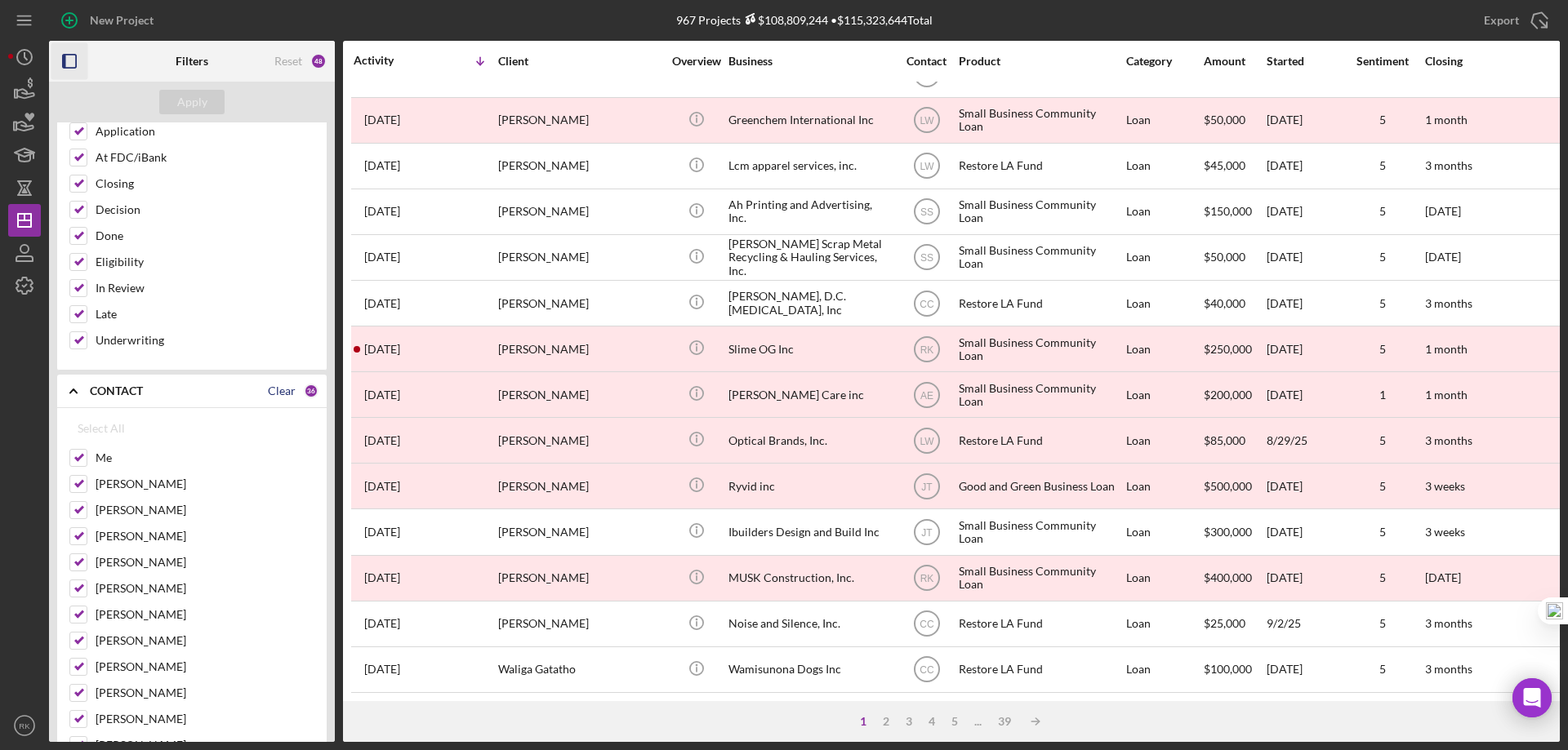
checkbox input "false"
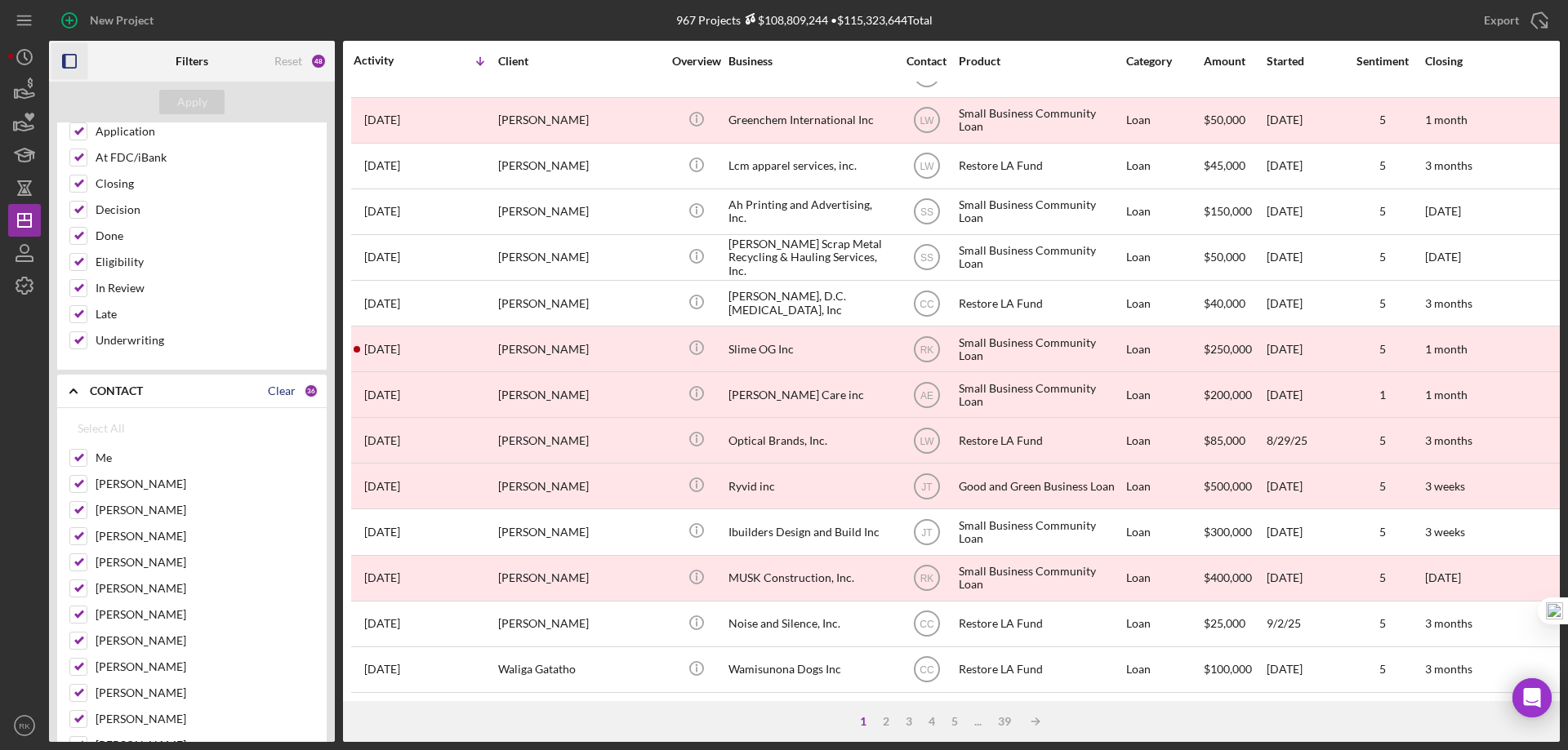
checkbox input "false"
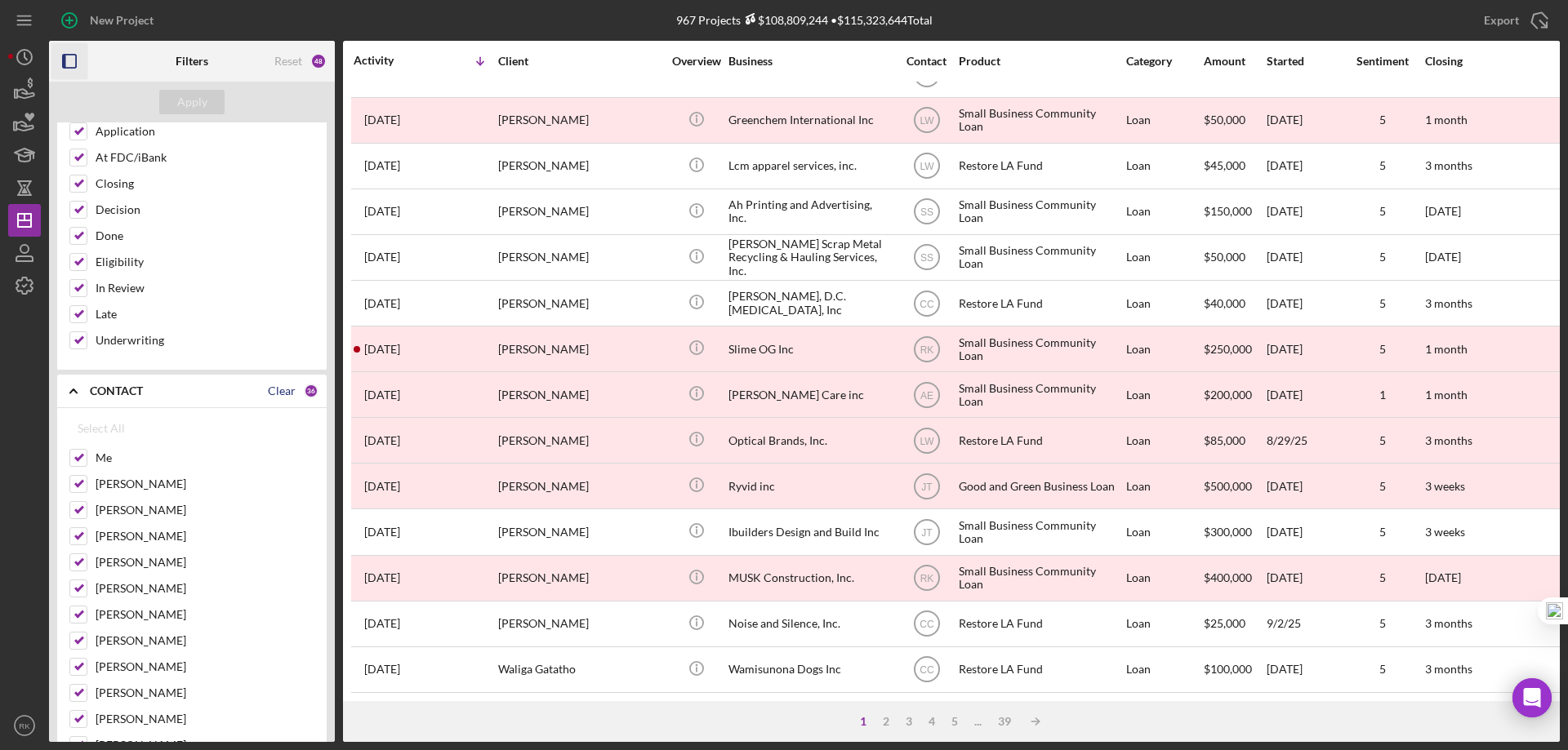
checkbox input "false"
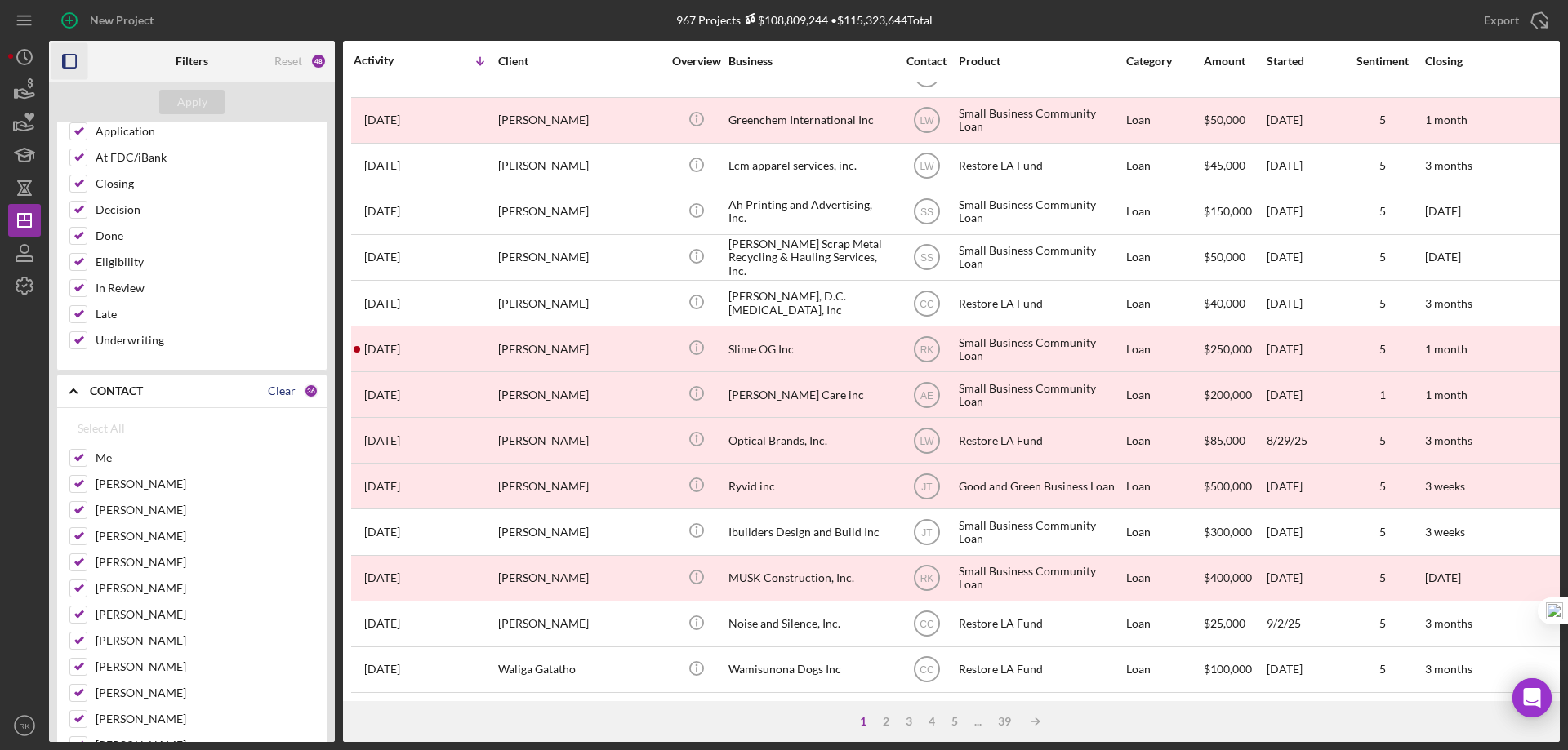
checkbox input "false"
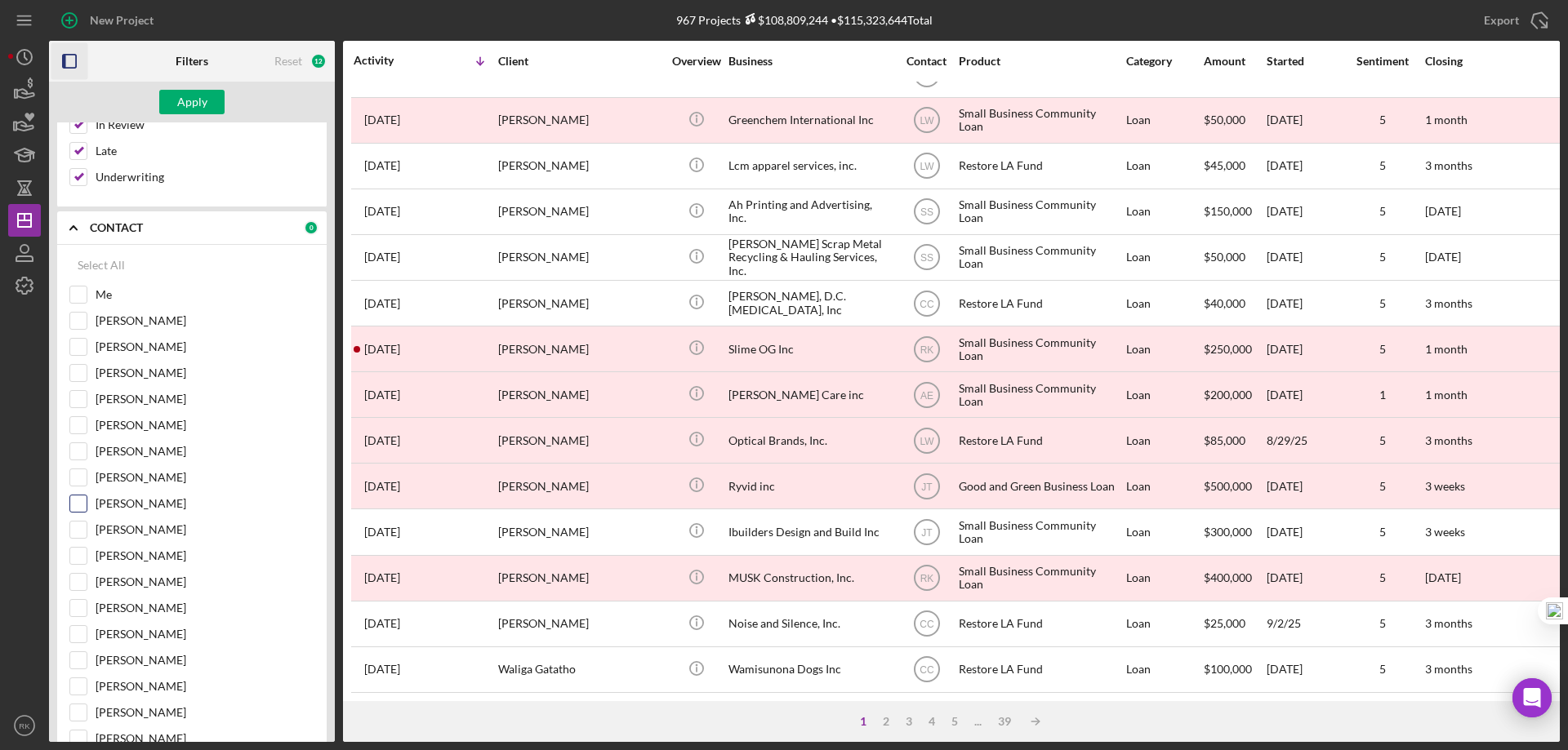
scroll to position [500, 0]
click at [83, 606] on input "[PERSON_NAME]" at bounding box center [78, 607] width 16 height 16
checkbox input "true"
click at [75, 402] on input "[PERSON_NAME]" at bounding box center [78, 398] width 16 height 16
checkbox input "true"
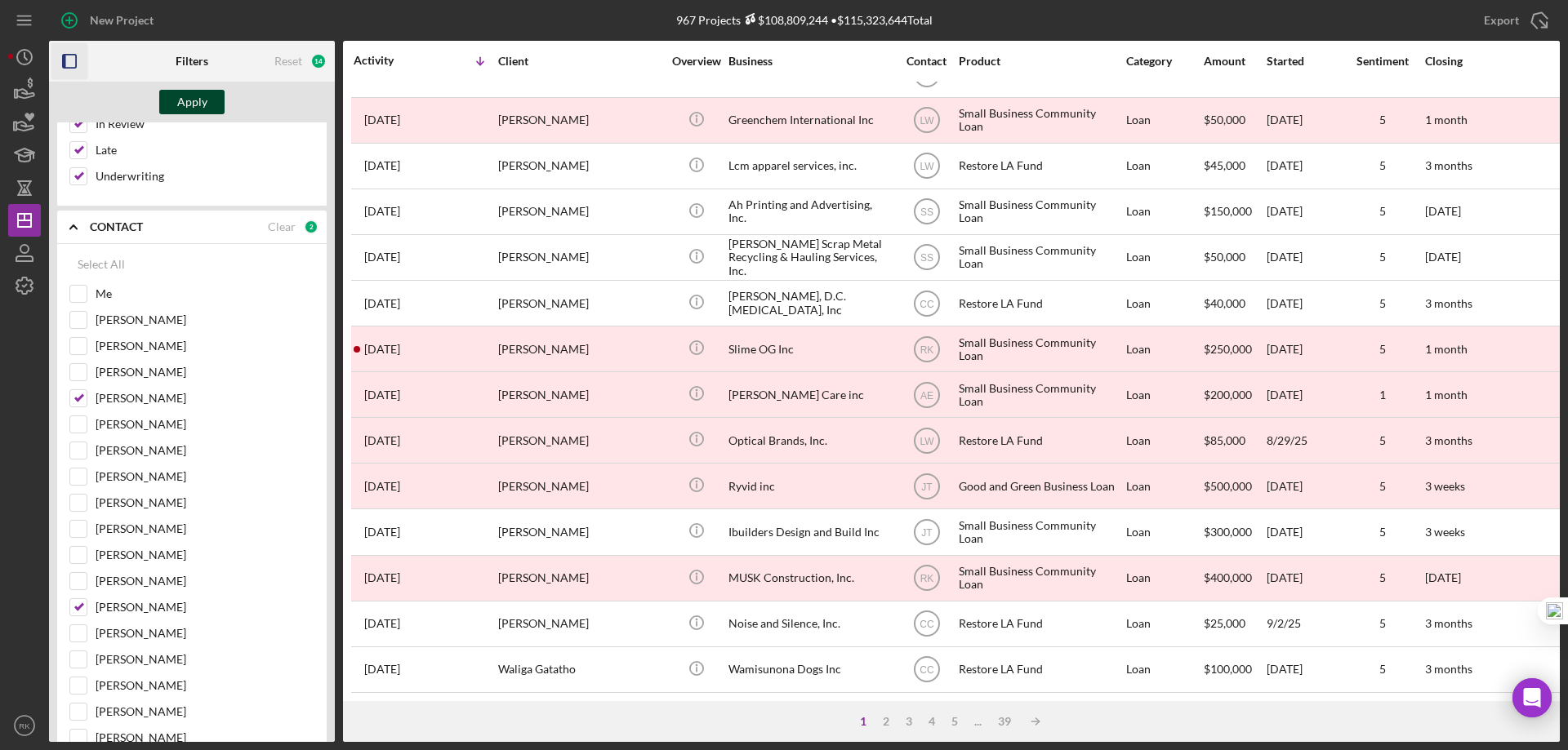
click at [211, 101] on button "Apply" at bounding box center [192, 102] width 65 height 25
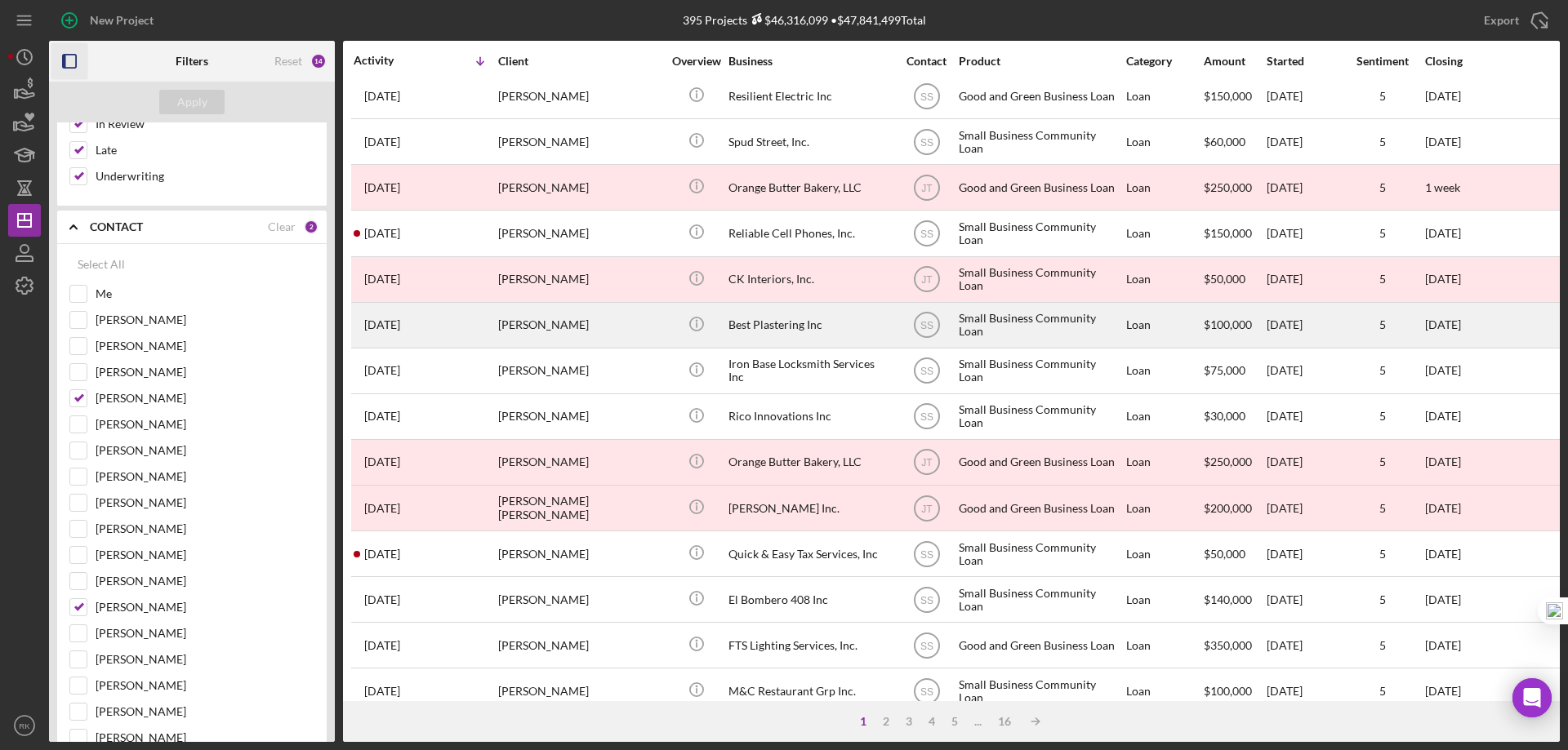
scroll to position [330, 0]
click at [776, 322] on div "Best Plastering Inc" at bounding box center [810, 325] width 164 height 44
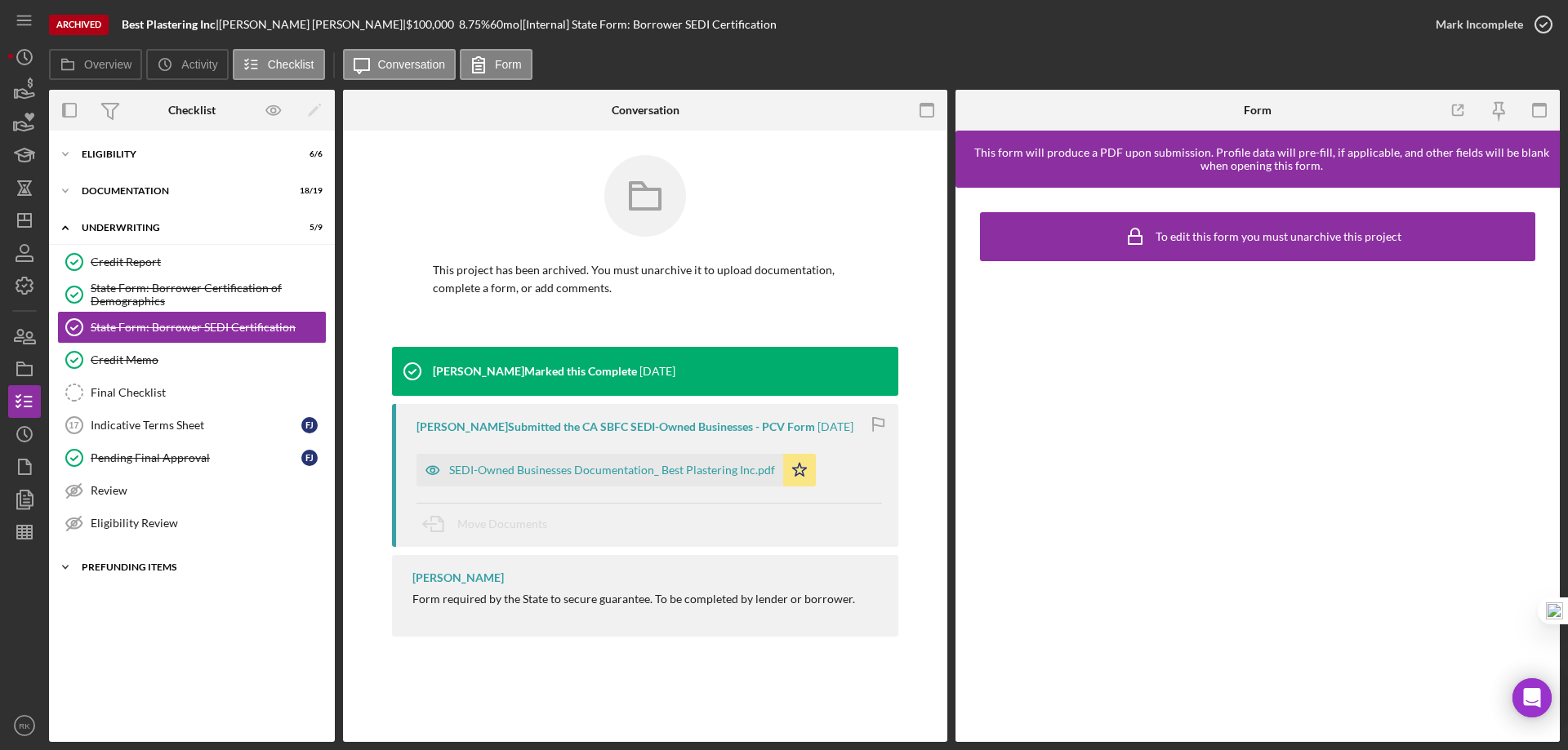
click at [137, 567] on div "Prefunding Items" at bounding box center [197, 568] width 233 height 10
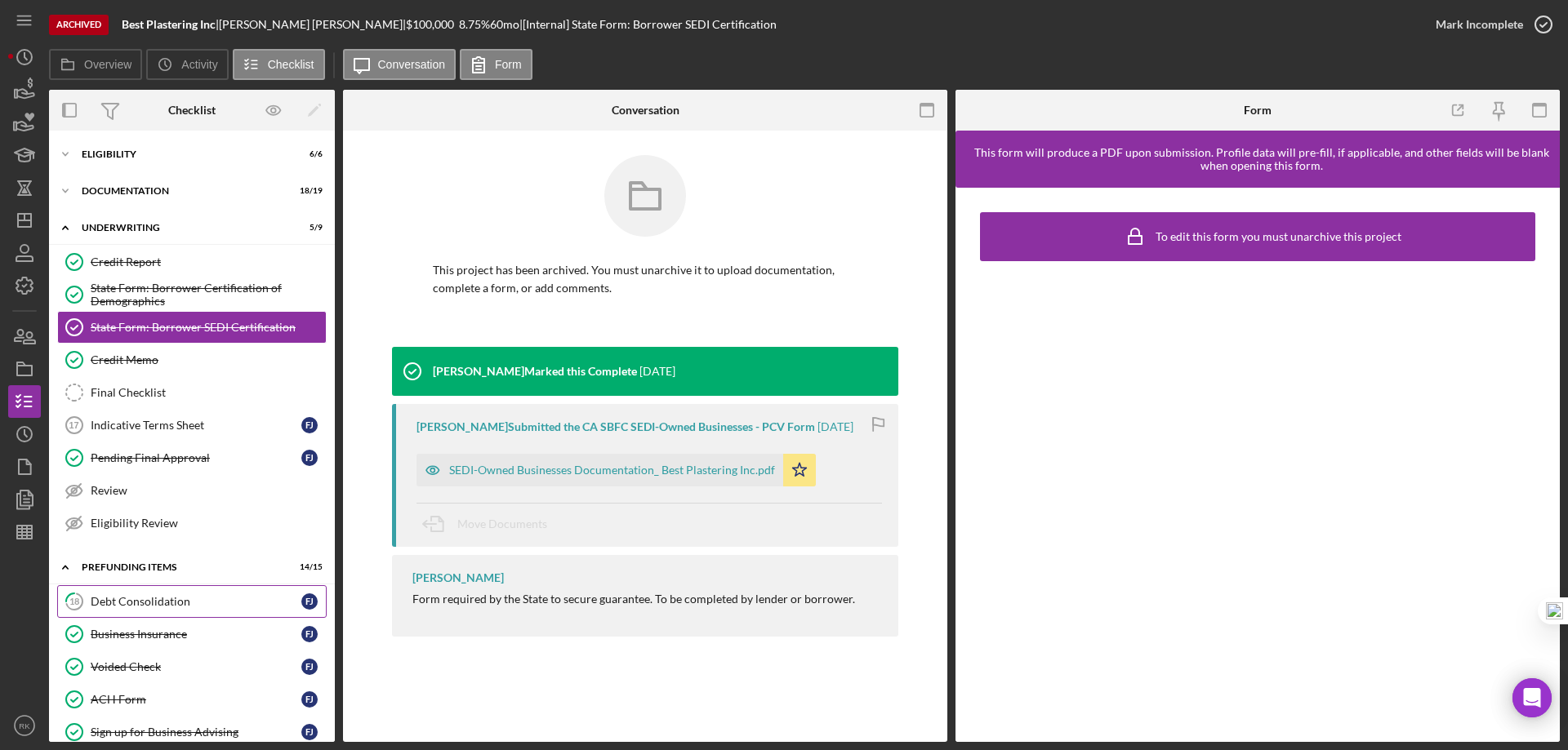
click at [123, 607] on div "Debt Consolidation" at bounding box center [195, 601] width 211 height 13
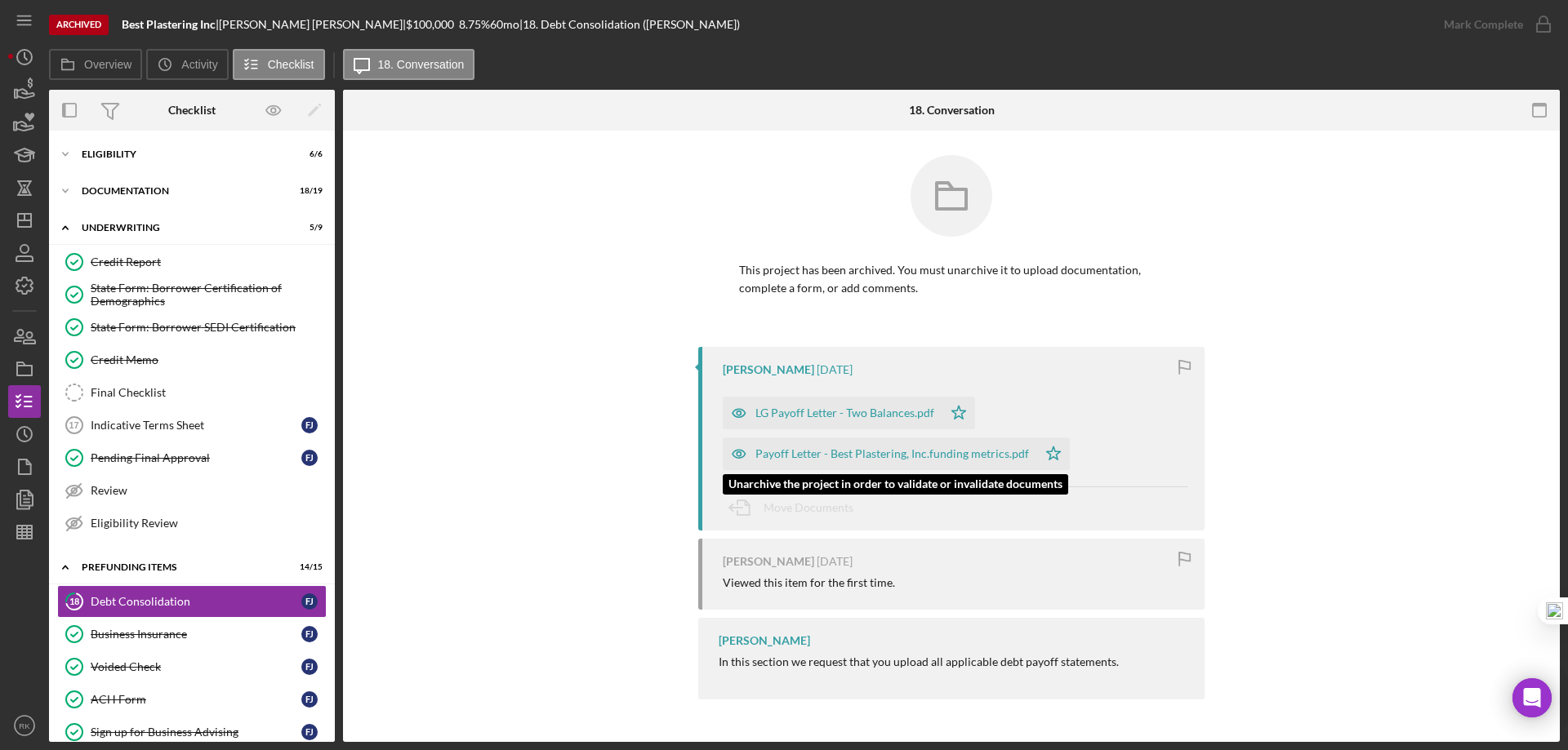
click at [900, 453] on div "Payoff Letter - Best Plastering, Inc.funding metrics.pdf" at bounding box center [892, 453] width 274 height 13
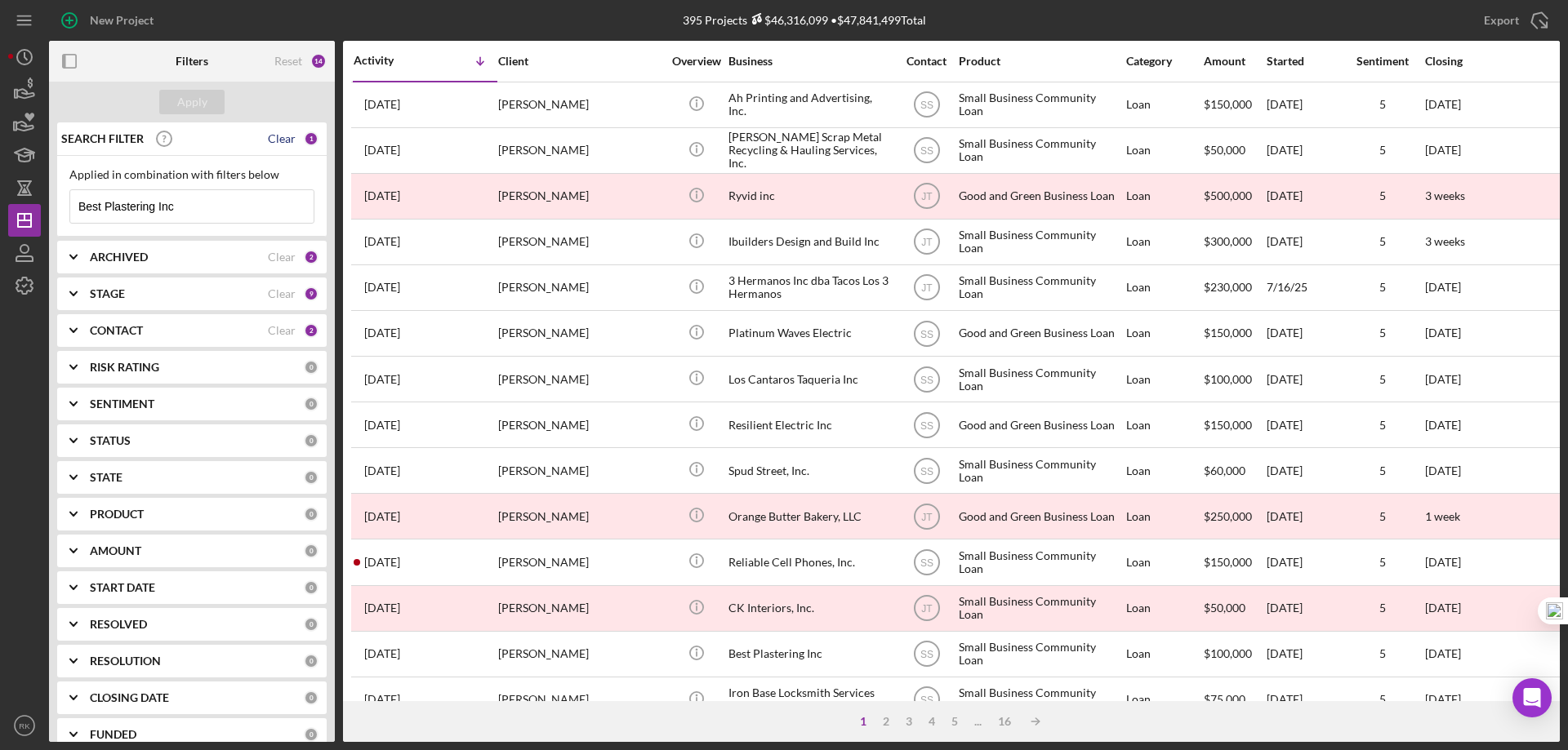
click at [277, 138] on div "Clear" at bounding box center [281, 138] width 28 height 13
click at [280, 255] on div "Clear" at bounding box center [281, 257] width 28 height 13
click at [277, 331] on div "Clear" at bounding box center [281, 330] width 28 height 13
click at [278, 293] on div "Clear" at bounding box center [281, 293] width 28 height 13
click at [118, 257] on b "ARCHIVED" at bounding box center [119, 257] width 57 height 13
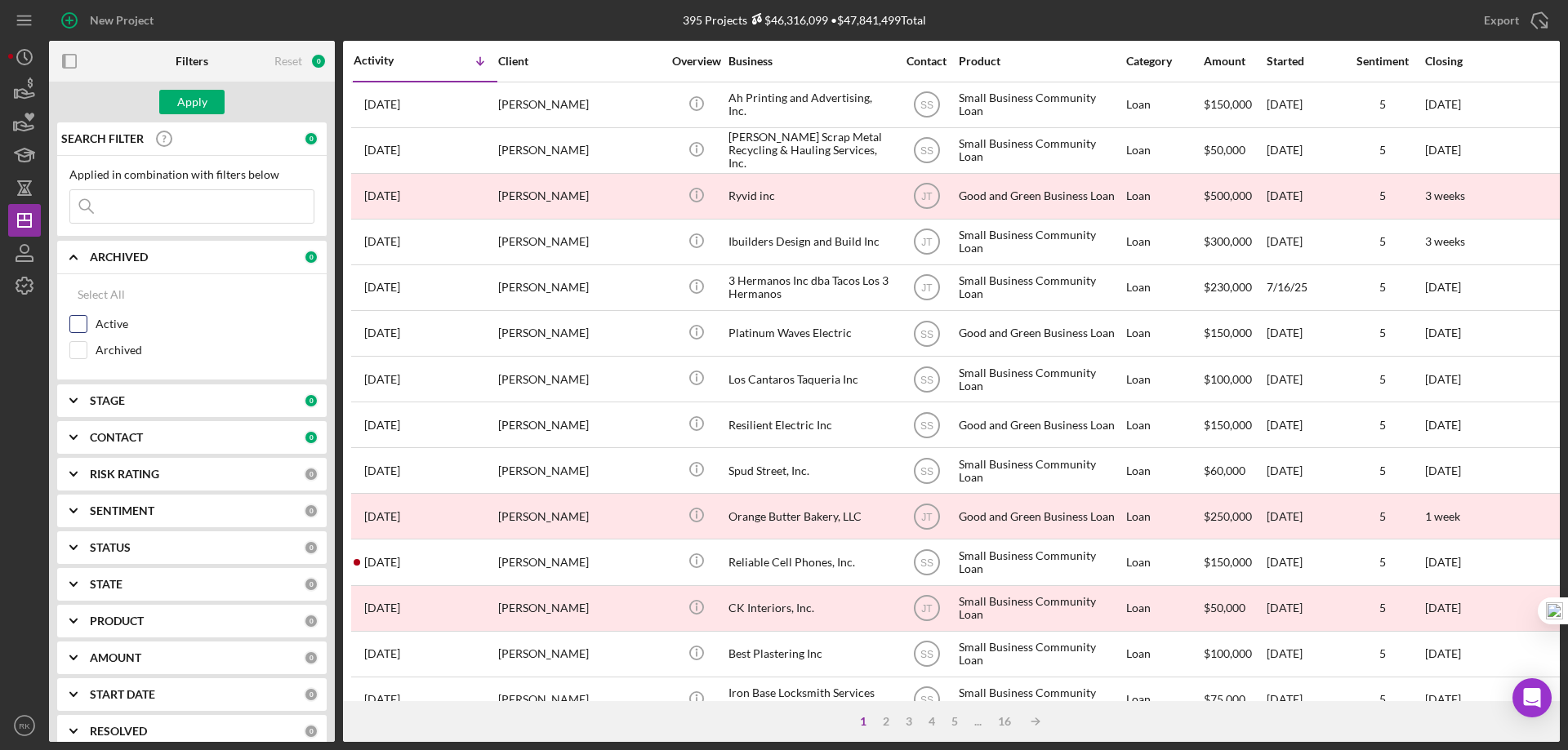
click at [81, 321] on input "Active" at bounding box center [78, 324] width 16 height 16
checkbox input "true"
click at [74, 403] on icon "Icon/Expander" at bounding box center [73, 400] width 41 height 41
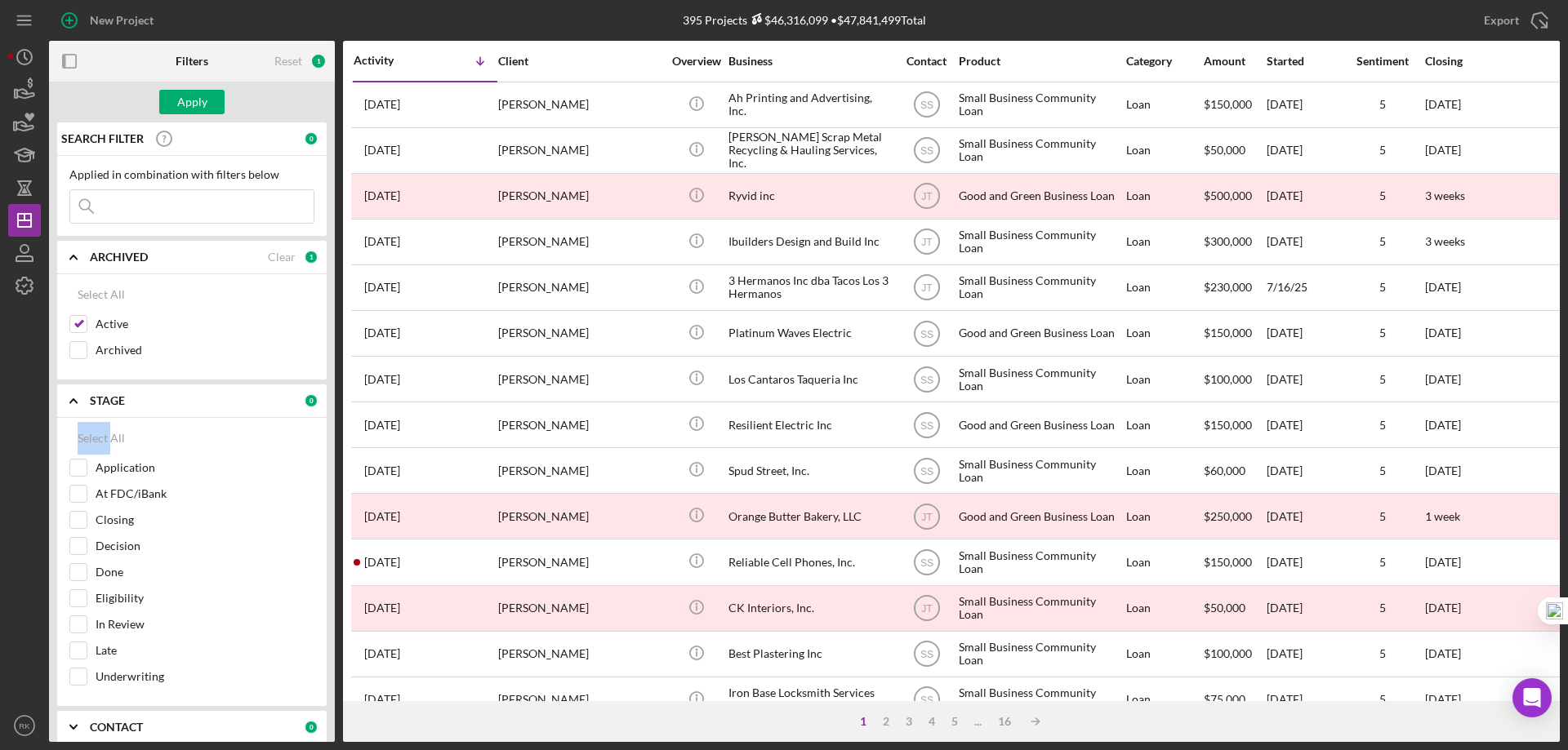
click at [74, 403] on icon "Icon/Expander" at bounding box center [73, 400] width 41 height 41
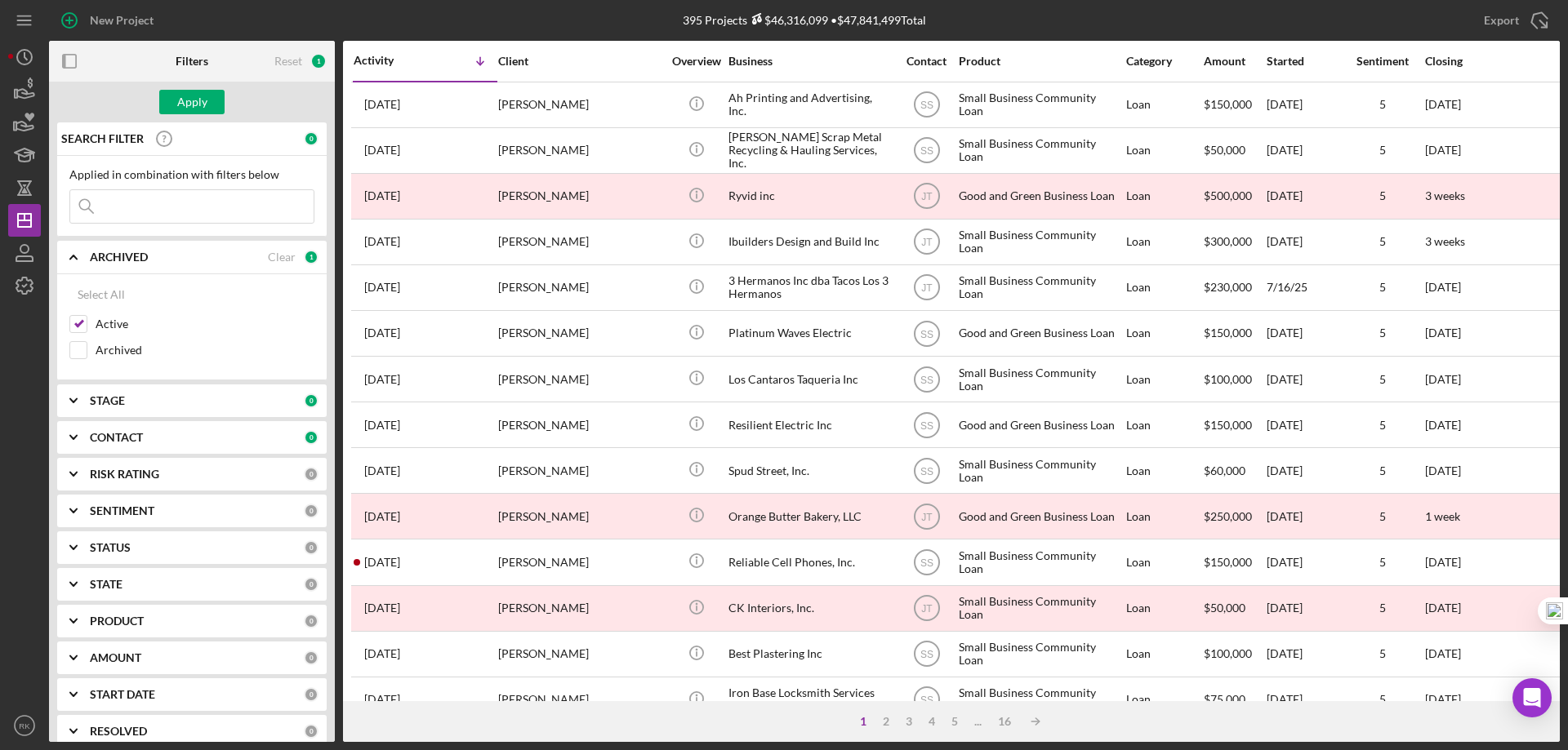
click at [76, 433] on icon "Icon/Expander" at bounding box center [73, 437] width 41 height 41
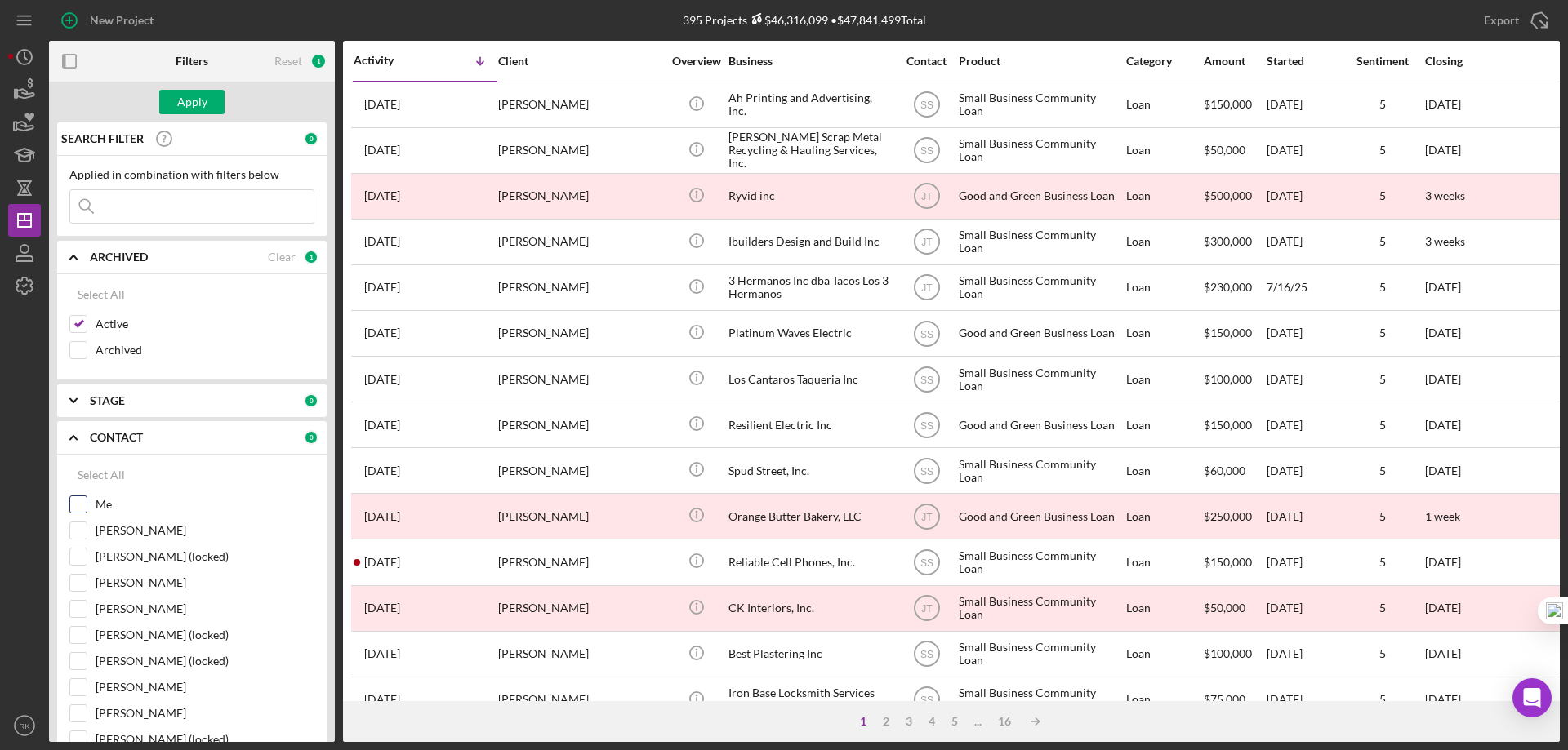
click at [81, 503] on input "Me" at bounding box center [78, 504] width 16 height 16
checkbox input "true"
click at [197, 104] on div "Apply" at bounding box center [192, 102] width 30 height 25
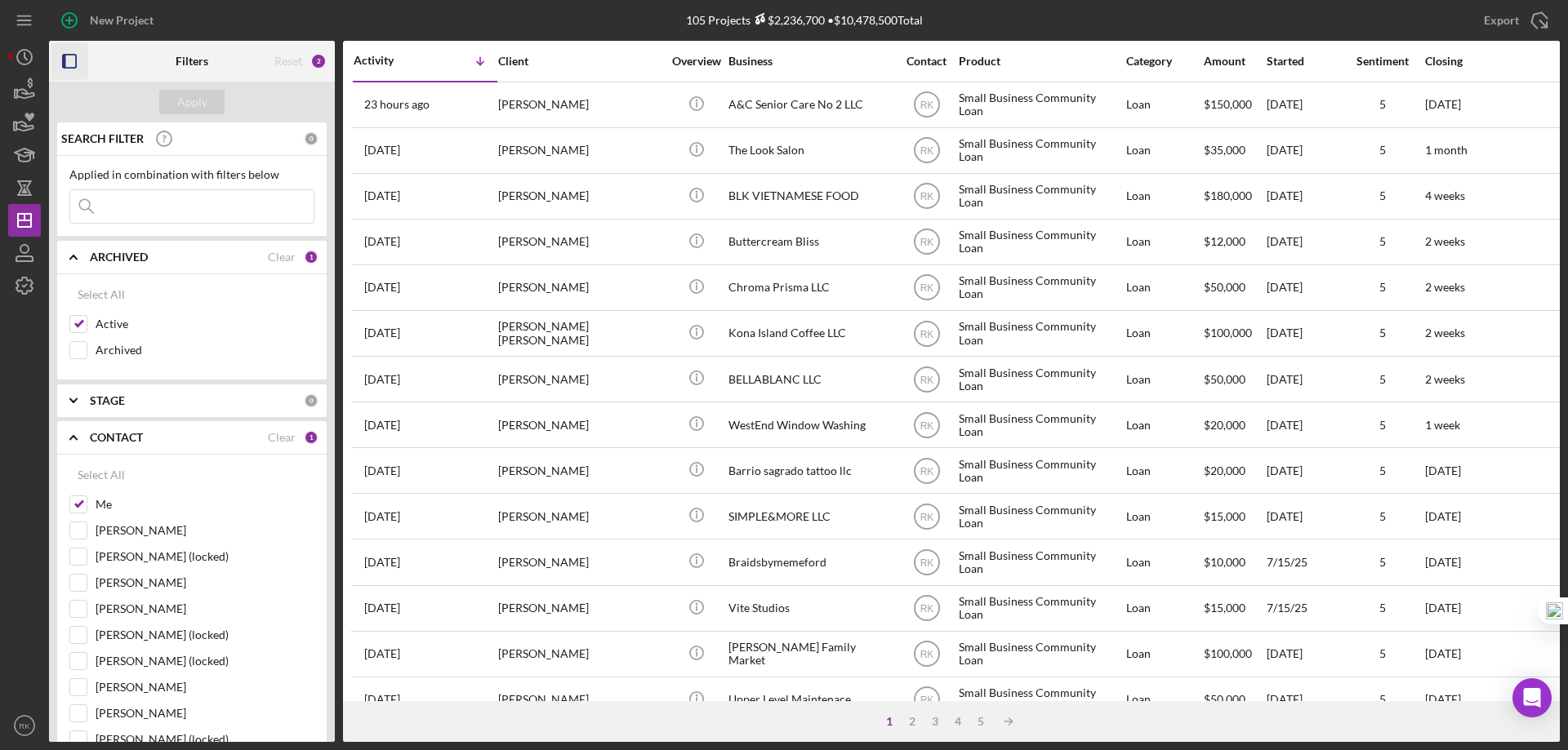
click at [69, 60] on icon "button" at bounding box center [69, 61] width 37 height 37
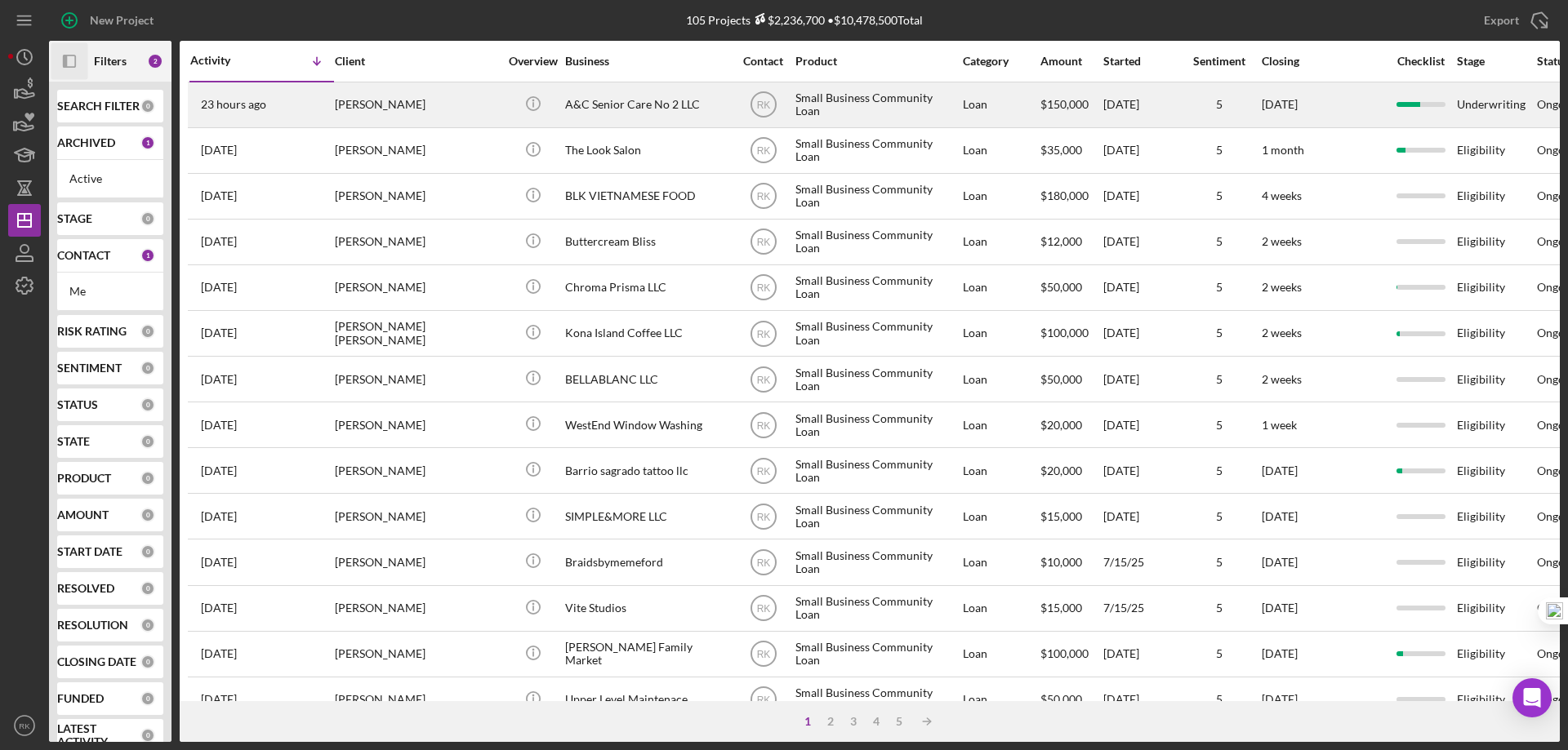
click at [623, 98] on div "A&C Senior Care No 2 LLC" at bounding box center [646, 105] width 164 height 44
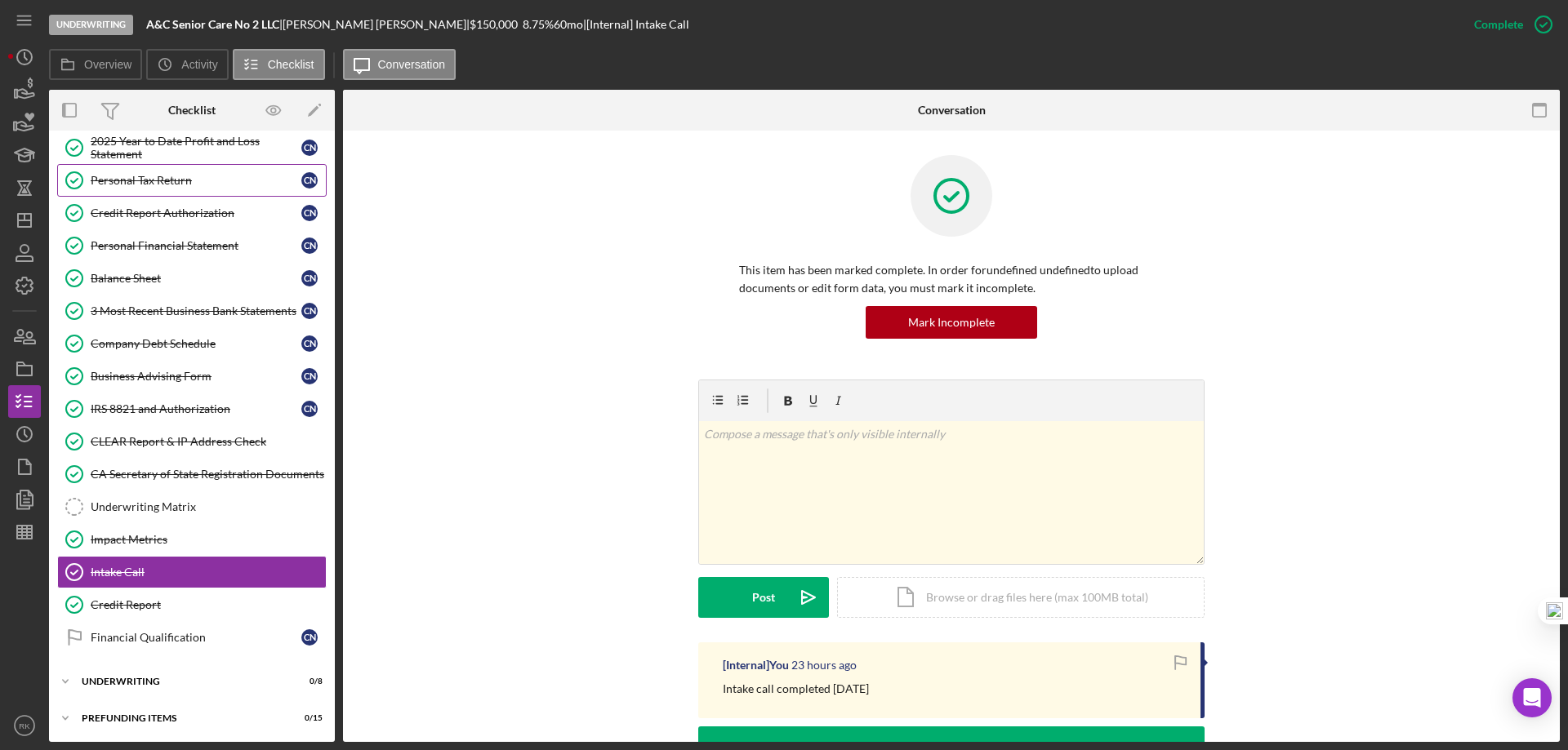
scroll to position [210, 0]
click at [135, 632] on div "Financial Qualification" at bounding box center [195, 635] width 211 height 13
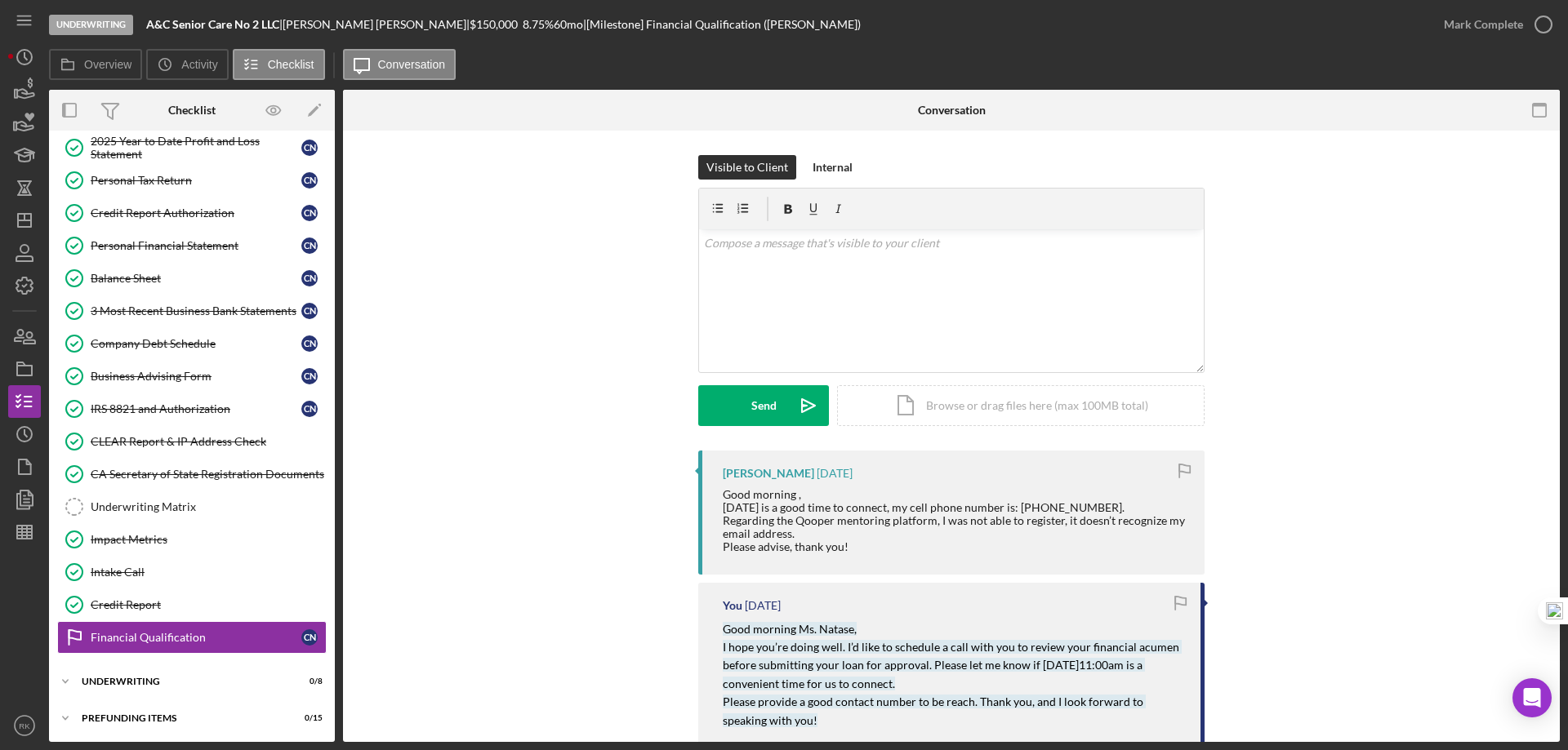
scroll to position [210, 0]
click at [758, 262] on div "v Color teal Color pink Remove color Add row above Add row below Add column bef…" at bounding box center [951, 300] width 504 height 143
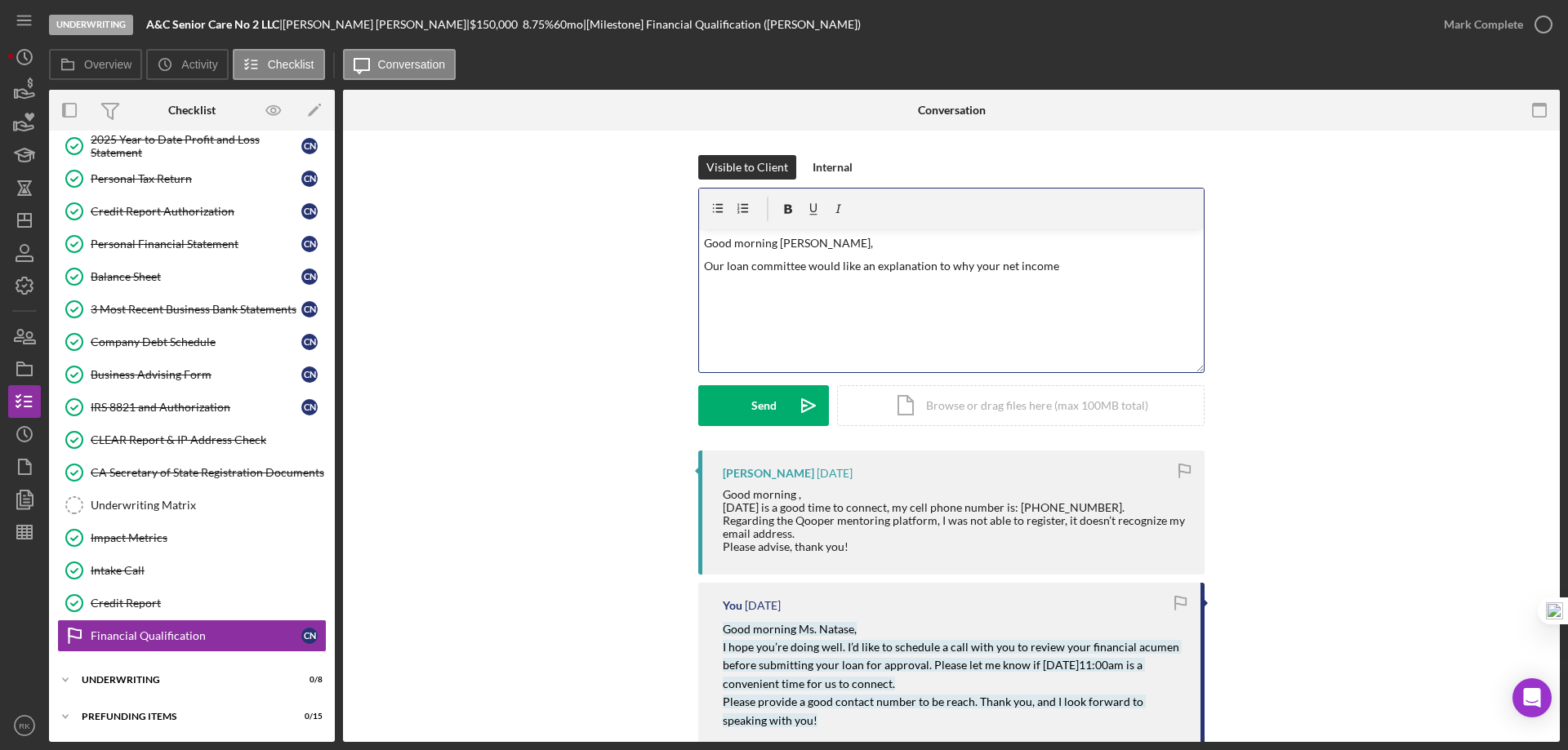
click at [930, 267] on p "Our loan committee would like an explanation to why your net income" at bounding box center [952, 266] width 496 height 18
click at [1065, 267] on p "Our loan committee would like an explanation as to why your net income" at bounding box center [952, 266] width 496 height 18
click at [1064, 304] on div "v Color teal Color pink Remove color Add row above Add row below Add column bef…" at bounding box center [951, 300] width 504 height 143
drag, startPoint x: 1090, startPoint y: 266, endPoint x: 1121, endPoint y: 264, distance: 31.1
click at [1121, 264] on p "Our loan committee would like an explanation as to why your net income from 202…" at bounding box center [952, 274] width 496 height 37
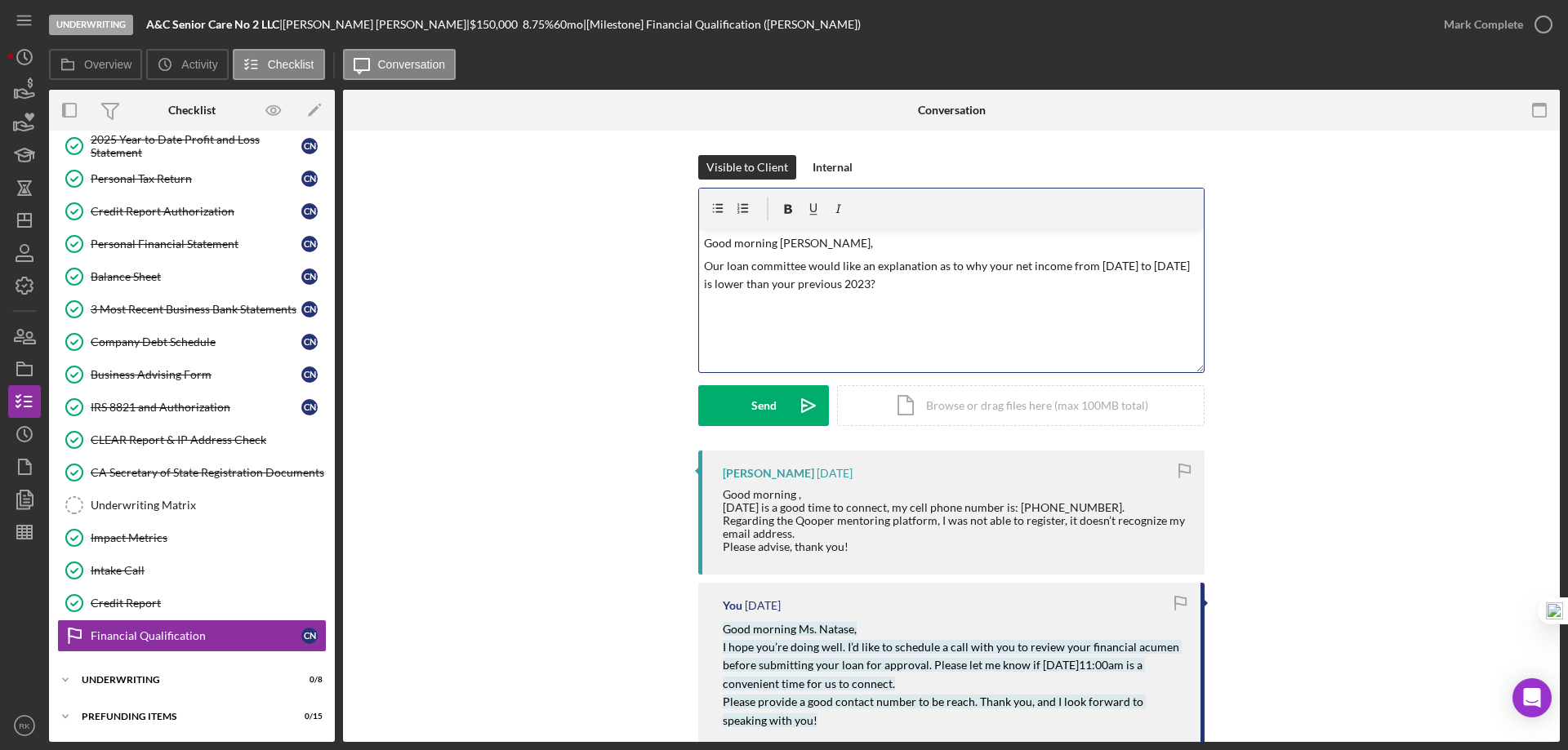
click at [1064, 272] on p "Our loan committee would like an explanation as to why your net income from 202…" at bounding box center [952, 274] width 496 height 37
drag, startPoint x: 1063, startPoint y: 267, endPoint x: 1128, endPoint y: 263, distance: 65.1
click at [1128, 263] on p "Our loan committee would like an explanation as to why your net income from 202…" at bounding box center [952, 274] width 496 height 37
click at [1005, 264] on p "Our loan committee would like an explanation as to why your net income from 202…" at bounding box center [952, 274] width 496 height 37
click at [1090, 264] on p "Our loan committee would like an explanation as to why your 2024 net income fro…" at bounding box center [952, 274] width 496 height 37
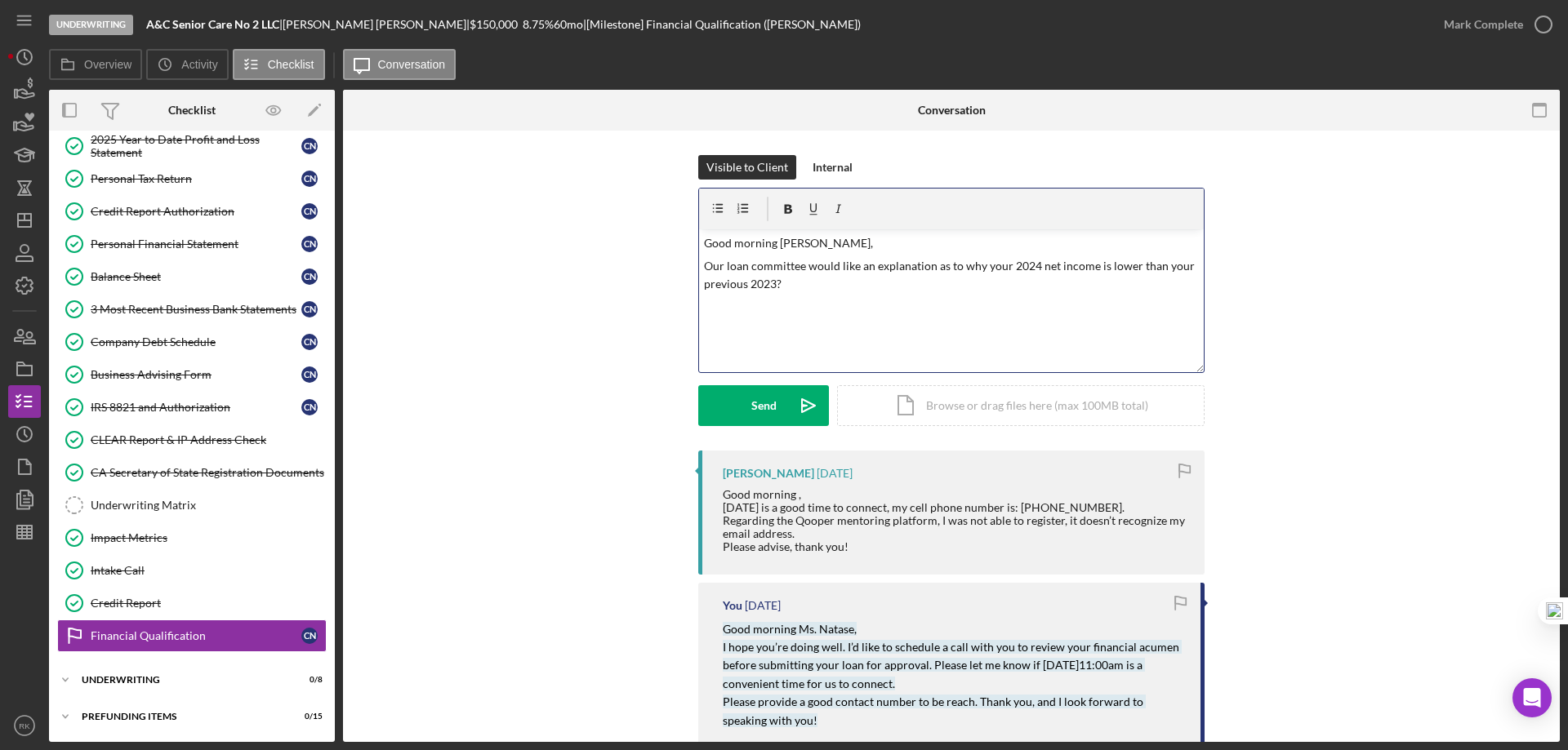
click at [827, 285] on p "Our loan committee would like an explanation as to why your 2024 net income is …" at bounding box center [952, 274] width 496 height 37
click at [801, 330] on p "2024 Net income = 76,742" at bounding box center [952, 330] width 496 height 18
click at [799, 303] on p "2023 Net income = 168,640" at bounding box center [952, 307] width 496 height 18
click at [892, 327] on p "2024 Net income = $76,742" at bounding box center [952, 330] width 496 height 18
click at [800, 282] on p "Our loan committee would like an explanation as to why your 2024 net income is …" at bounding box center [952, 274] width 496 height 37
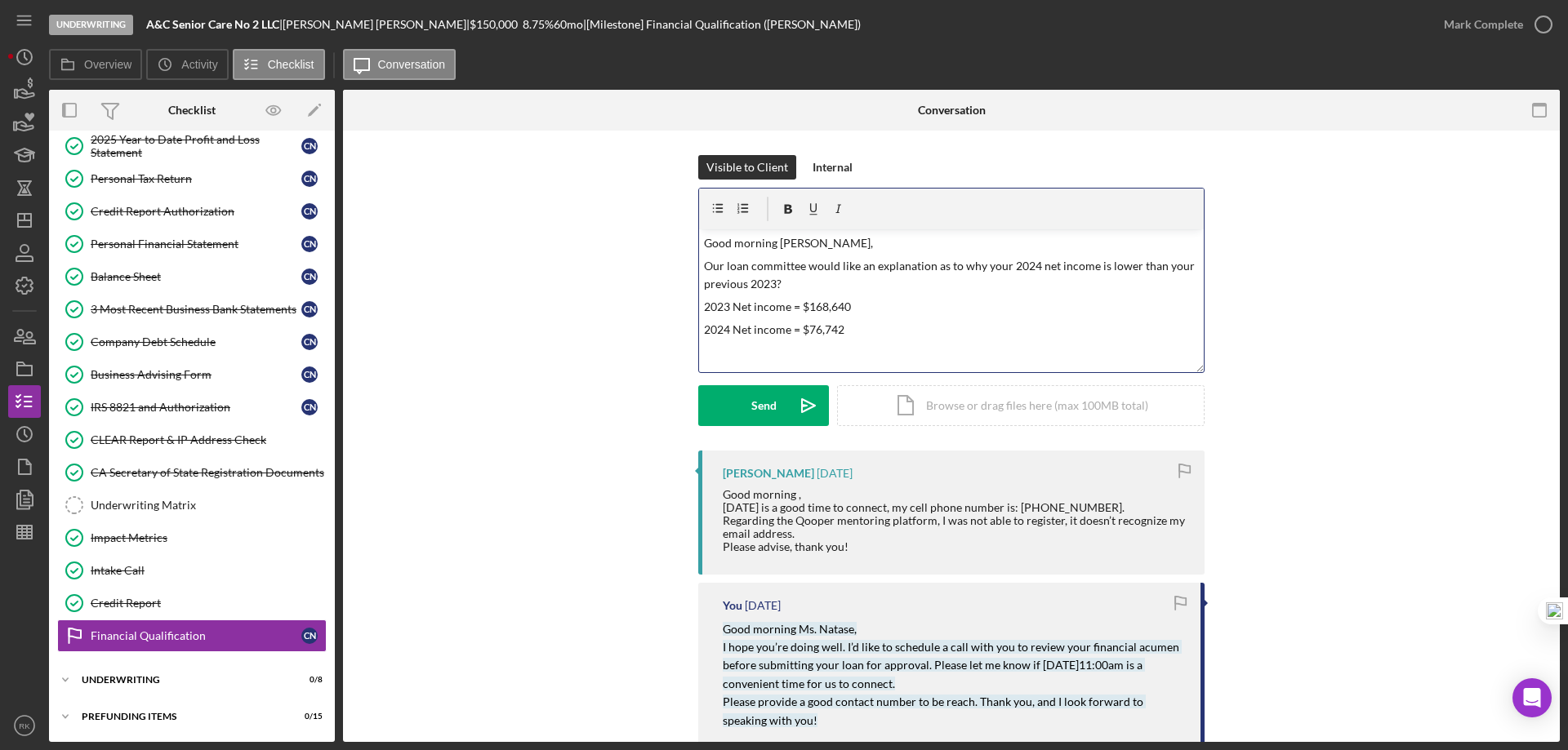
click at [825, 354] on div "v Color teal Color pink Remove color Add row above Add row below Add column bef…" at bounding box center [951, 300] width 504 height 143
click at [844, 334] on p "2024 Net income = $76,742" at bounding box center [952, 330] width 496 height 18
click at [1034, 263] on p "Our loan committee would like an explanation as to why your 2024 net income is …" at bounding box center [952, 274] width 496 height 37
click at [1147, 259] on p "Our loan committee would like an explanation as to why your 2024 business net i…" at bounding box center [952, 274] width 496 height 37
click at [1018, 308] on p "2023 Net income = $168,640" at bounding box center [952, 307] width 496 height 18
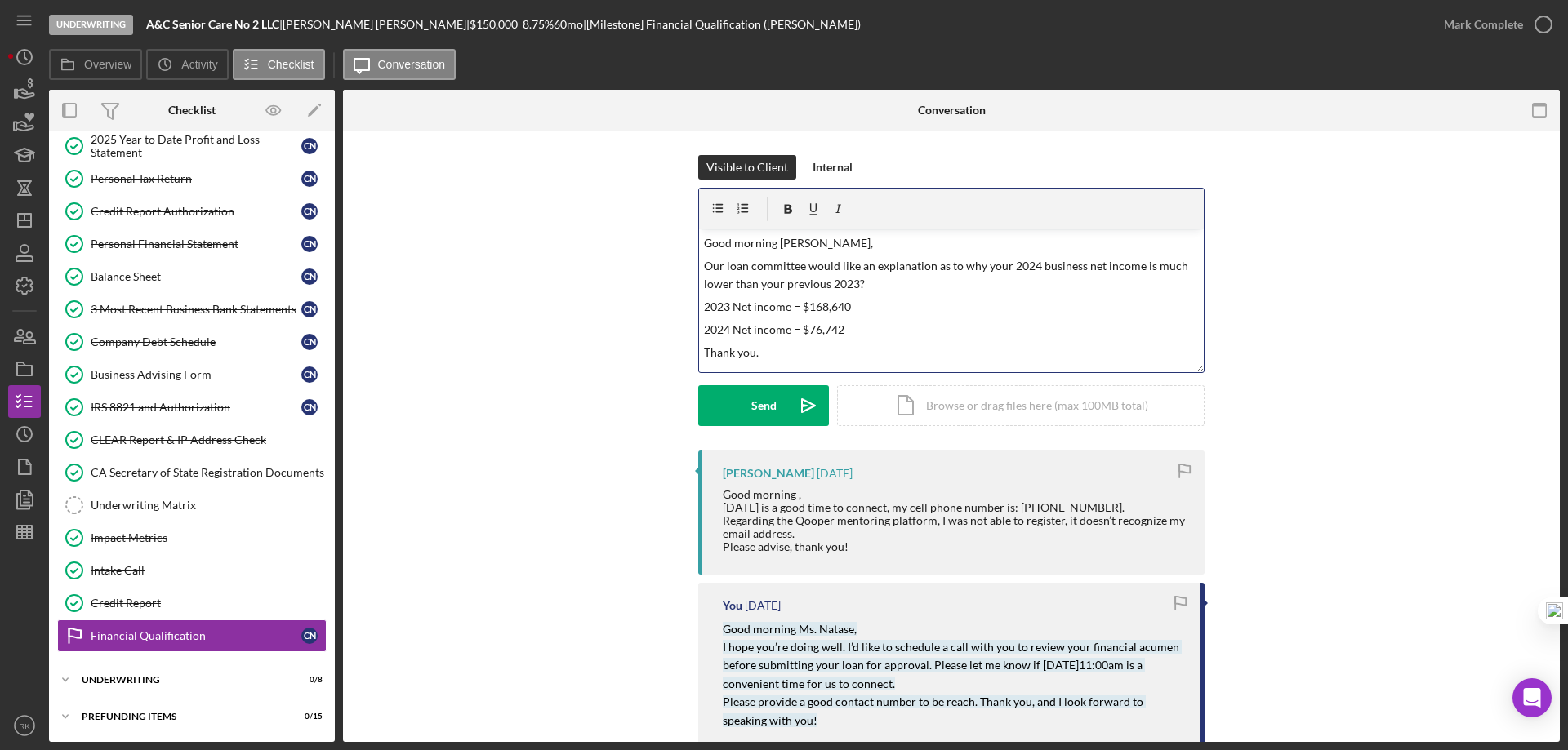
click at [854, 281] on p "Our loan committee would like an explanation as to why your 2024 business net i…" at bounding box center [952, 274] width 496 height 37
click at [904, 336] on p "2024 Net income = $76,742" at bounding box center [952, 330] width 496 height 18
click at [827, 333] on p "2024 Net income = $76,742" at bounding box center [952, 330] width 496 height 18
drag, startPoint x: 19, startPoint y: 226, endPoint x: 35, endPoint y: 236, distance: 18.9
click at [19, 226] on polygon "button" at bounding box center [24, 220] width 13 height 13
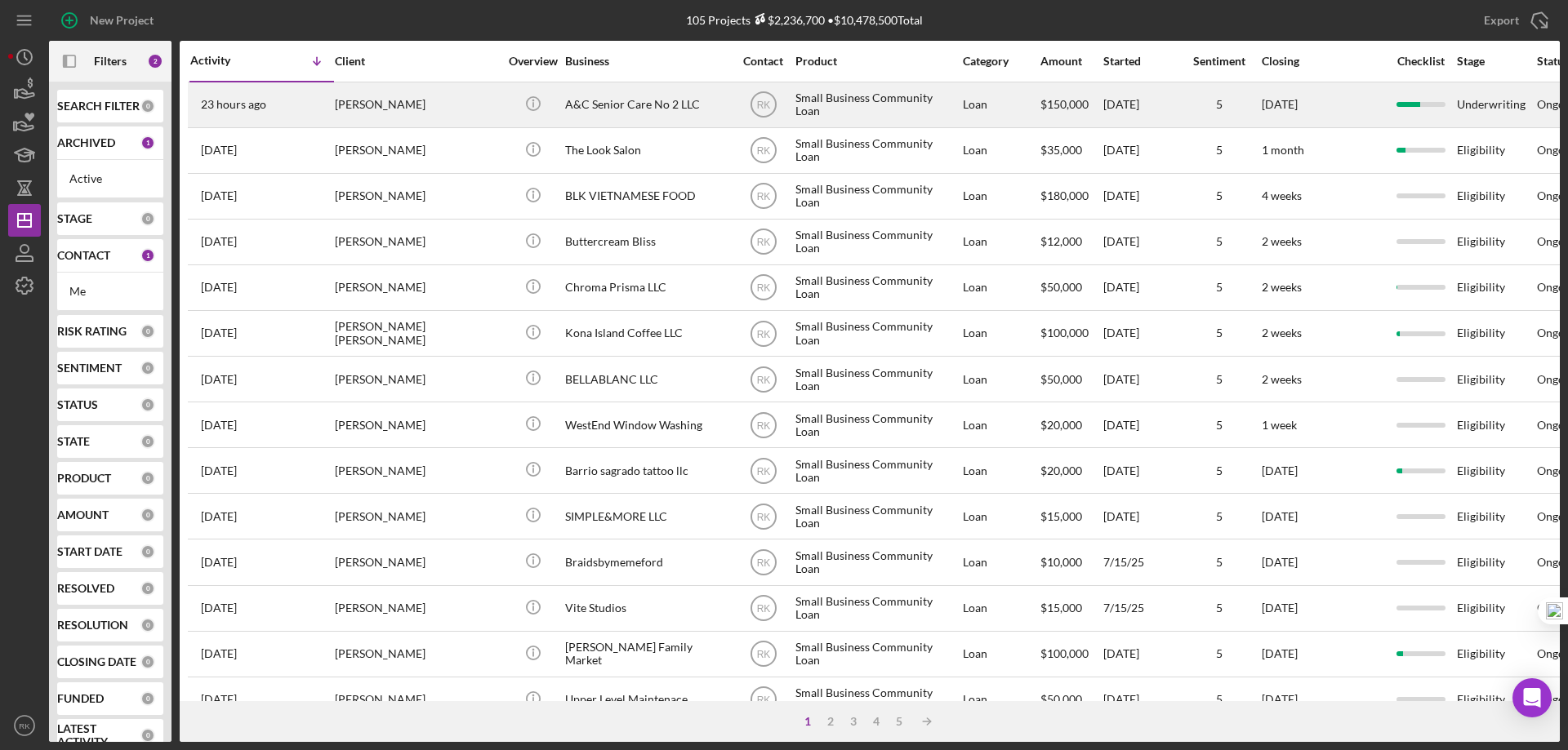
click at [430, 109] on div "Claudia Nastase" at bounding box center [416, 105] width 164 height 44
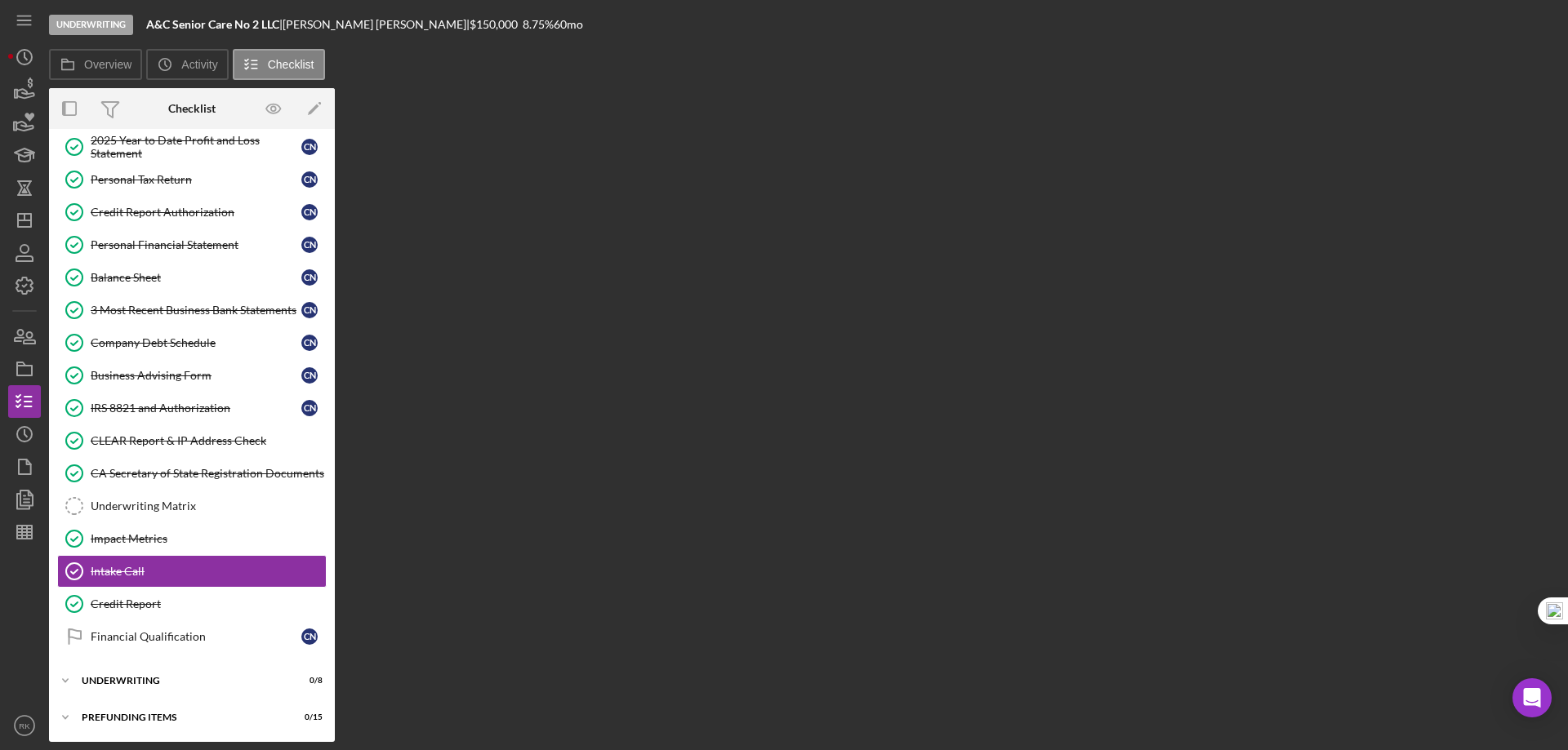
scroll to position [208, 0]
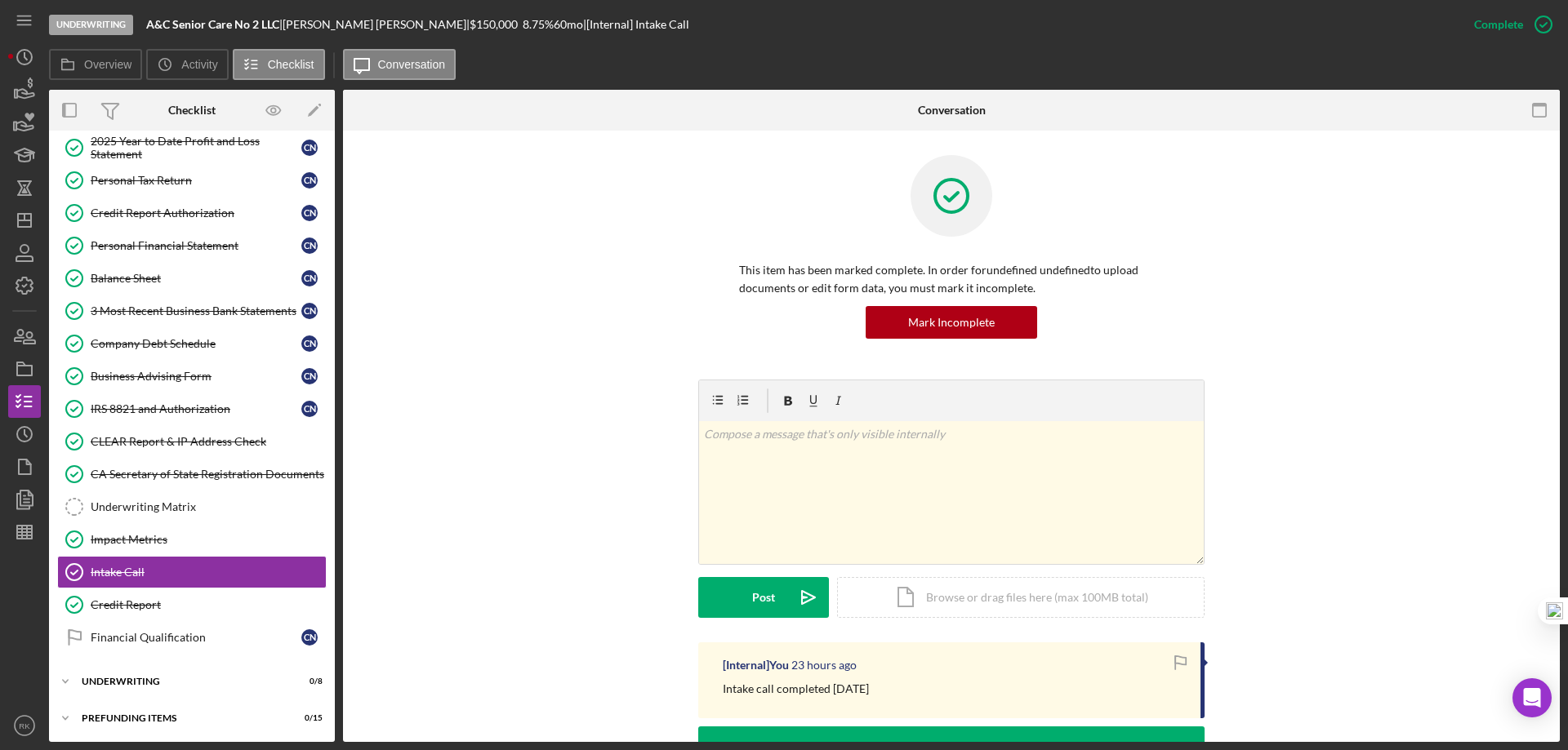
click at [192, 632] on div "Financial Qualification" at bounding box center [195, 637] width 211 height 13
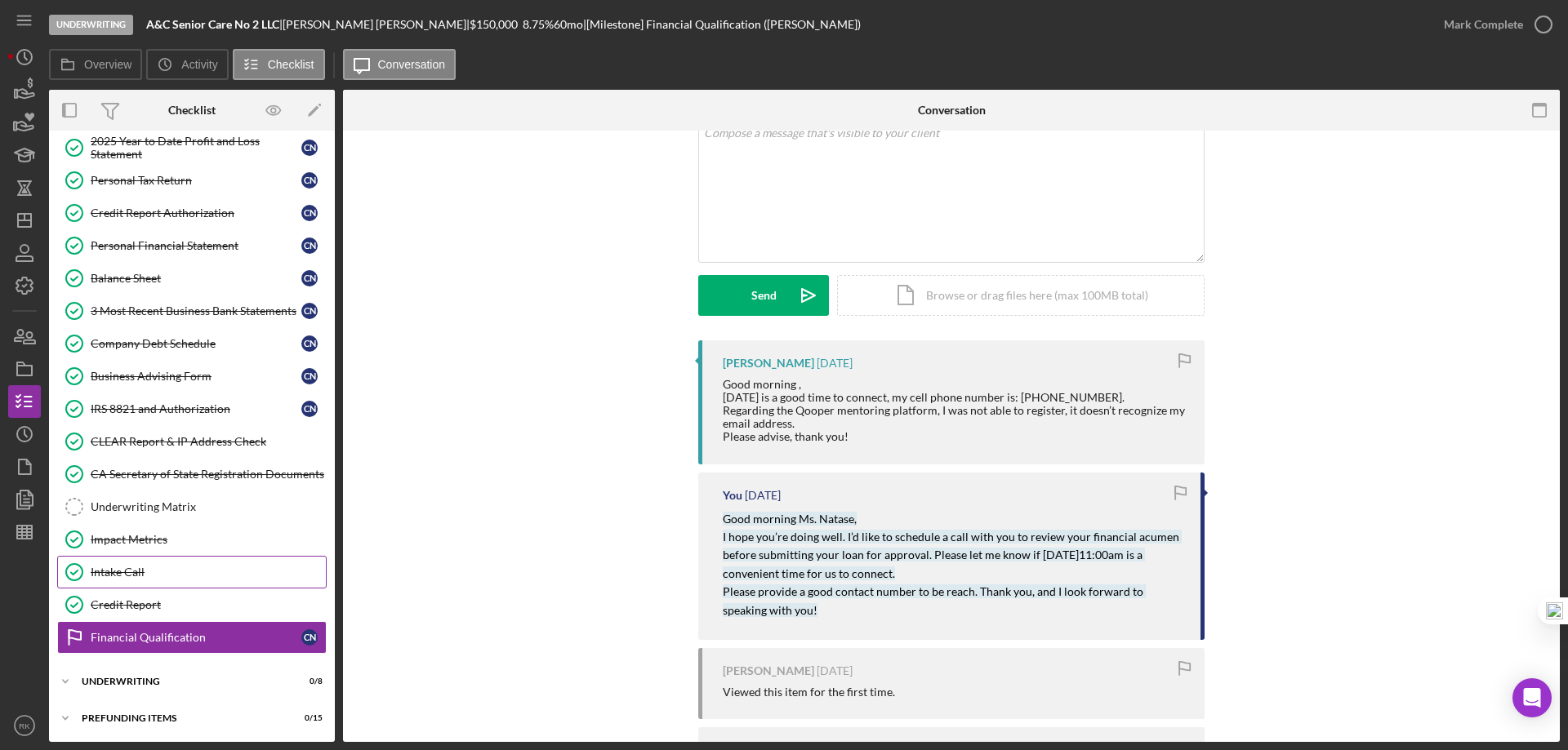
scroll to position [109, 0]
click at [156, 605] on div "Credit Report" at bounding box center [207, 604] width 235 height 13
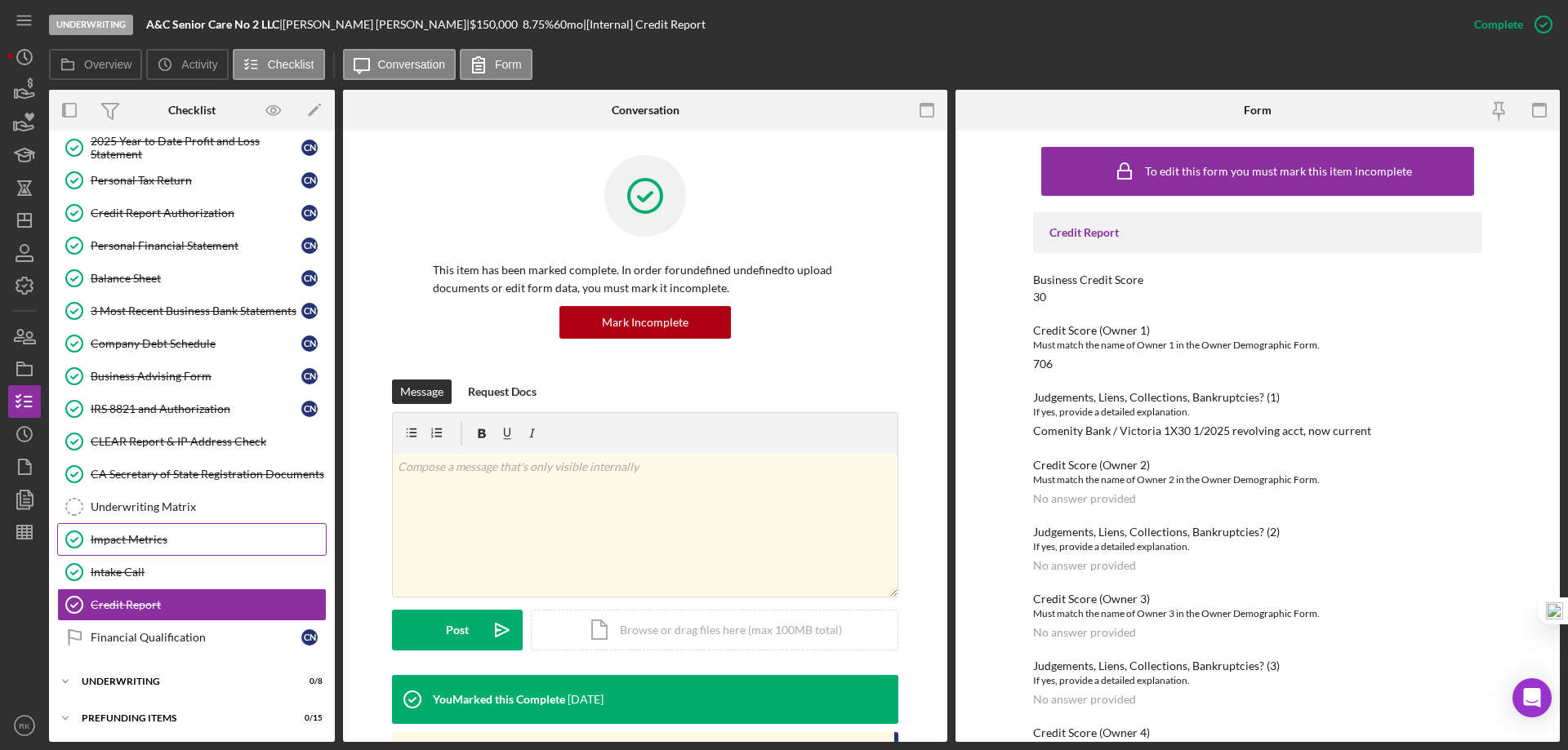
click at [156, 524] on link "Impact Metrics Impact Metrics" at bounding box center [192, 539] width 270 height 33
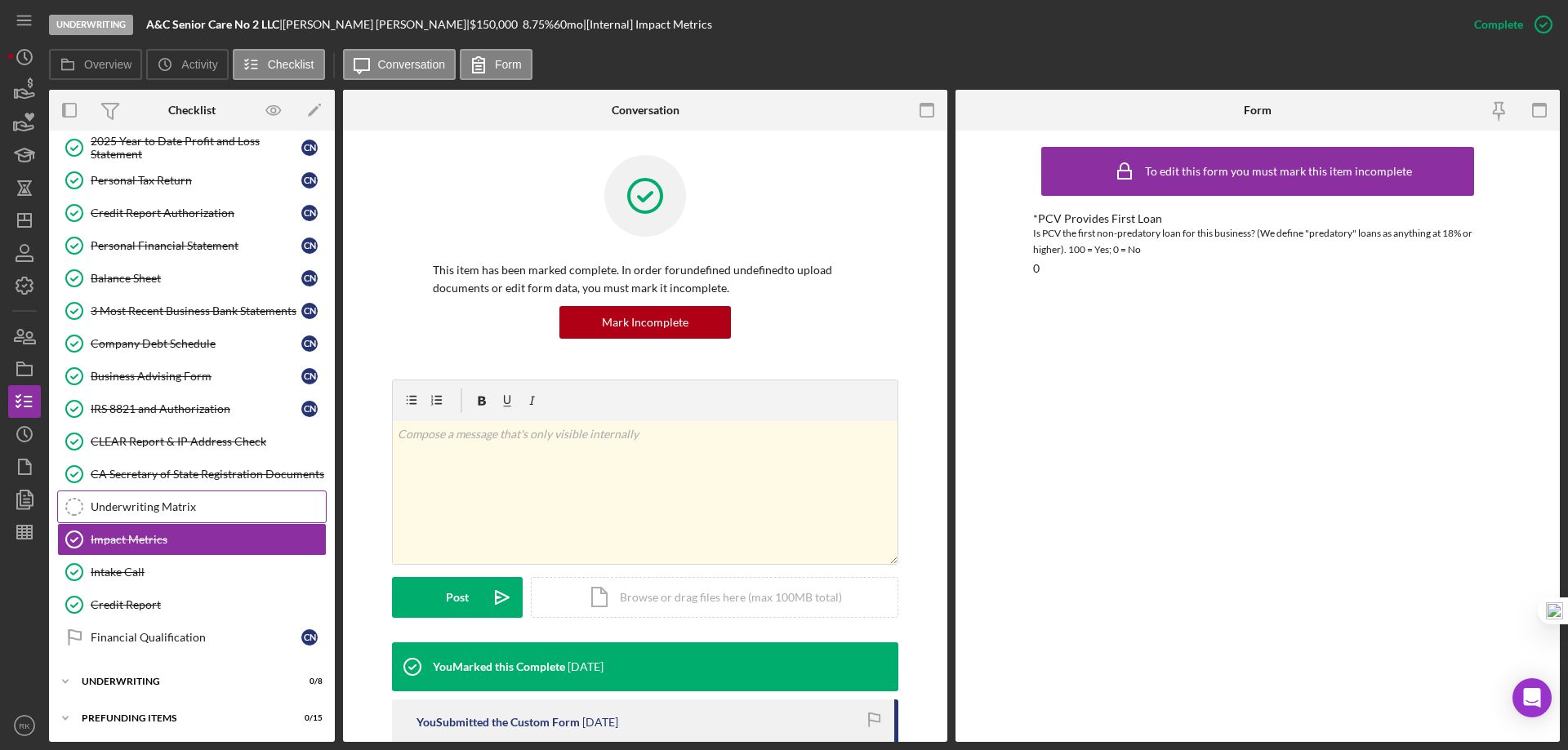
click at [156, 504] on div "Underwriting Matrix" at bounding box center [207, 506] width 235 height 13
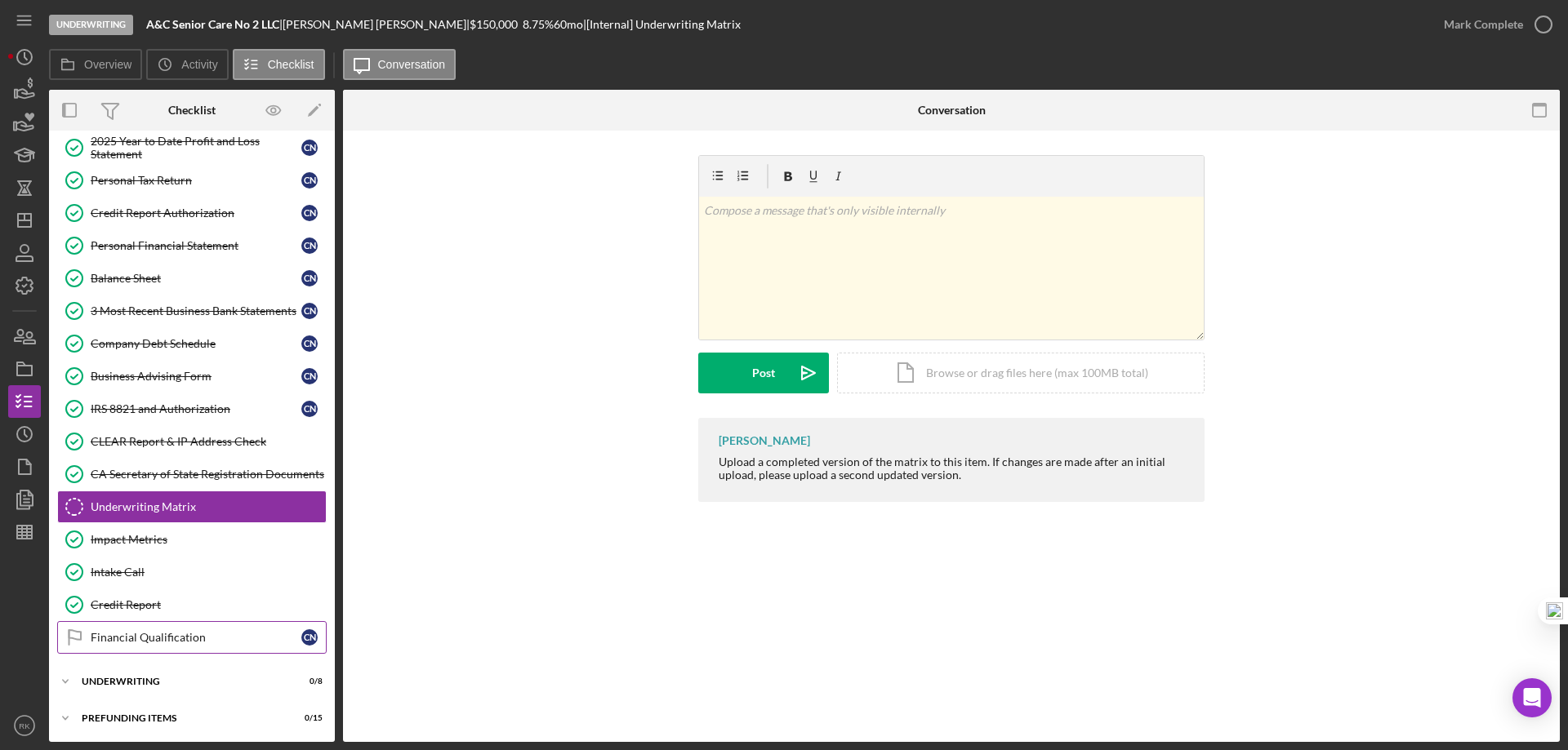
click at [147, 633] on div "Financial Qualification" at bounding box center [195, 637] width 211 height 13
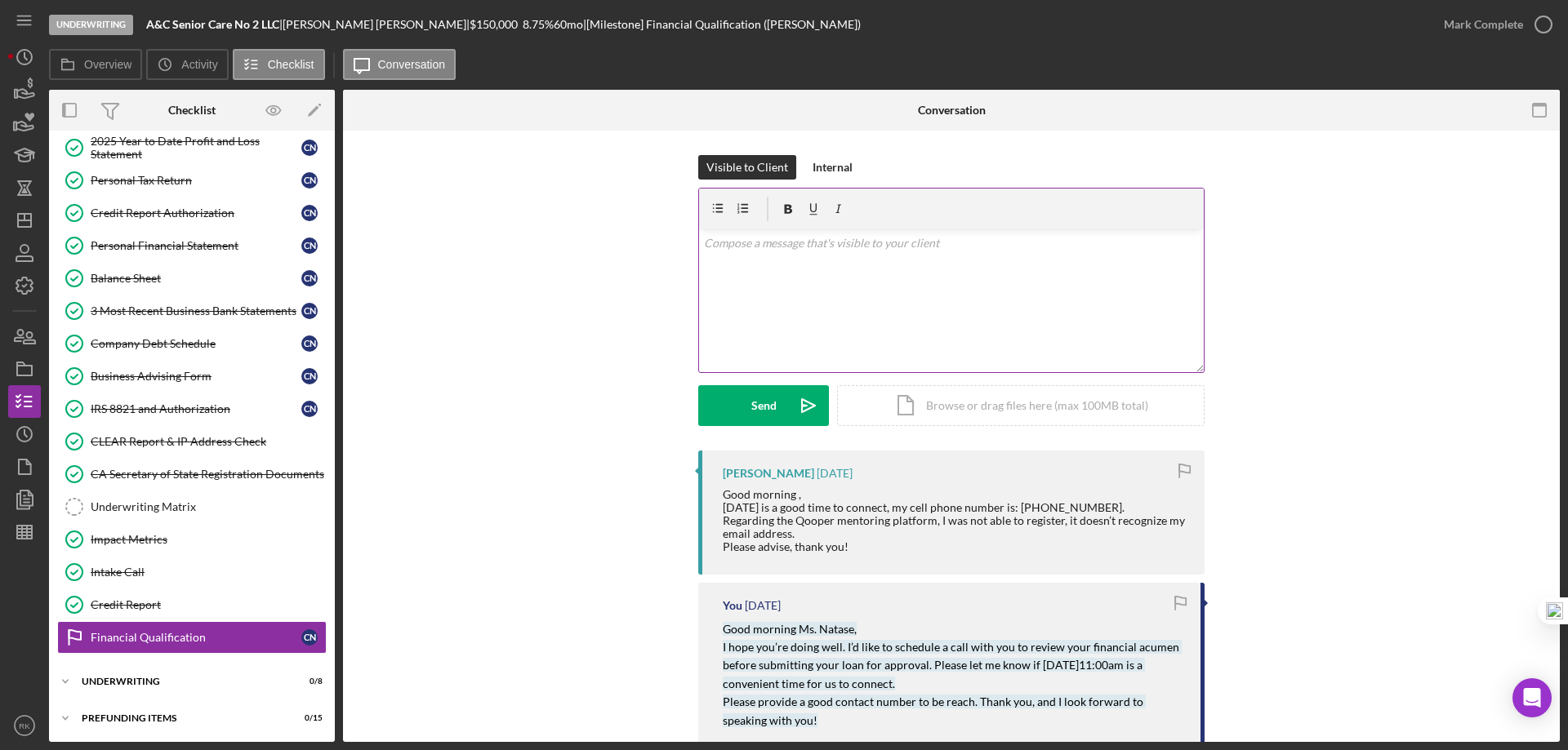
click at [752, 272] on div "v Color teal Color pink Remove color Add row above Add row below Add column bef…" at bounding box center [951, 300] width 504 height 143
click at [754, 262] on div "v Color teal Color pink Remove color Add row above Add row below Add column bef…" at bounding box center [951, 300] width 504 height 143
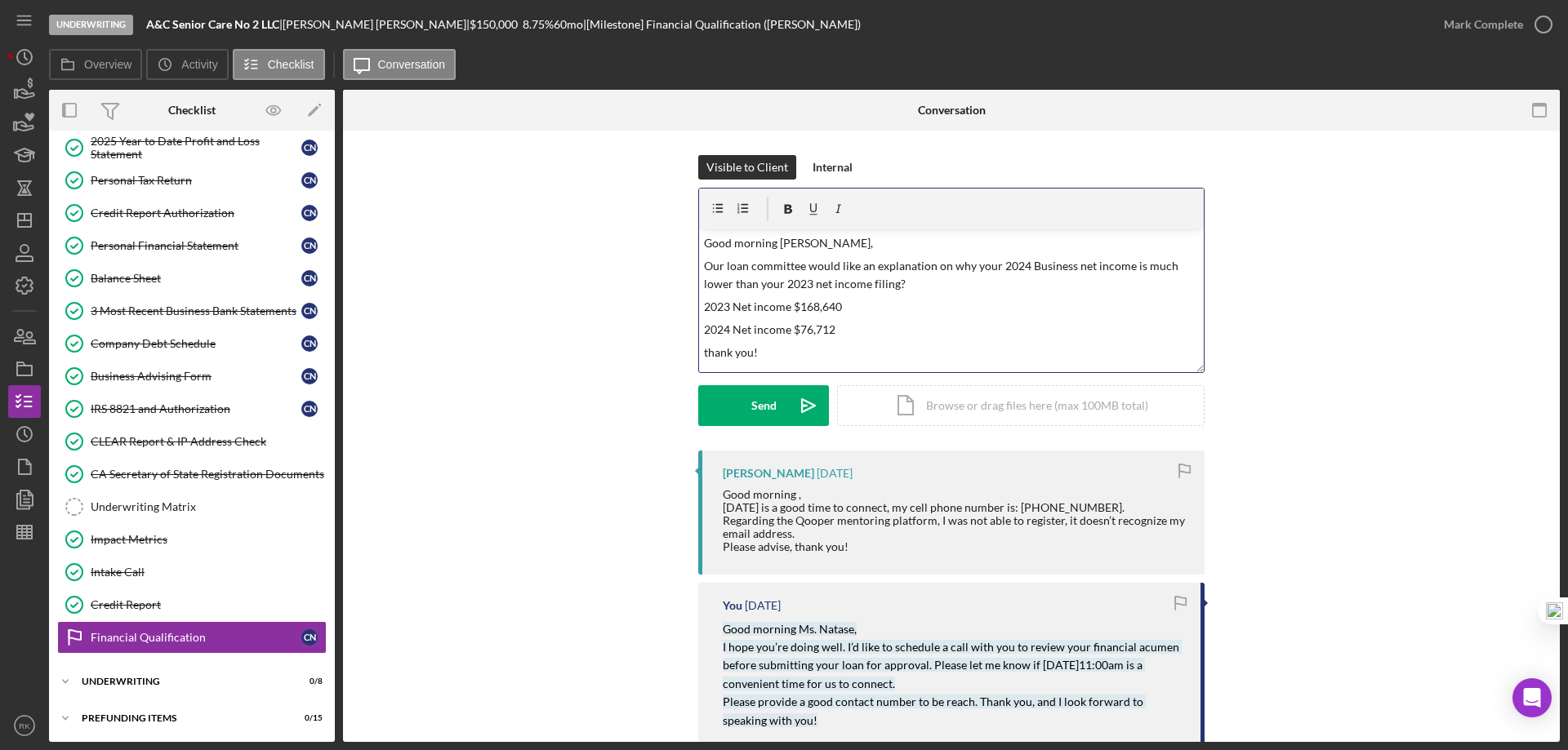
click at [932, 263] on p "Our loan committee would like an explanation on why your 2024 Business net inco…" at bounding box center [952, 274] width 496 height 37
click at [1035, 267] on p "Our loan committee would like an explanation as to why your 2024 Business net i…" at bounding box center [952, 274] width 496 height 37
click at [1064, 315] on p "2023 Net income $168,640" at bounding box center [952, 307] width 496 height 18
drag, startPoint x: 845, startPoint y: 307, endPoint x: 697, endPoint y: 298, distance: 148.3
click at [684, 305] on div "Visible to Client Internal v Color teal Color pink Remove color Add row above A…" at bounding box center [952, 303] width 1168 height 295
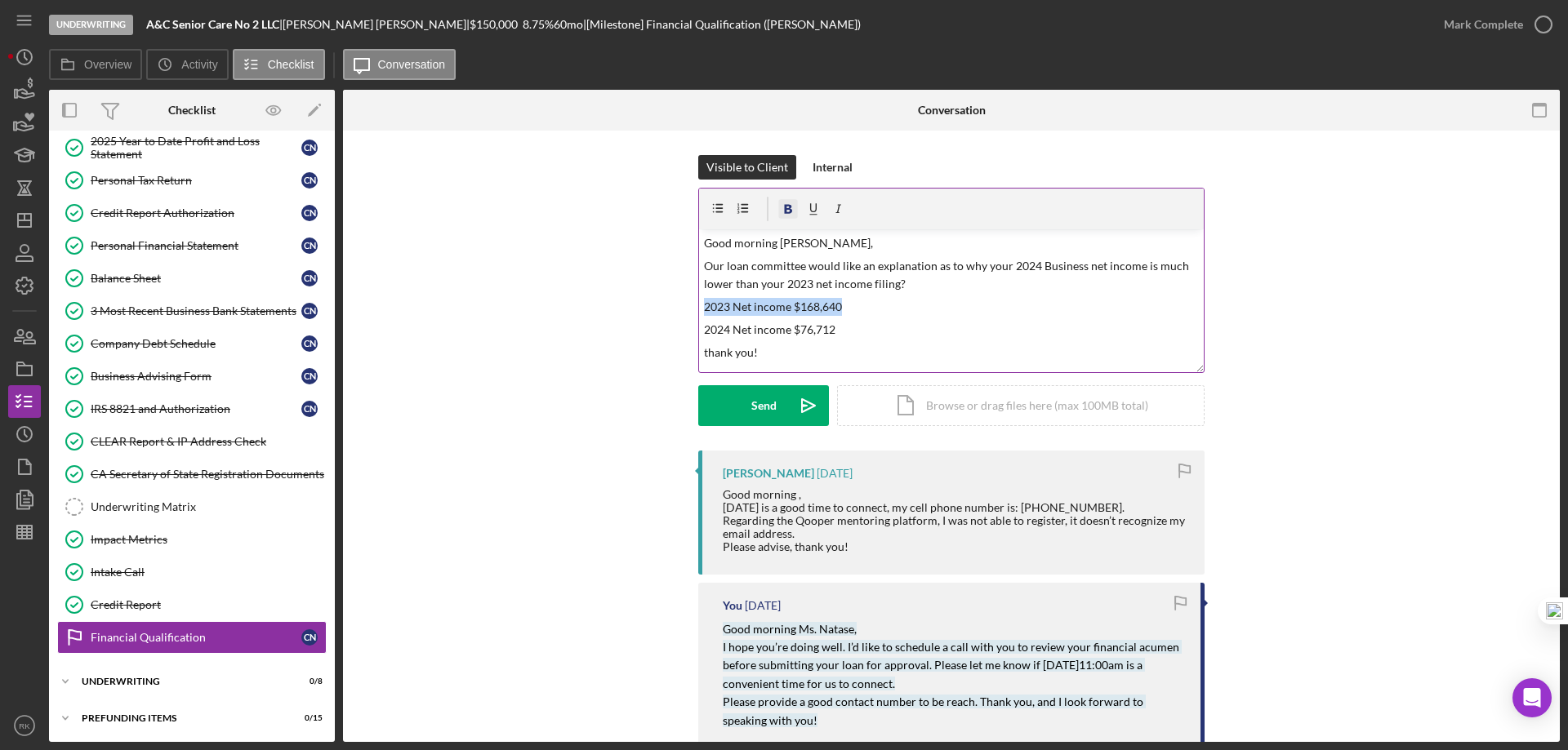
click at [785, 211] on icon "button" at bounding box center [789, 209] width 8 height 9
drag, startPoint x: 836, startPoint y: 329, endPoint x: 699, endPoint y: 331, distance: 137.0
click at [699, 331] on div "v Color teal Color pink Remove color Add row above Add row below Add column bef…" at bounding box center [951, 300] width 504 height 143
click at [780, 209] on icon "button" at bounding box center [788, 209] width 37 height 37
click at [927, 350] on p "thank you!" at bounding box center [952, 353] width 496 height 18
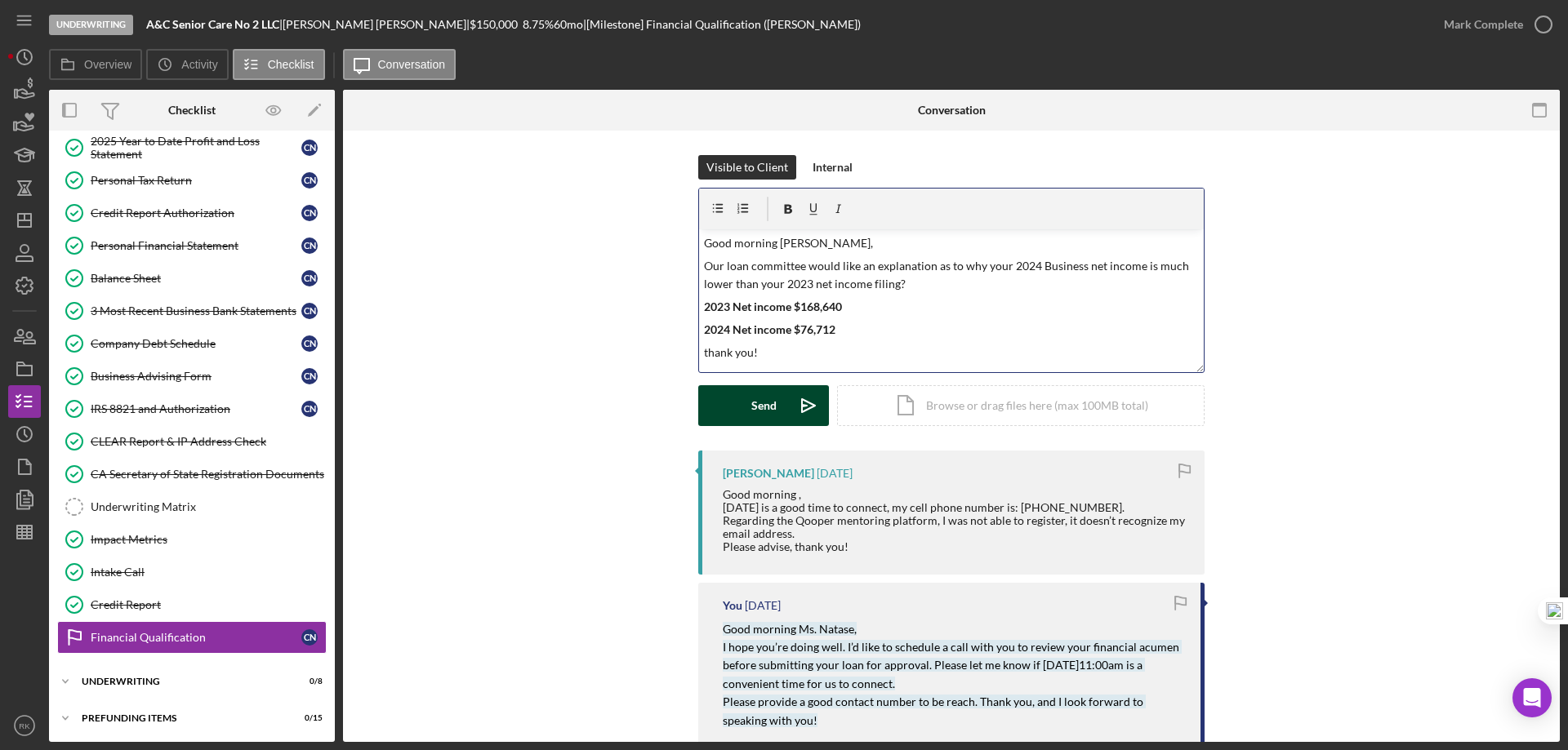
click at [767, 408] on div "Send" at bounding box center [764, 405] width 26 height 41
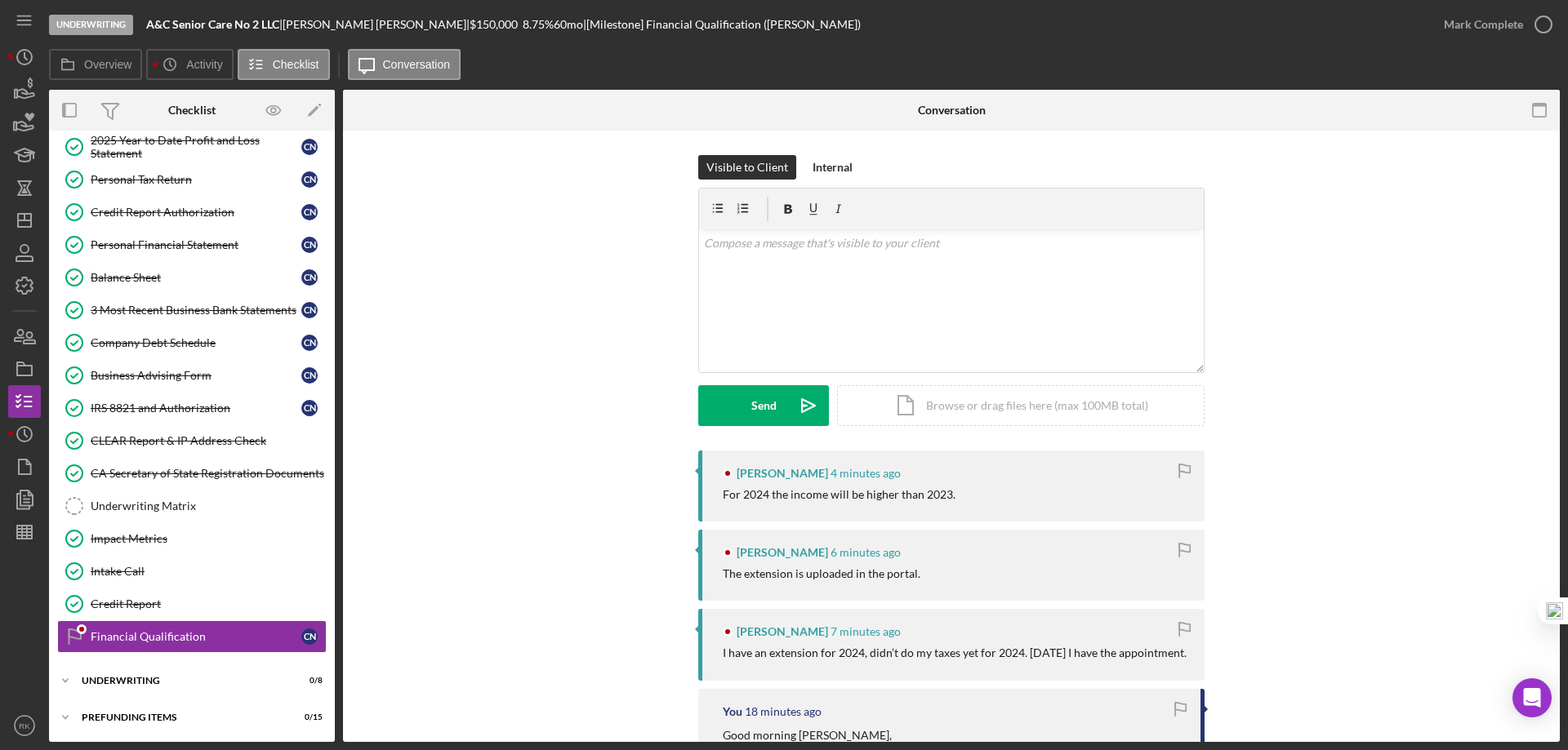
scroll to position [210, 0]
click at [741, 250] on p at bounding box center [952, 243] width 496 height 18
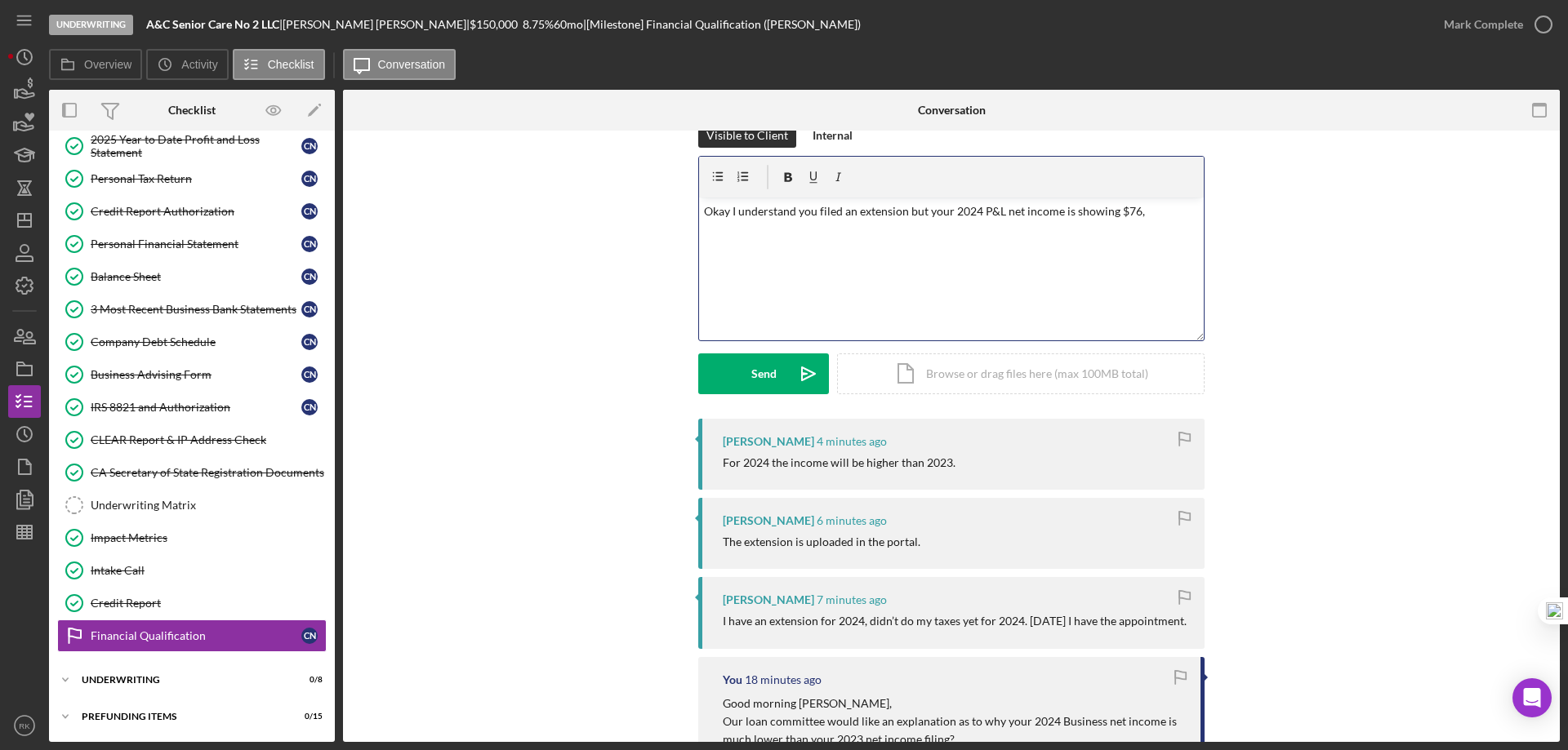
scroll to position [0, 0]
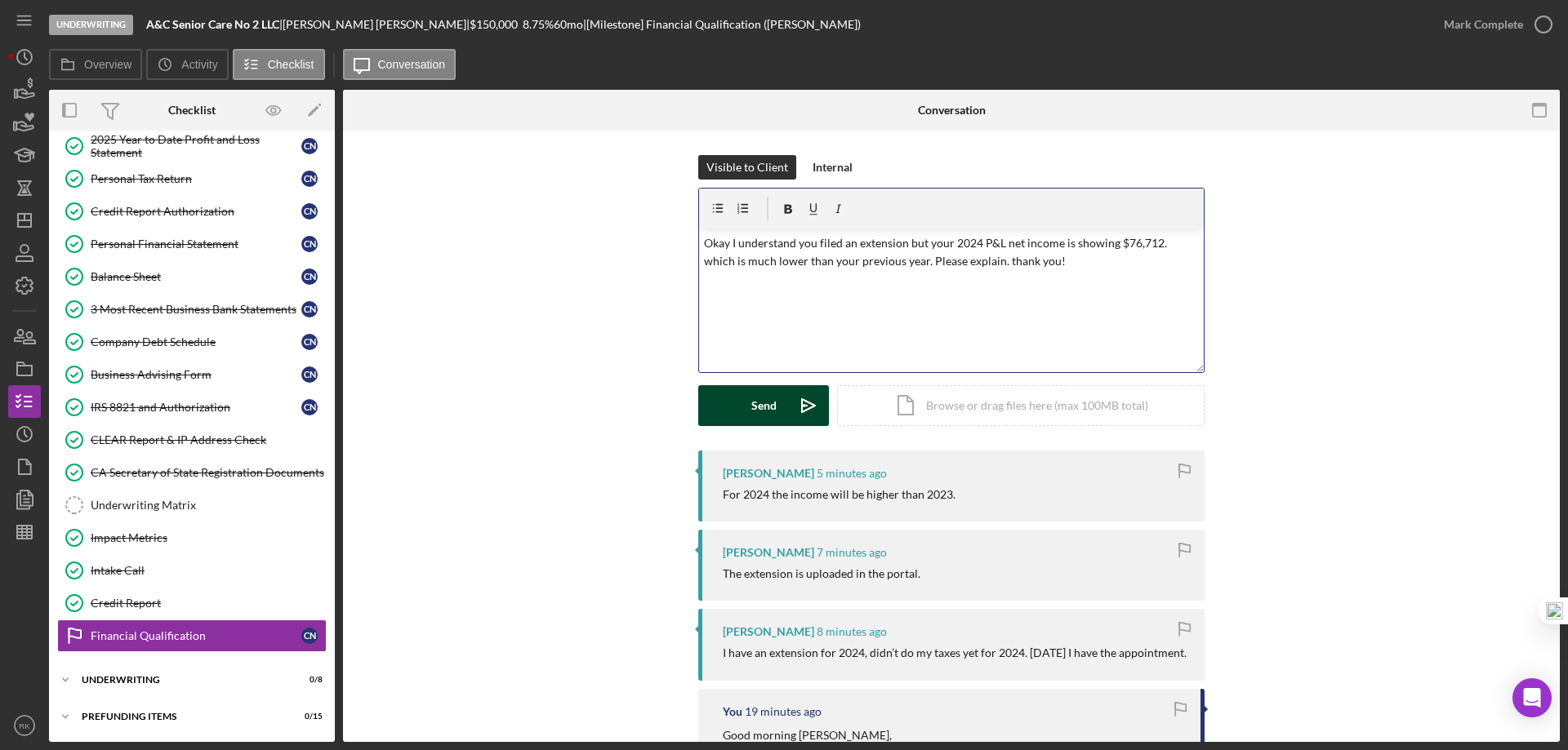
click at [747, 414] on button "Send Icon/icon-invite-send" at bounding box center [763, 405] width 131 height 41
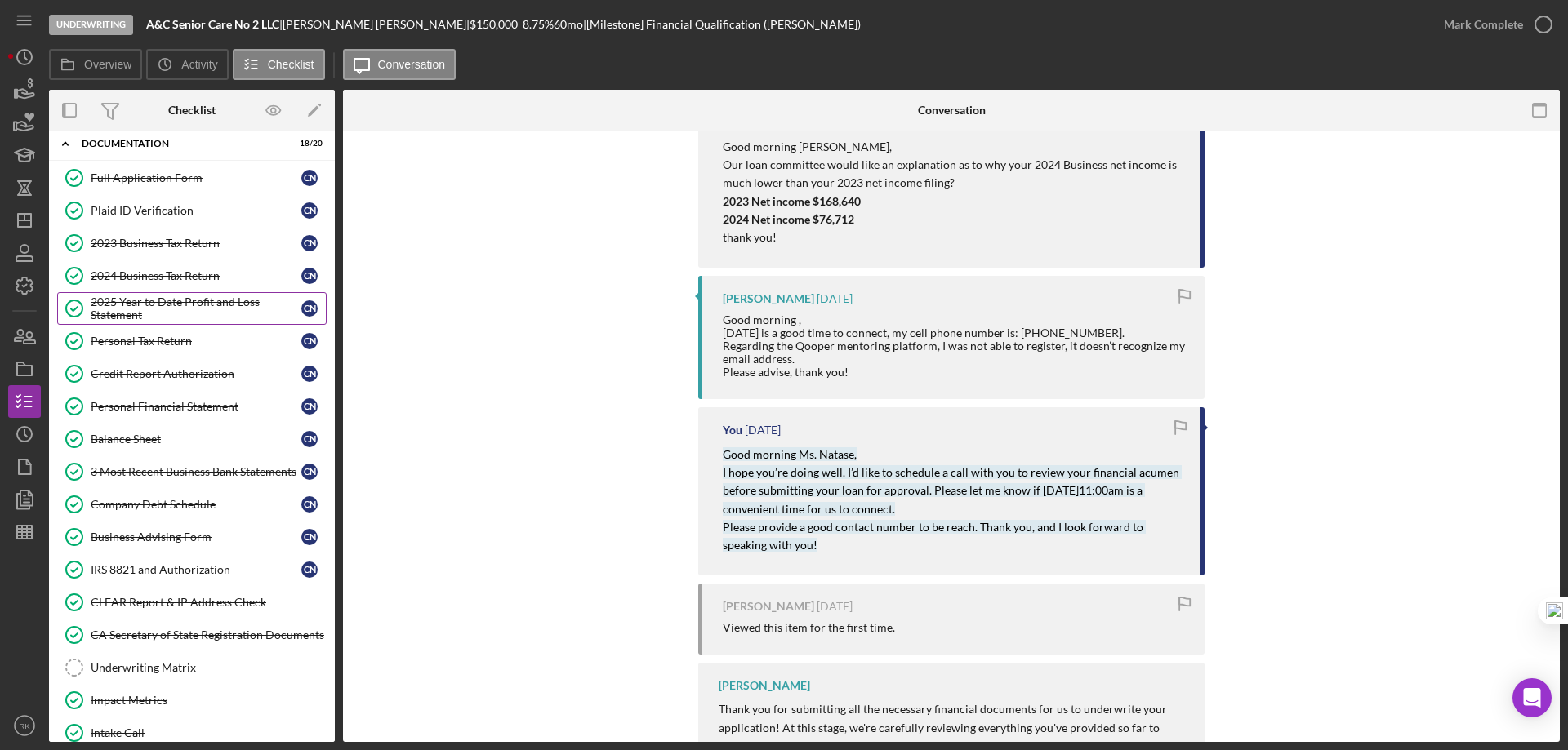
scroll to position [47, 0]
drag, startPoint x: 158, startPoint y: 283, endPoint x: 168, endPoint y: 284, distance: 10.0
click at [158, 283] on div "2024 Business Tax Return" at bounding box center [195, 276] width 211 height 13
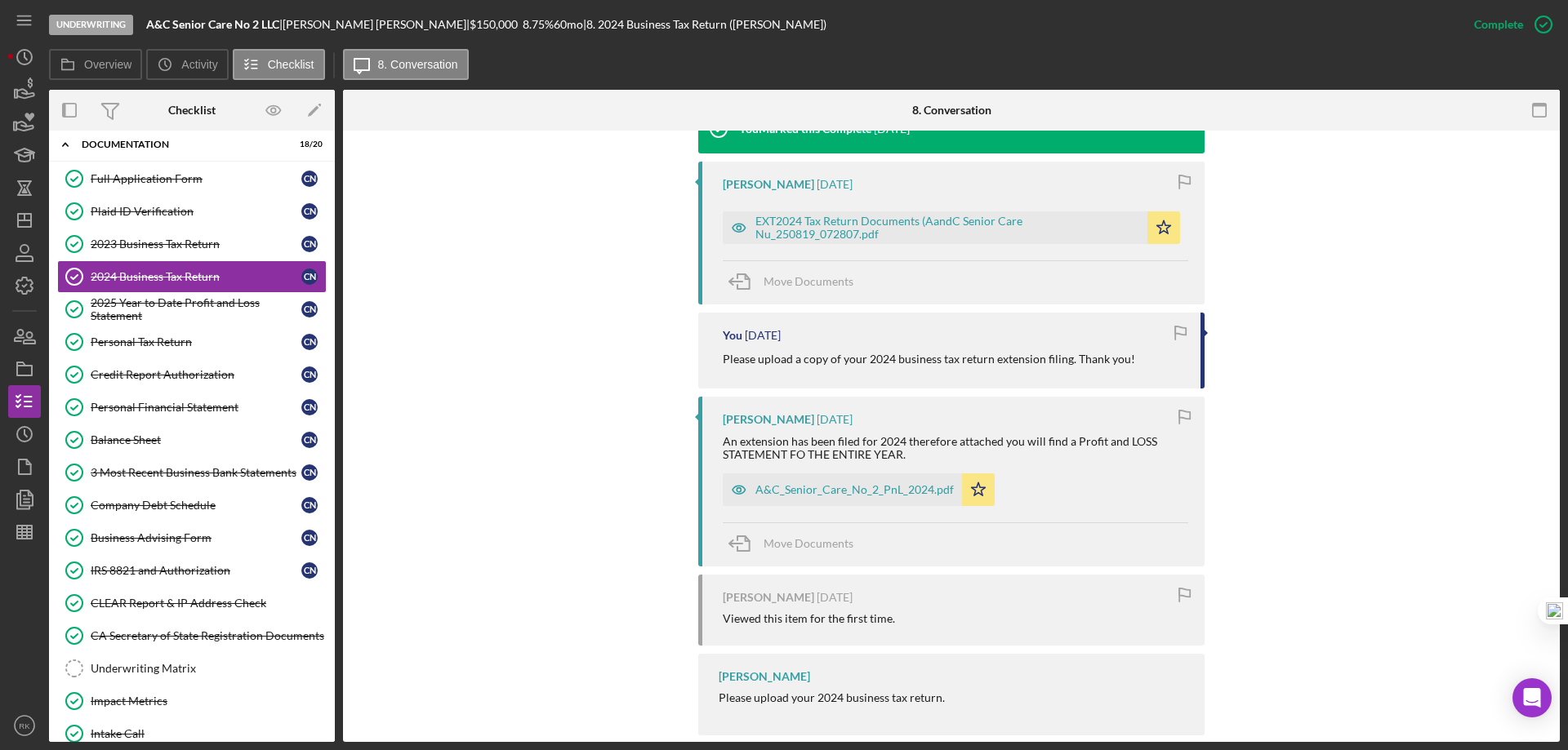
scroll to position [572, 0]
click at [818, 488] on div "A&C_Senior_Care_No_2_PnL_2024.pdf" at bounding box center [854, 488] width 198 height 13
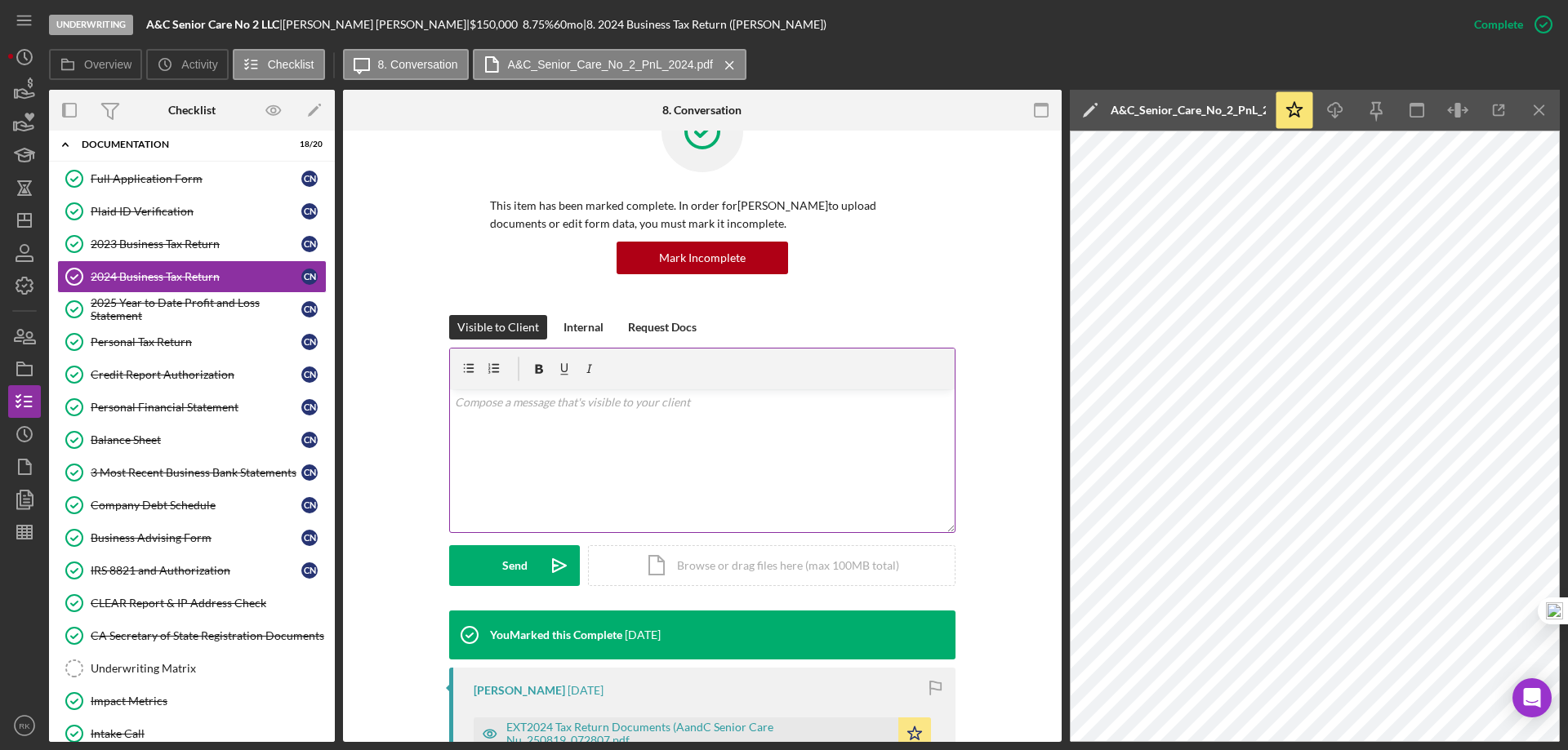
scroll to position [0, 0]
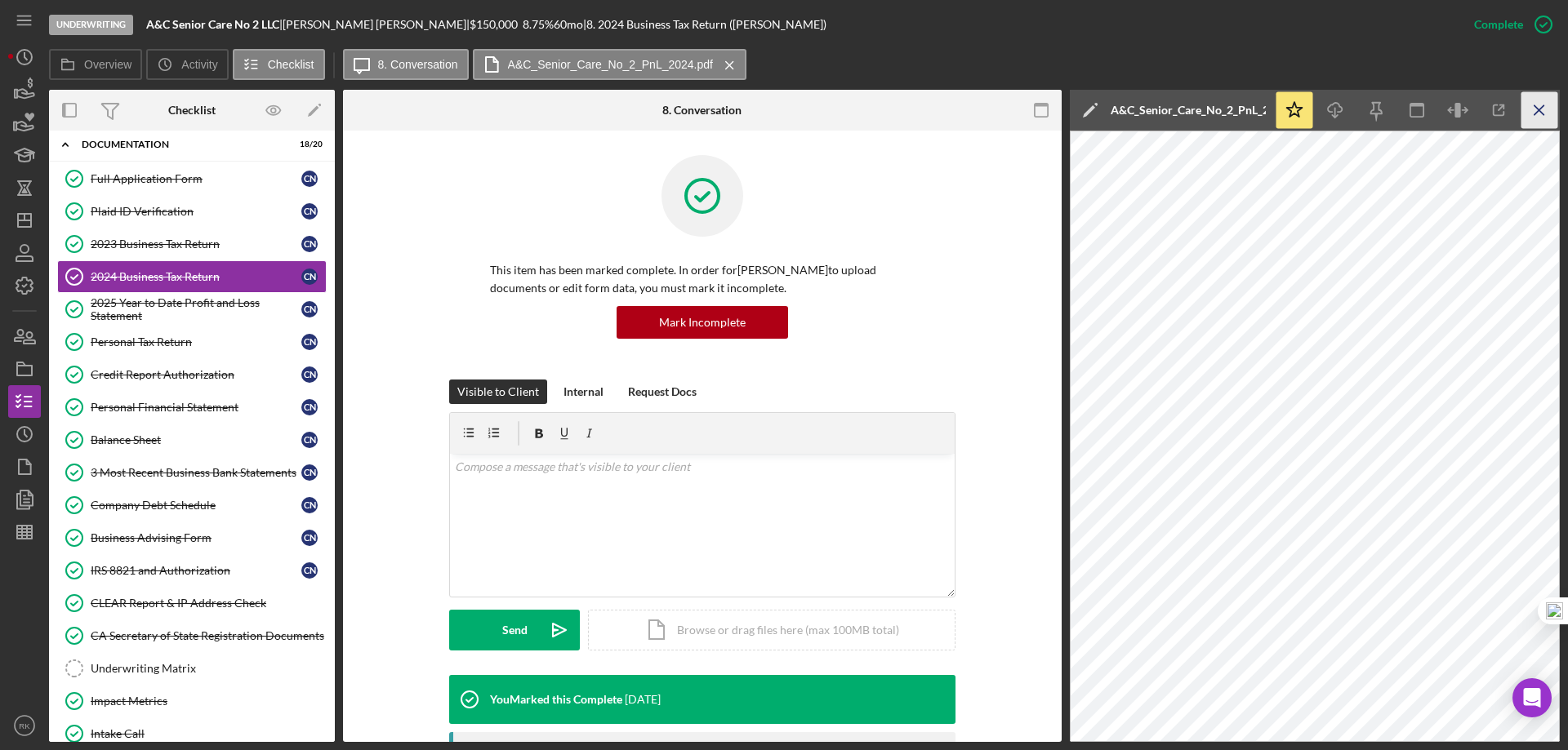
drag, startPoint x: 1542, startPoint y: 109, endPoint x: 1527, endPoint y: 107, distance: 15.1
click at [1542, 109] on icon "Icon/Menu Close" at bounding box center [1539, 110] width 37 height 37
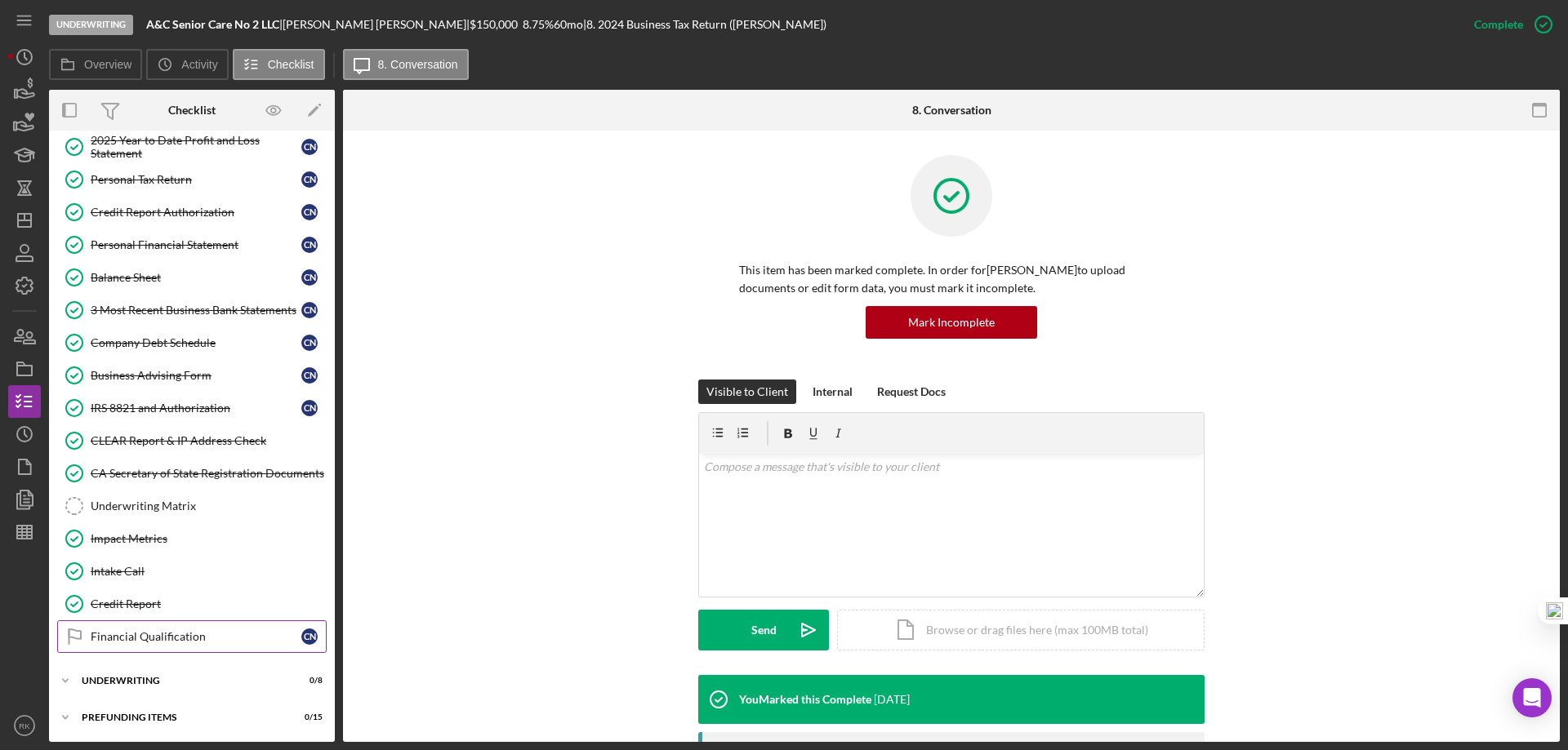
scroll to position [210, 0]
click at [170, 629] on div "Financial Qualification" at bounding box center [195, 635] width 211 height 13
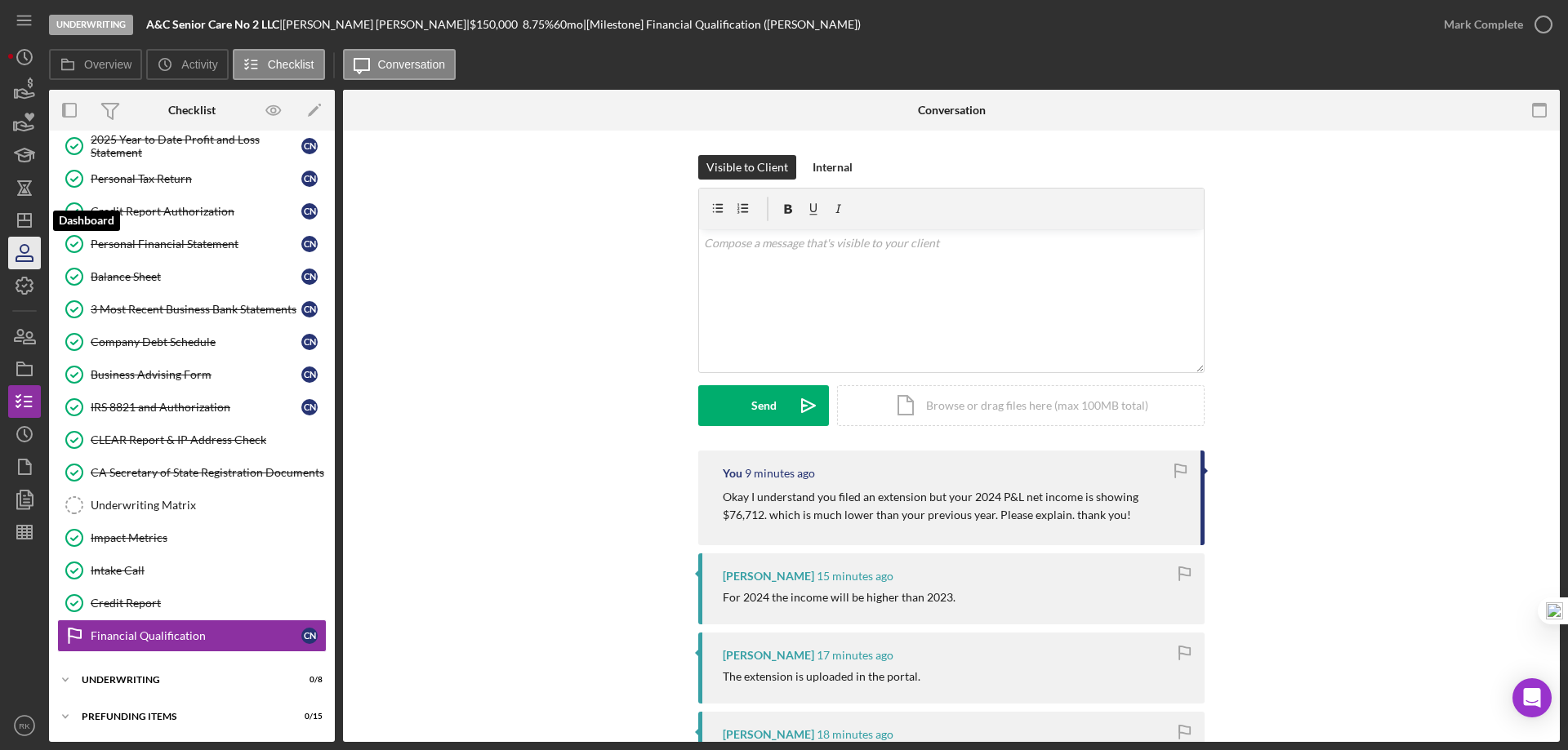
drag, startPoint x: 35, startPoint y: 222, endPoint x: 29, endPoint y: 260, distance: 38.5
click at [35, 222] on icon "Icon/Dashboard" at bounding box center [24, 220] width 41 height 41
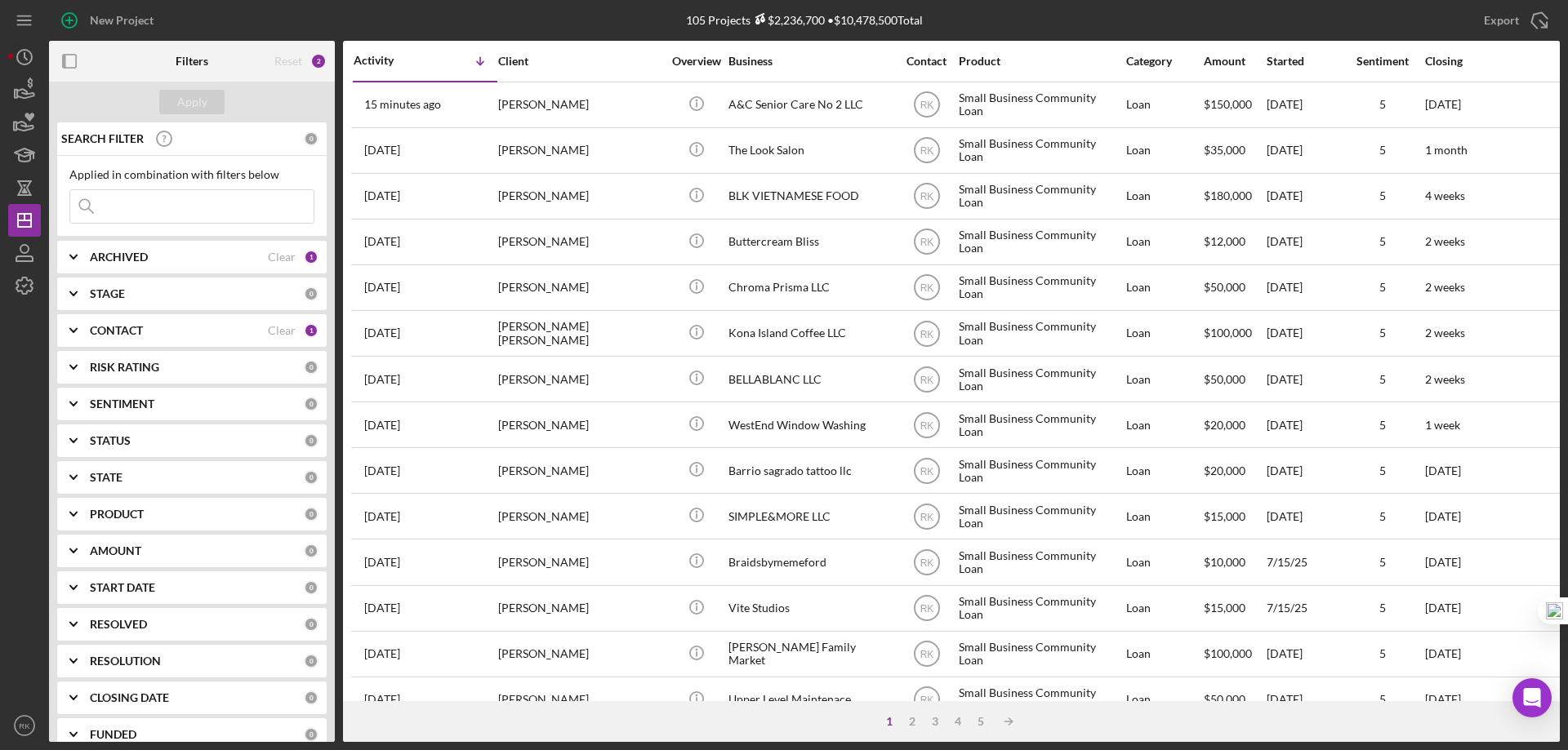
drag, startPoint x: 65, startPoint y: 62, endPoint x: 141, endPoint y: 90, distance: 81.0
click at [65, 62] on rect "button" at bounding box center [63, 60] width 3 height 13
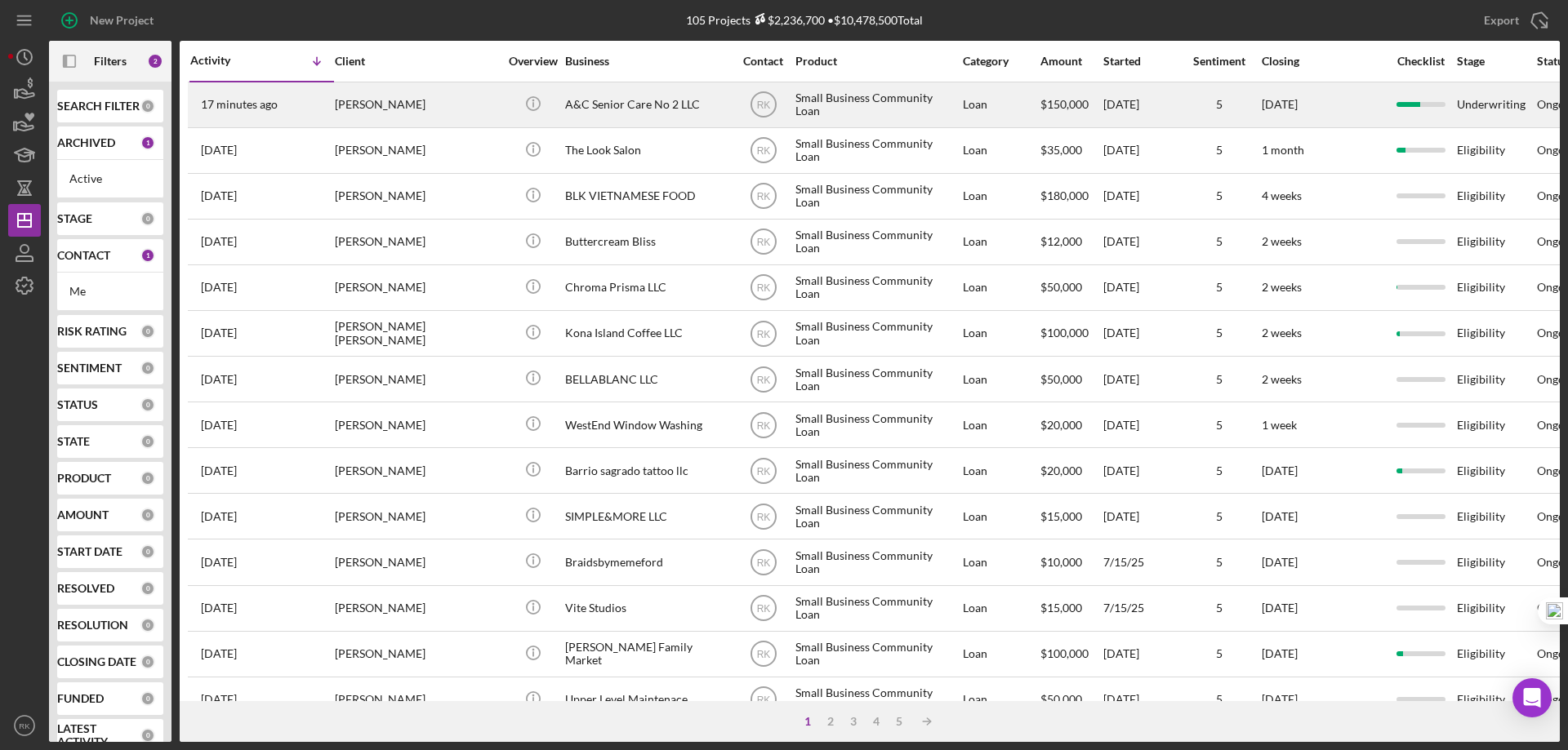
click at [402, 112] on div "Claudia Nastase" at bounding box center [416, 105] width 164 height 44
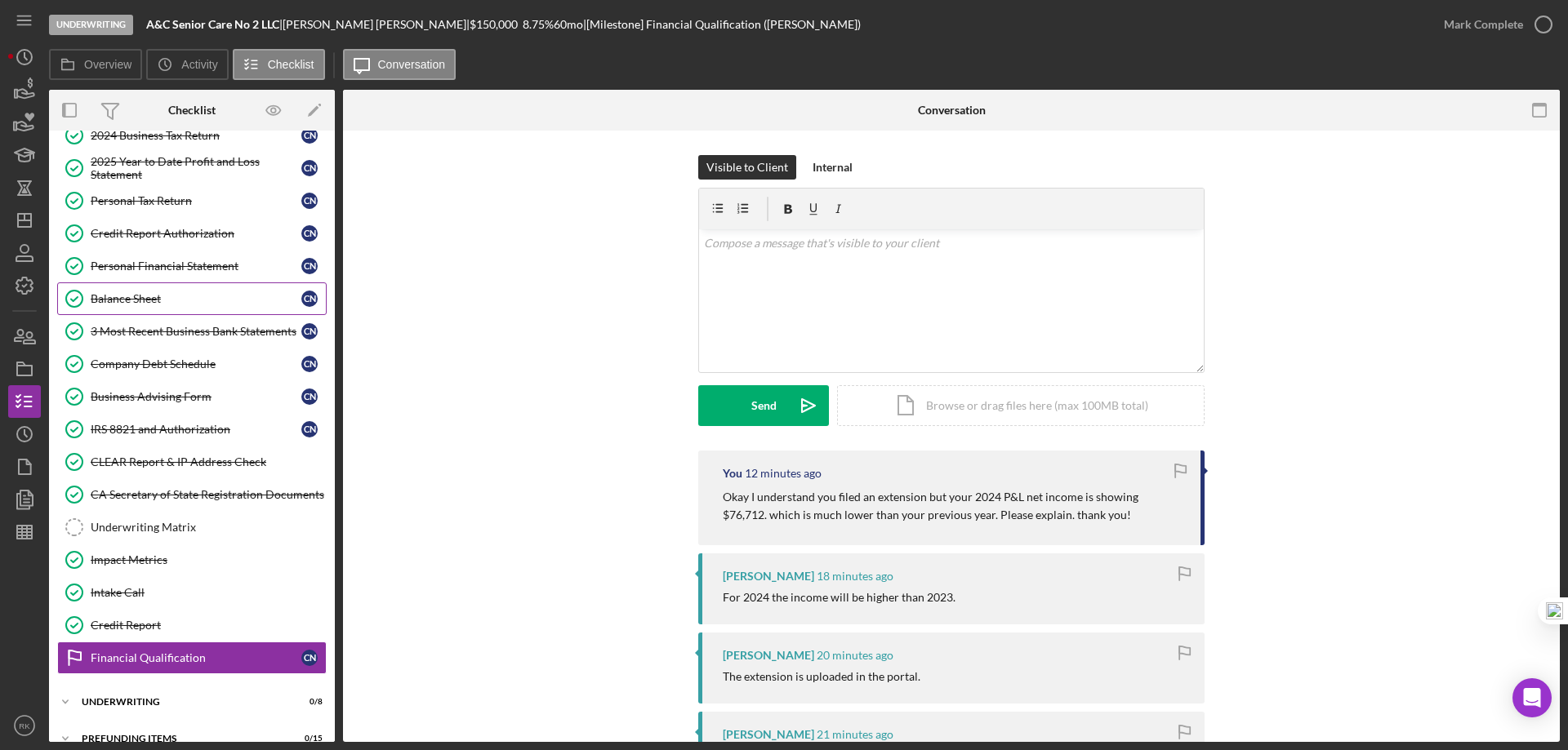
scroll to position [208, 0]
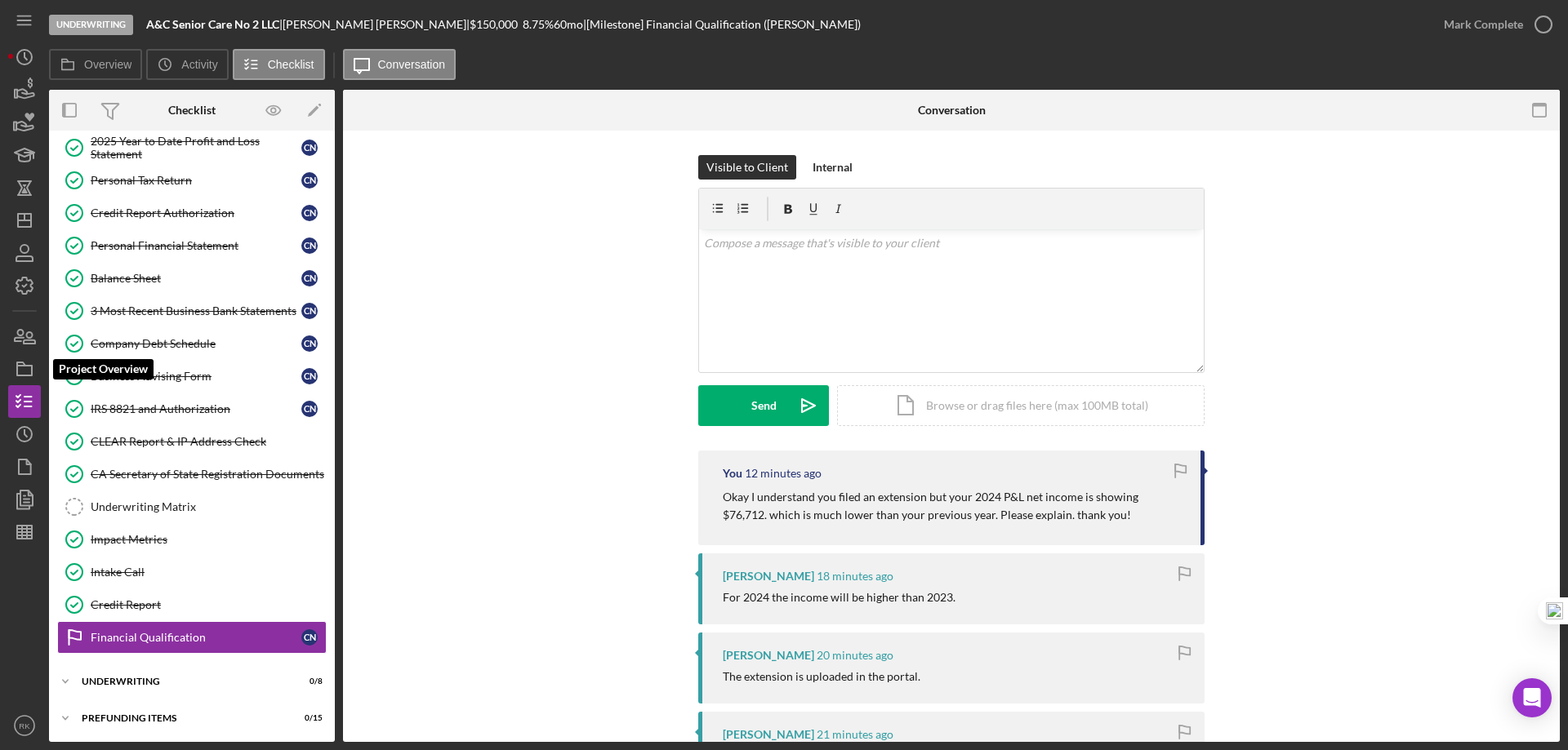
click at [34, 374] on icon "button" at bounding box center [24, 369] width 41 height 41
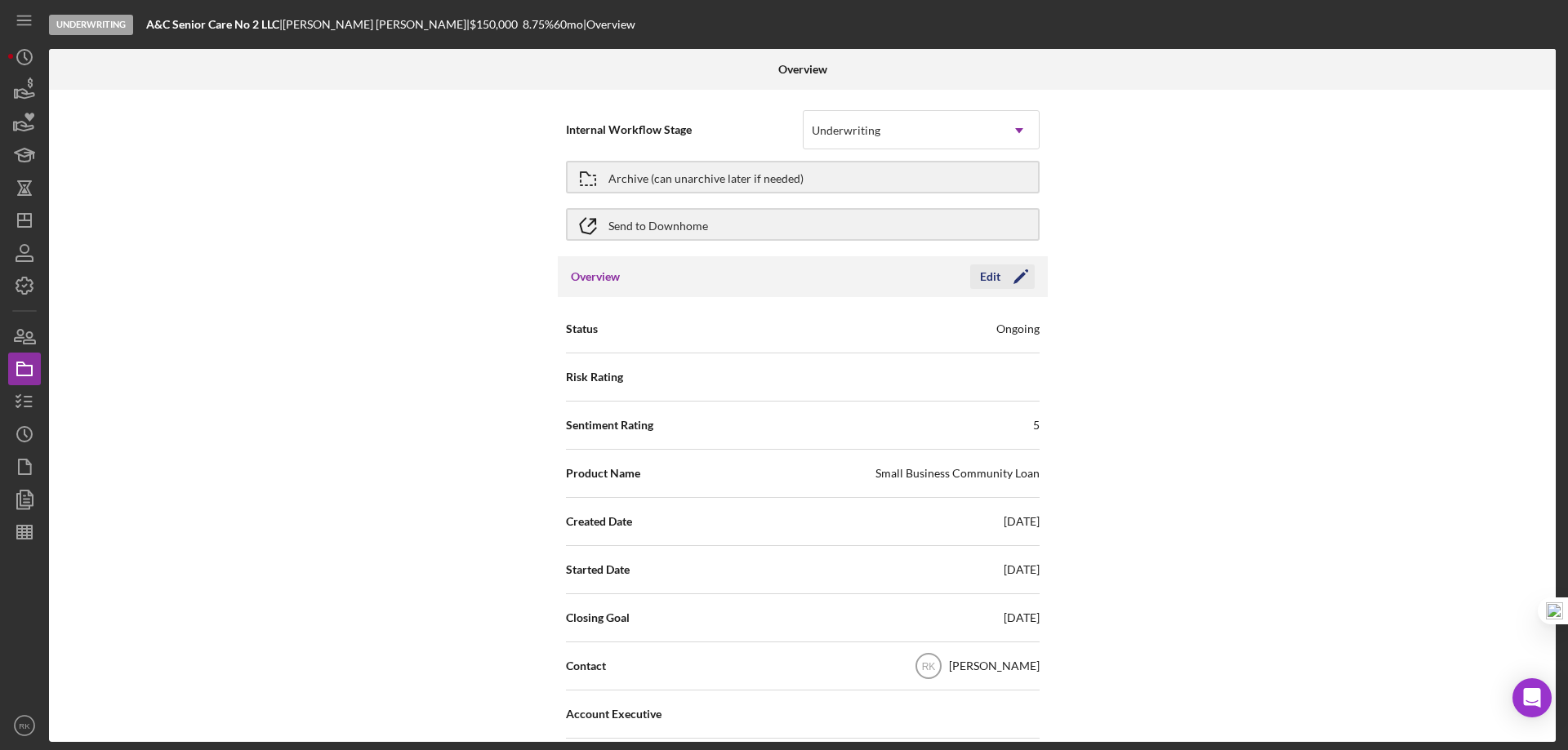
click at [1018, 281] on icon "Icon/Edit" at bounding box center [1020, 276] width 41 height 41
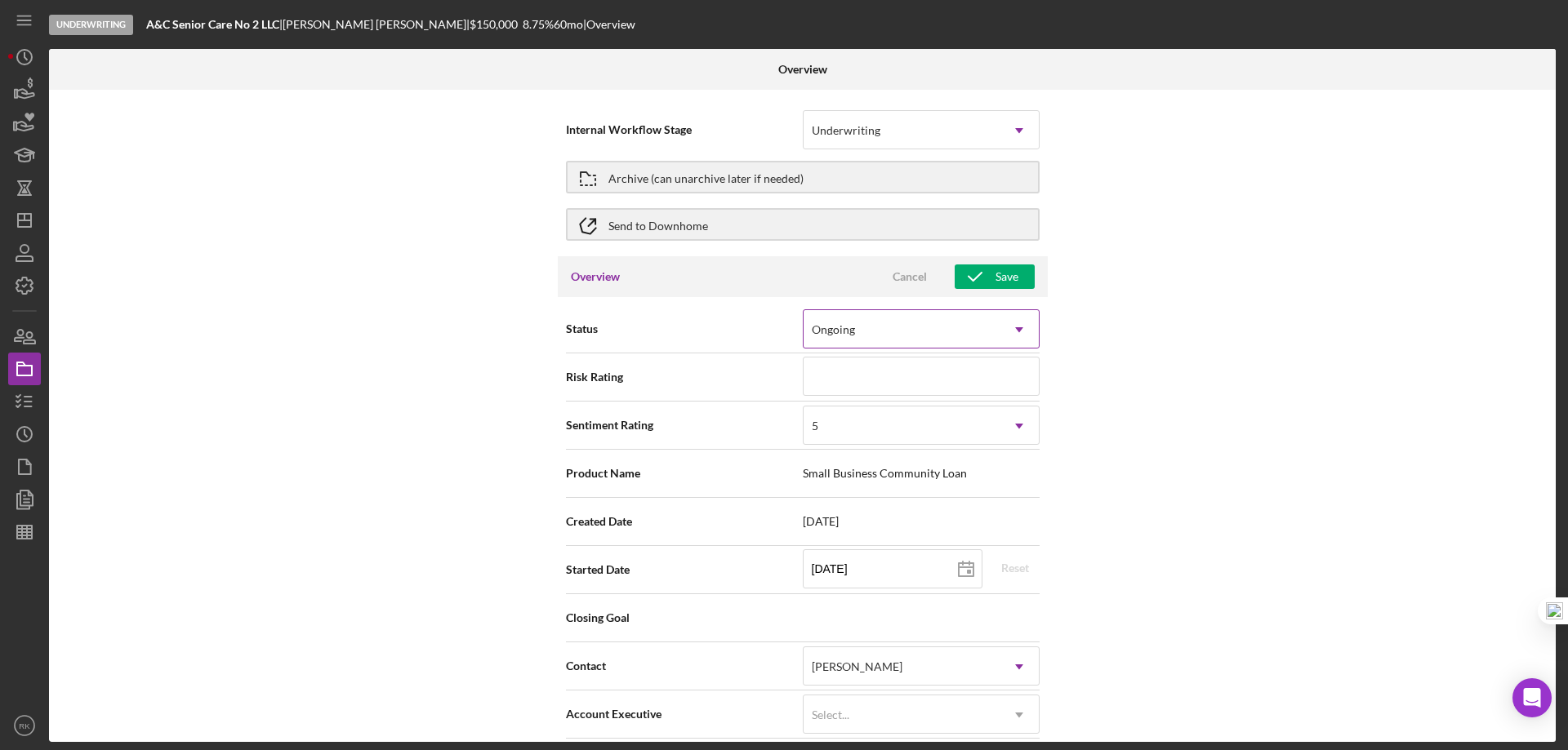
click at [1014, 331] on icon "Icon/Dropdown Arrow" at bounding box center [1019, 330] width 40 height 40
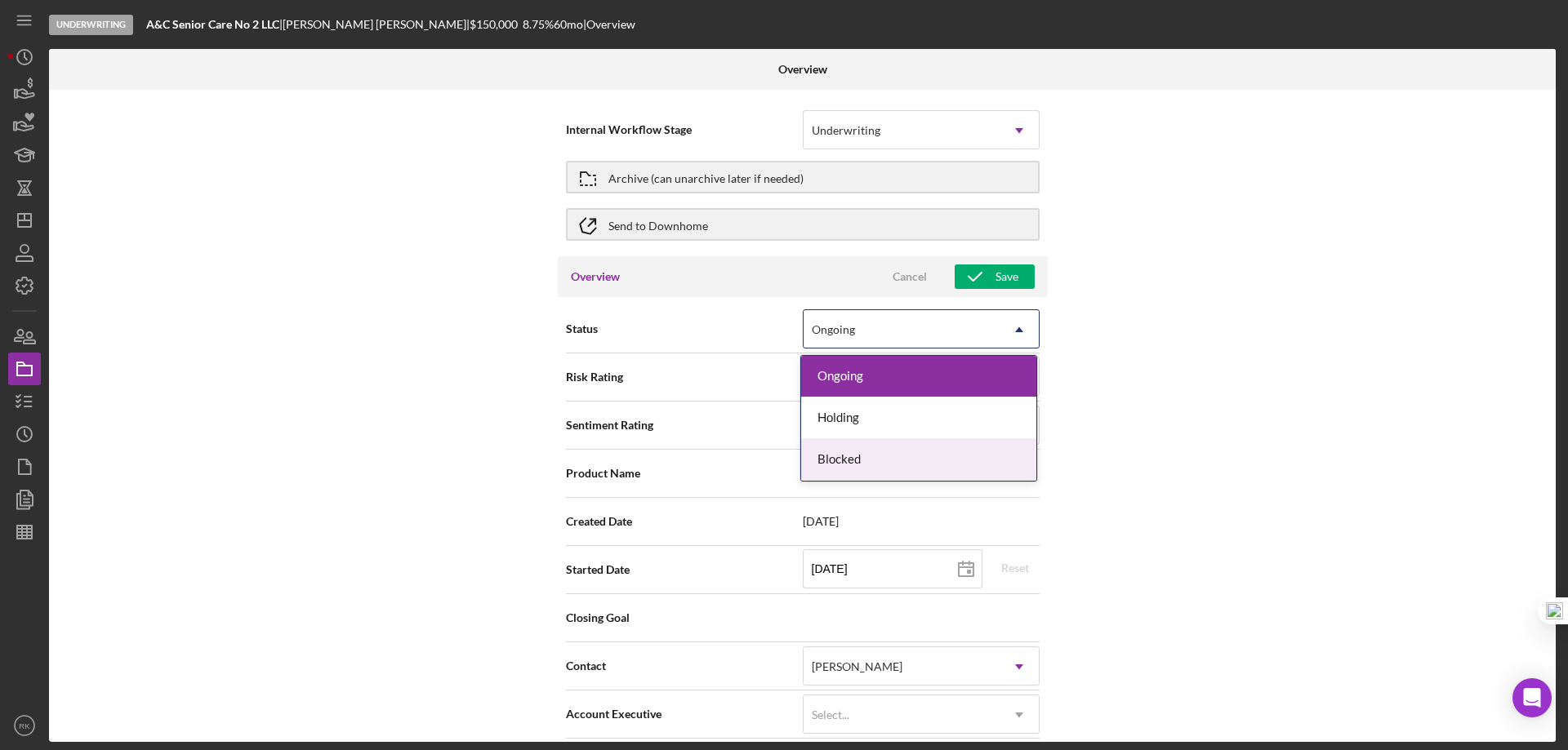
click at [917, 459] on div "Blocked" at bounding box center [918, 460] width 235 height 42
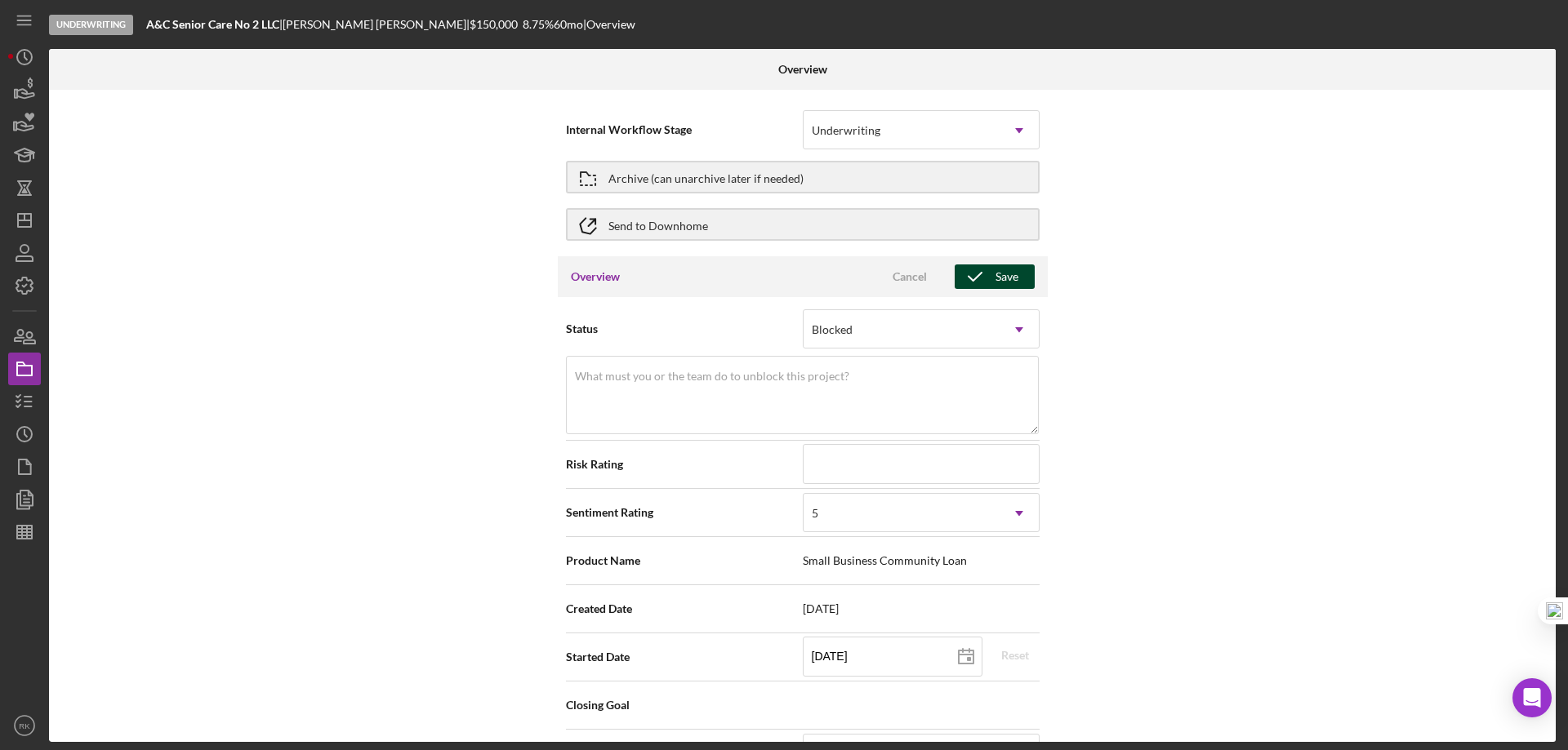
click at [997, 275] on div "Save" at bounding box center [1006, 276] width 23 height 25
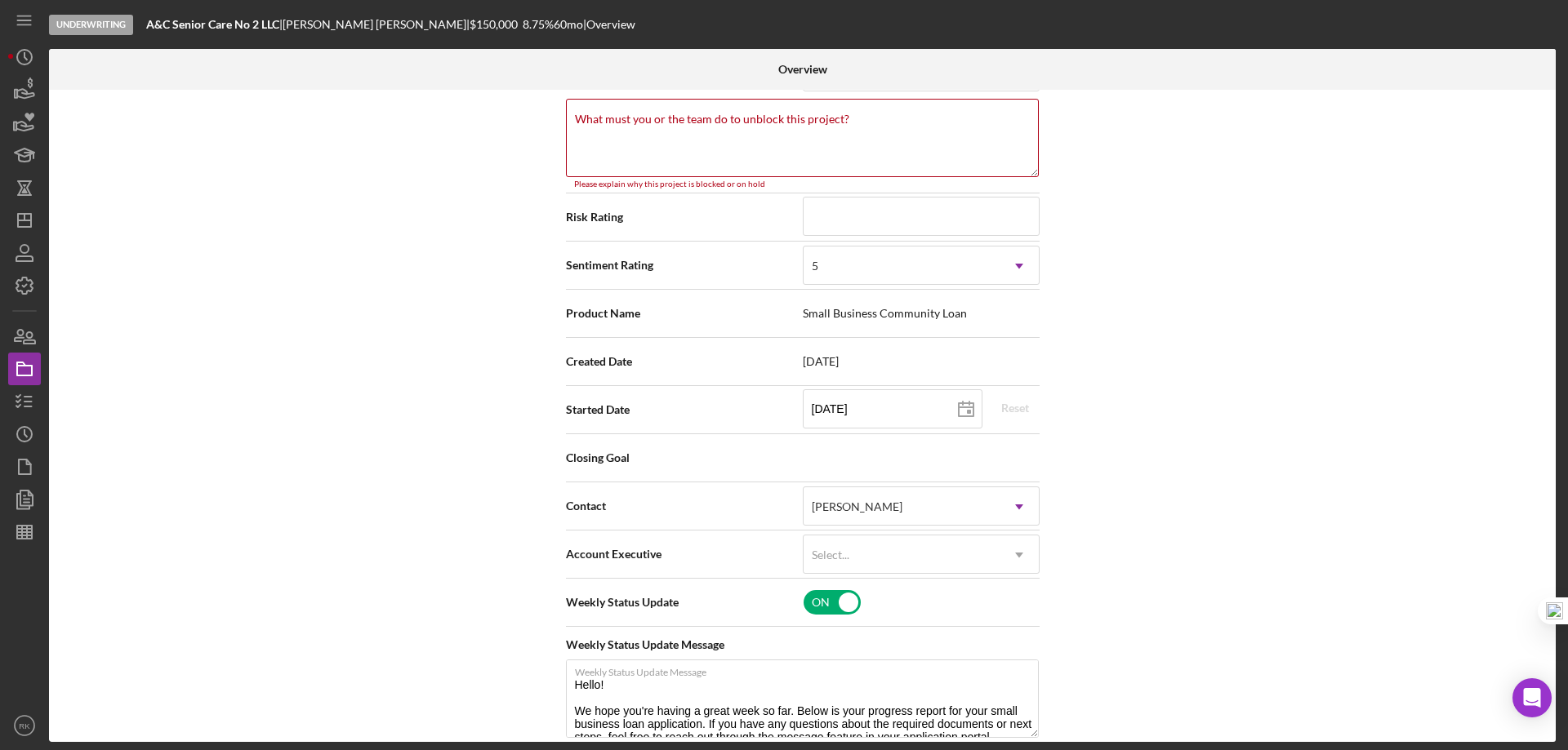
scroll to position [267, 0]
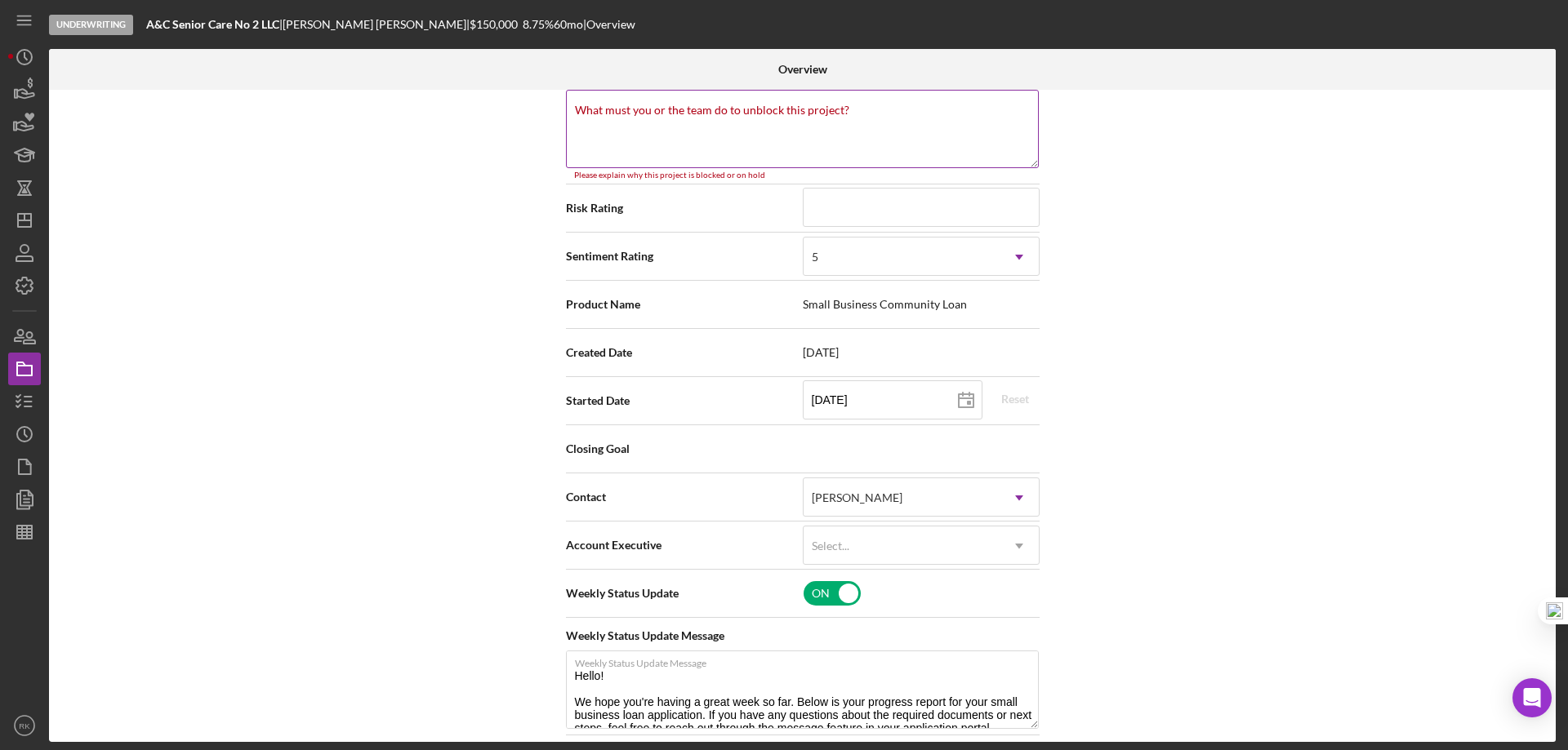
click at [613, 116] on label "What must you or the team do to unblock this project?" at bounding box center [712, 110] width 275 height 13
click at [613, 116] on textarea "What must you or the team do to unblock this project?" at bounding box center [802, 129] width 473 height 78
click at [610, 111] on label "What must you or the team do to unblock this project?" at bounding box center [712, 110] width 275 height 13
click at [610, 111] on textarea "What must you or the team do to unblock this project?" at bounding box center [802, 129] width 473 height 78
paste textarea "Pending 2024 Business Tax return 9/15"
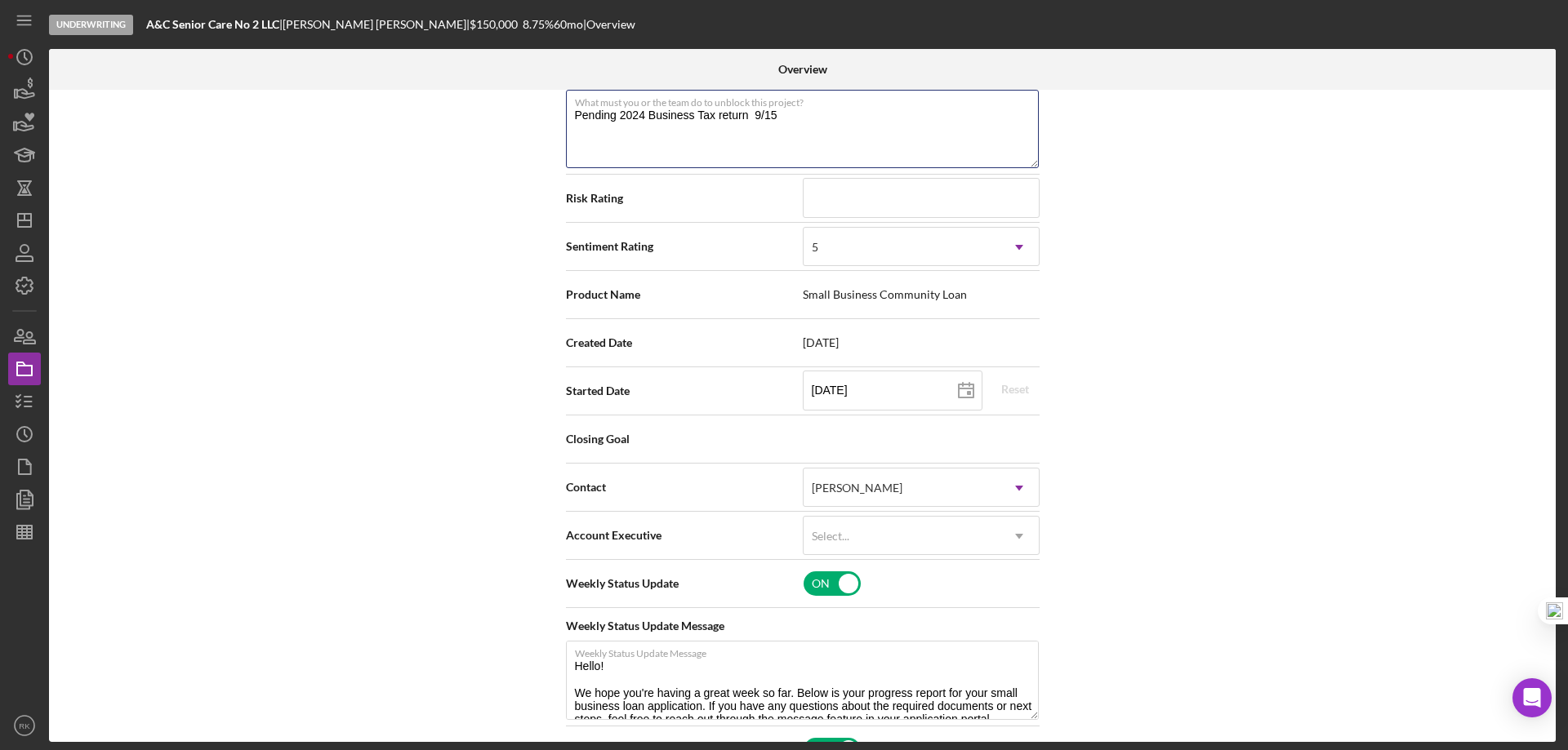
type textarea "Pending 2024 Business Tax return 9/15"
click at [1108, 300] on div "Internal Workflow Stage Underwriting Icon/Dropdown Arrow Archive (can unarchive…" at bounding box center [802, 416] width 1507 height 652
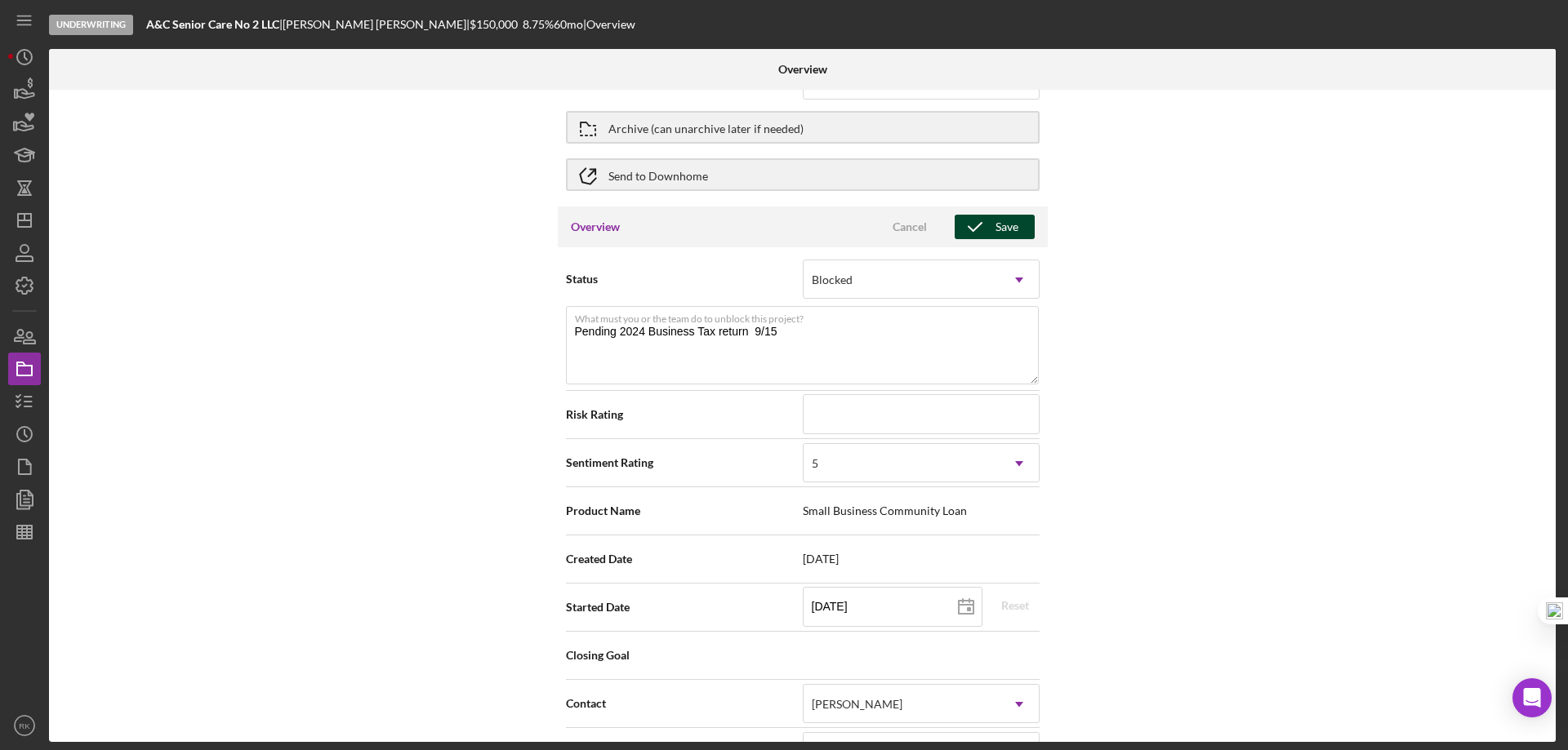
scroll to position [49, 0]
click at [1017, 224] on button "Save" at bounding box center [994, 227] width 80 height 25
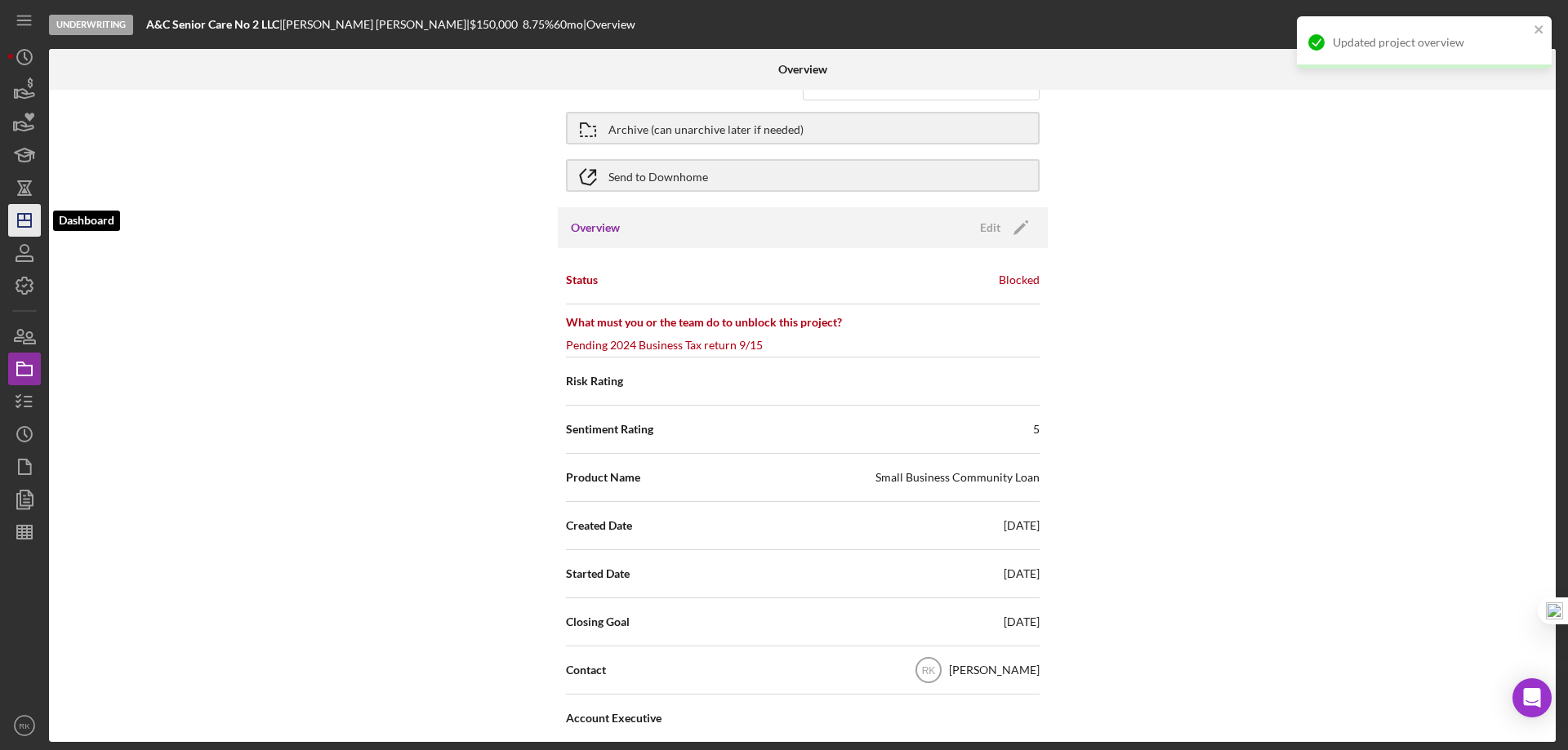
click at [26, 223] on icon "Icon/Dashboard" at bounding box center [24, 220] width 41 height 41
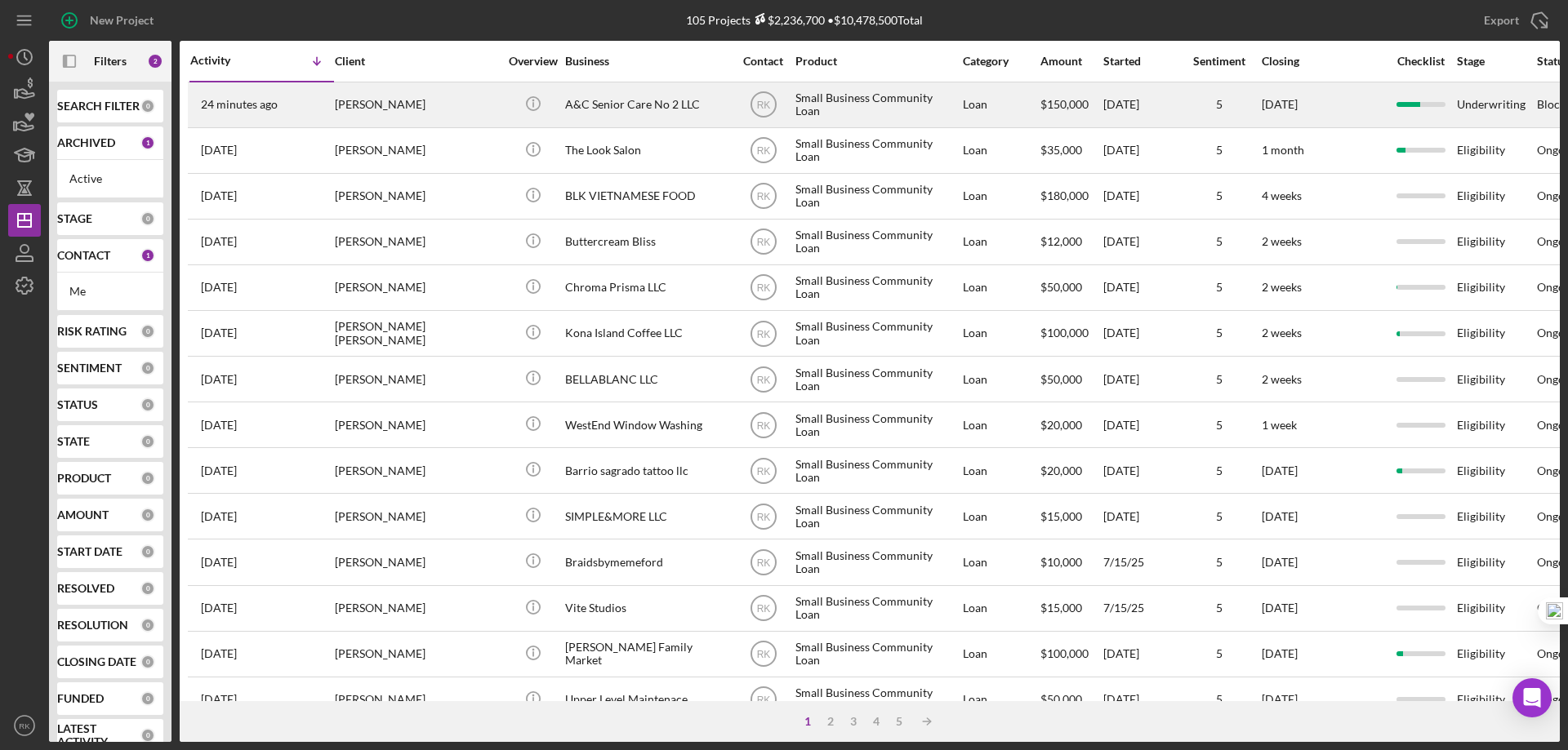
click at [601, 106] on div "A&C Senior Care No 2 LLC" at bounding box center [646, 105] width 164 height 44
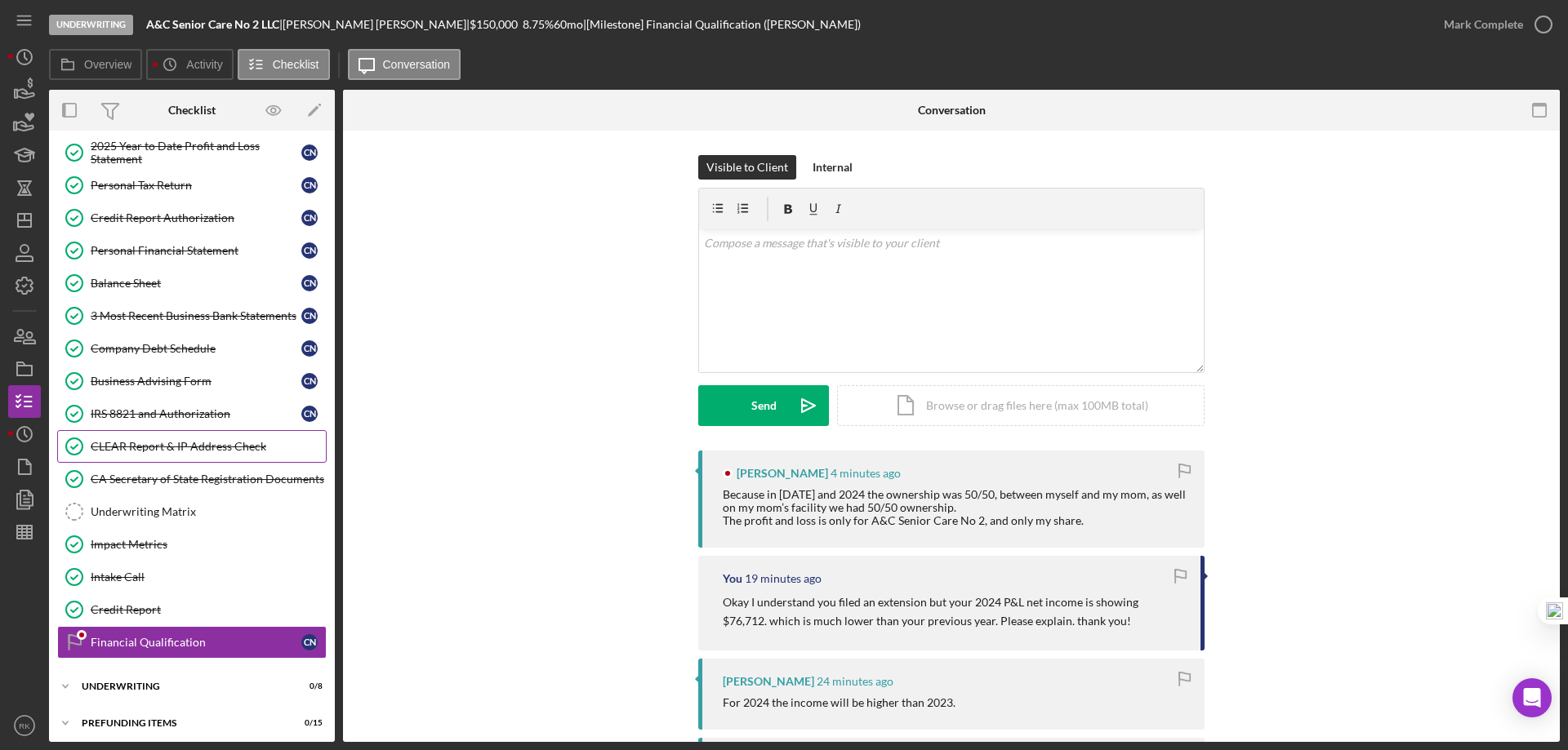
scroll to position [208, 0]
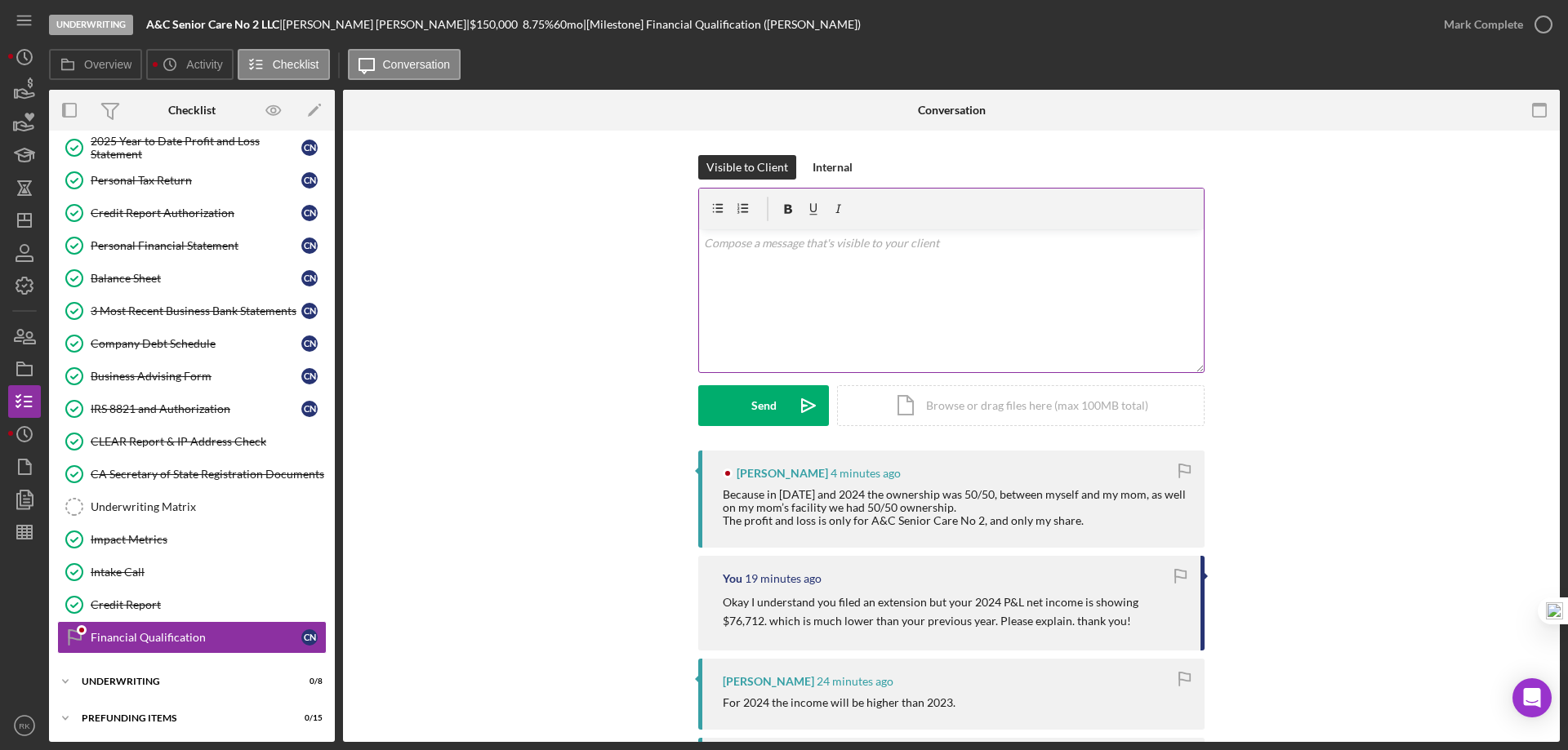
click at [738, 271] on div "v Color teal Color pink Remove color Add row above Add row below Add column bef…" at bounding box center [951, 300] width 504 height 143
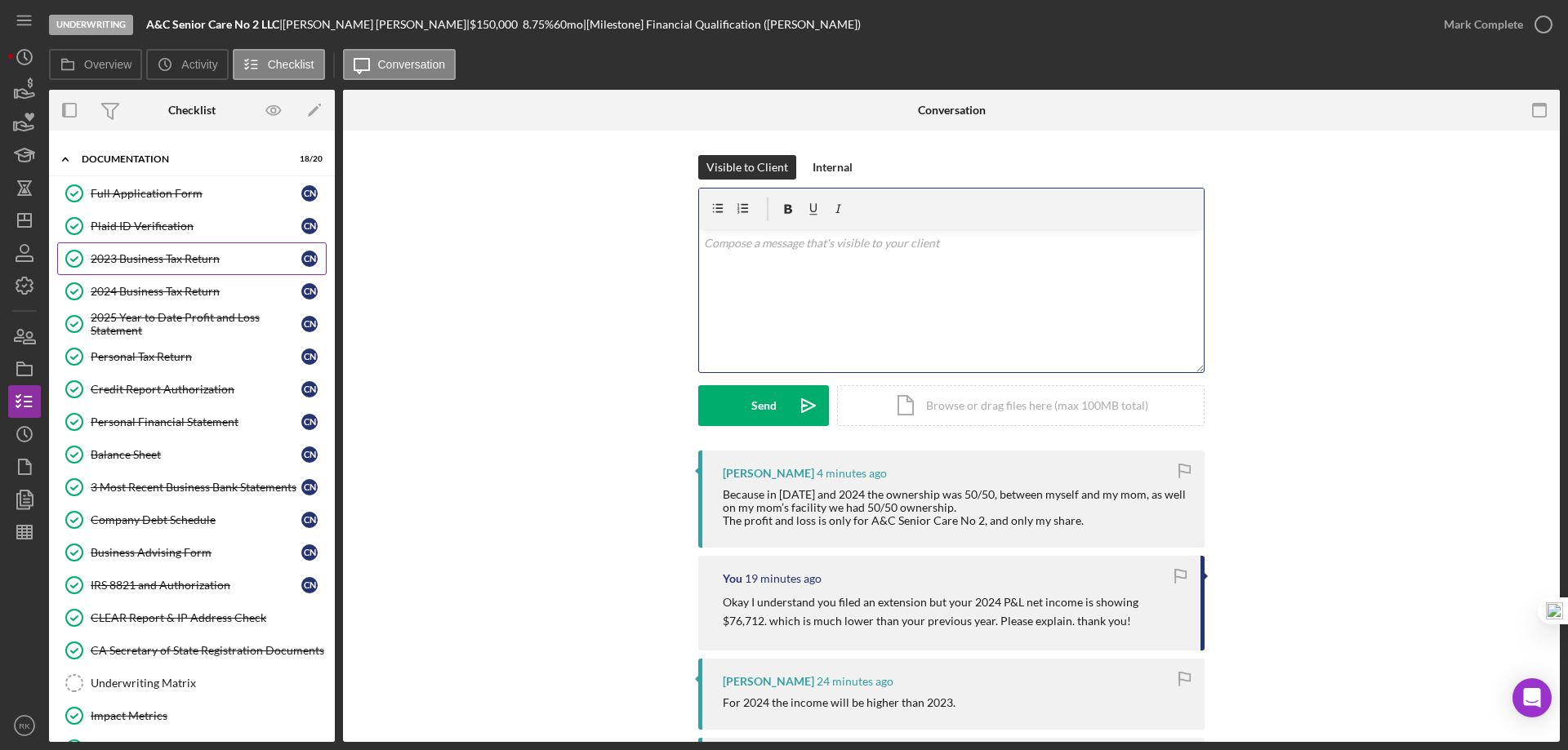
scroll to position [0, 0]
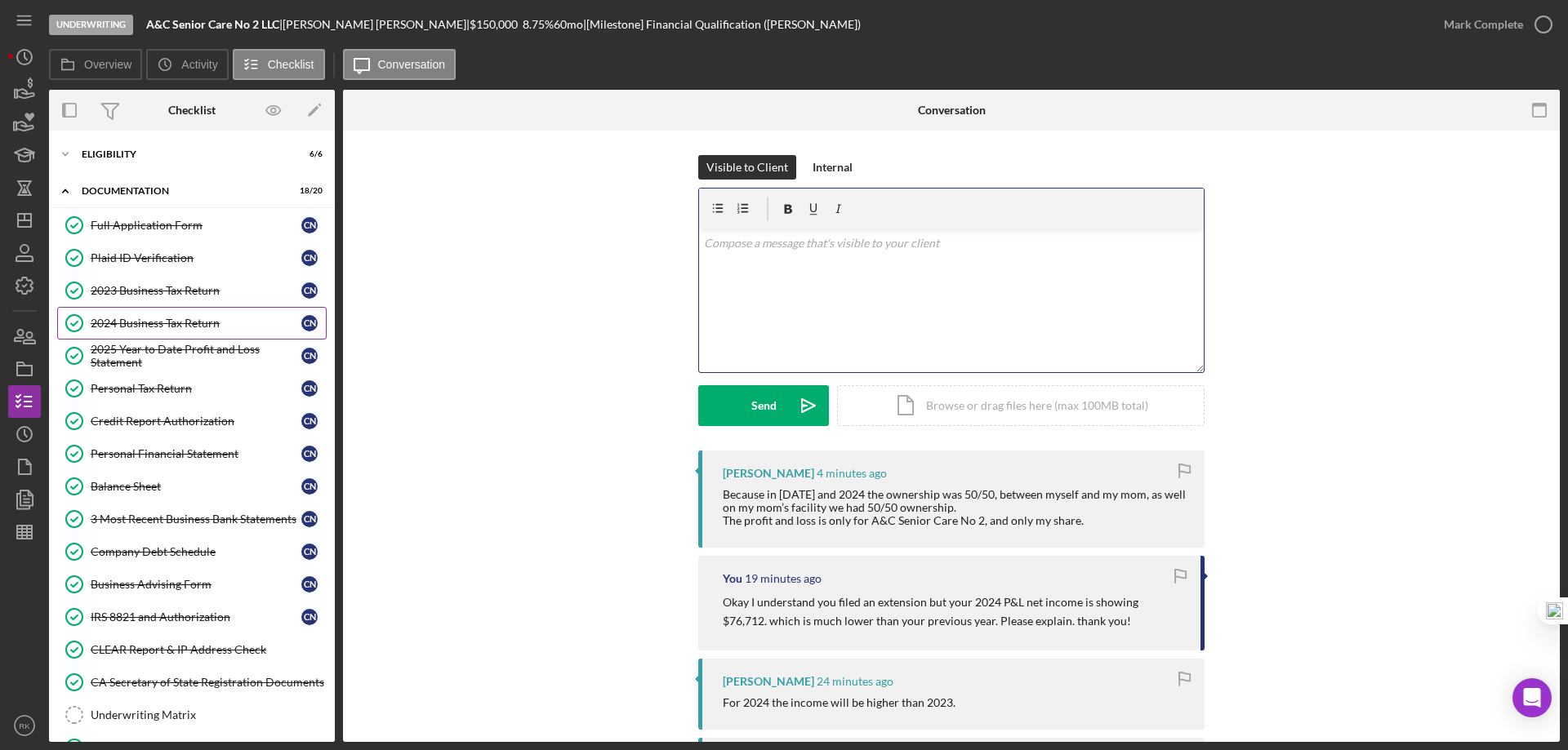
click at [177, 326] on div "2024 Business Tax Return" at bounding box center [195, 323] width 211 height 13
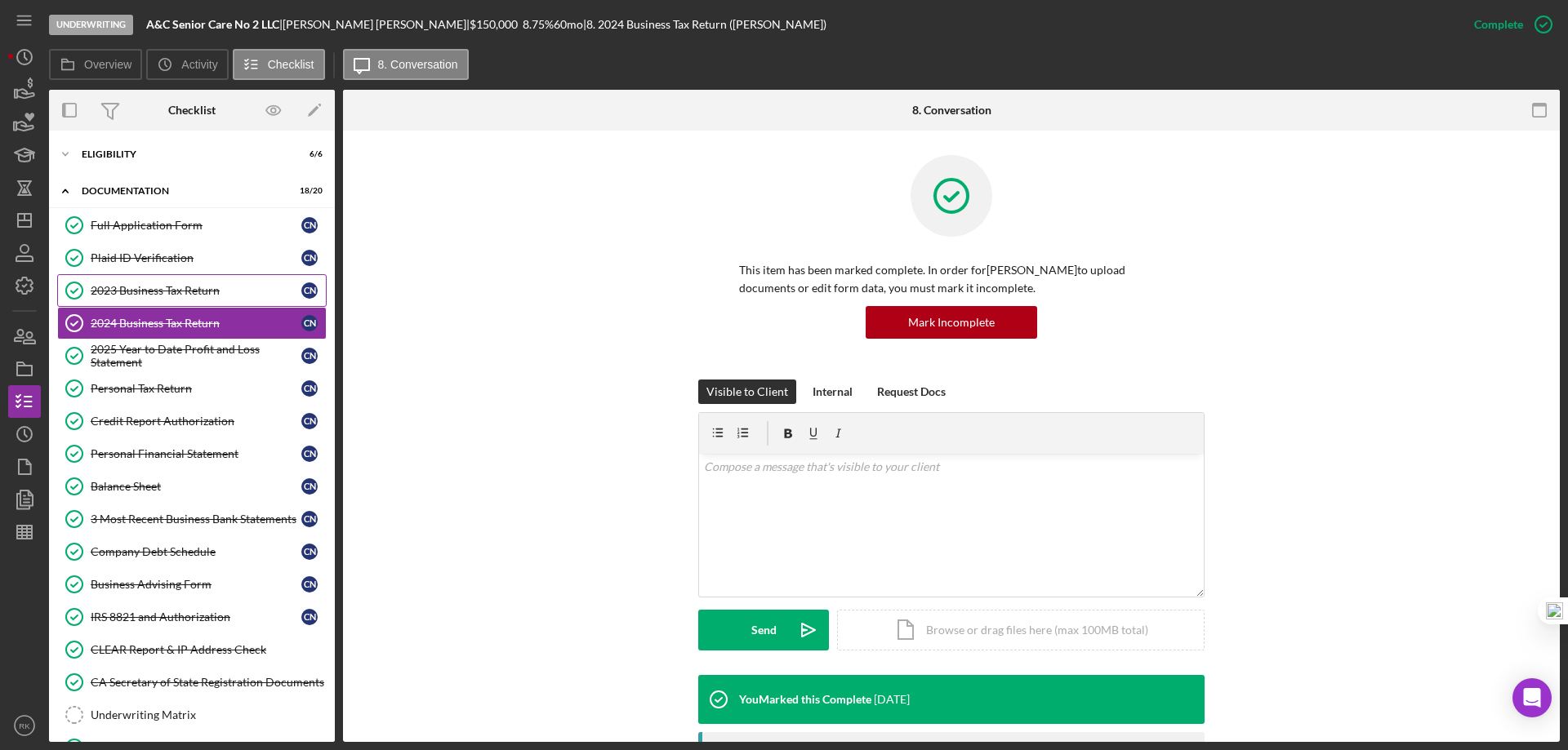
click at [172, 282] on link "2023 Business Tax Return 2023 Business Tax Return C N" at bounding box center [192, 290] width 270 height 33
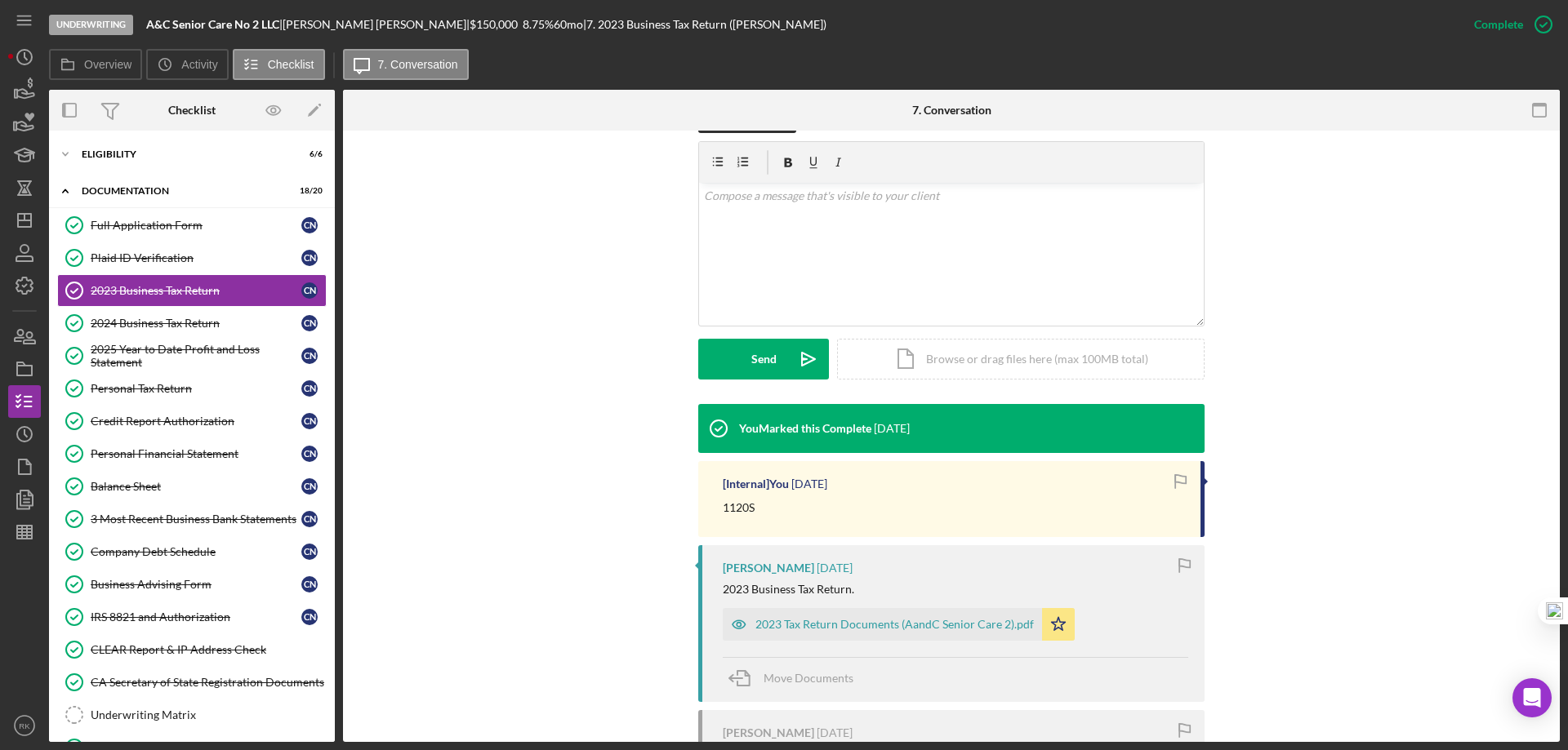
scroll to position [271, 0]
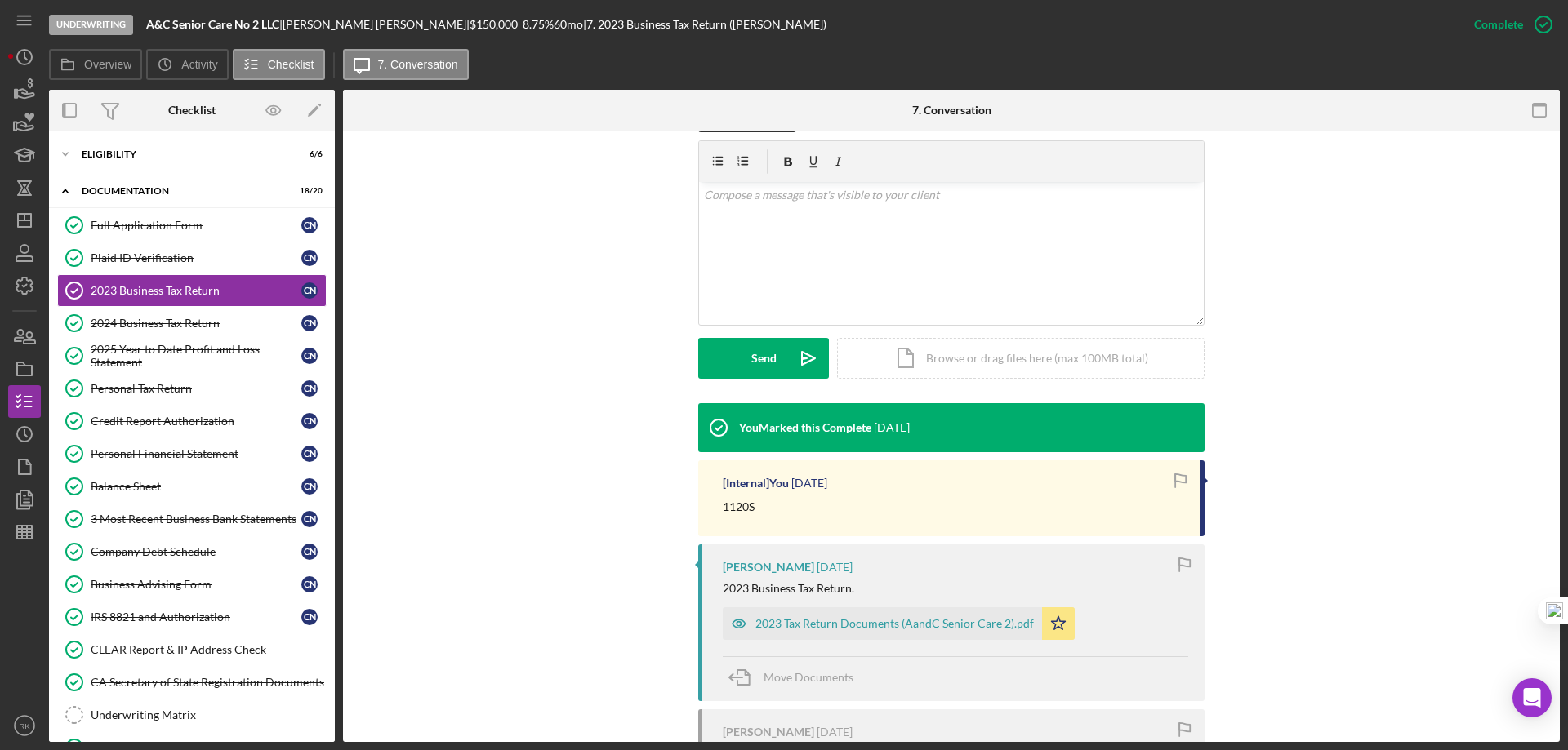
click at [831, 626] on div "2023 Tax Return Documents (AandC Senior Care 2).pdf" at bounding box center [894, 623] width 279 height 13
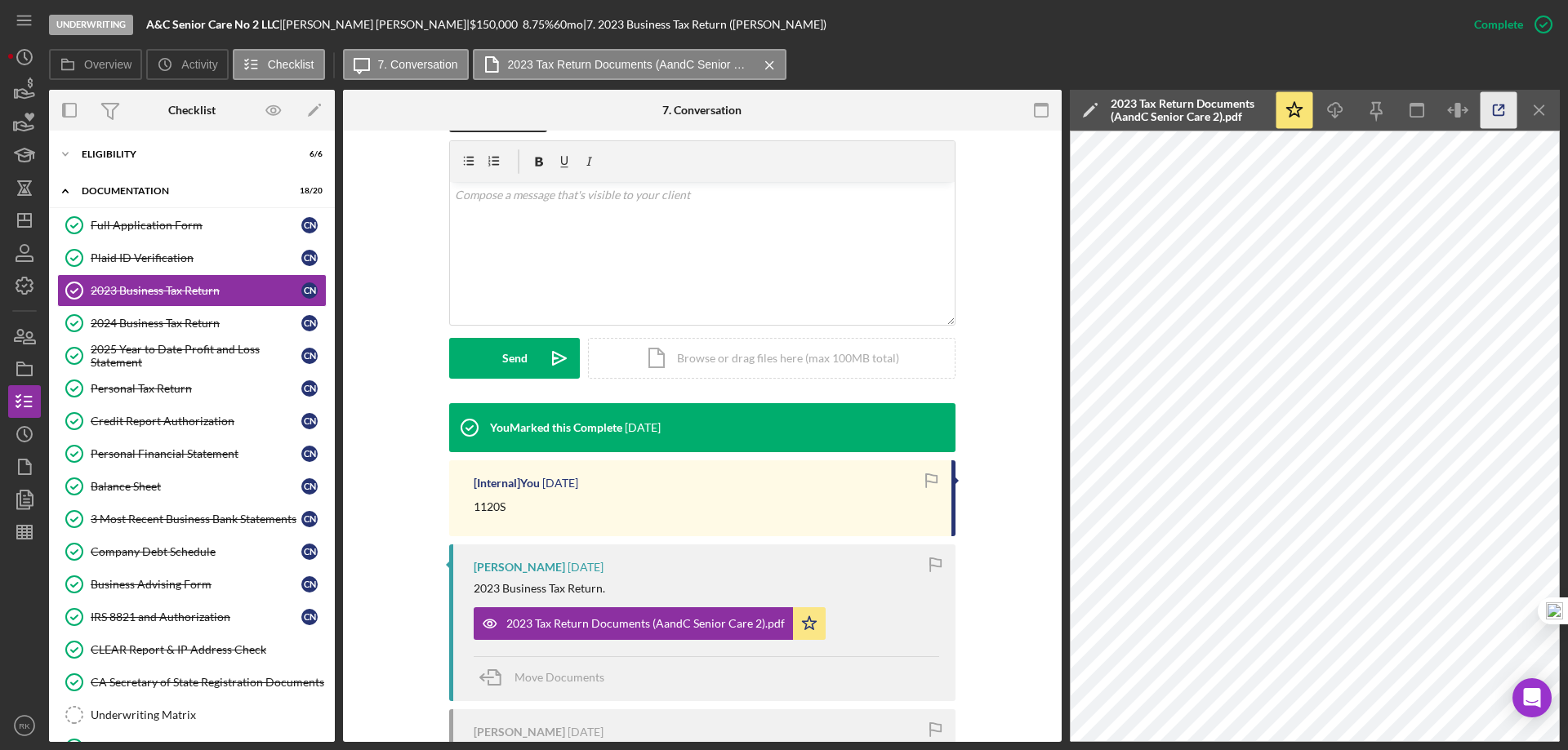
click at [1494, 106] on icon "button" at bounding box center [1499, 110] width 11 height 11
click at [153, 328] on div "2024 Business Tax Return" at bounding box center [195, 323] width 211 height 13
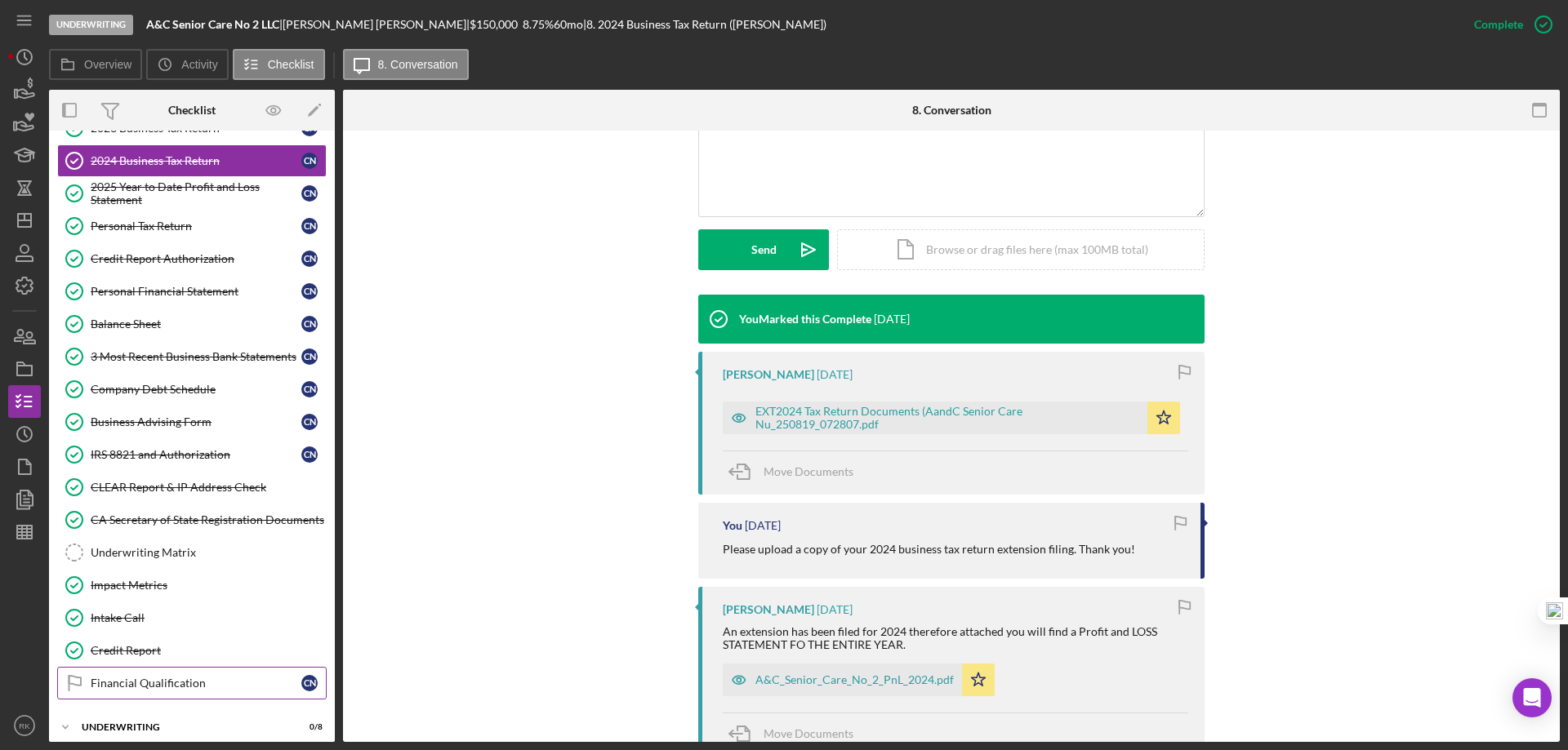
scroll to position [163, 0]
click at [174, 681] on div "Financial Qualification" at bounding box center [195, 682] width 211 height 13
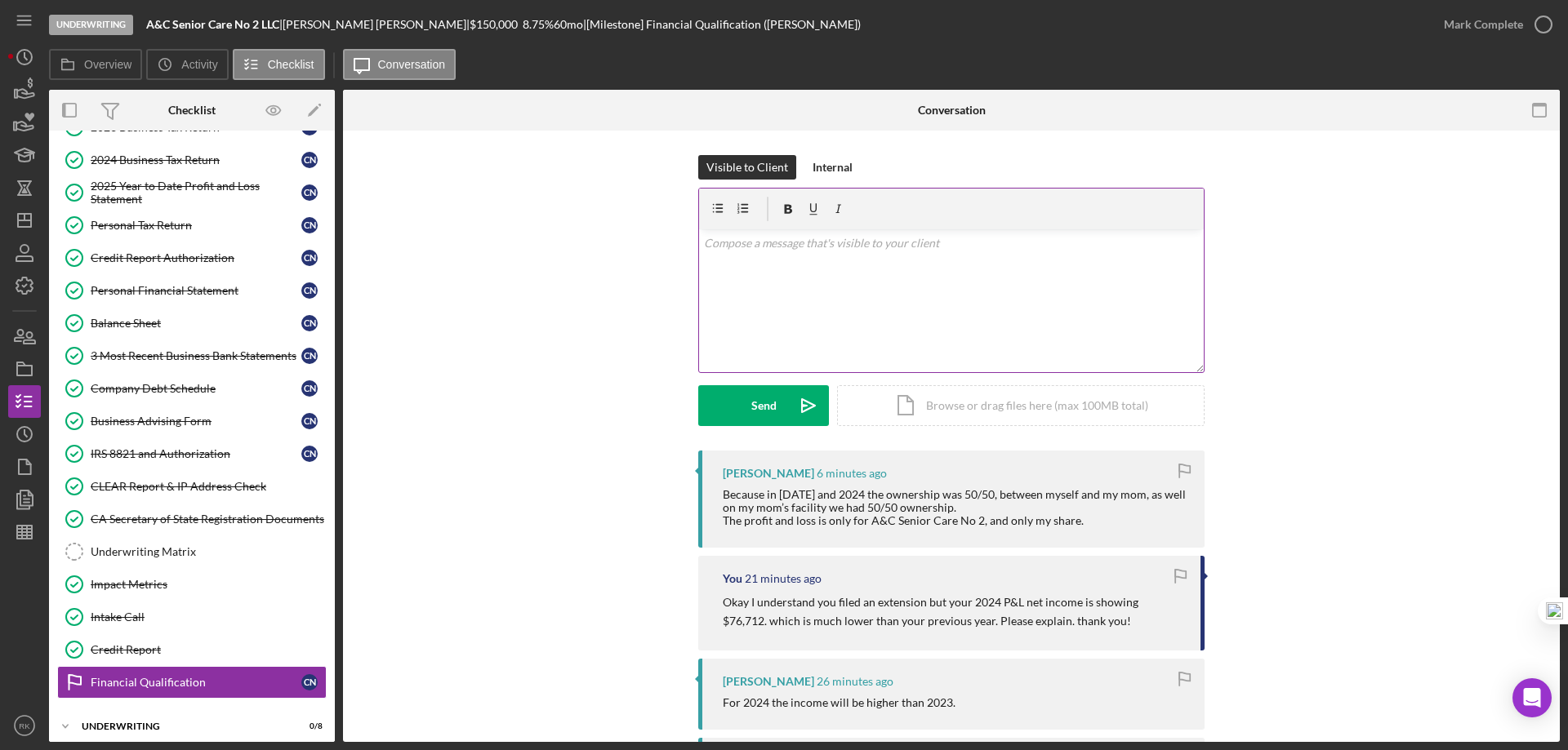
click at [736, 260] on div "v Color teal Color pink Remove color Add row above Add row below Add column bef…" at bounding box center [951, 300] width 504 height 143
click at [759, 248] on p "So for 2024, you will be filing 100% Ownership without your mom correct?" at bounding box center [952, 243] width 496 height 18
drag, startPoint x: 845, startPoint y: 243, endPoint x: 871, endPoint y: 243, distance: 26.0
click at [871, 243] on p "So for 2024 filing, you will be filing 100% Ownership without your mom correct?" at bounding box center [952, 243] width 496 height 18
click at [873, 296] on div "v Color teal Color pink Remove color Add row above Add row below Add column bef…" at bounding box center [951, 300] width 504 height 143
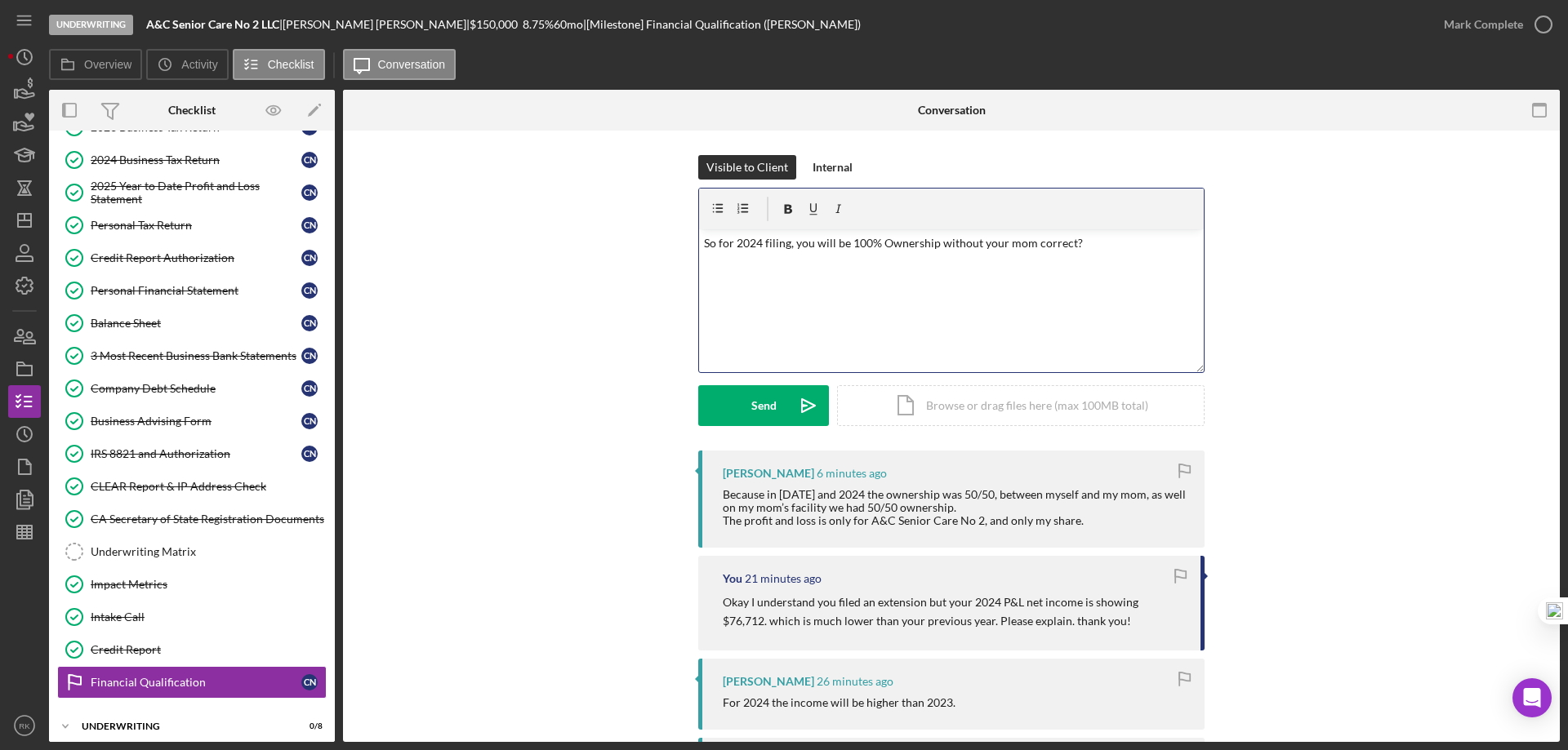
click at [961, 264] on div "v Color teal Color pink Remove color Add row above Add row below Add column bef…" at bounding box center [951, 300] width 504 height 143
click at [1077, 242] on p "So for 2024 filing, you will be 100% Ownership without your mom correct?" at bounding box center [952, 243] width 496 height 18
click at [1026, 243] on p "So for 2024 filing, you will be 100% Ownership without your mom correct?" at bounding box center [952, 243] width 496 height 18
click at [979, 267] on p "You also said you have an appointment for this Monday. Can you please sent me a…" at bounding box center [952, 274] width 496 height 37
click at [891, 289] on p "You also said you have an appointment for this Monday. Will you be able to sent…" at bounding box center [952, 274] width 496 height 37
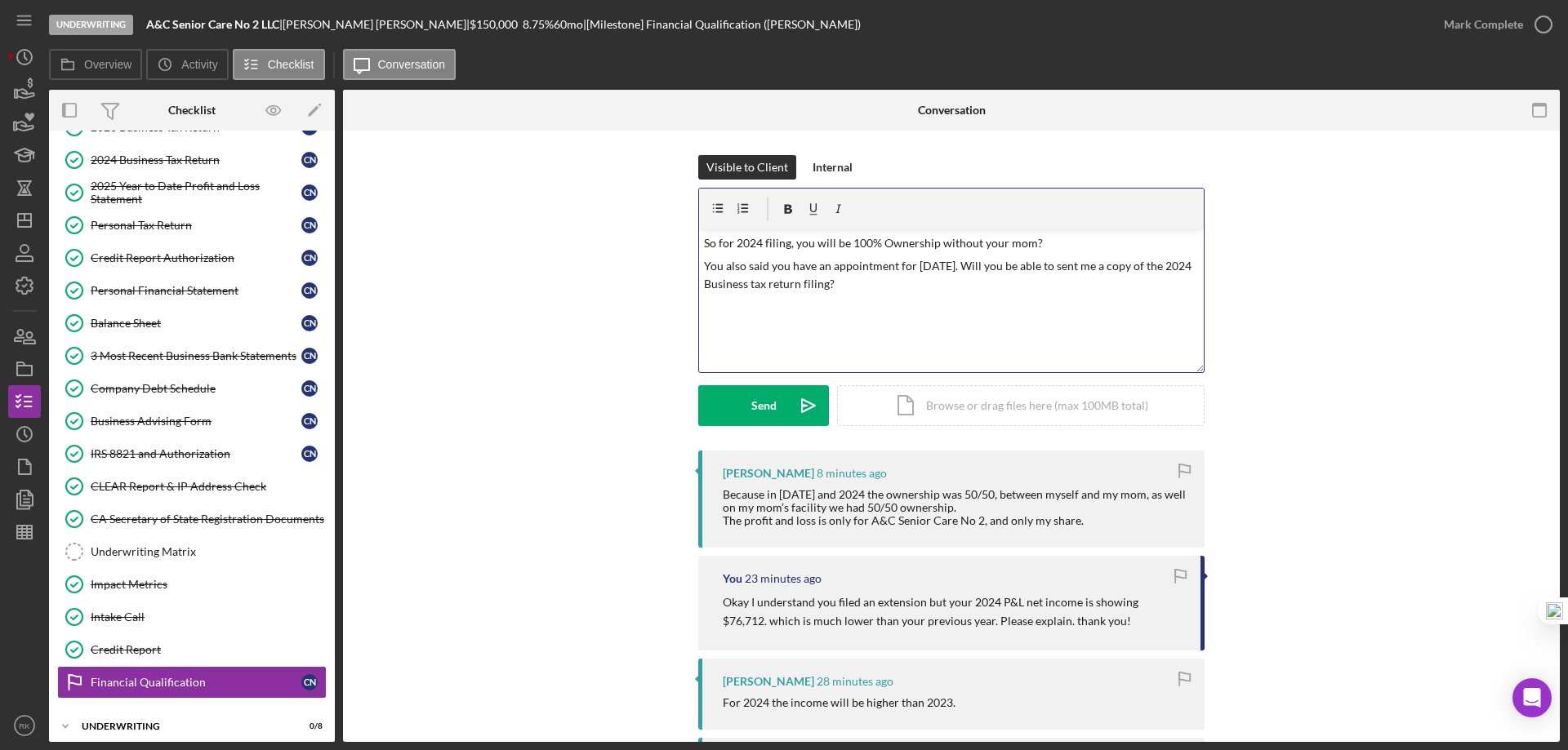
click at [934, 242] on p "So for 2024 filing, you will be 100% Ownership without your mom?" at bounding box center [952, 243] width 496 height 18
click at [1171, 245] on p "So for 2024 filing, you will be 100% Ownership for A&C Senior Care No 2, withou…" at bounding box center [952, 243] width 496 height 18
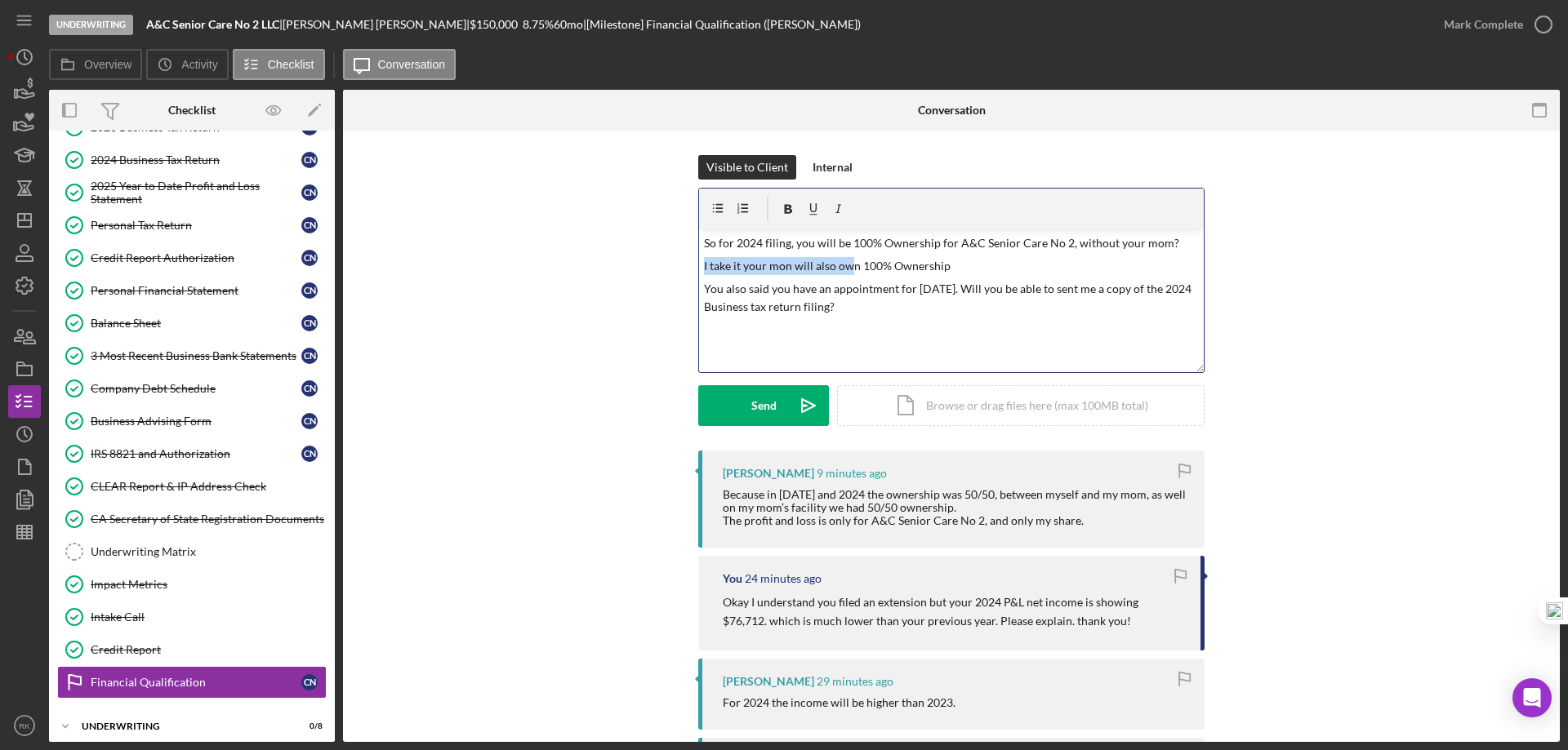
drag, startPoint x: 700, startPoint y: 268, endPoint x: 848, endPoint y: 267, distance: 148.0
click at [848, 263] on div "v Color teal Color pink Remove color Add row above Add row below Add column bef…" at bounding box center [951, 300] width 504 height 143
drag, startPoint x: 915, startPoint y: 264, endPoint x: 854, endPoint y: 262, distance: 61.0
click at [854, 262] on p "And will your mom own 100% Ownership" at bounding box center [952, 266] width 496 height 18
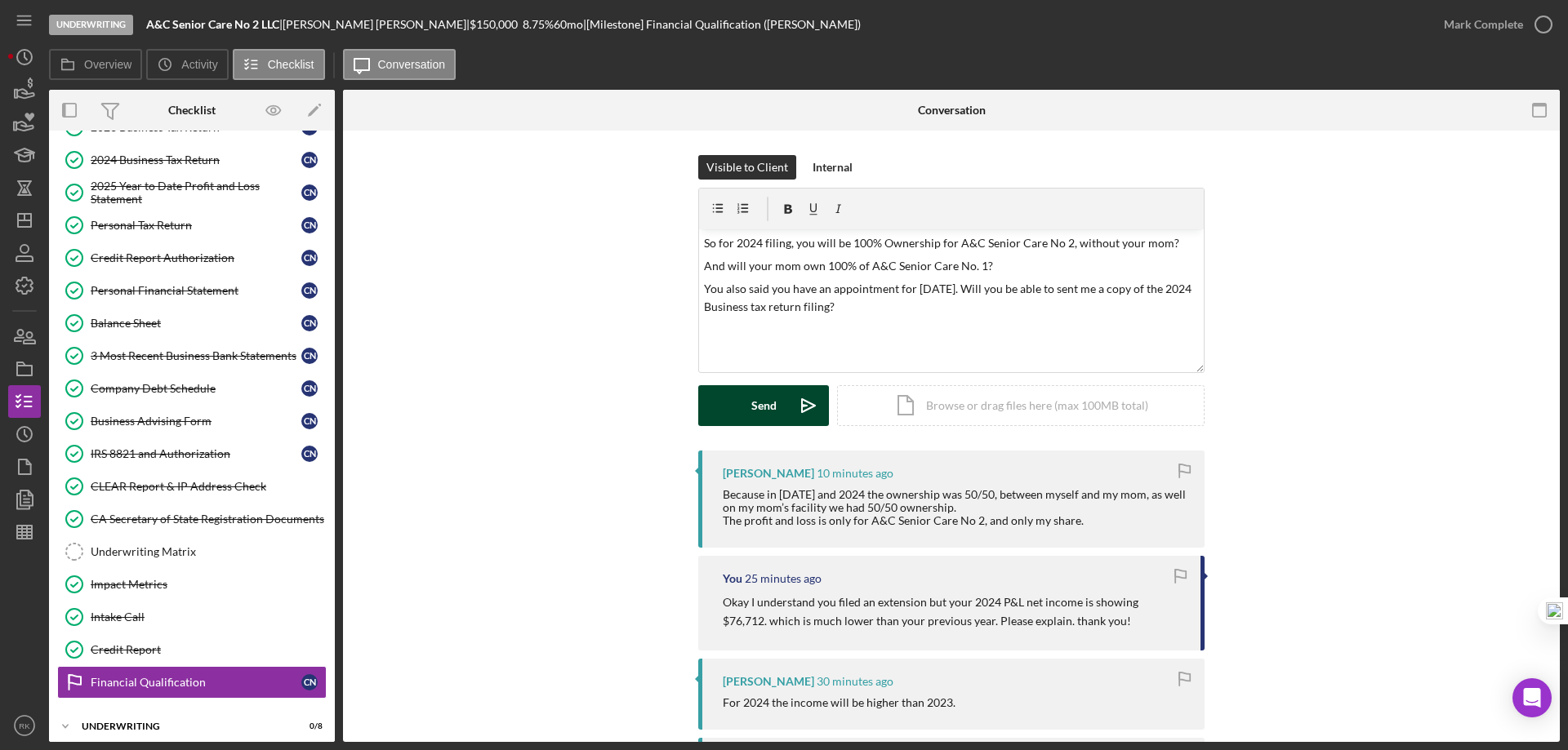
click at [788, 405] on icon "Icon/icon-invite-send" at bounding box center [808, 405] width 41 height 41
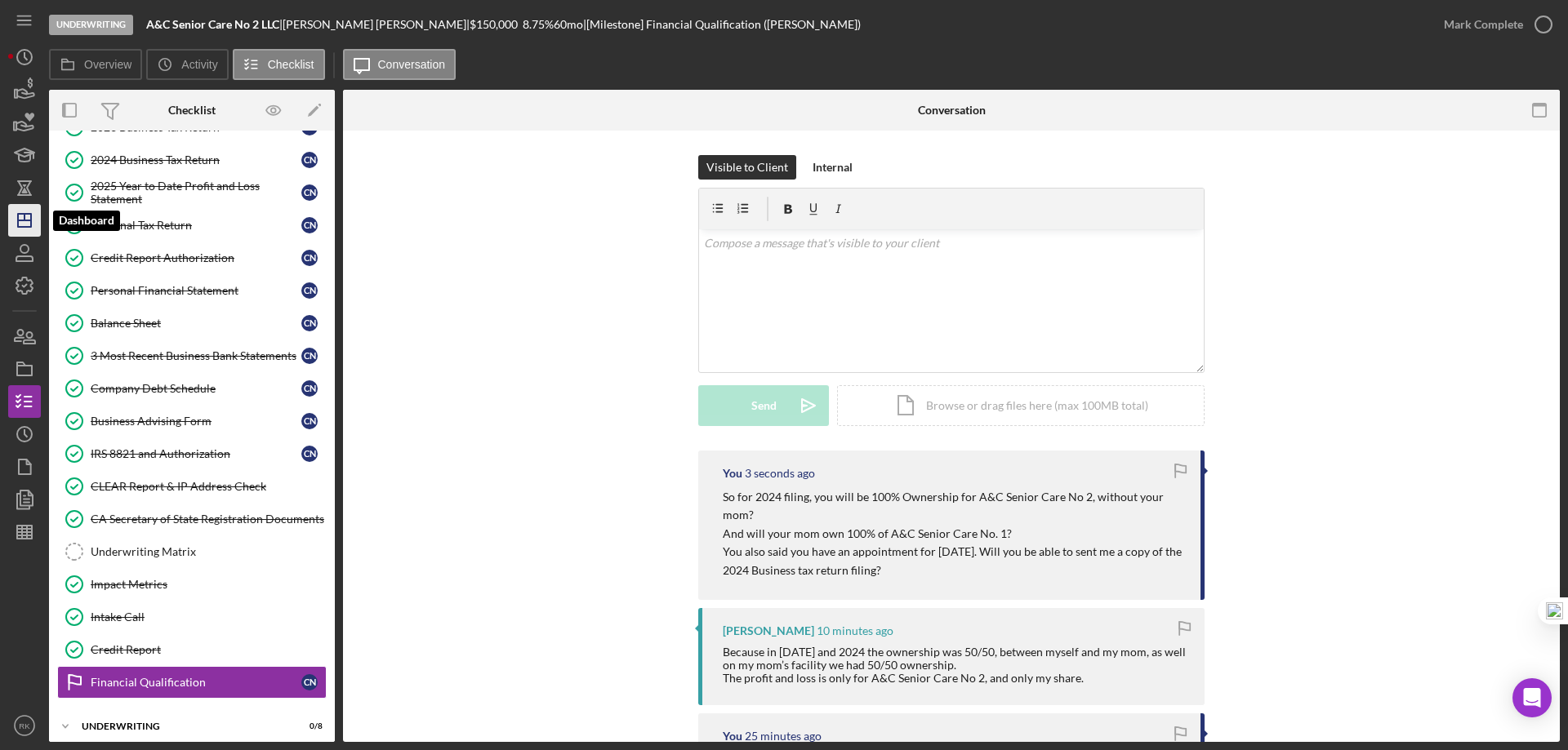
click at [26, 227] on polygon "button" at bounding box center [24, 220] width 13 height 13
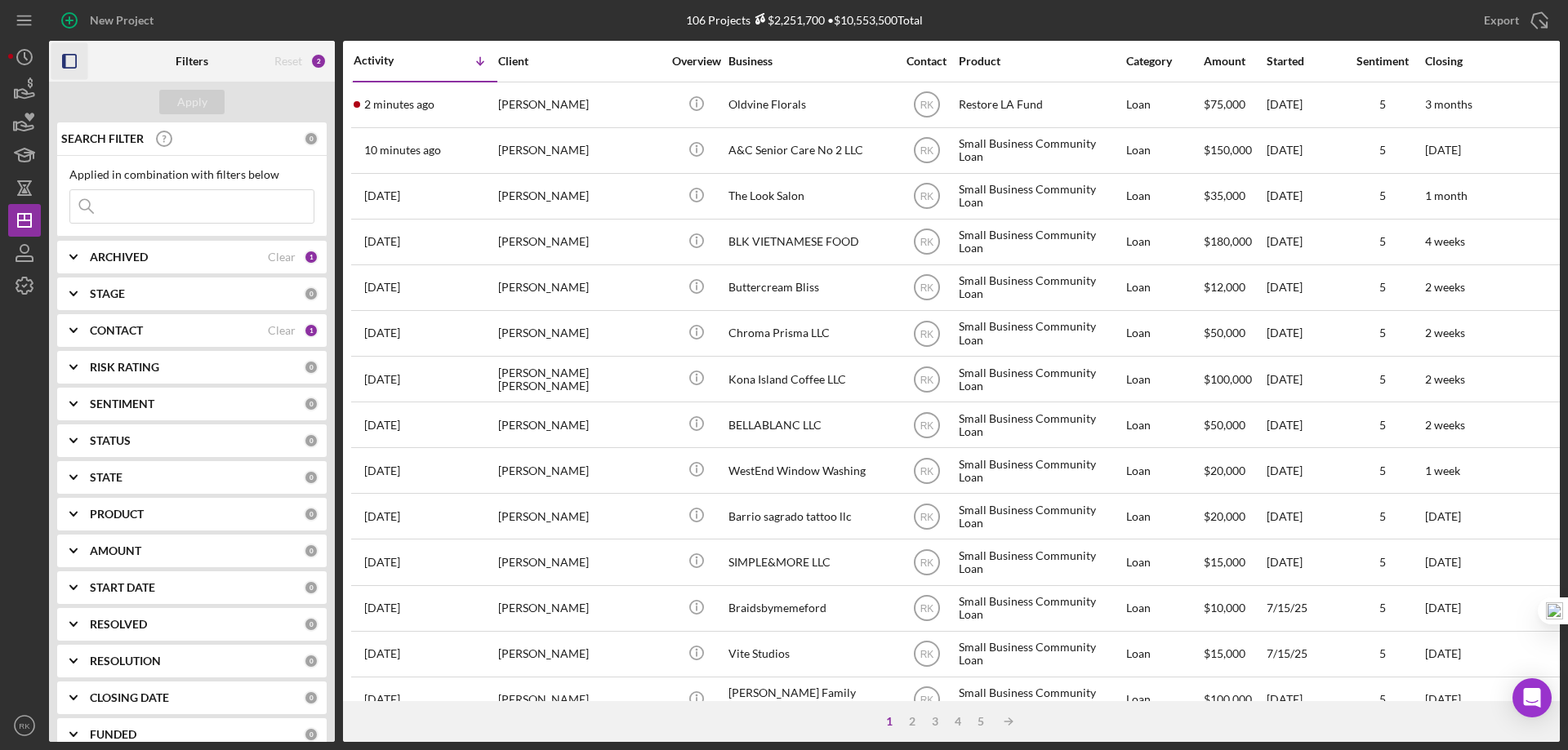
click at [69, 60] on icon "button" at bounding box center [69, 61] width 37 height 37
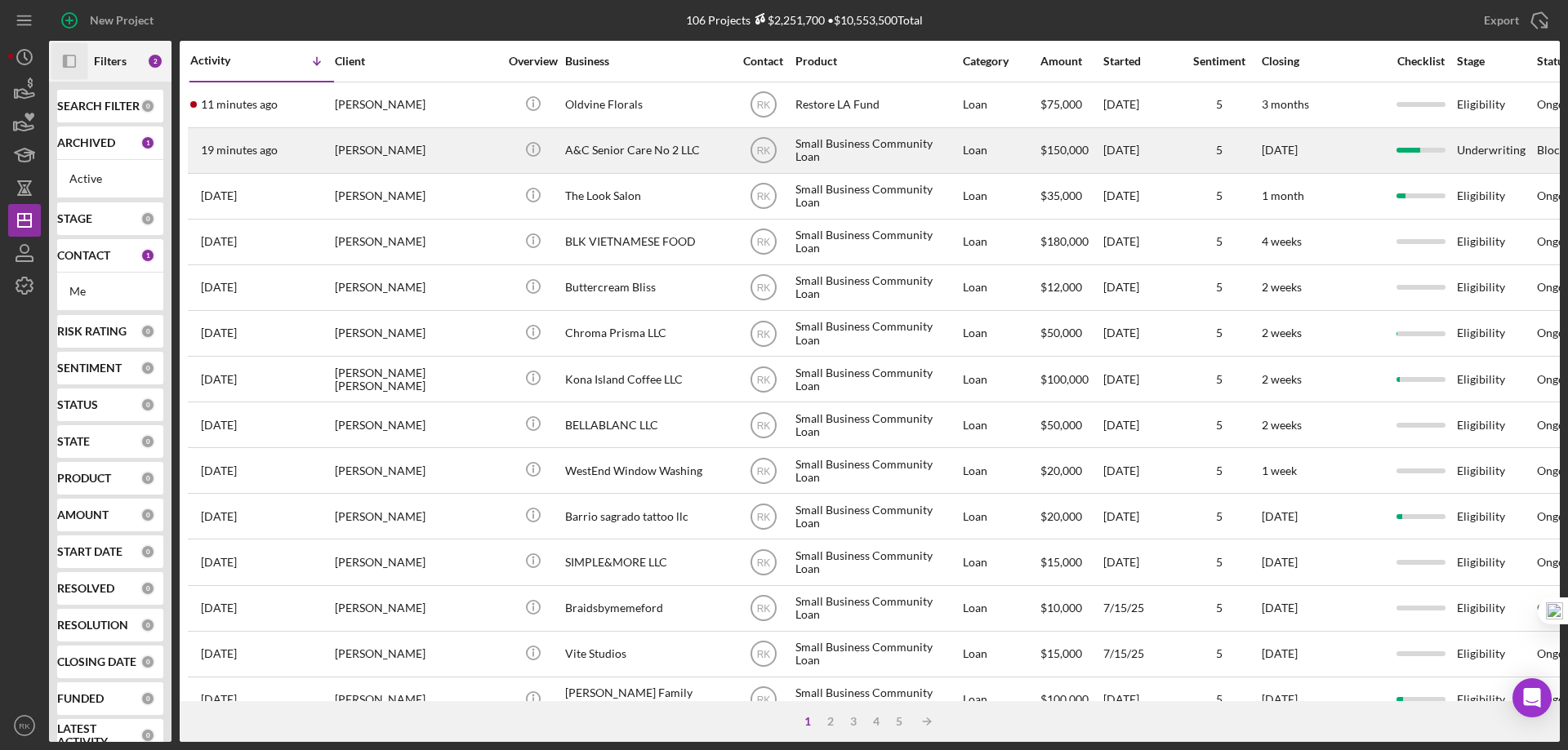
click at [598, 154] on div "A&C Senior Care No 2 LLC" at bounding box center [646, 151] width 164 height 44
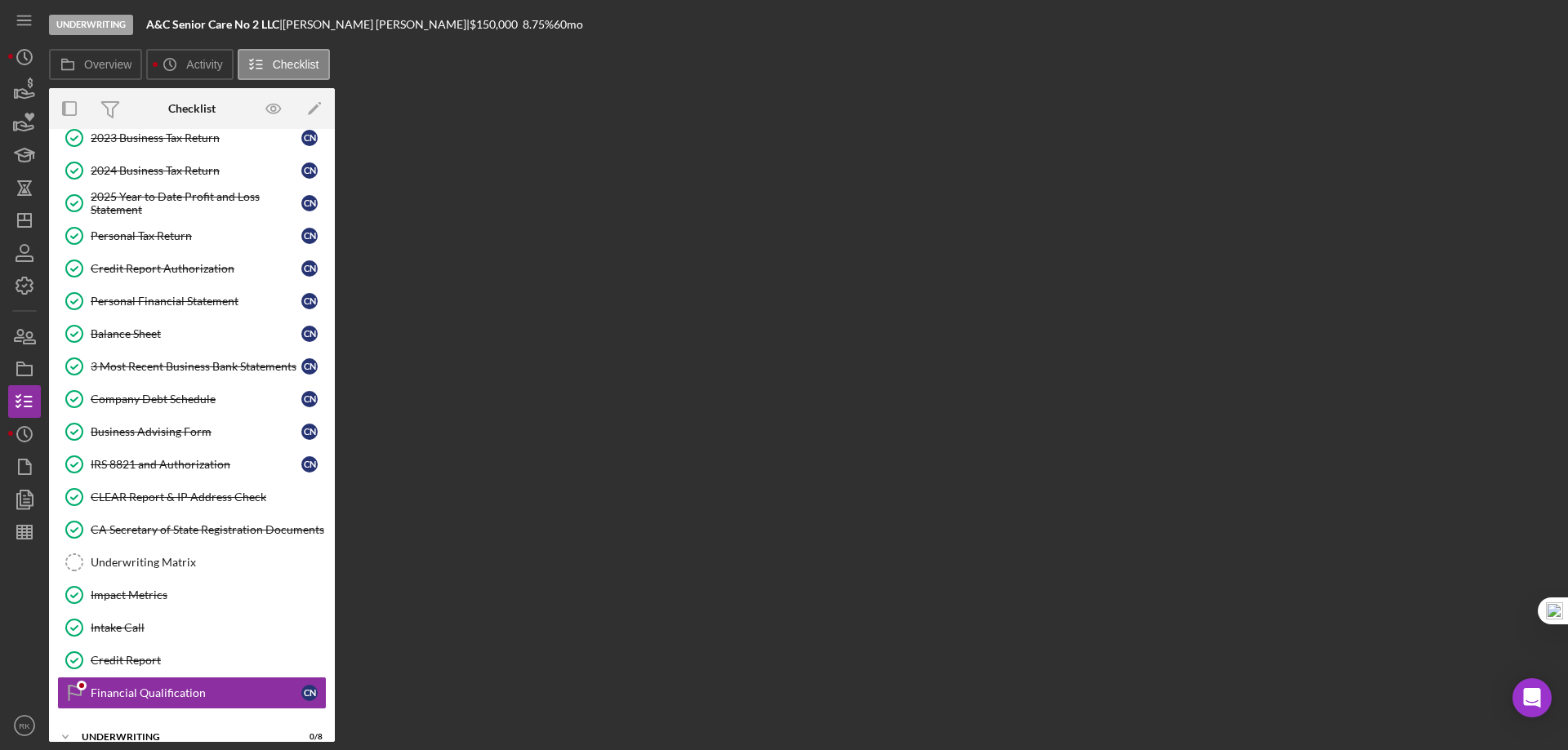
scroll to position [208, 0]
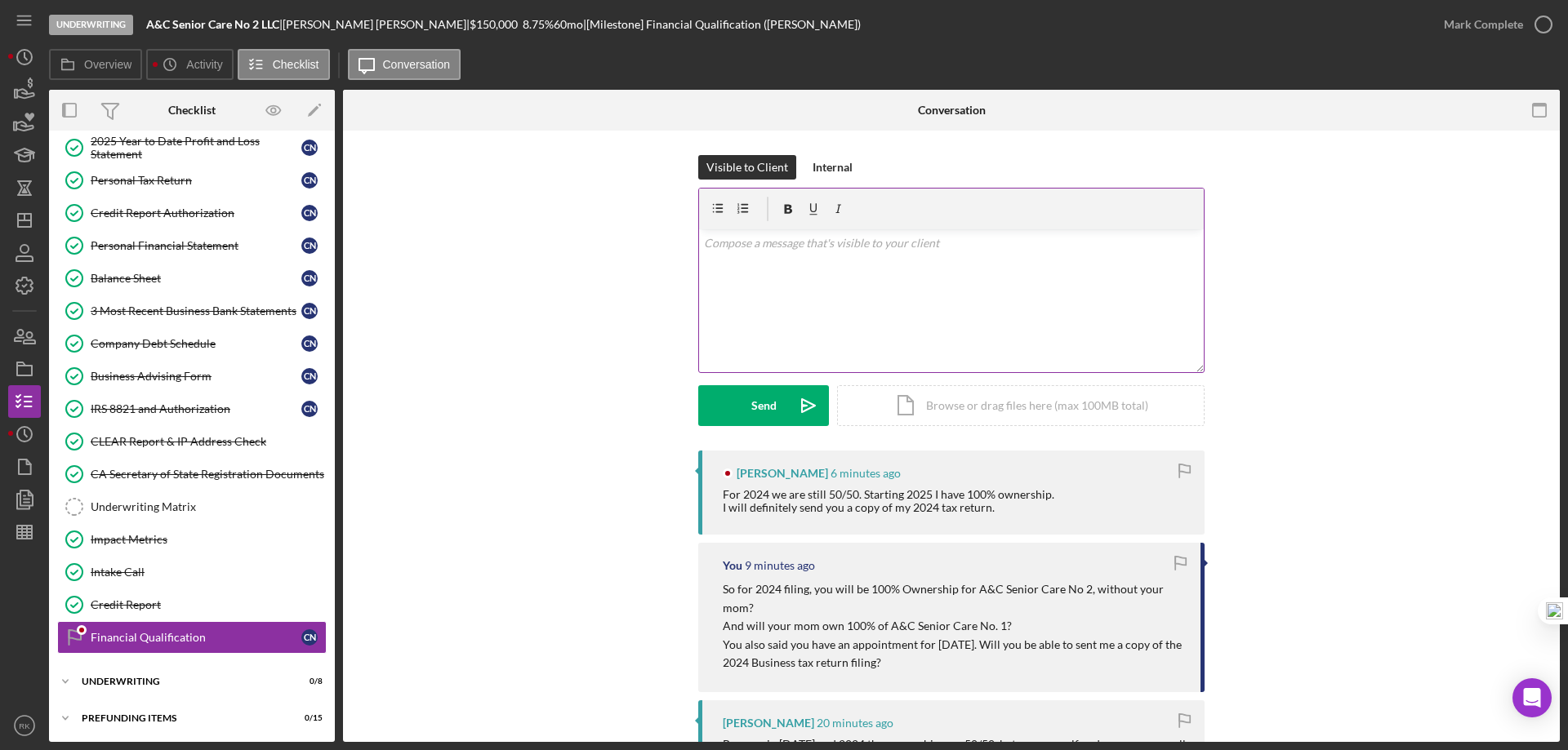
click at [737, 257] on div "v Color teal Color pink Remove color Add row above Add row below Add column bef…" at bounding box center [951, 300] width 504 height 143
click at [824, 243] on p "Alright, I will wait for you 2024 tax return" at bounding box center [952, 243] width 496 height 18
click at [862, 241] on p "Alright, I will wait for your 2024 tax return" at bounding box center [952, 243] width 496 height 18
click at [984, 241] on p "Alright, I will wait for your 2024 business tax return" at bounding box center [952, 243] width 496 height 18
click at [996, 242] on p "Alright, I will wait for your 2024 business tax return before my conversation" at bounding box center [952, 243] width 496 height 18
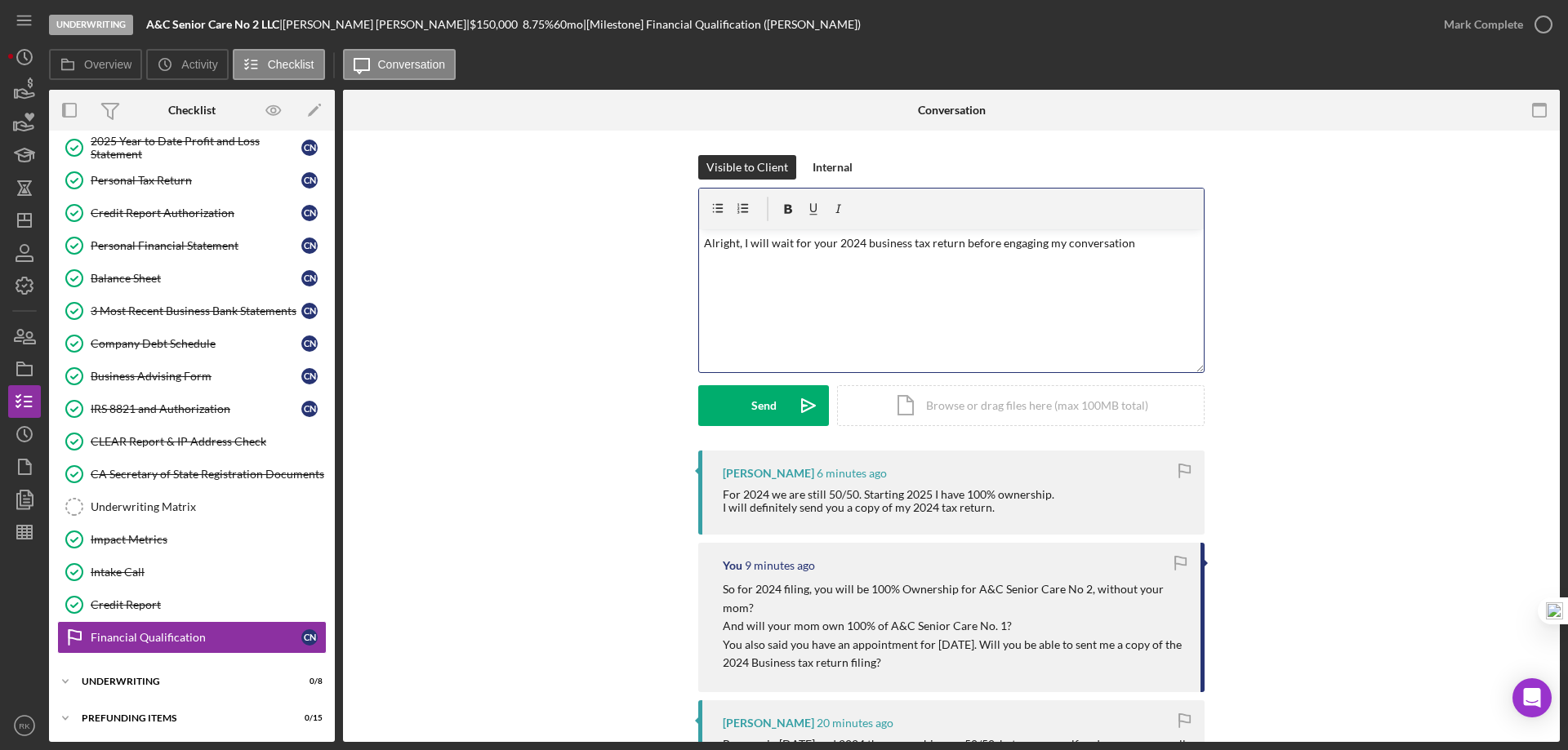
click at [1125, 239] on p "Alright, I will wait for your 2024 business tax return before engaging my conve…" at bounding box center [952, 243] width 496 height 18
click at [1012, 300] on div "v Color teal Color pink Remove color Add row above Add row below Add column bef…" at bounding box center [951, 300] width 504 height 143
click at [959, 242] on p "Alright, I will wait for your 2024 business tax return before engaging my conve…" at bounding box center [952, 252] width 496 height 37
click at [1040, 302] on div "v Color teal Color pink Remove color Add row above Add row below Add column bef…" at bounding box center [951, 300] width 504 height 143
drag, startPoint x: 1069, startPoint y: 243, endPoint x: 1101, endPoint y: 243, distance: 32.0
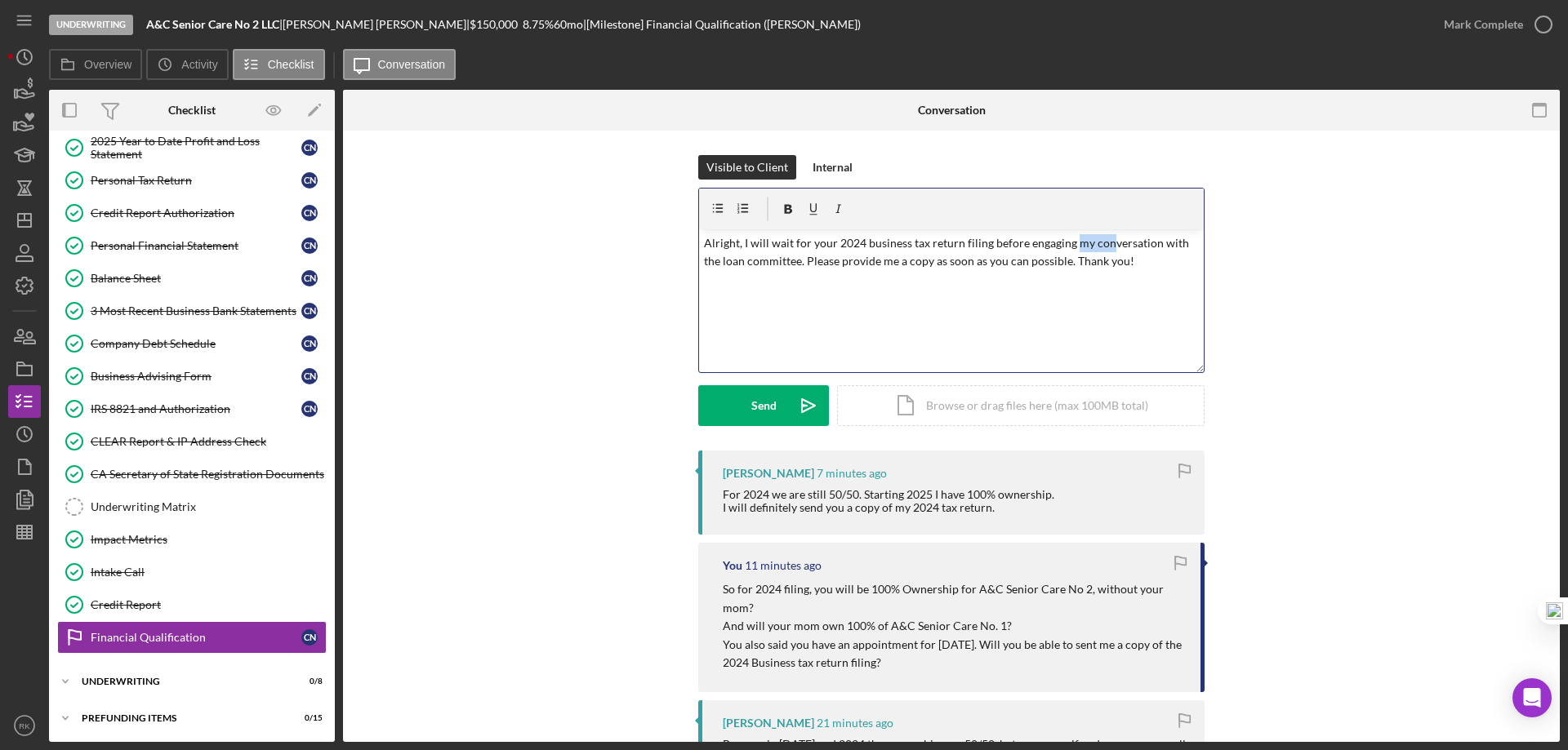
click at [1101, 243] on p "Alright, I will wait for your 2024 business tax return filing before engaging m…" at bounding box center [952, 252] width 496 height 37
drag, startPoint x: 1022, startPoint y: 244, endPoint x: 1176, endPoint y: 245, distance: 154.0
click at [1176, 245] on p "Alright, I will wait for your 2024 business tax return filing before engaging m…" at bounding box center [952, 252] width 496 height 37
click at [797, 264] on p "Alright, I will wait for your 2024 business tax return filing before presenting…" at bounding box center [952, 252] width 496 height 37
click at [836, 310] on div "v Color teal Color pink Remove color Add row above Add row below Add column bef…" at bounding box center [951, 300] width 504 height 143
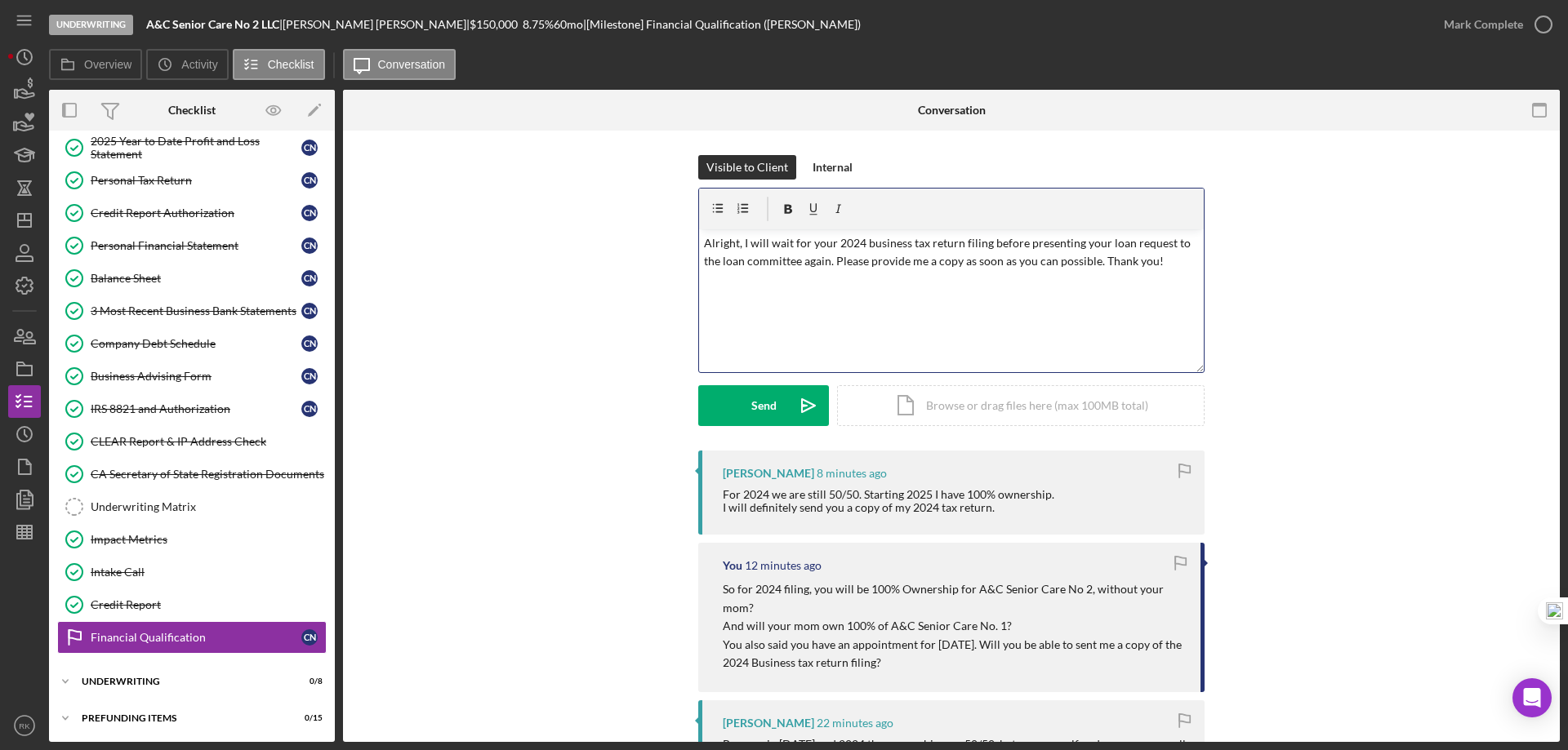
click at [1089, 262] on p "Alright, I will wait for your 2024 business tax return filing before presenting…" at bounding box center [952, 252] width 496 height 37
click at [1096, 260] on p "Alright, I will wait for your 2024 business tax return filing before presenting…" at bounding box center [952, 261] width 496 height 54
click at [1094, 259] on p "Alright, I will wait for your 2024 business tax return filing before presenting…" at bounding box center [952, 261] width 496 height 54
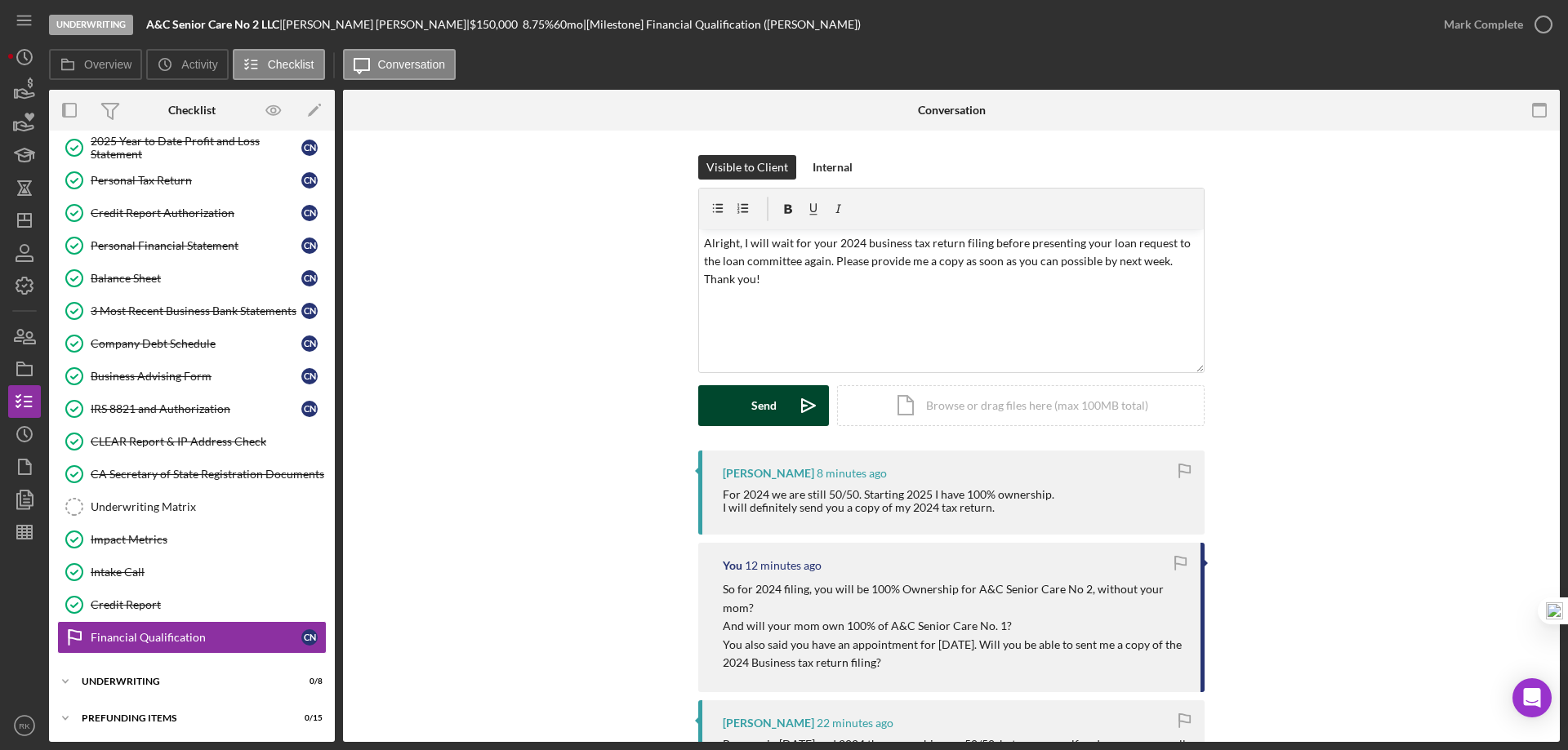
click at [771, 400] on div "Send" at bounding box center [764, 405] width 26 height 41
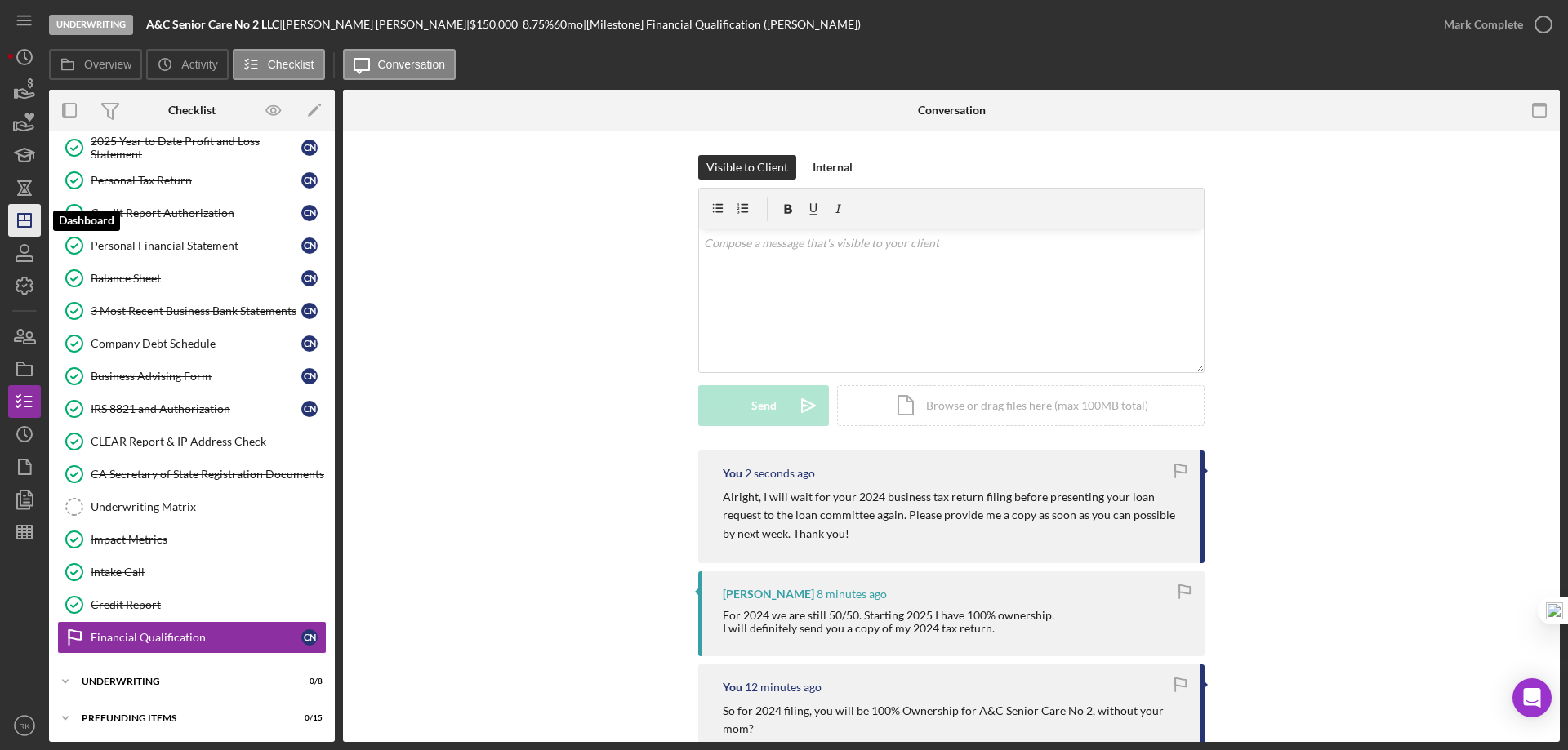
click at [27, 225] on icon "Icon/Dashboard" at bounding box center [24, 220] width 41 height 41
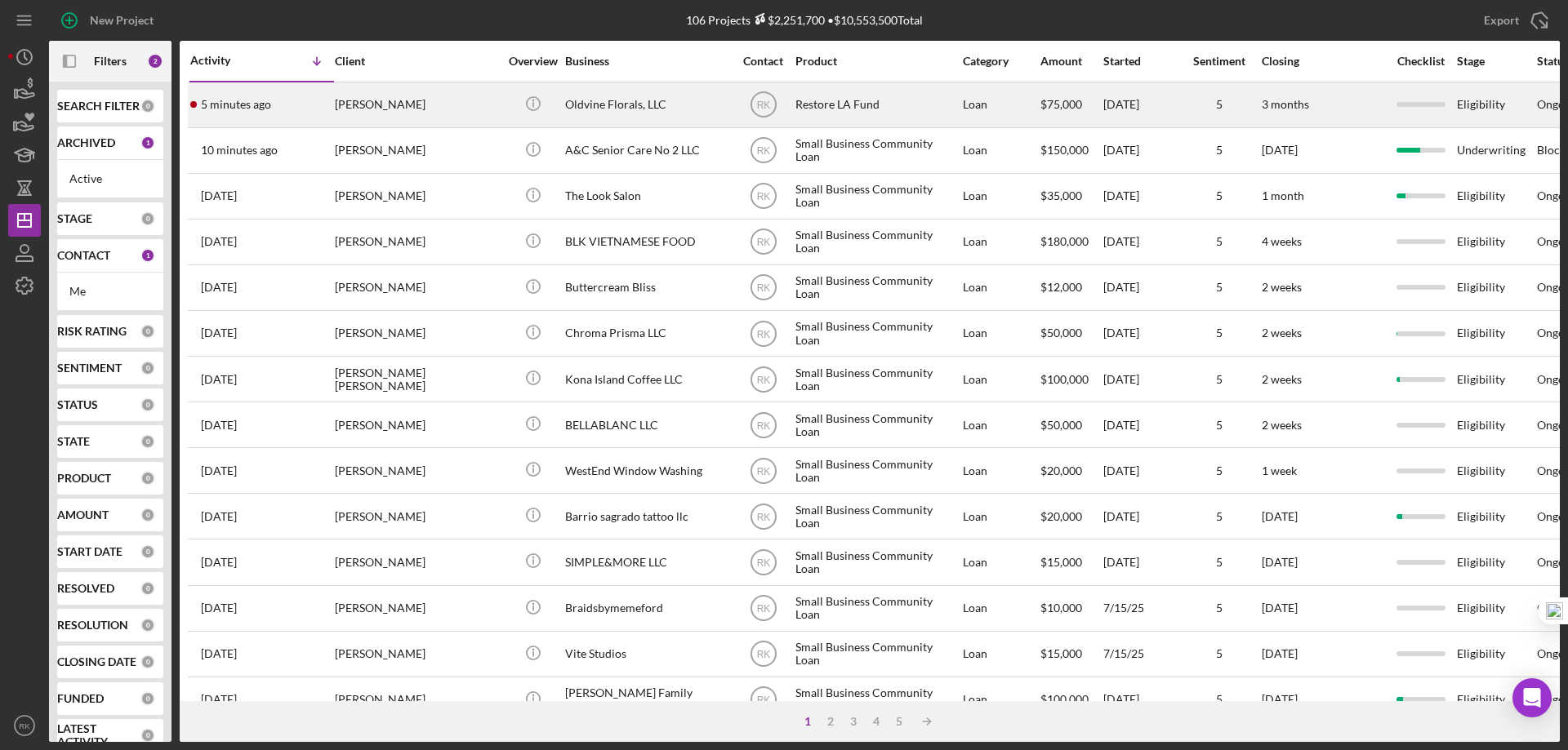
click at [644, 109] on div "Oldvine Florals, LLC" at bounding box center [646, 105] width 164 height 44
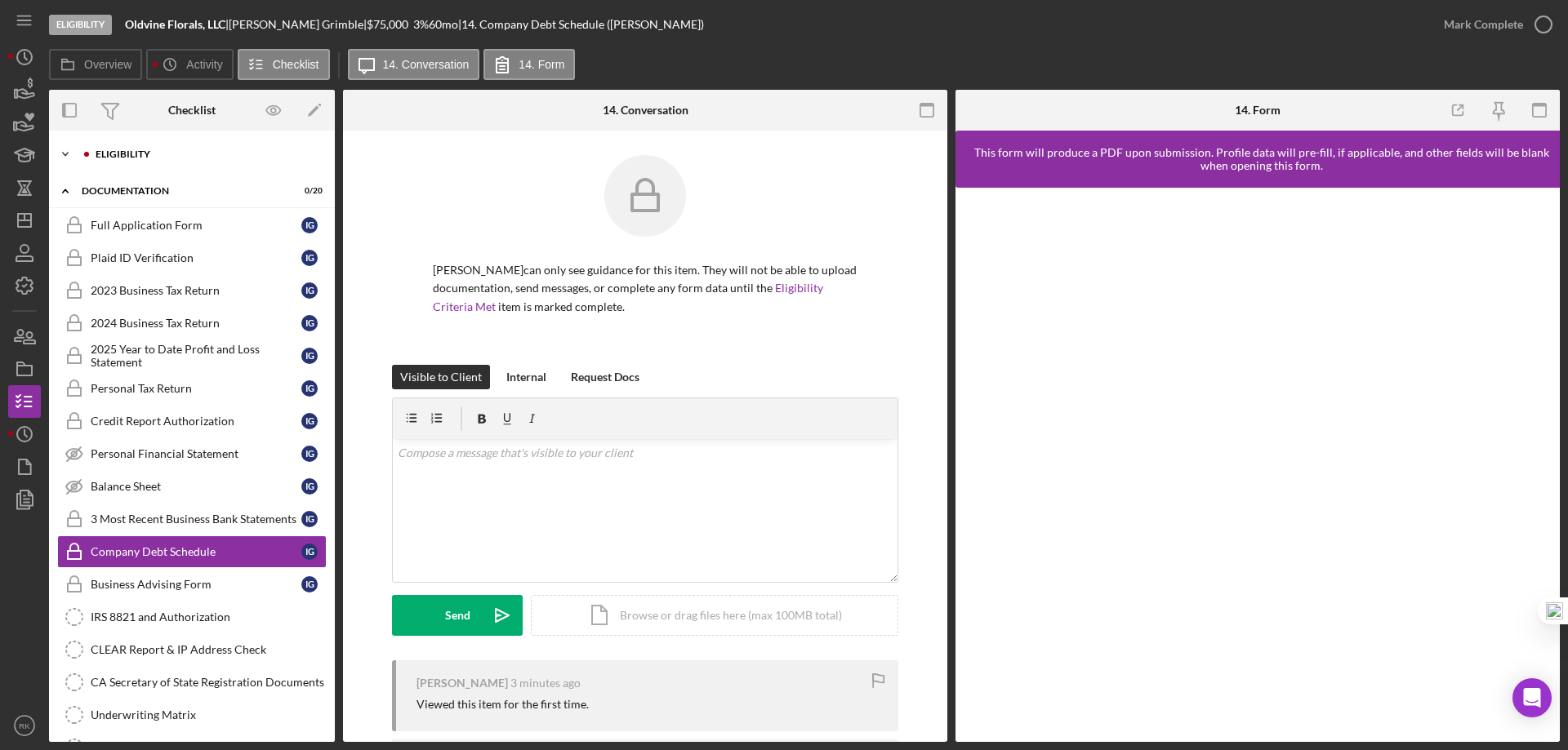
click at [130, 161] on div "Icon/Expander Eligibility 0 / 7" at bounding box center [191, 154] width 285 height 33
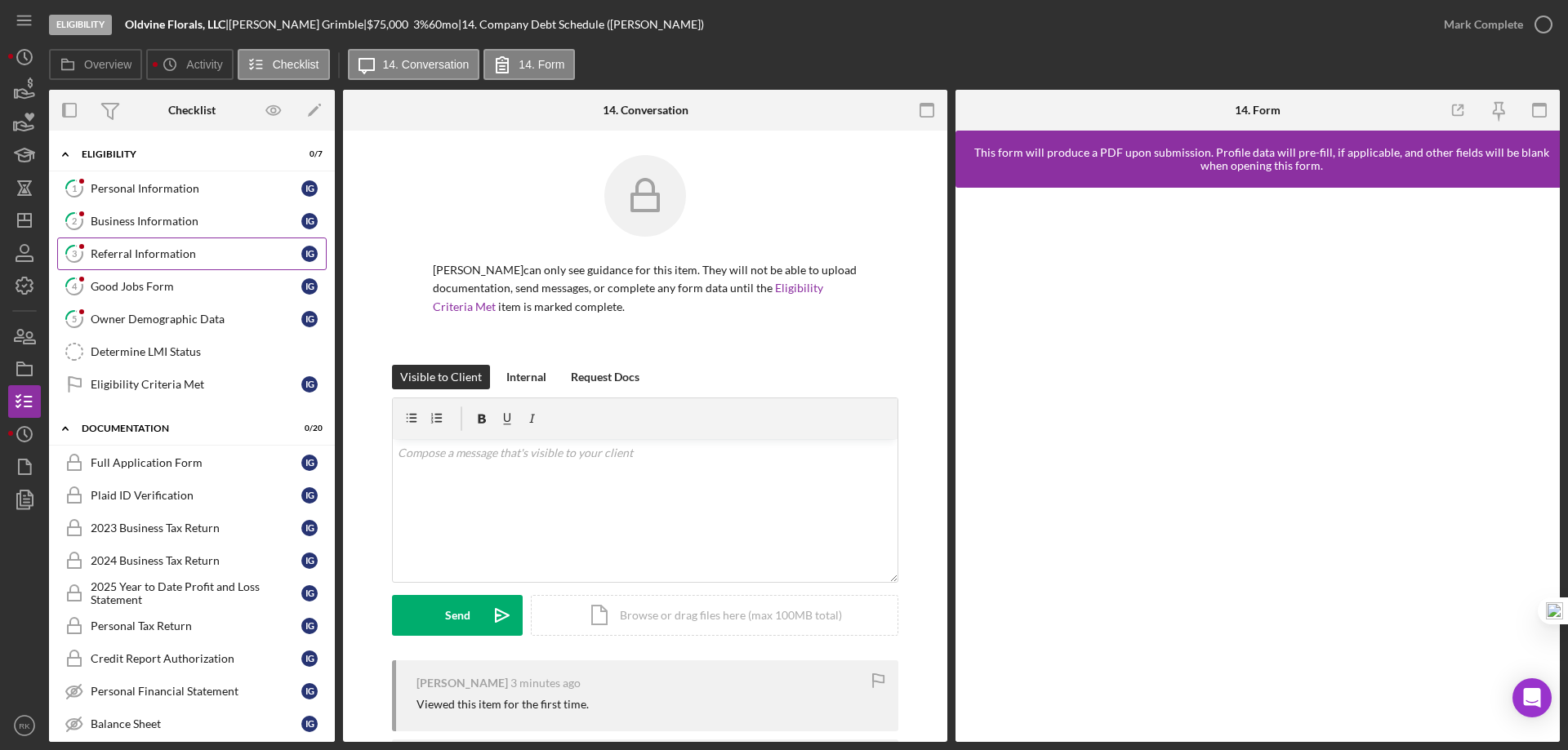
click at [168, 260] on div "Referral Information" at bounding box center [195, 254] width 211 height 13
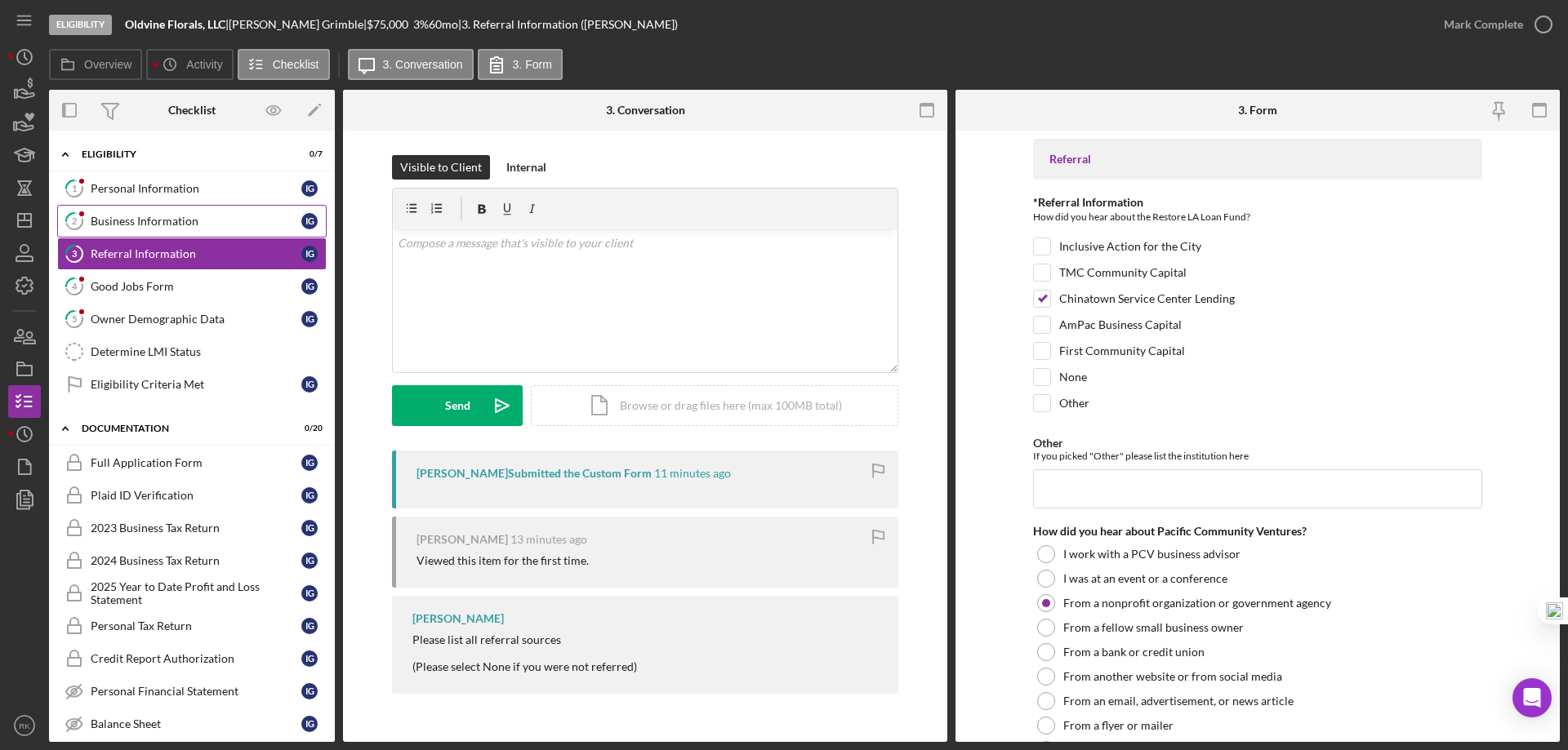
click at [128, 227] on div "Business Information" at bounding box center [195, 221] width 211 height 13
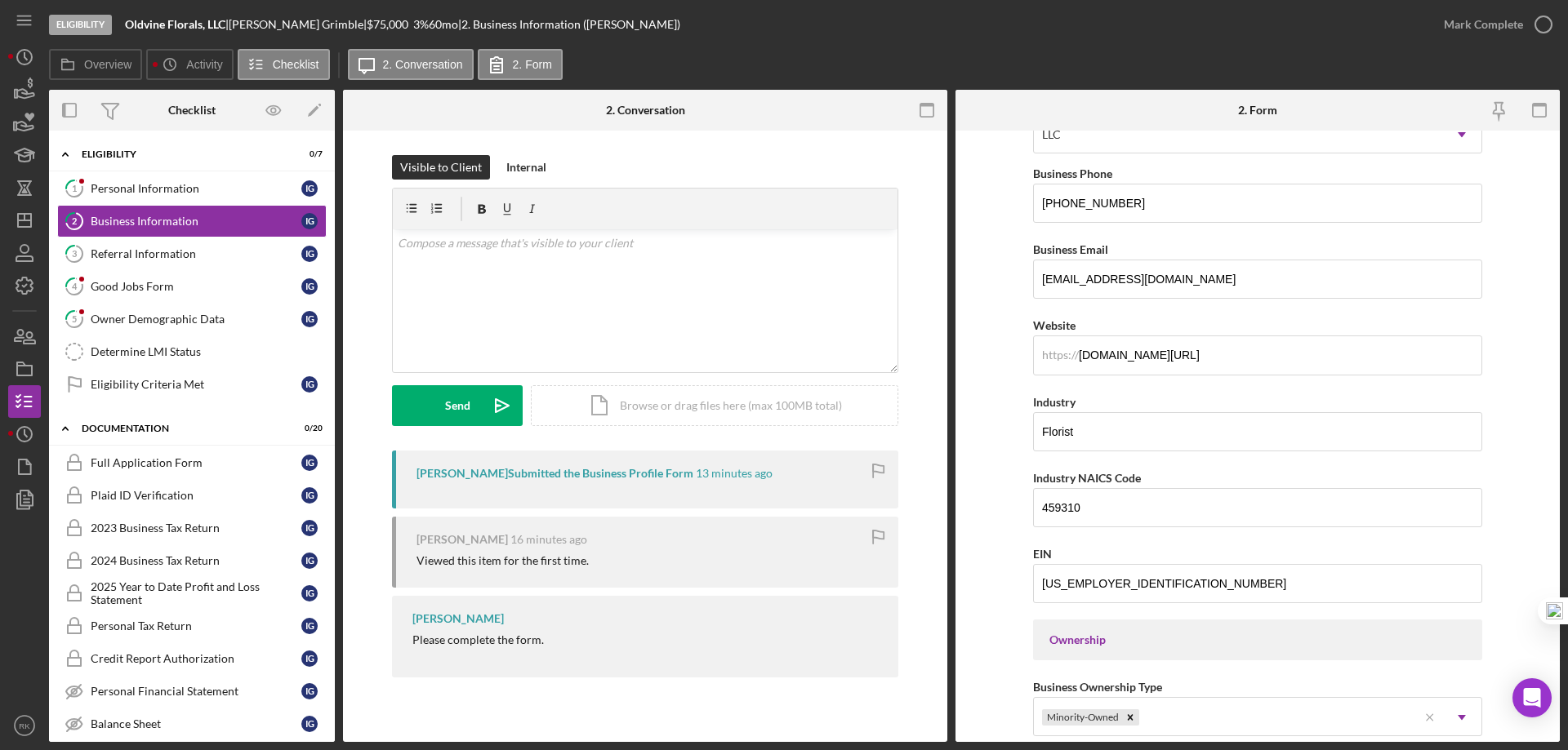
scroll to position [271, 0]
click at [26, 224] on icon "Icon/Dashboard" at bounding box center [24, 220] width 41 height 41
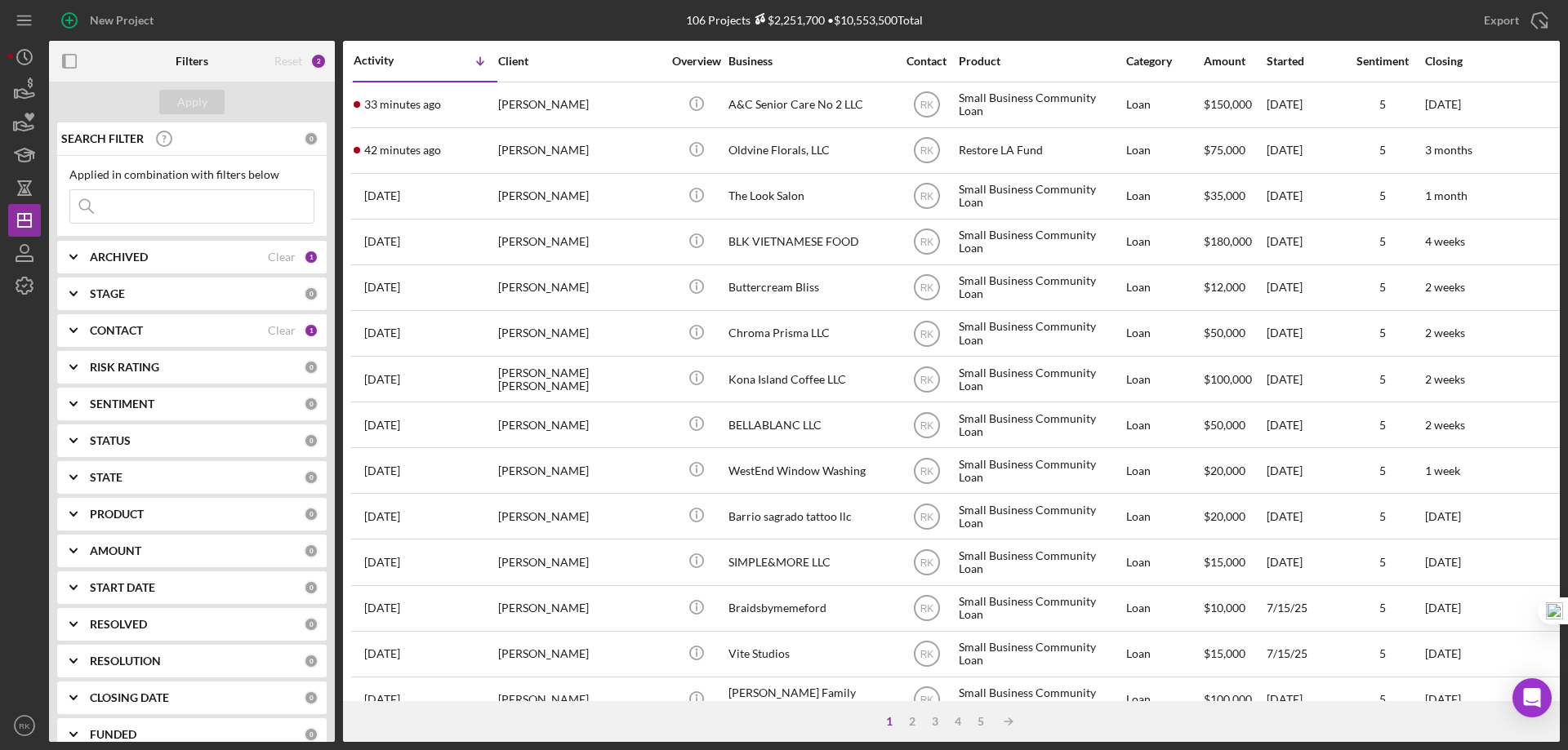
click at [121, 332] on b "CONTACT" at bounding box center [117, 330] width 54 height 13
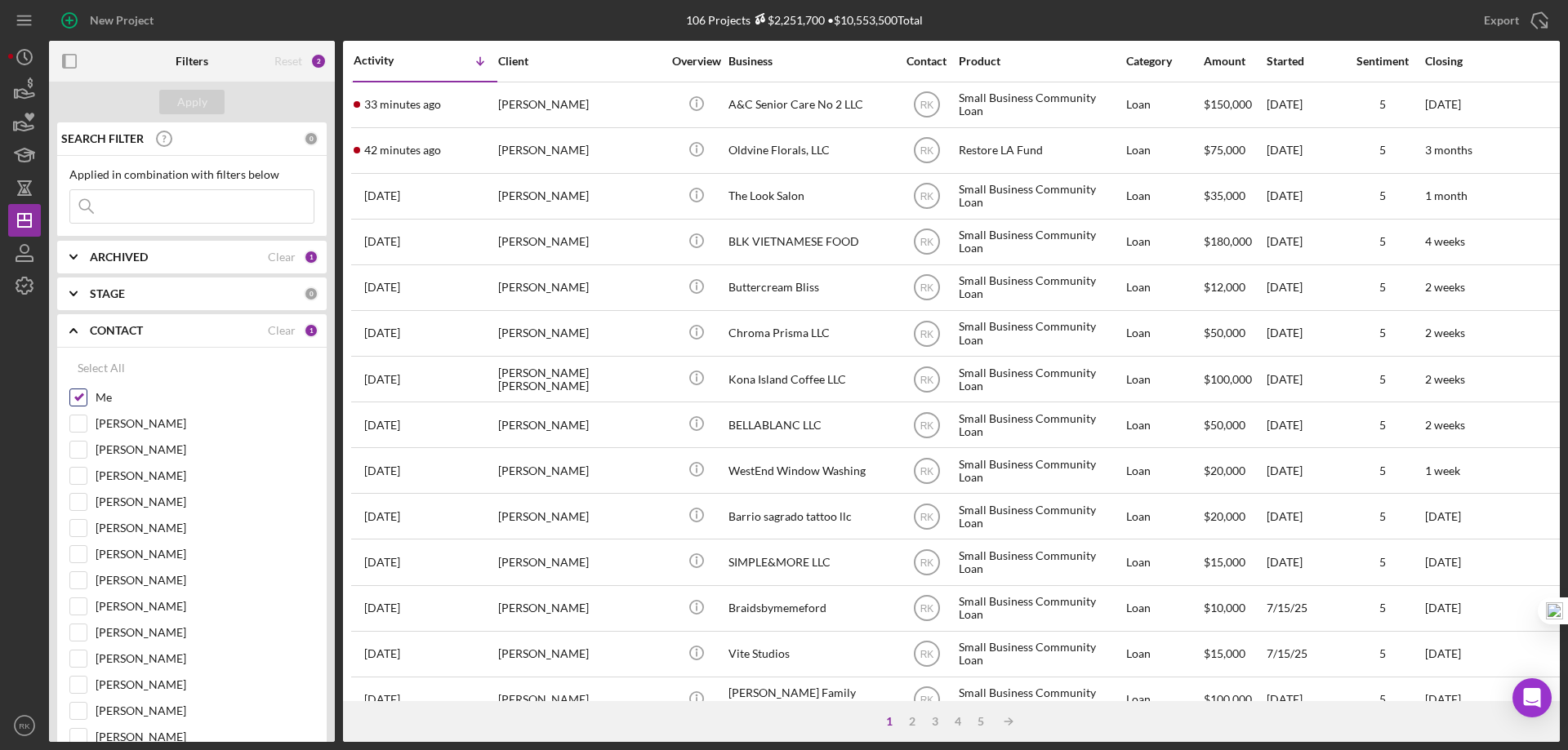
click at [81, 403] on input "Me" at bounding box center [78, 397] width 16 height 16
checkbox input "false"
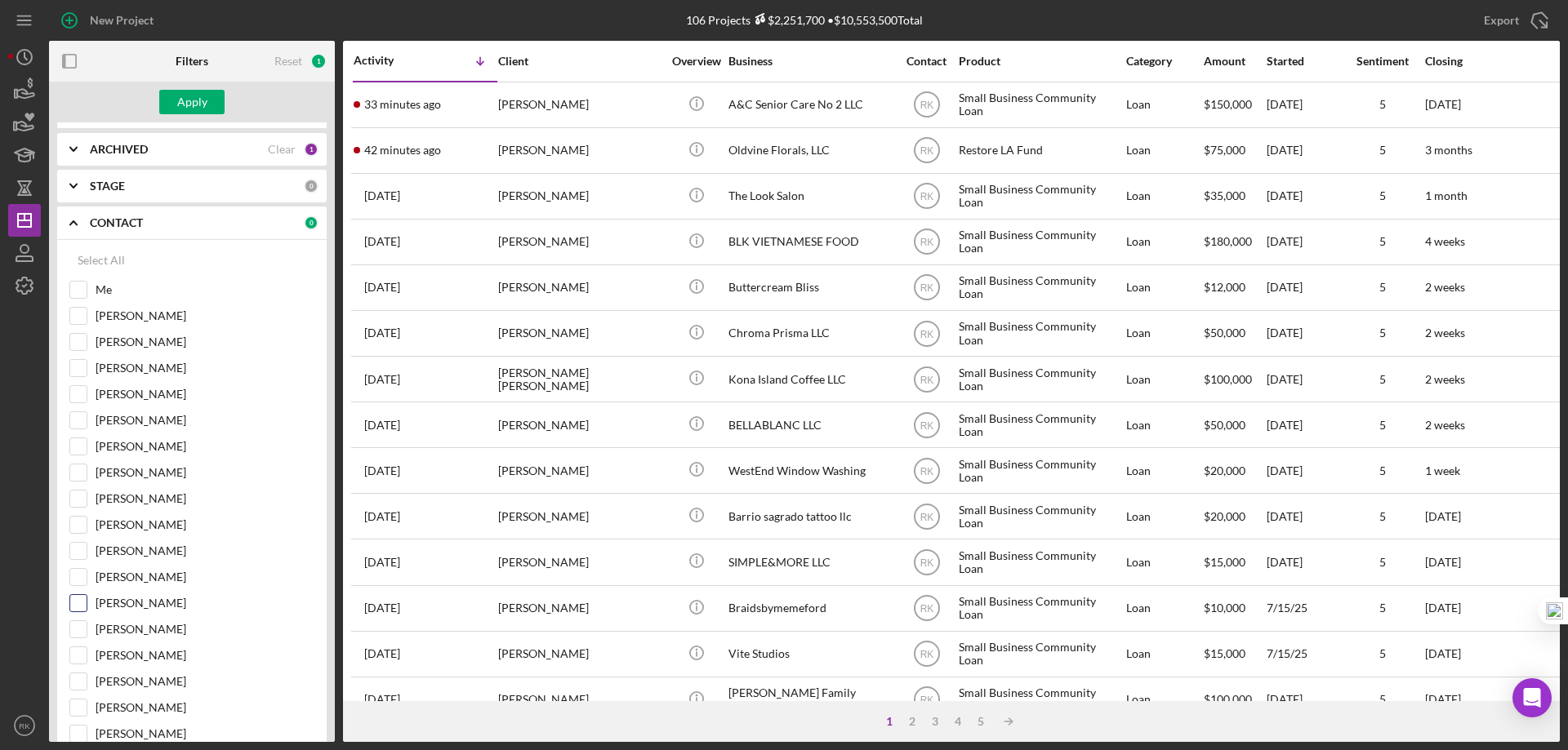
scroll to position [109, 0]
click at [81, 729] on input "Cassandra Cervera" at bounding box center [78, 732] width 16 height 16
checkbox input "true"
click at [189, 95] on div "Apply" at bounding box center [192, 102] width 30 height 25
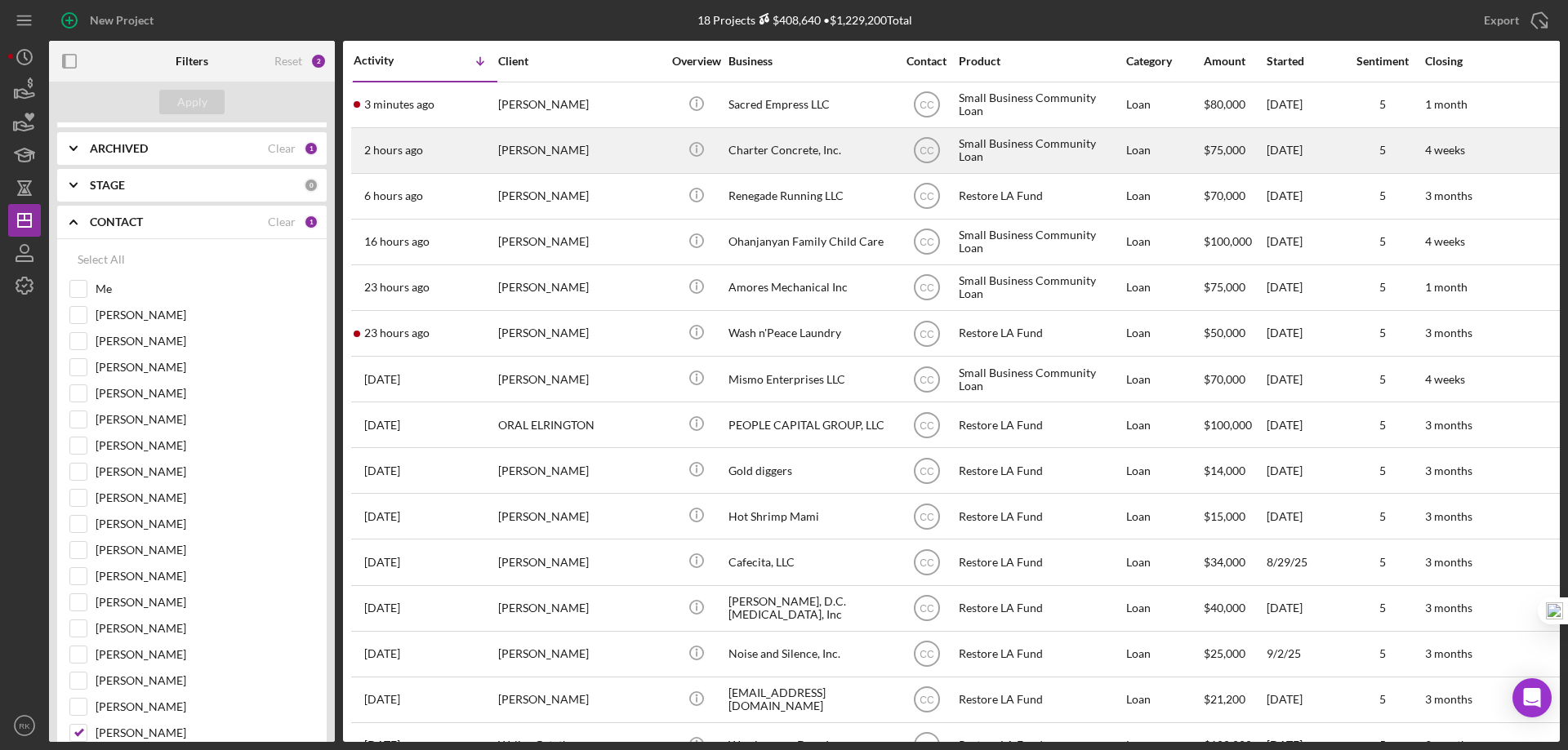
click at [753, 151] on div "Charter Concrete, Inc." at bounding box center [810, 151] width 164 height 44
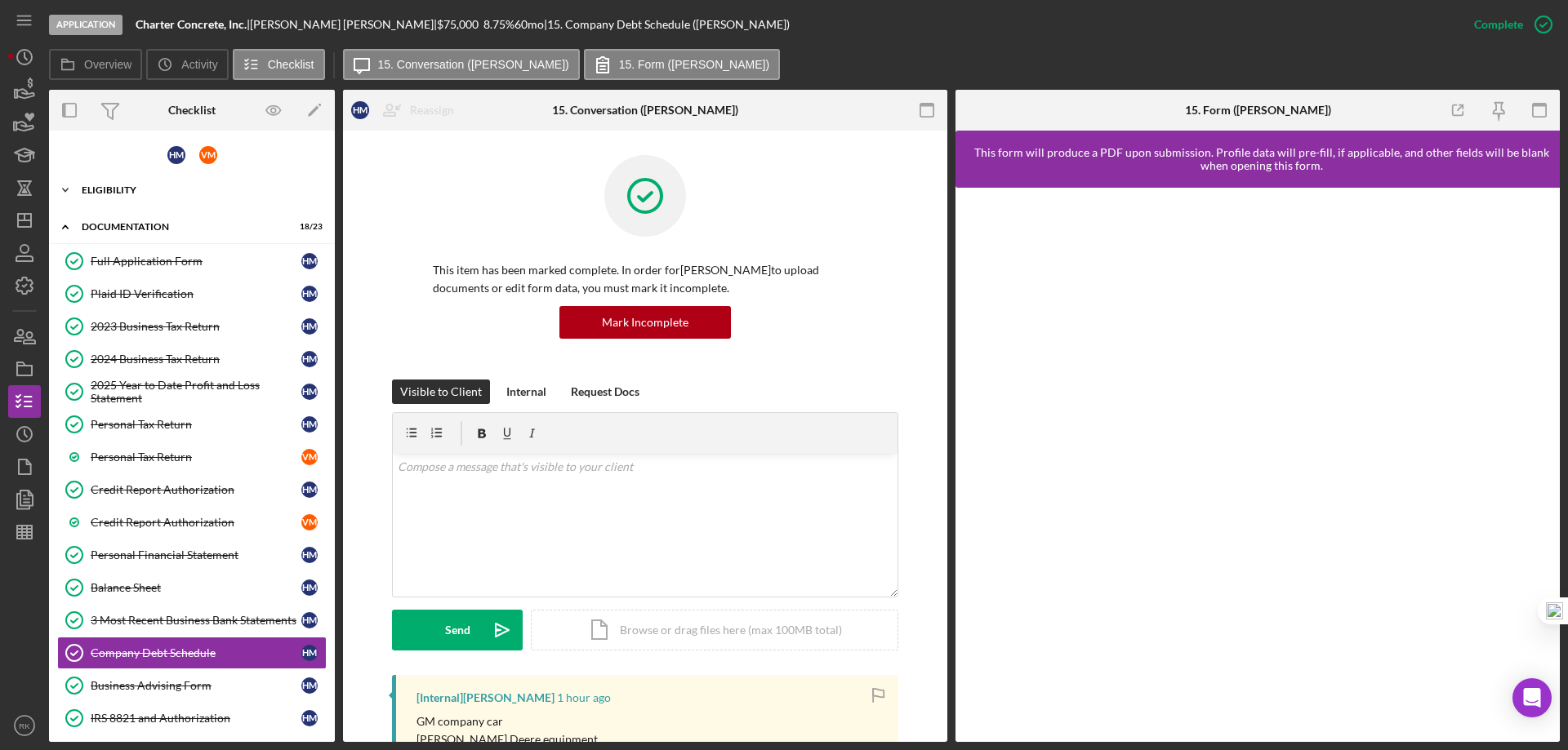
click at [128, 196] on div "Icon/Expander Eligibility 7 / 7" at bounding box center [191, 189] width 285 height 33
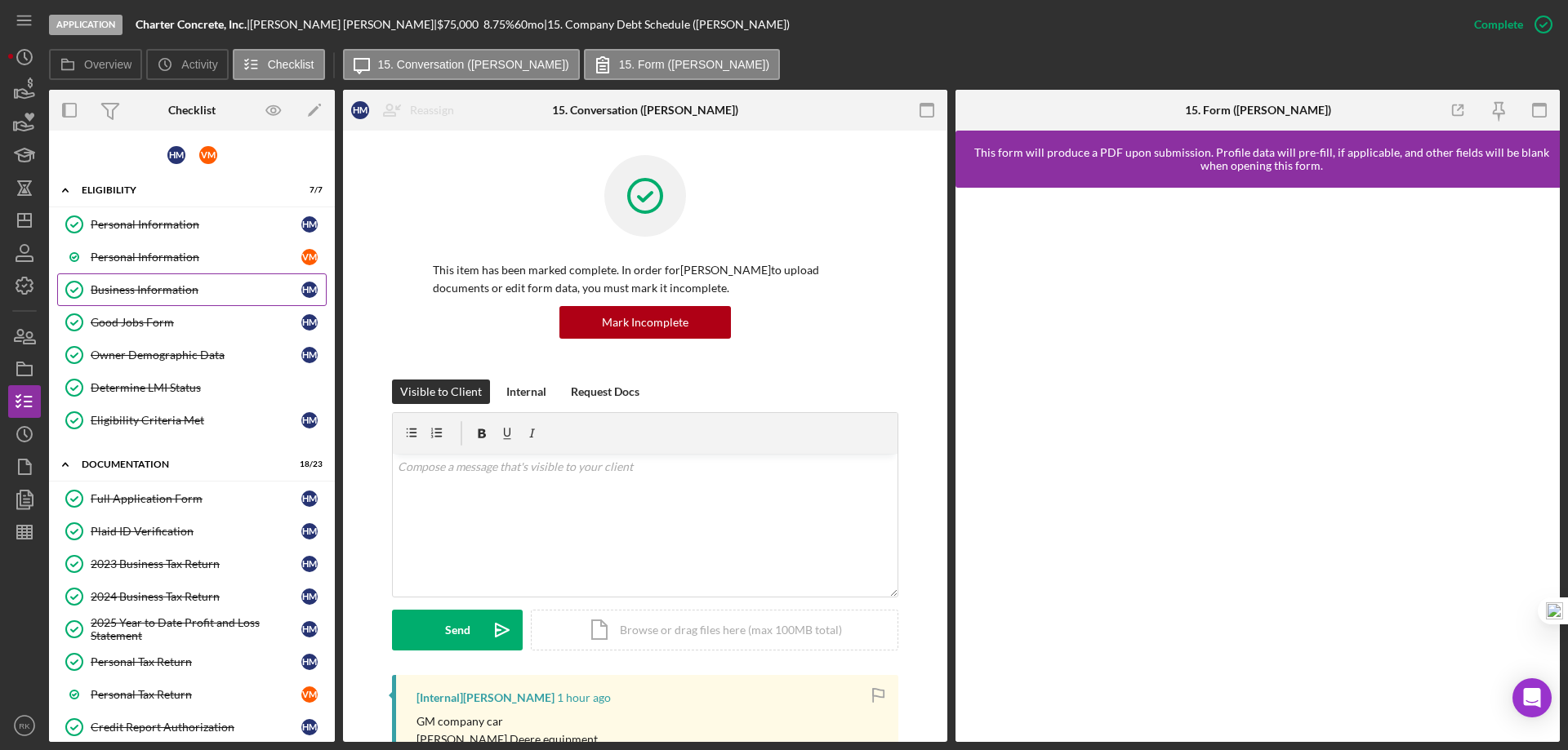
click at [146, 305] on div "Personal Information Personal Information H M Personal Information V M Business…" at bounding box center [191, 326] width 285 height 237
click at [145, 302] on link "Business Information Business Information H M" at bounding box center [192, 289] width 270 height 33
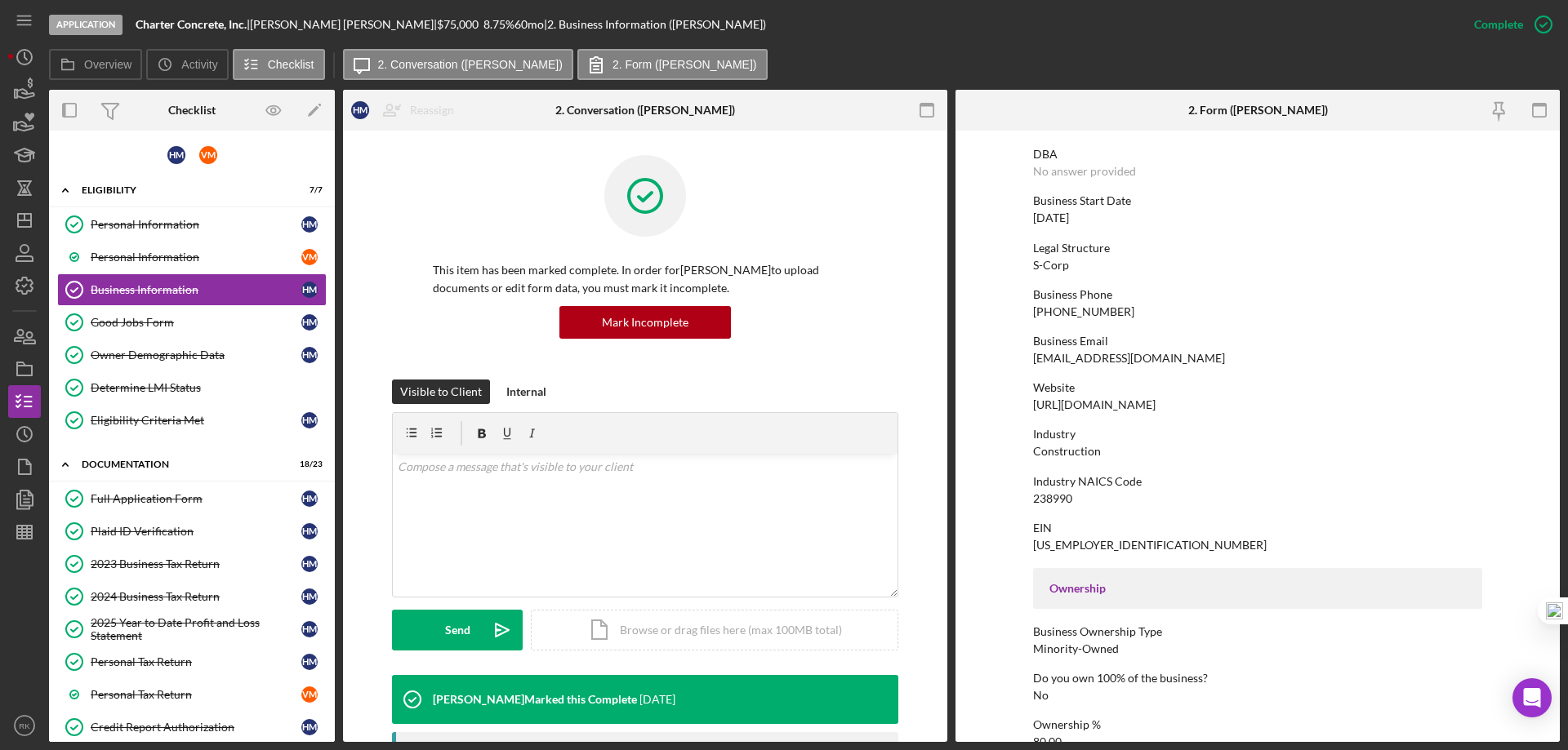
scroll to position [27, 0]
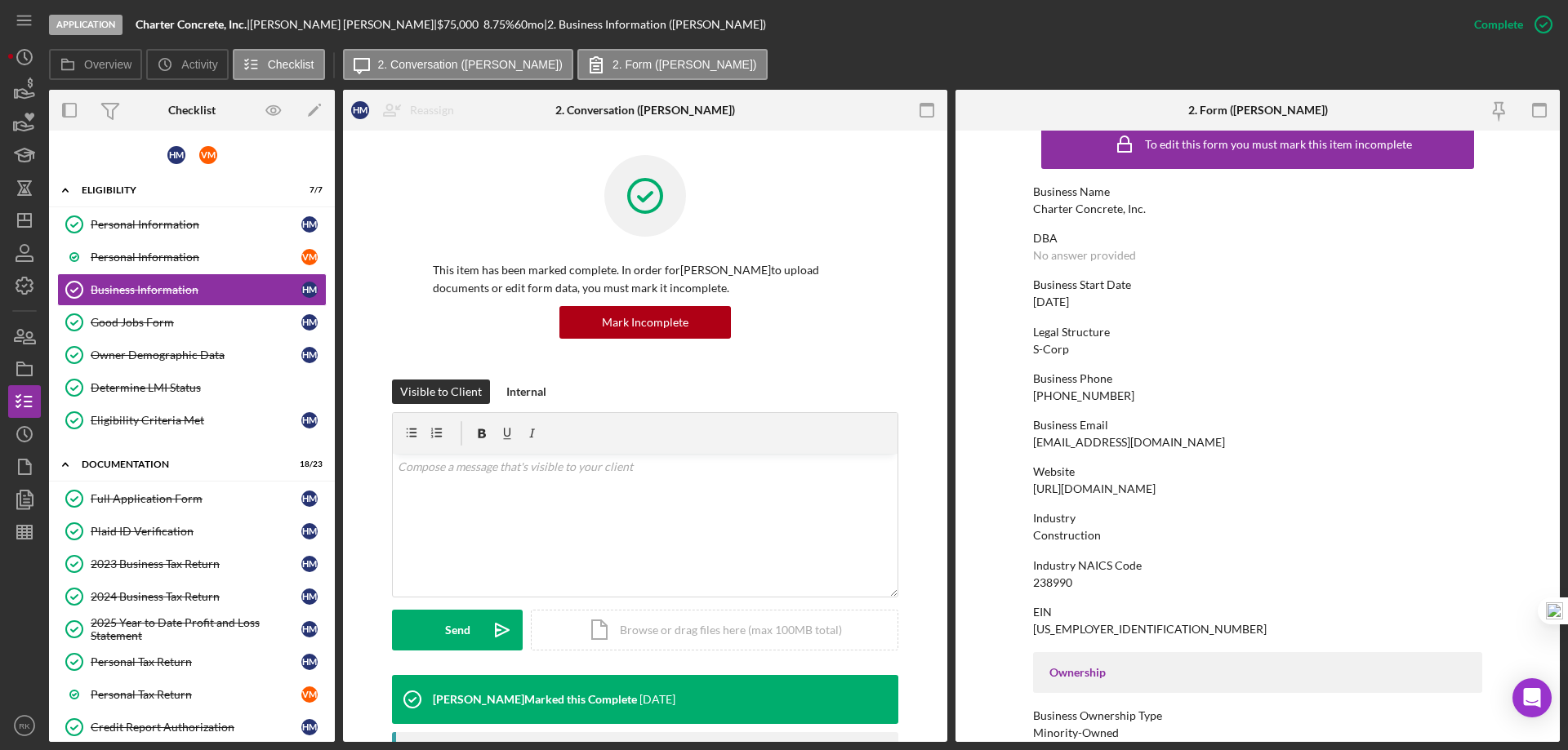
drag, startPoint x: 1184, startPoint y: 488, endPoint x: 1018, endPoint y: 495, distance: 166.1
click at [1018, 495] on form "To edit this form you must mark this item incomplete Business Name Charter Conc…" at bounding box center [1258, 436] width 605 height 611
copy div "https://Charterconcrete.com"
click at [155, 503] on div "Full Application Form" at bounding box center [195, 498] width 211 height 13
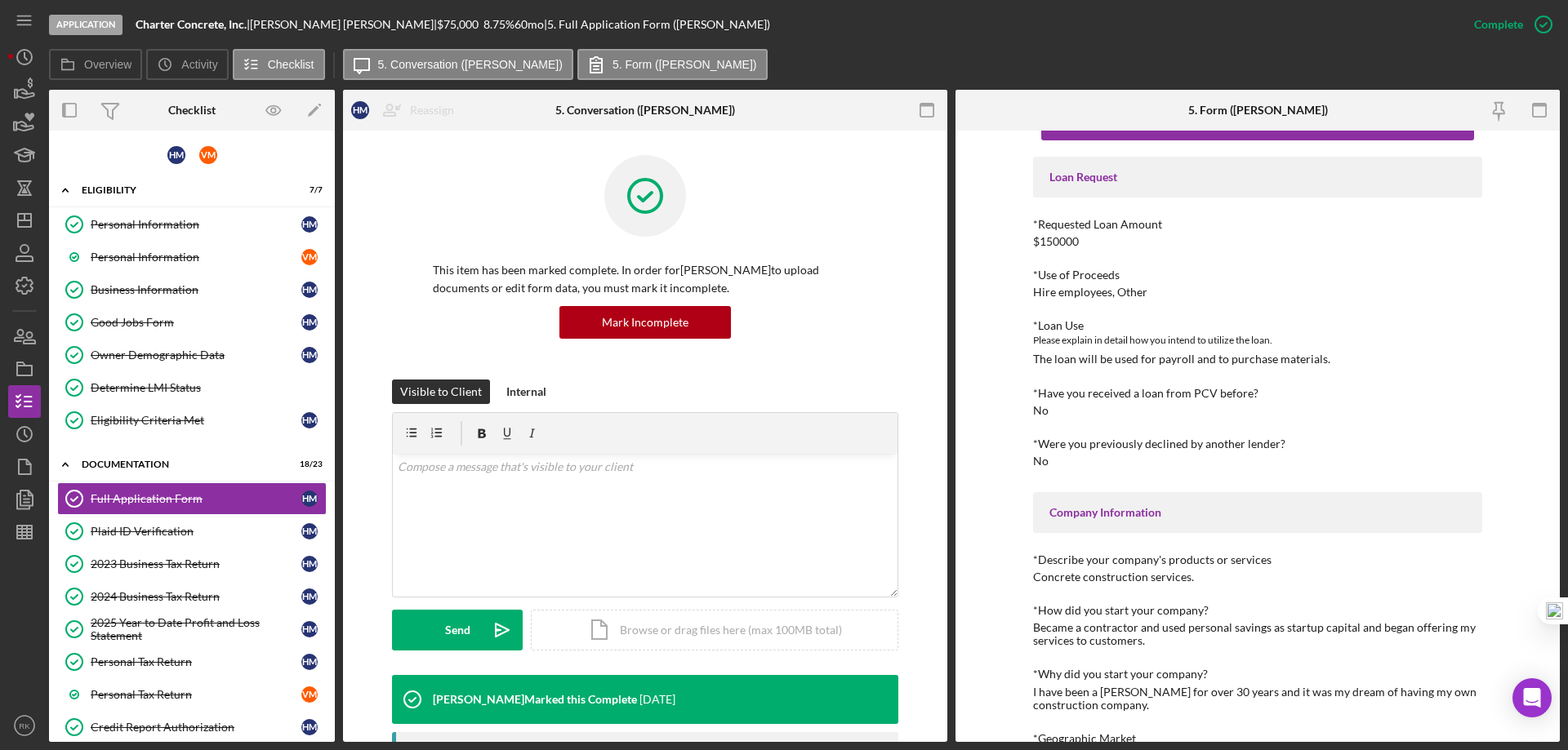
scroll to position [54, 0]
drag, startPoint x: 1032, startPoint y: 359, endPoint x: 1332, endPoint y: 361, distance: 300.0
click at [1332, 361] on div "*Loan Use Please explain in detail how you intend to utilize the loan. The loan…" at bounding box center [1257, 343] width 449 height 47
copy div "The loan will be used for payroll and to purchase materials."
click at [1384, 447] on div "*Were you previously declined by another lender?" at bounding box center [1257, 444] width 449 height 13
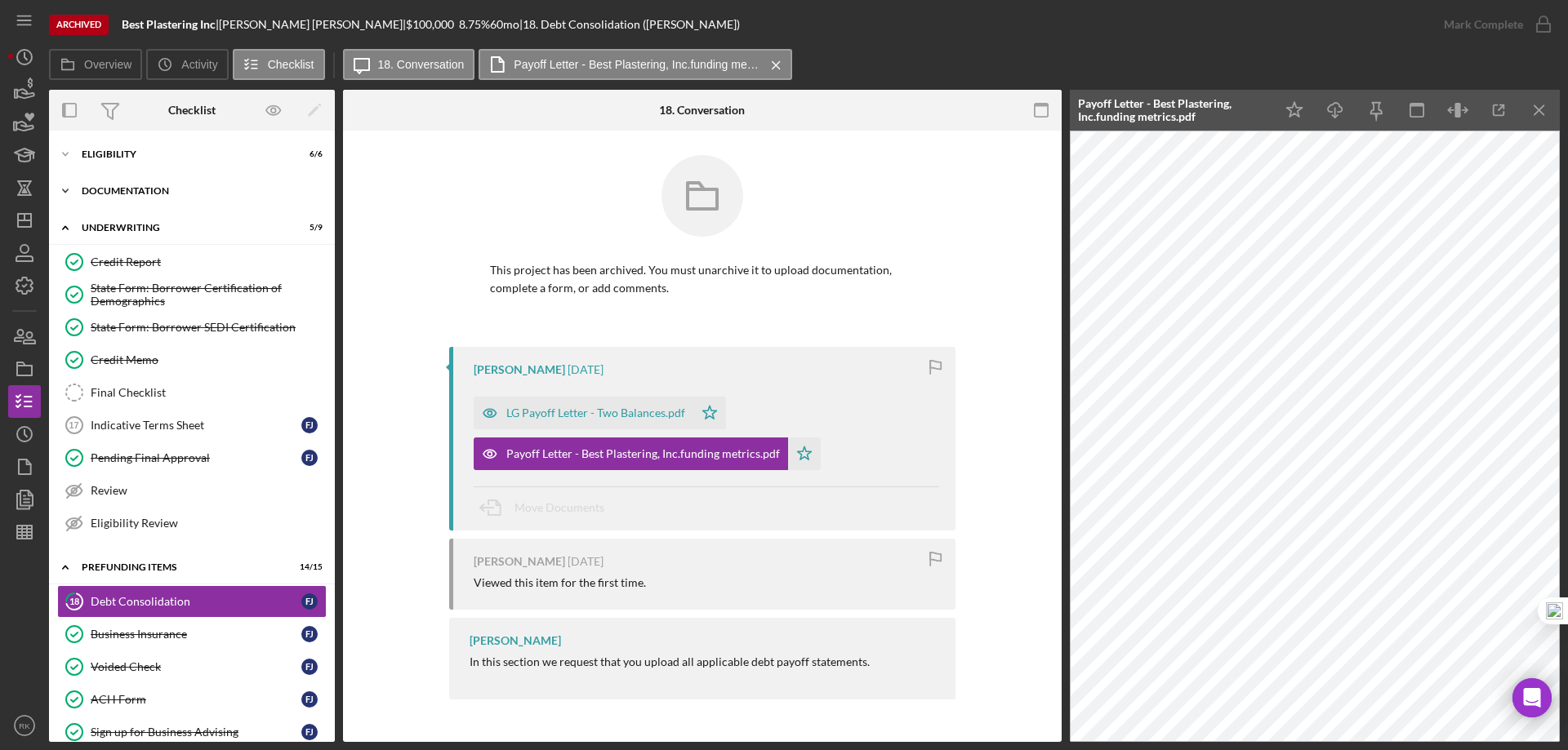
click at [120, 189] on div "Documentation" at bounding box center [197, 191] width 233 height 10
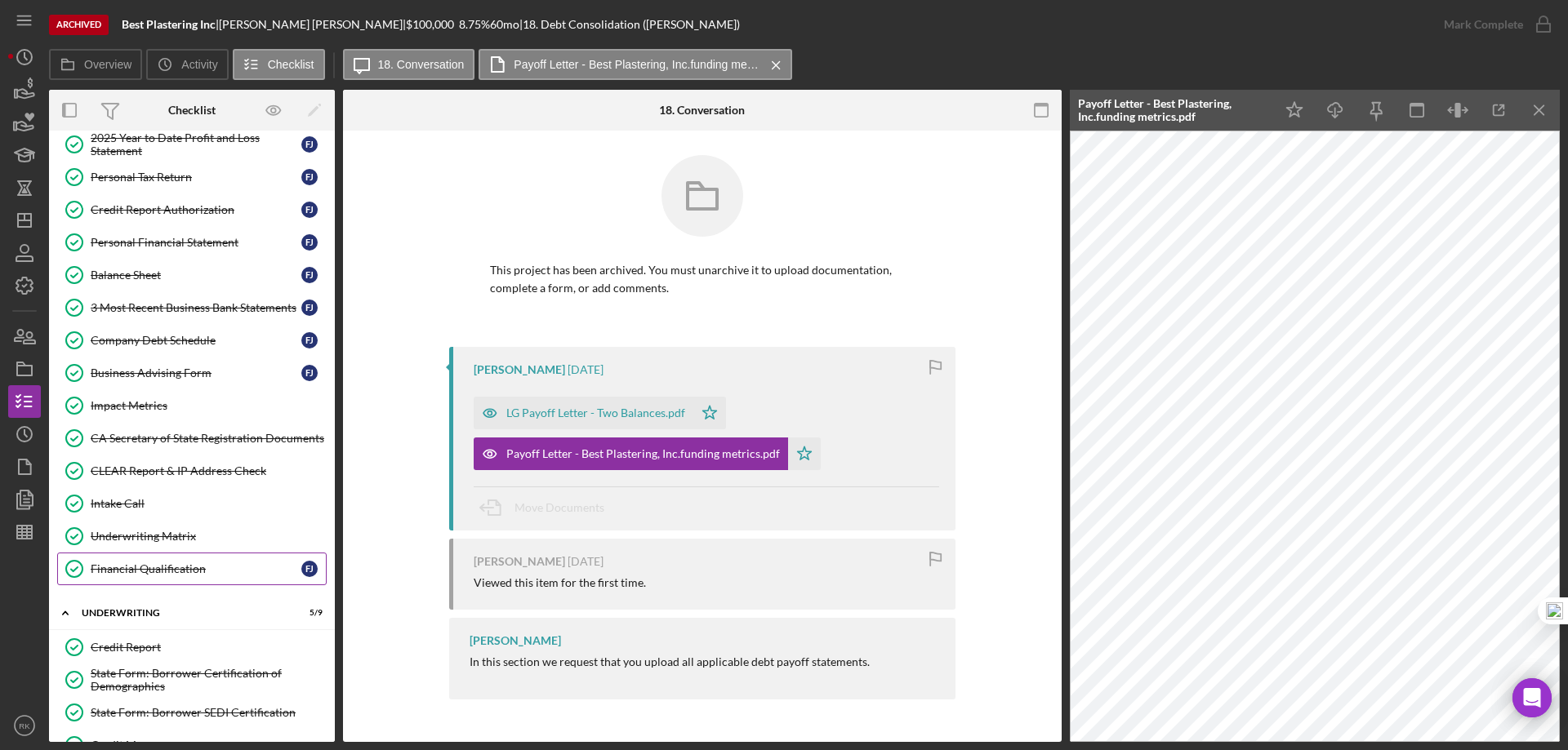
scroll to position [245, 0]
click at [141, 539] on div "Underwriting Matrix" at bounding box center [207, 535] width 235 height 13
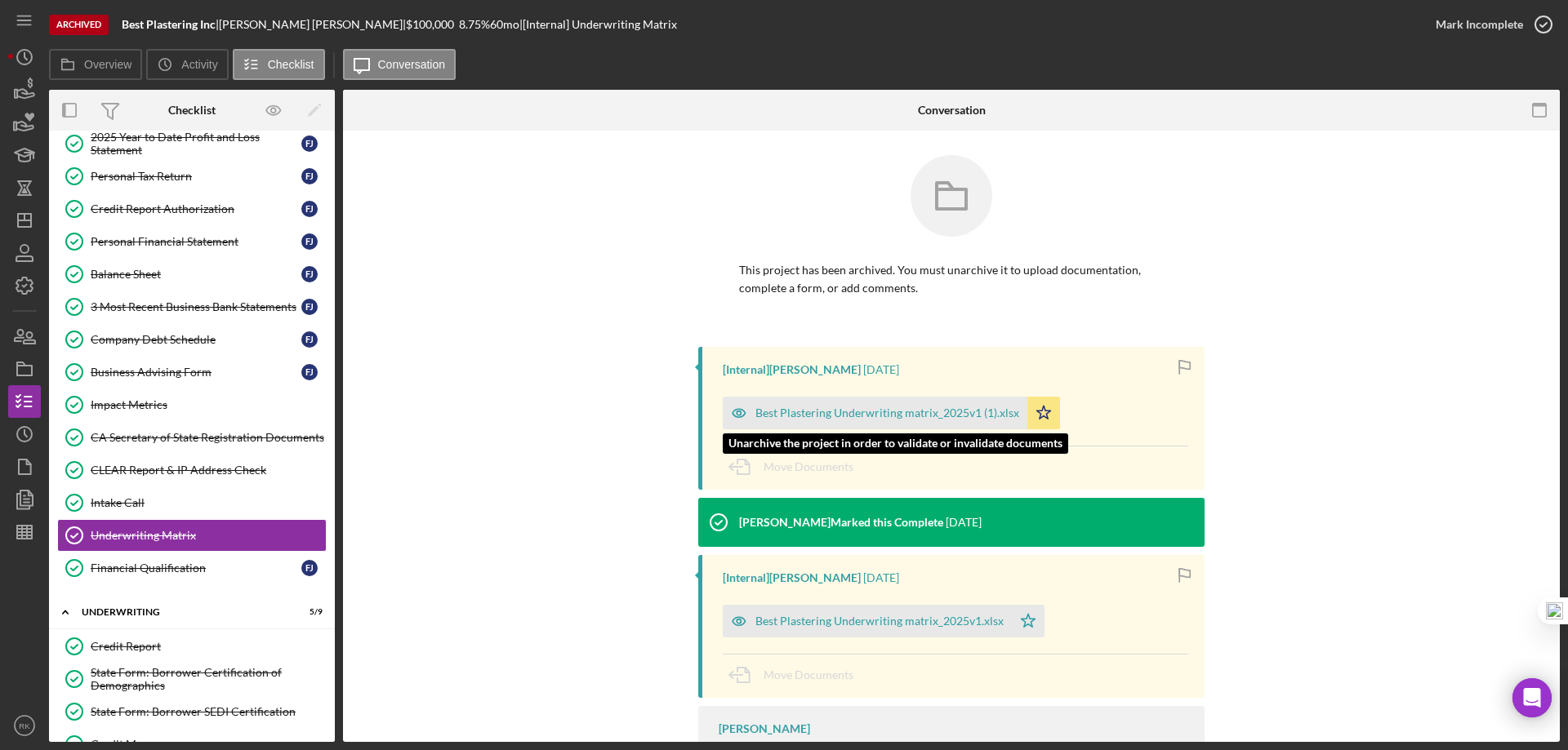
click at [842, 413] on div "Best Plastering Underwriting matrix_2025v1 (1).xlsx" at bounding box center [887, 412] width 264 height 13
click at [842, 413] on div "Best Plastering Underwriting matrix_2025v1 (1).xlsx Icon/Star Unarchive the pro…" at bounding box center [955, 408] width 466 height 41
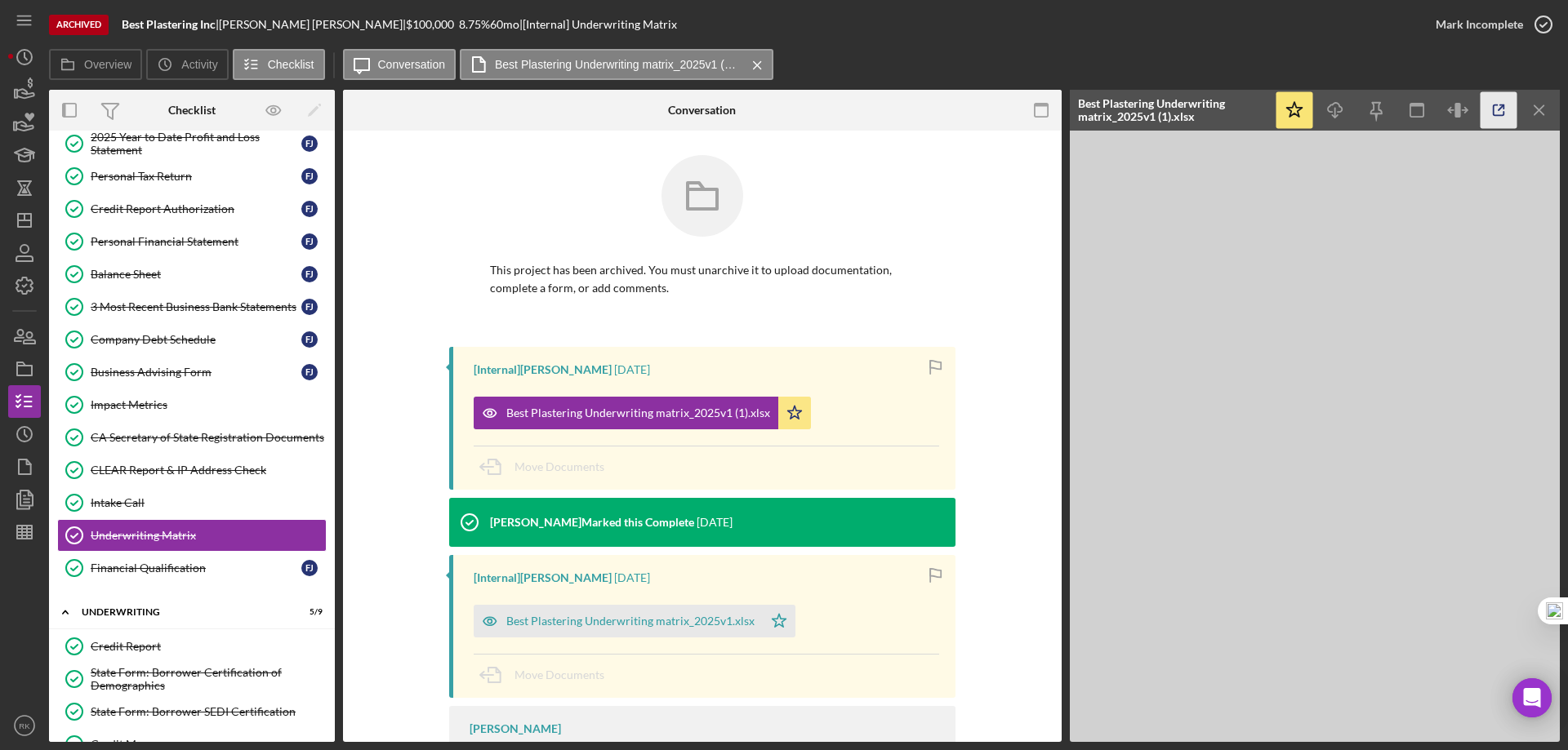
click at [1493, 105] on icon "button" at bounding box center [1498, 110] width 37 height 37
click at [173, 312] on div "3 Most Recent Business Bank Statements" at bounding box center [195, 306] width 211 height 13
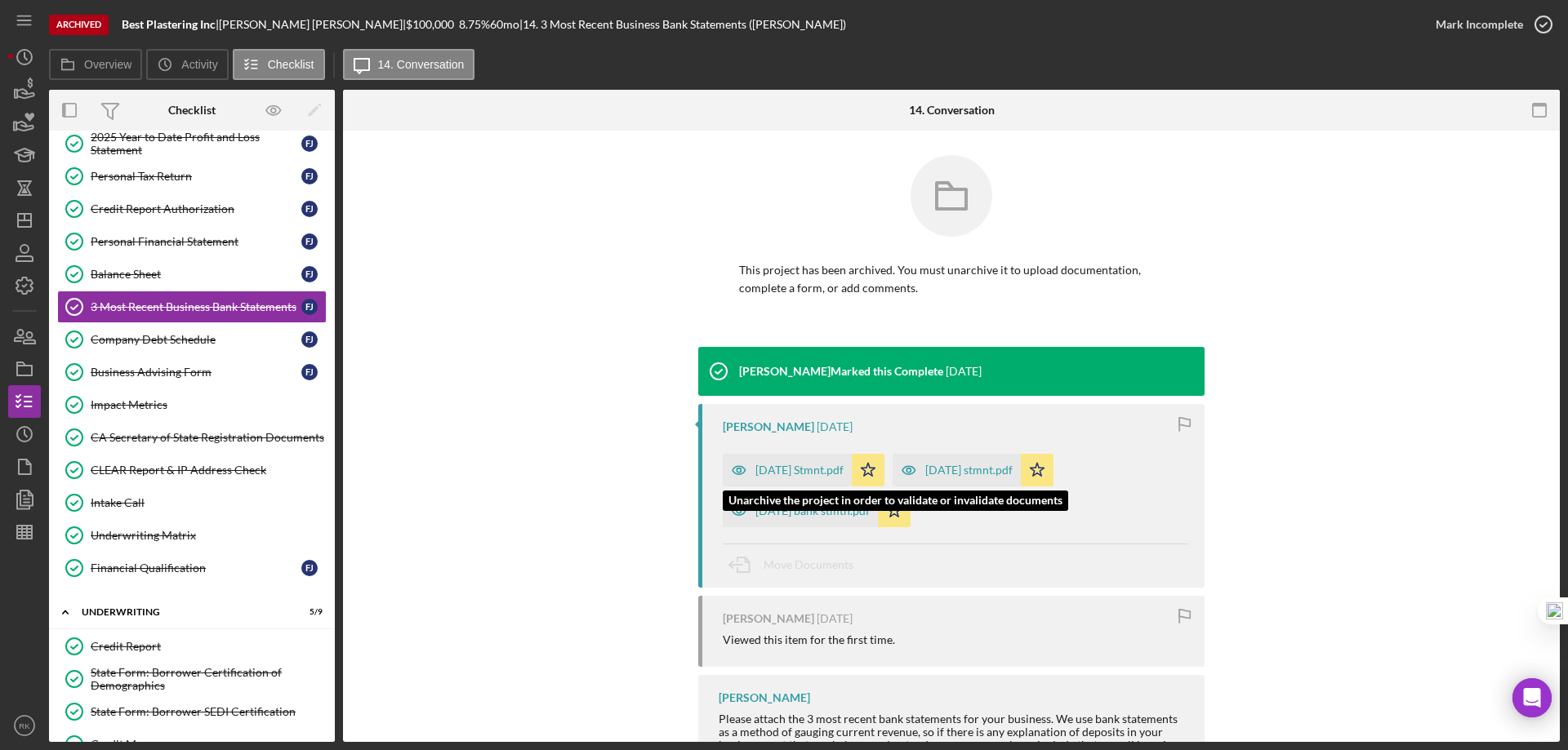
click at [816, 475] on div "2025 April Stmnt.pdf" at bounding box center [799, 470] width 88 height 13
